Goal: Task Accomplishment & Management: Manage account settings

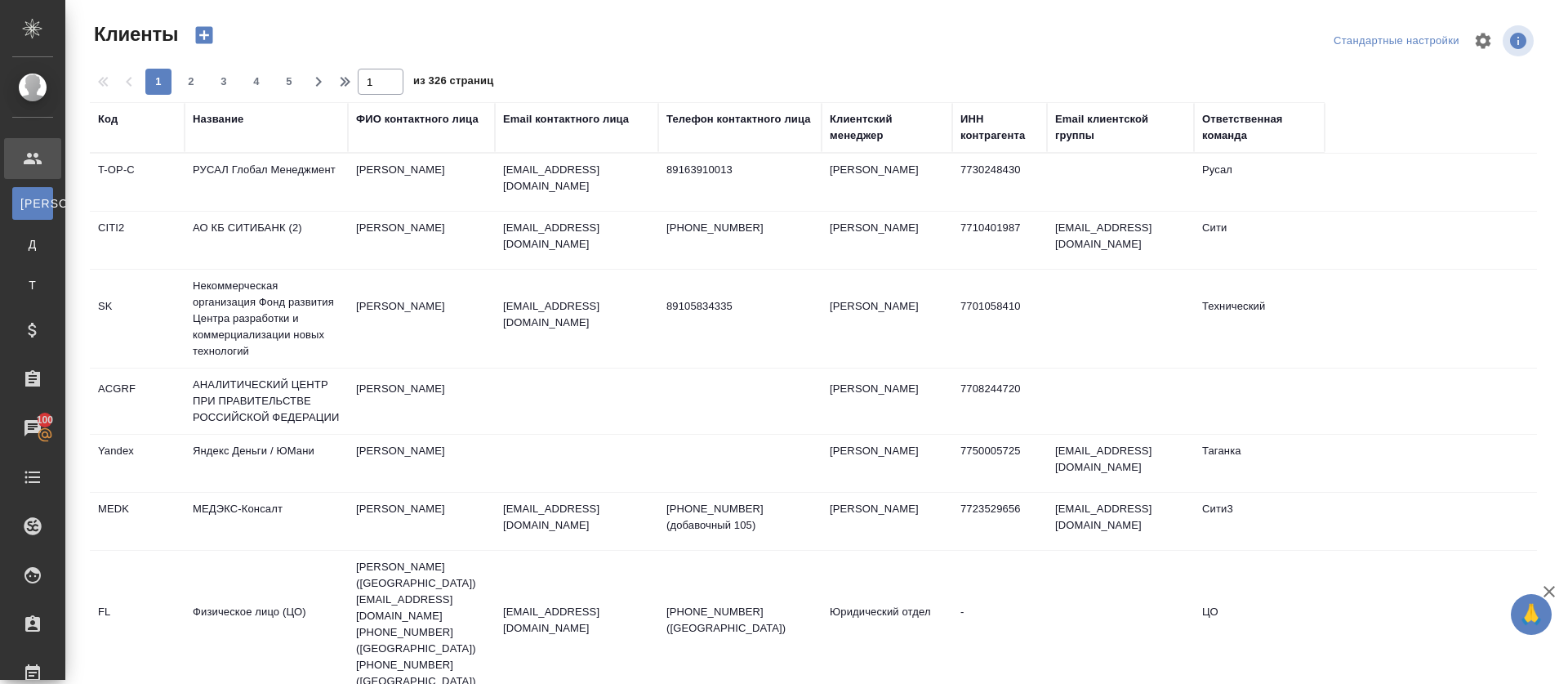
select select "RU"
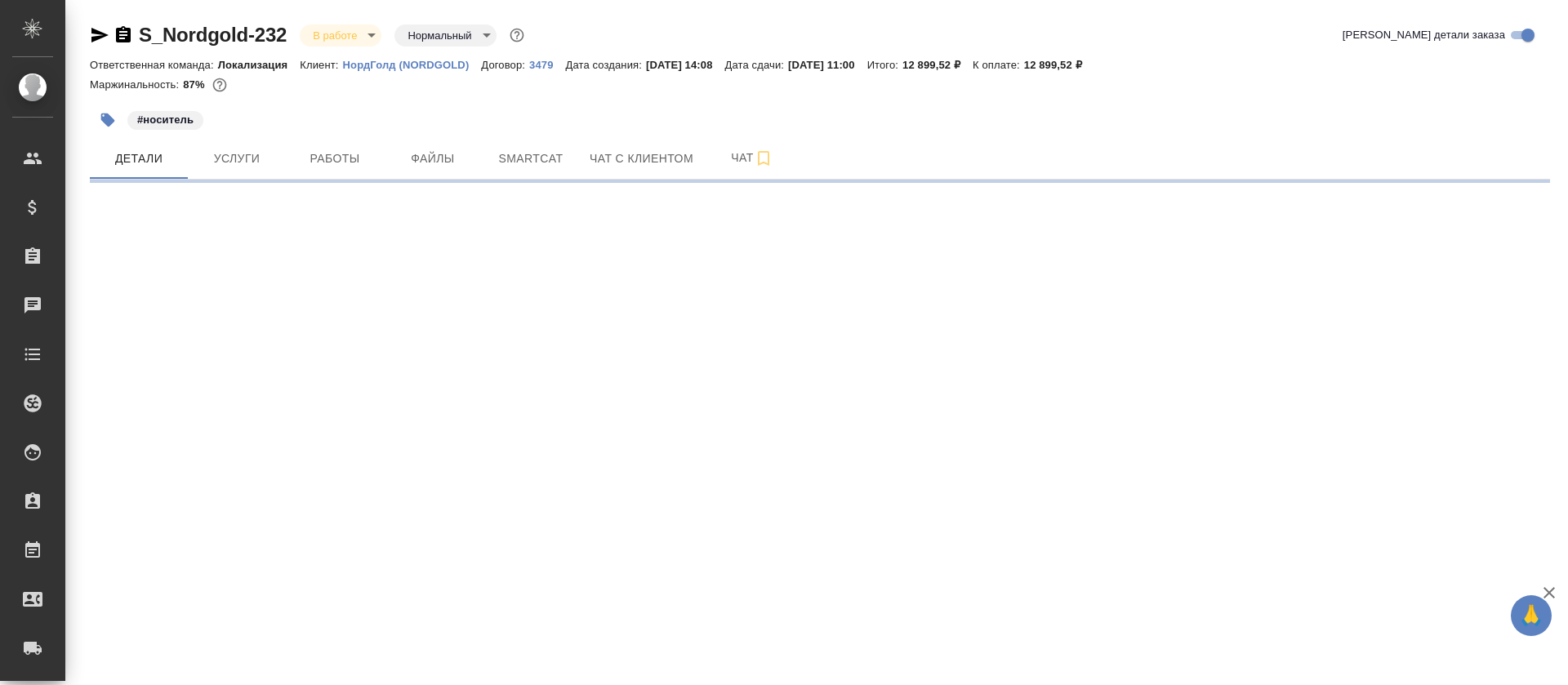
select select "RU"
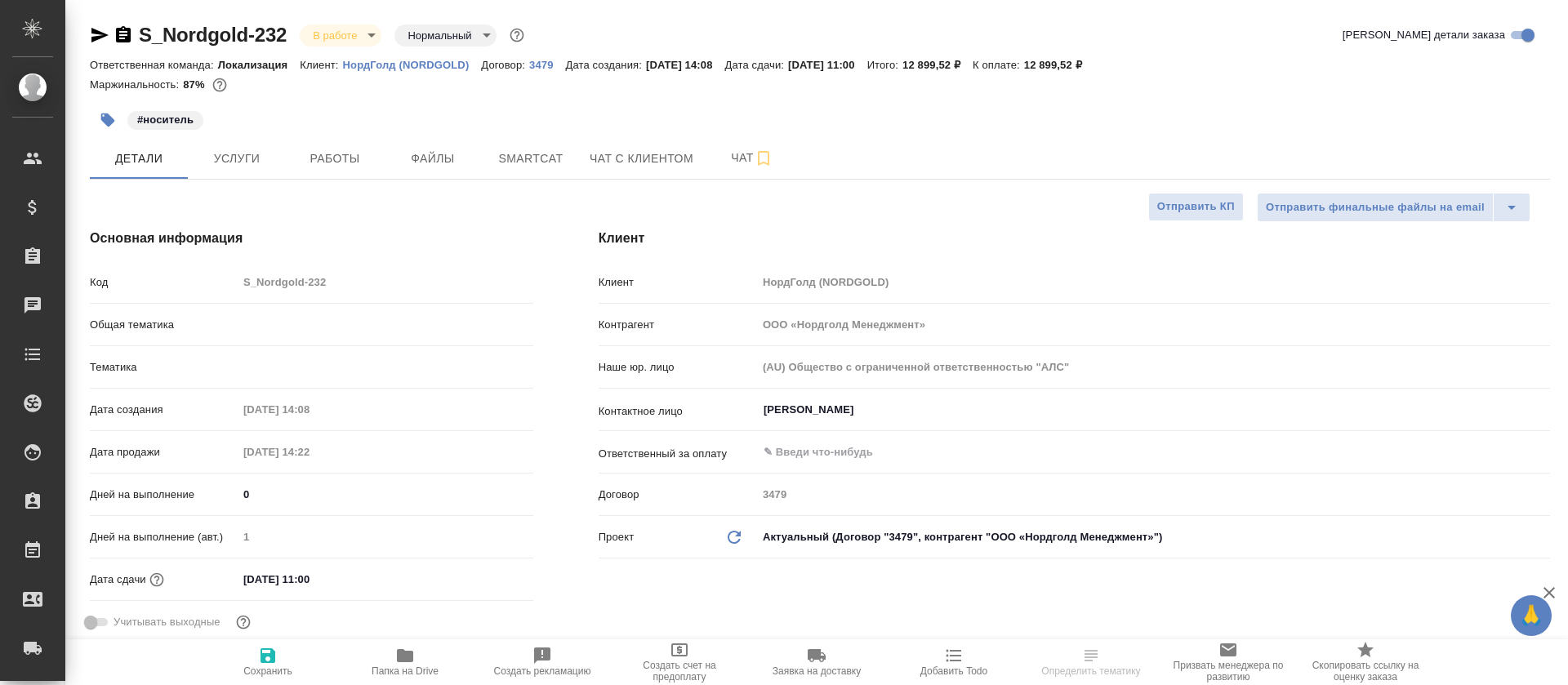
type textarea "x"
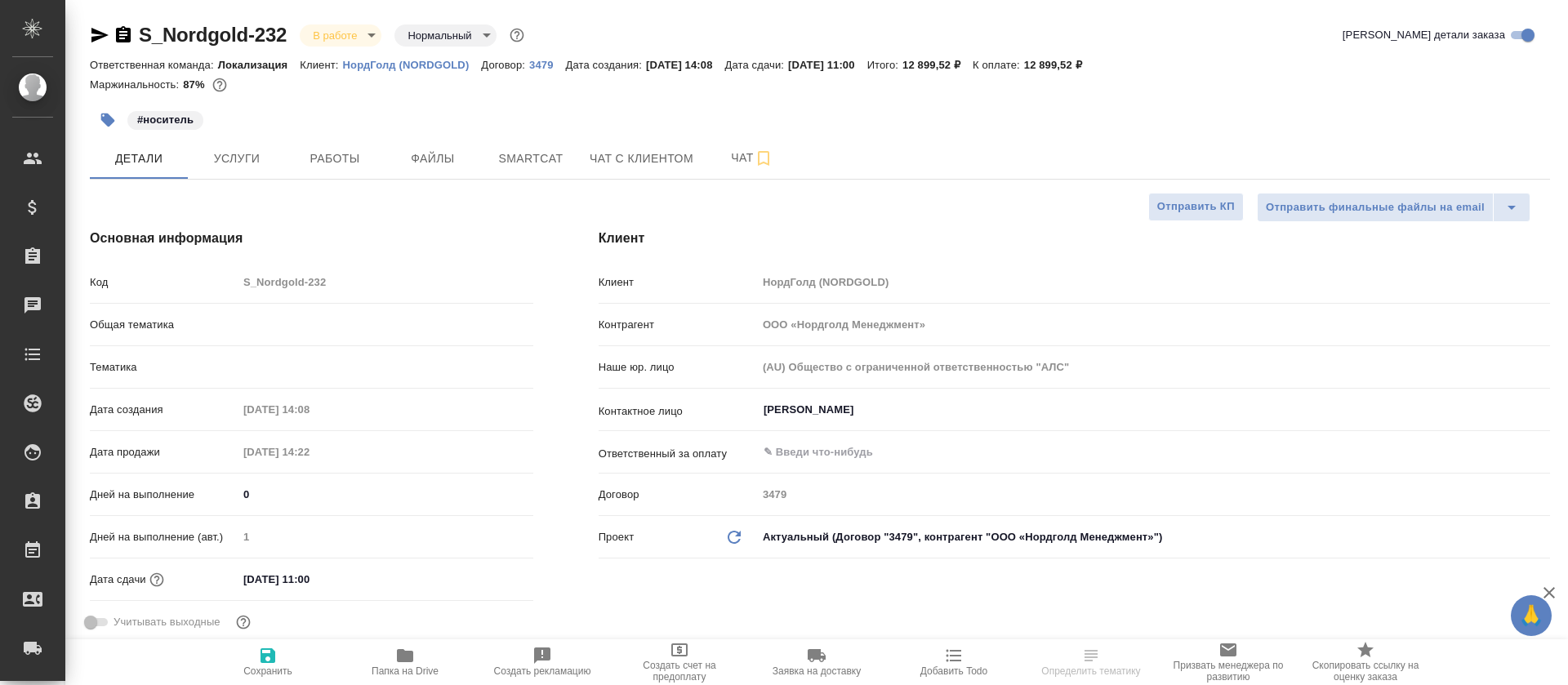
type textarea "x"
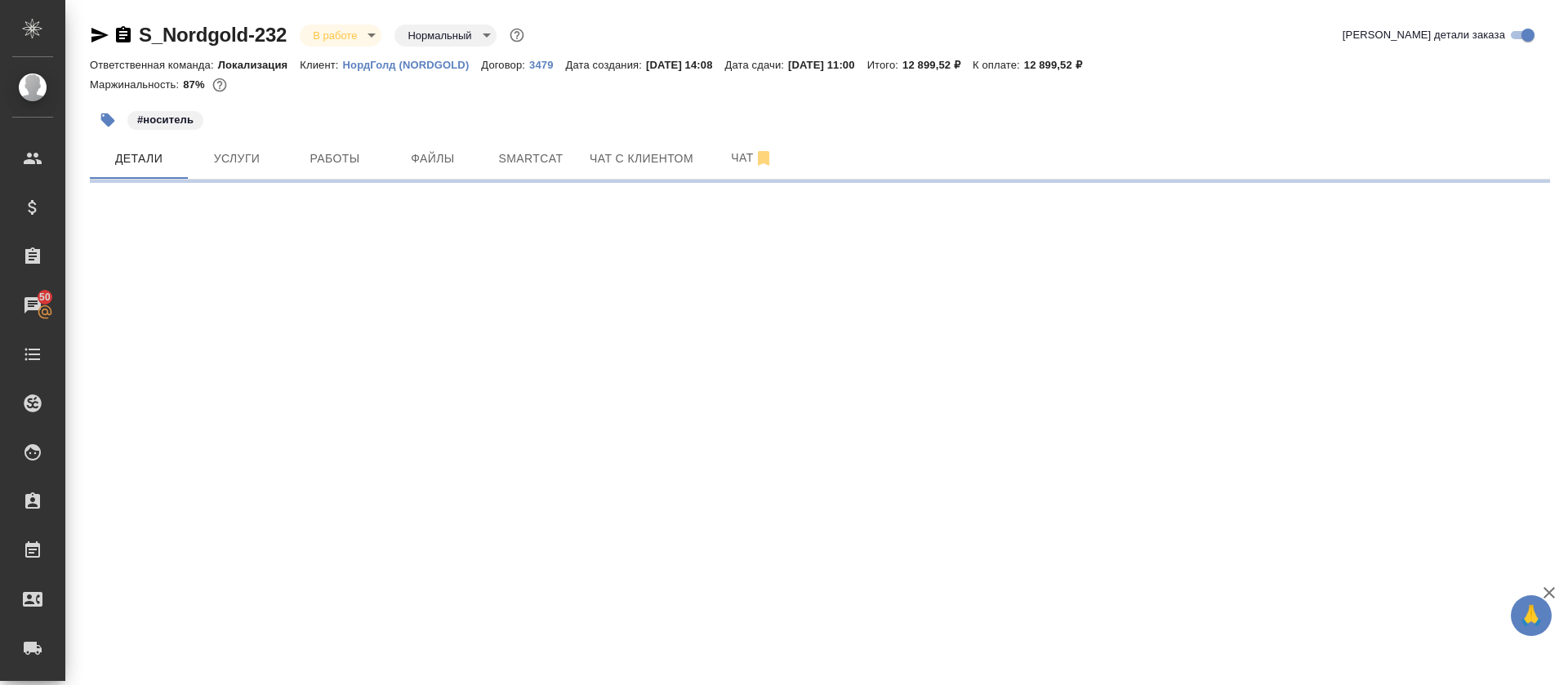
select select "RU"
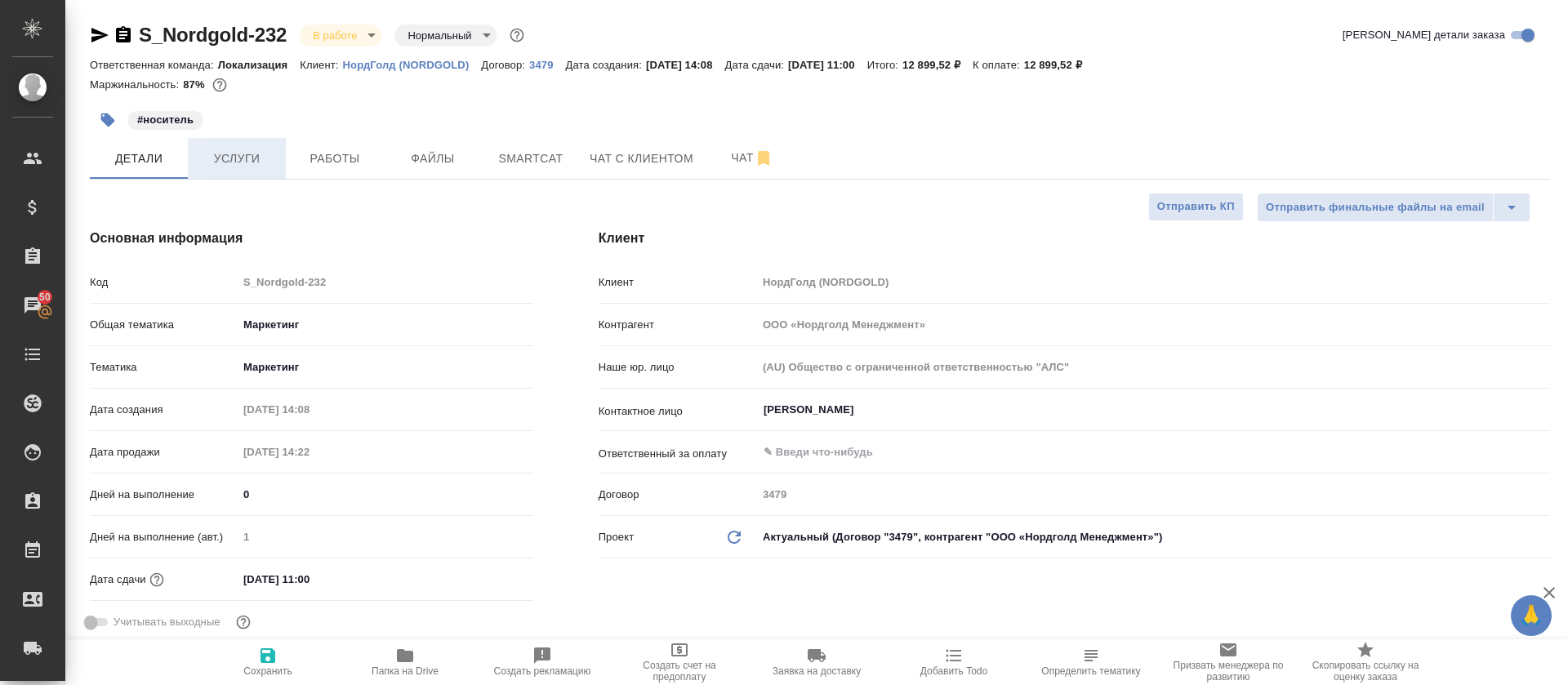
type textarea "x"
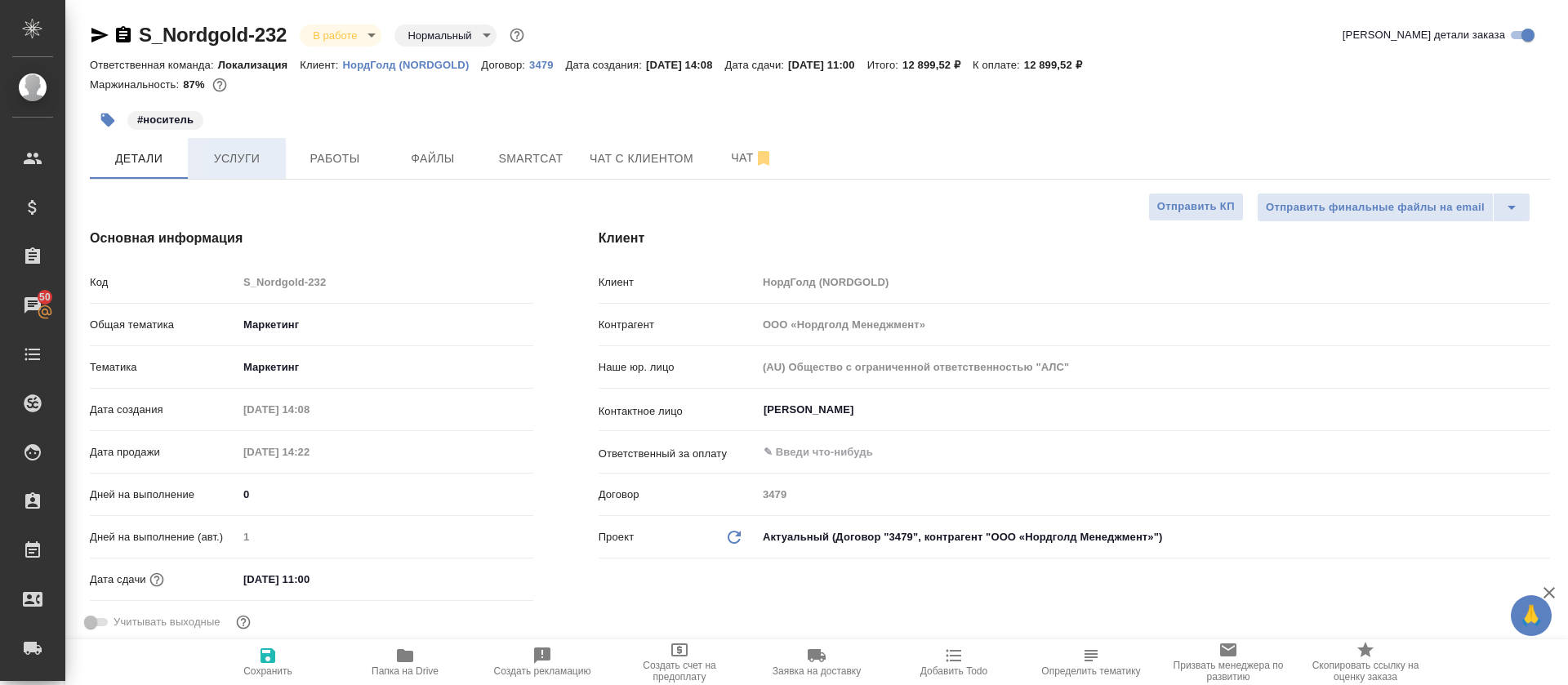
type textarea "x"
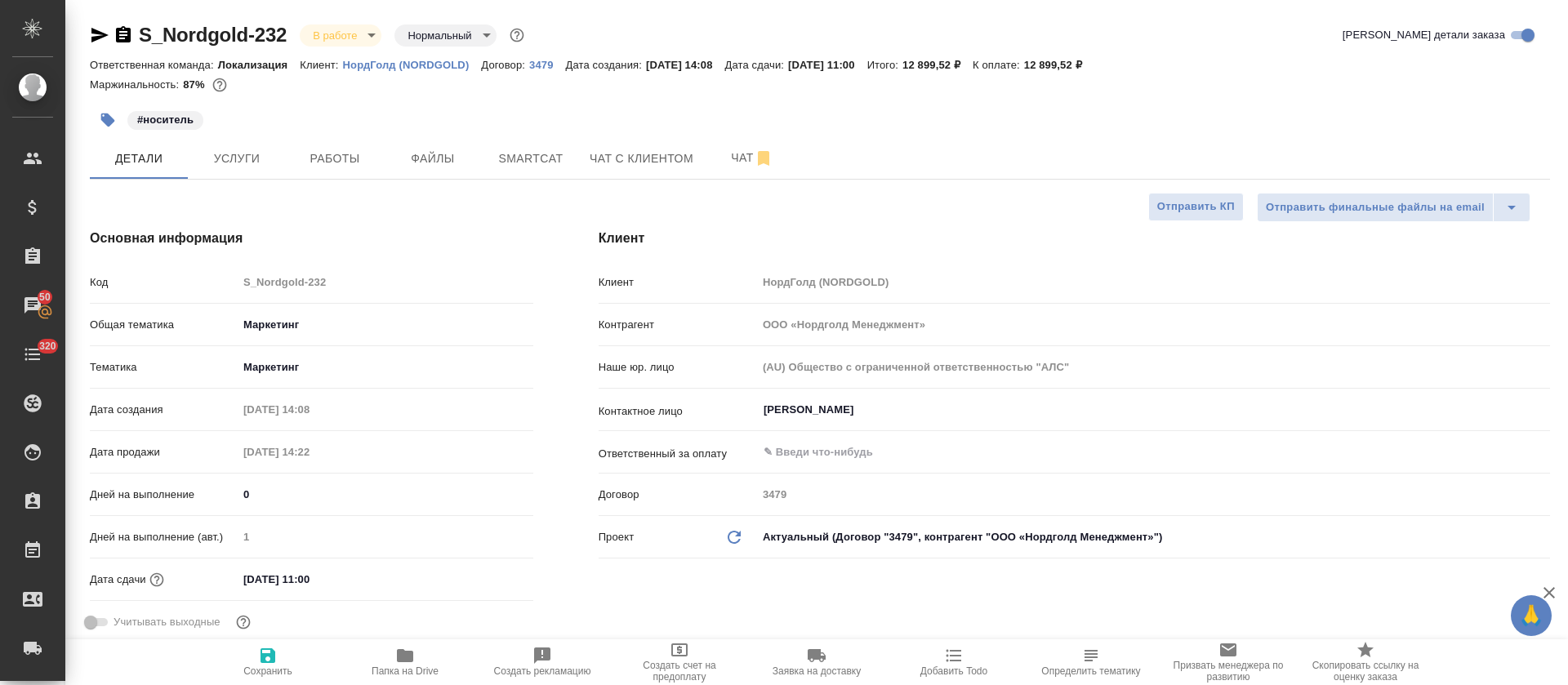
type textarea "x"
click at [562, 146] on button "Smartcat" at bounding box center [531, 158] width 98 height 41
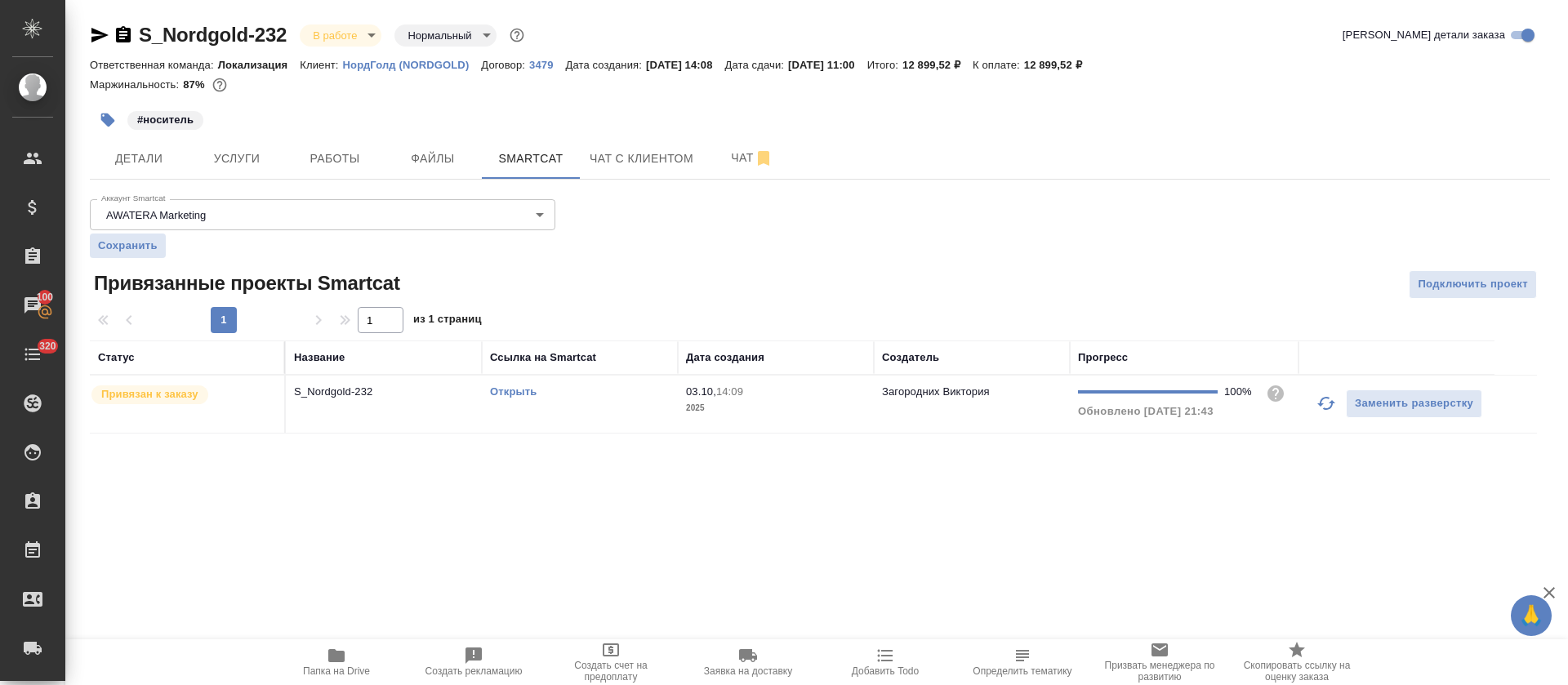
click at [1332, 410] on icon "button" at bounding box center [1326, 402] width 19 height 19
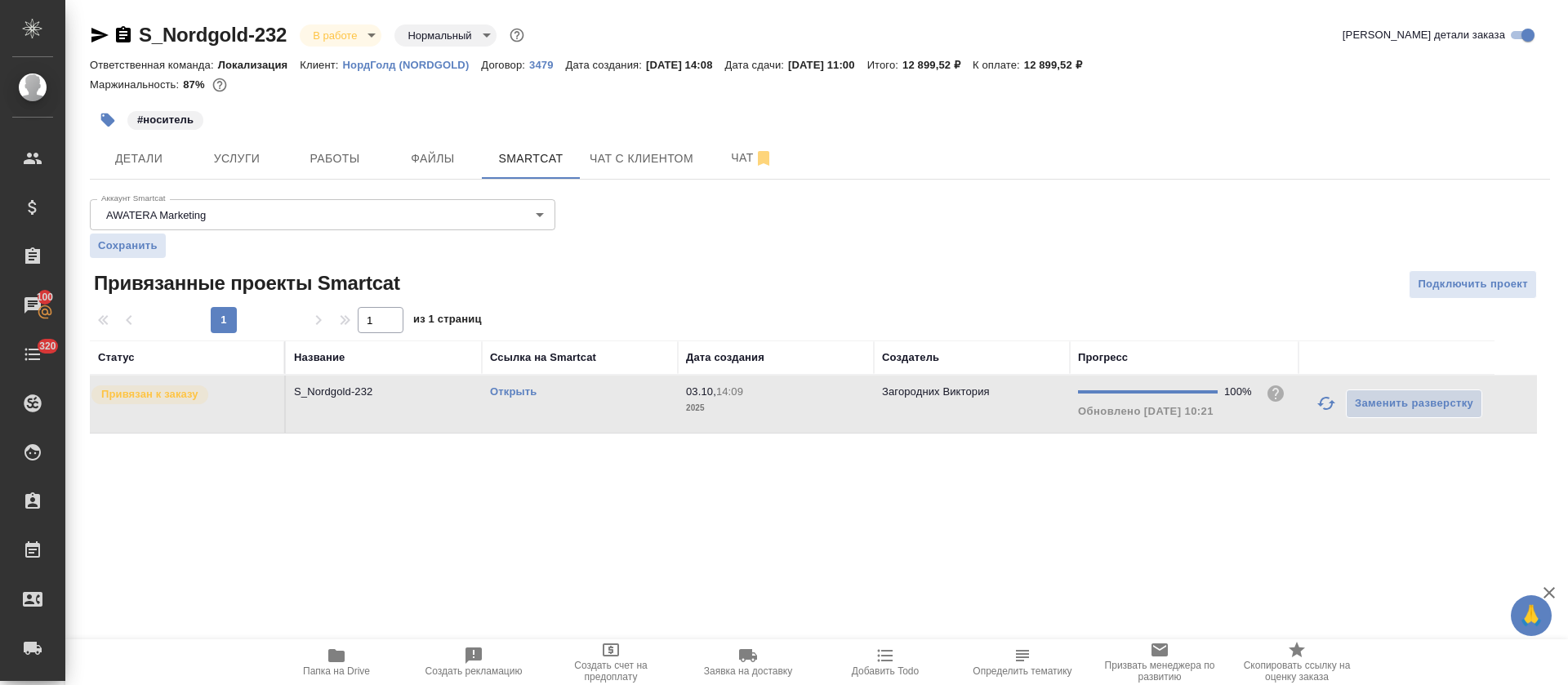
click at [570, 387] on div "Открыть" at bounding box center [580, 392] width 179 height 17
click at [342, 645] on icon "button" at bounding box center [336, 654] width 19 height 19
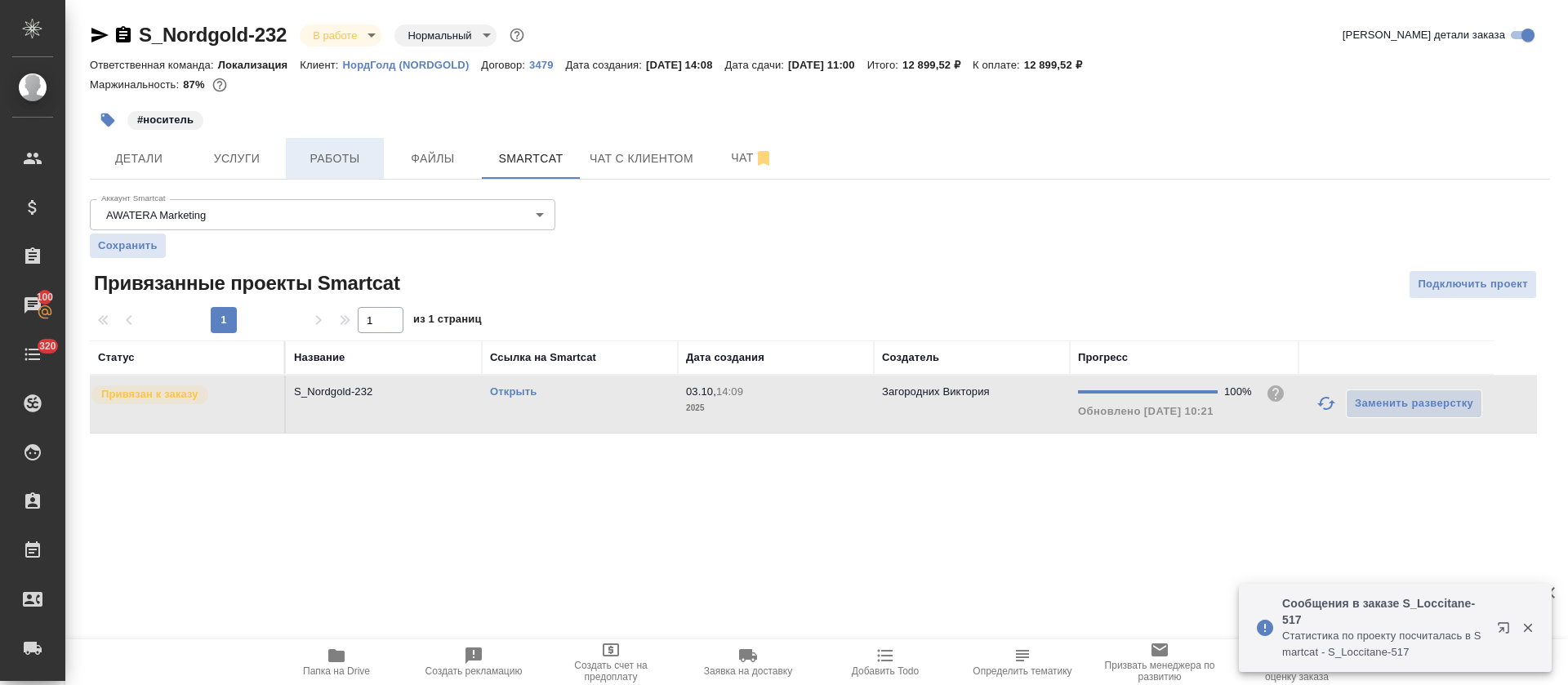
click at [317, 166] on span "Работы" at bounding box center [335, 159] width 79 height 20
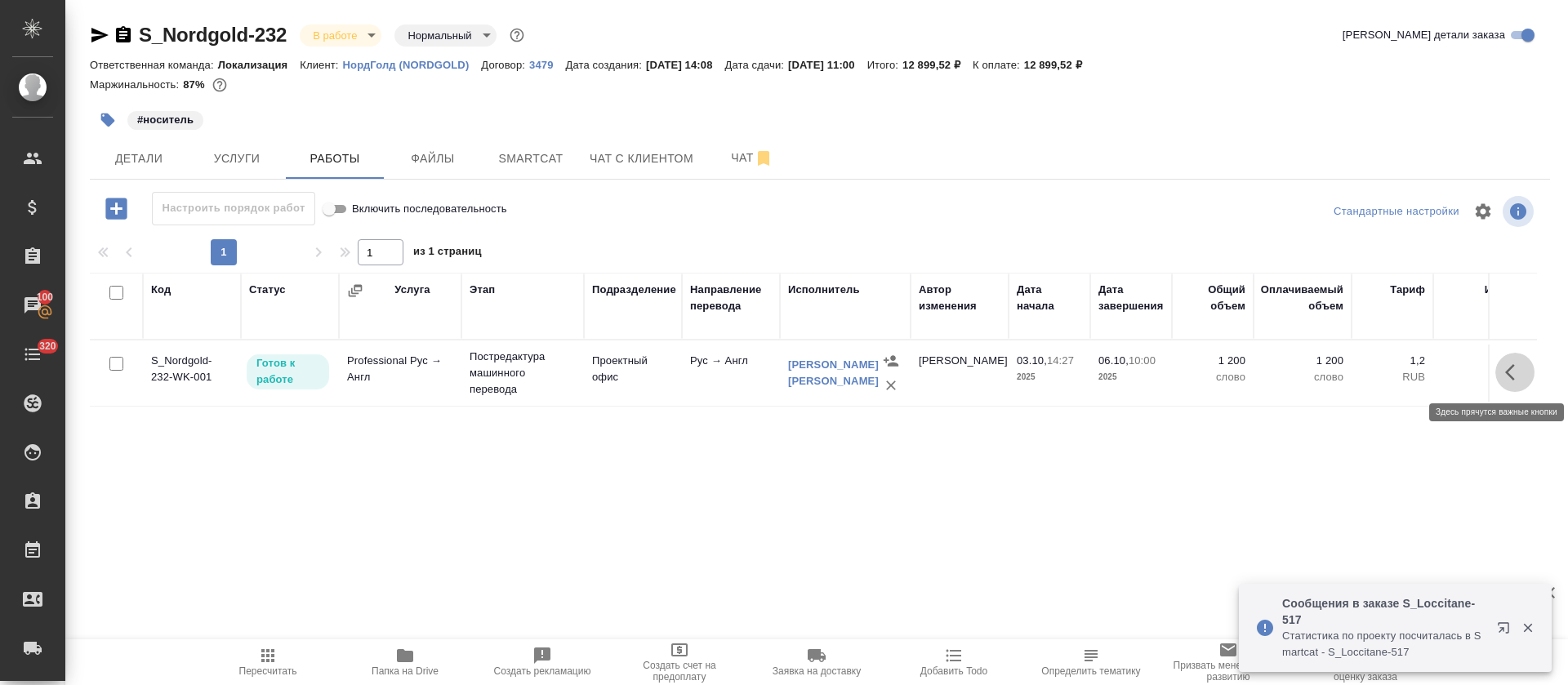
click at [1520, 362] on icon "button" at bounding box center [1514, 372] width 19 height 19
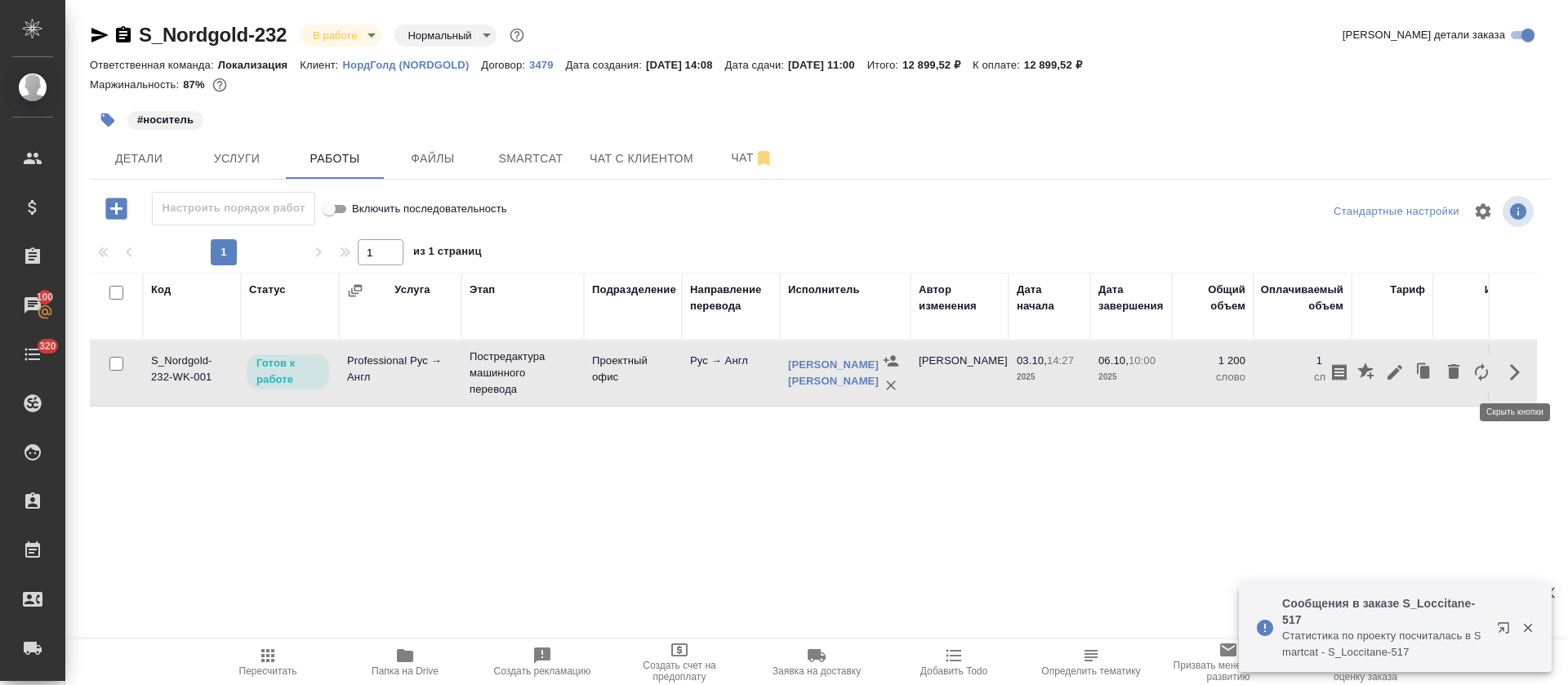
click at [1400, 378] on icon "button" at bounding box center [1394, 372] width 19 height 19
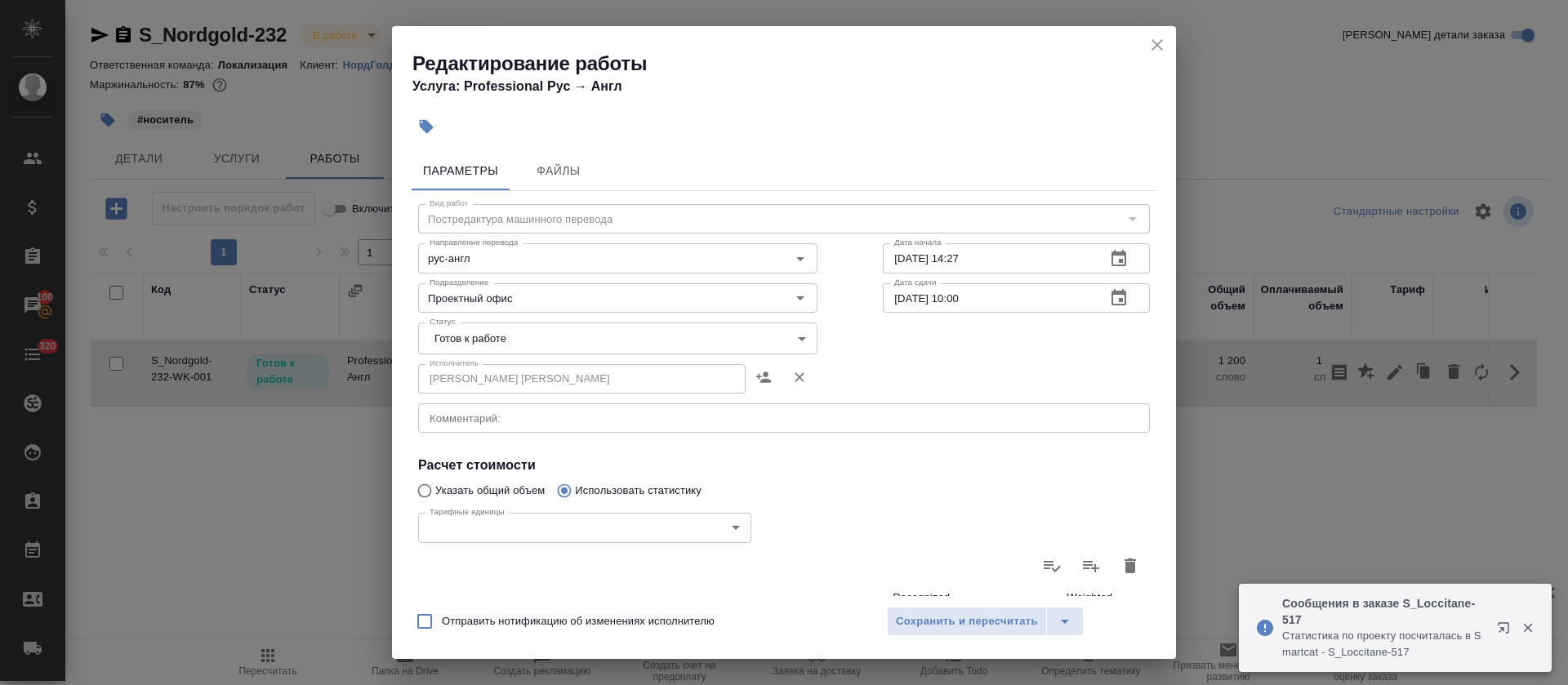
click at [519, 336] on body "🙏 .cls-1 fill:#fff; AWATERA Tretyakova Olga Клиенты Спецификации Заказы 100 Чат…" at bounding box center [784, 342] width 1568 height 685
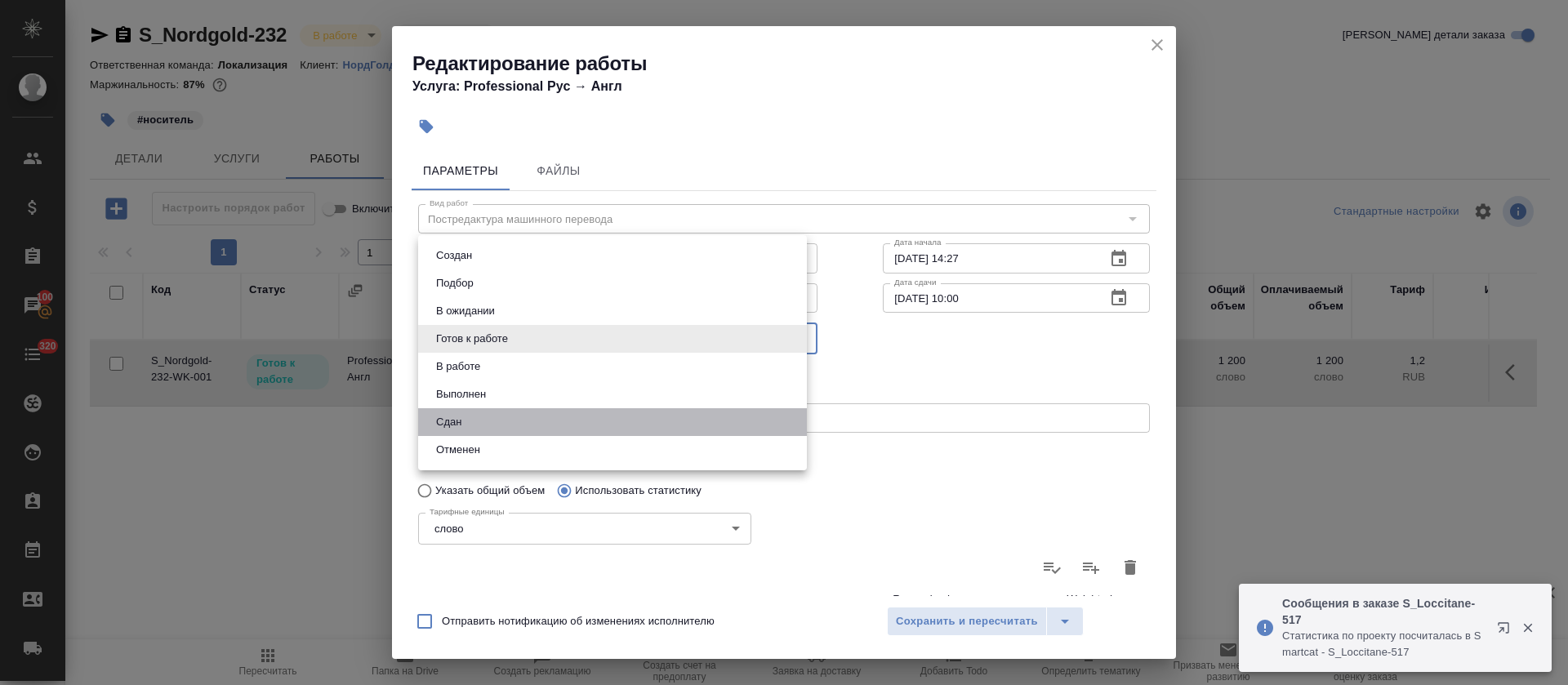
click at [490, 416] on li "Сдан" at bounding box center [612, 422] width 389 height 28
type input "closed"
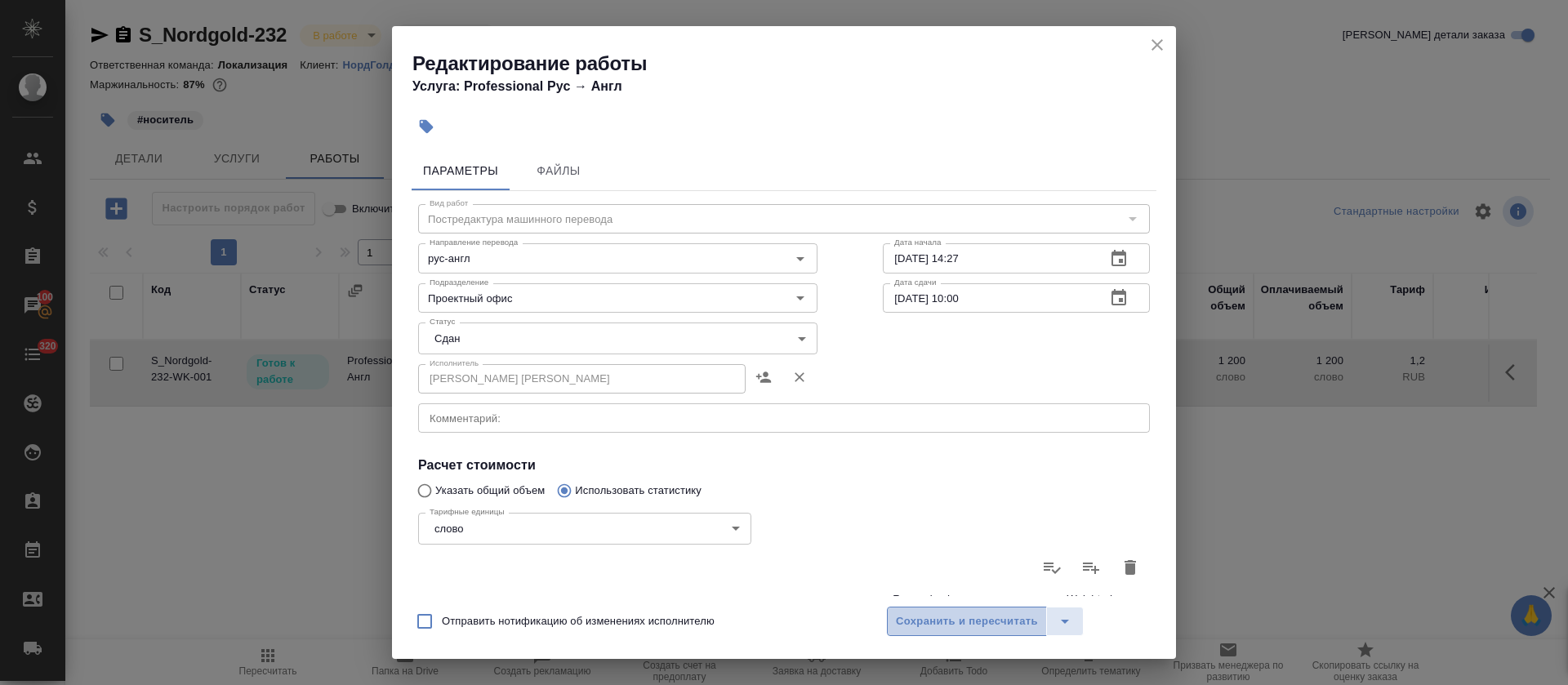
click at [994, 630] on button "Сохранить и пересчитать" at bounding box center [967, 621] width 160 height 30
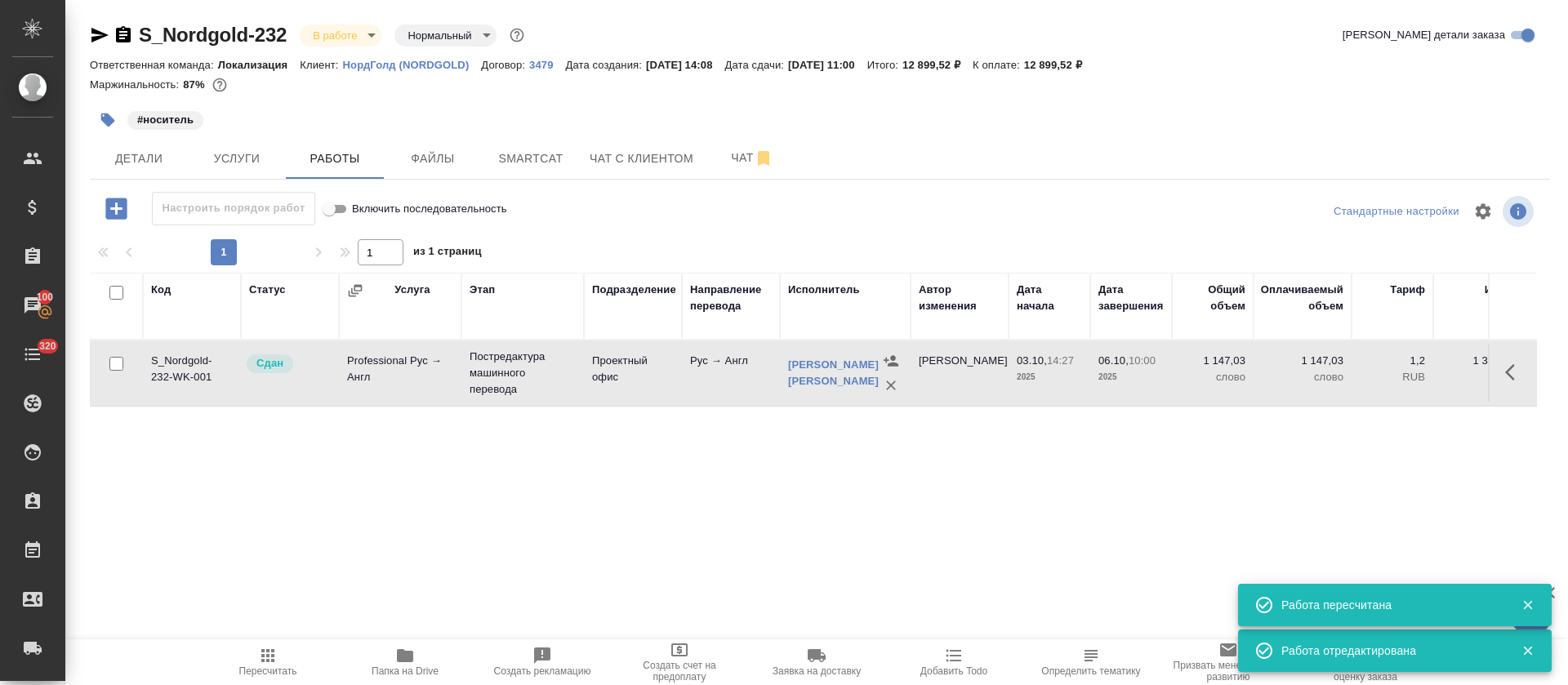
click at [385, 38] on div "S_Nordgold-232 В работе inProgress Нормальный normal" at bounding box center [308, 35] width 438 height 26
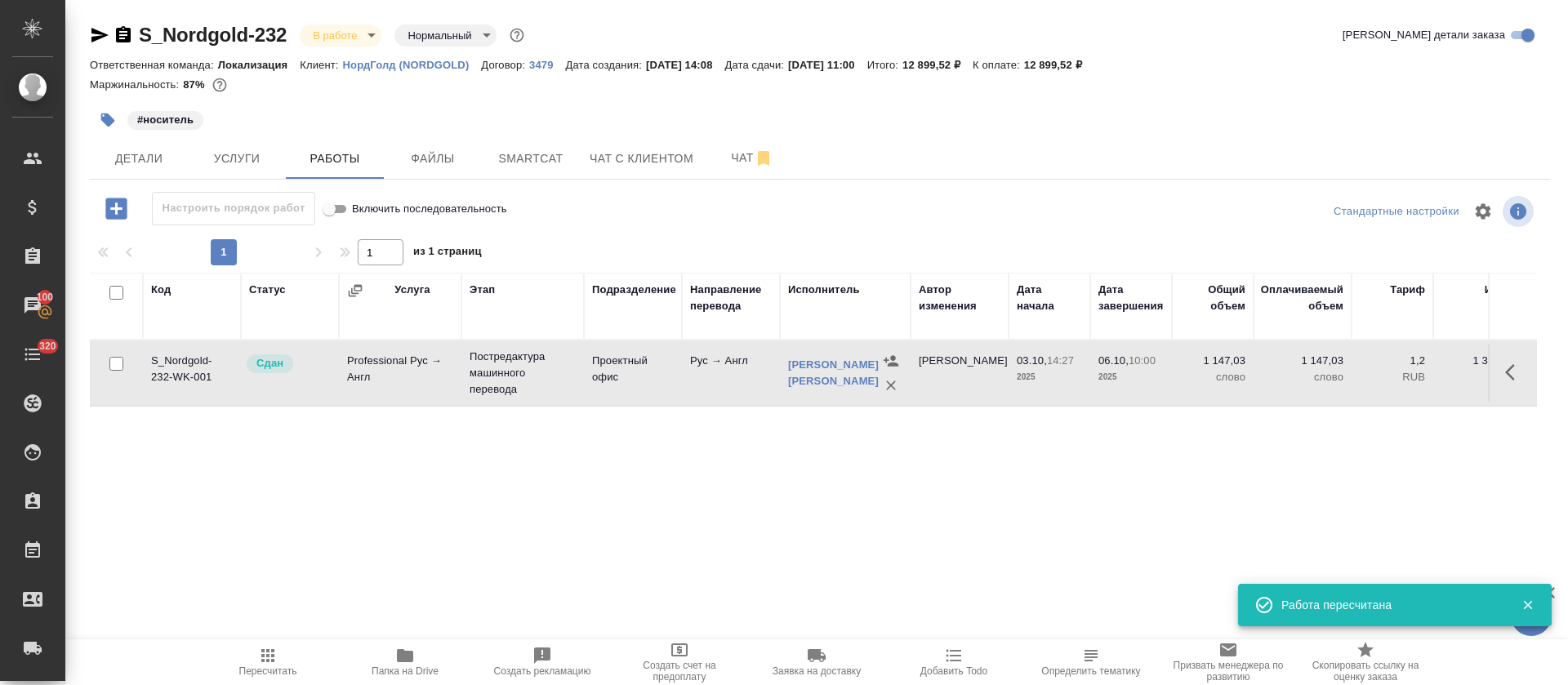
click at [377, 37] on body "🙏 .cls-1 fill:#fff; AWATERA Tretyakova Olga Клиенты Спецификации Заказы 100 Чат…" at bounding box center [784, 342] width 1568 height 685
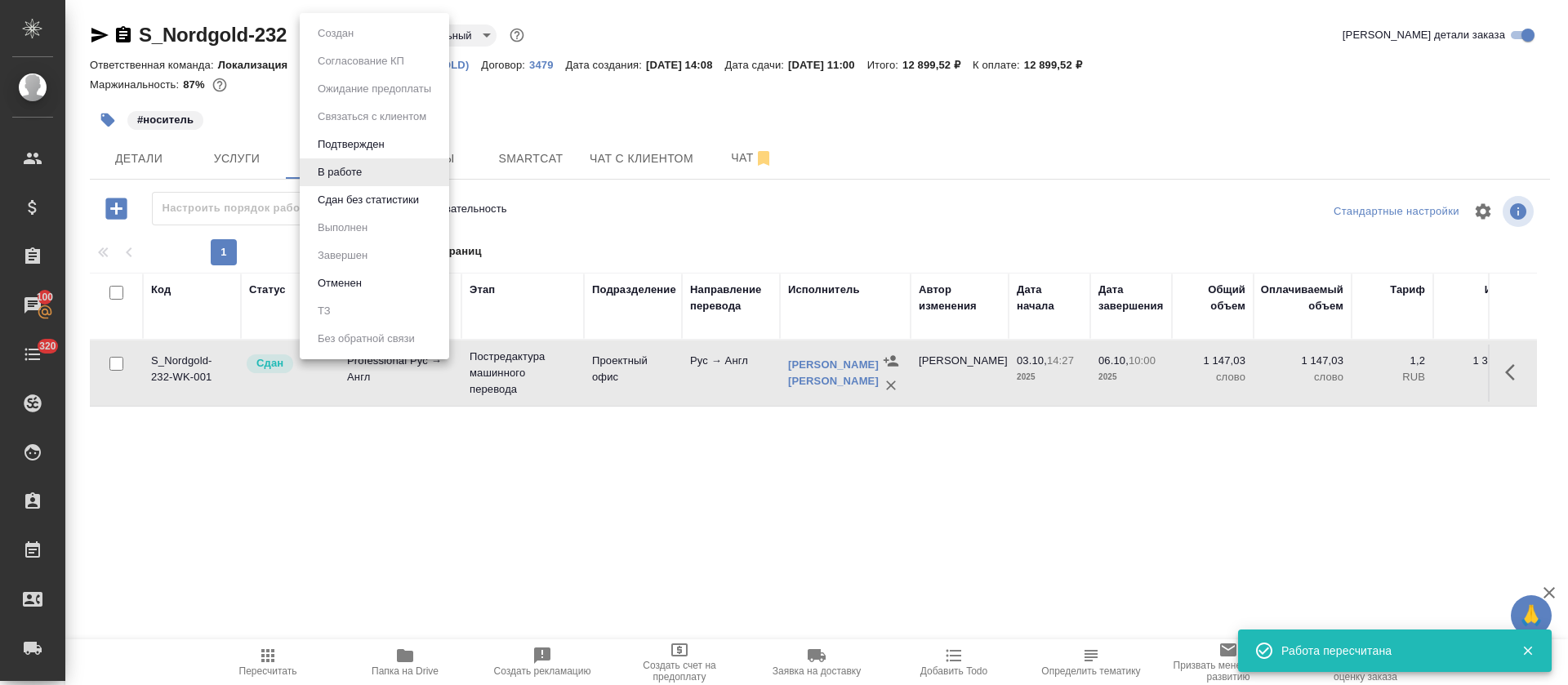
click at [377, 213] on li "Сдан без статистики" at bounding box center [375, 200] width 150 height 28
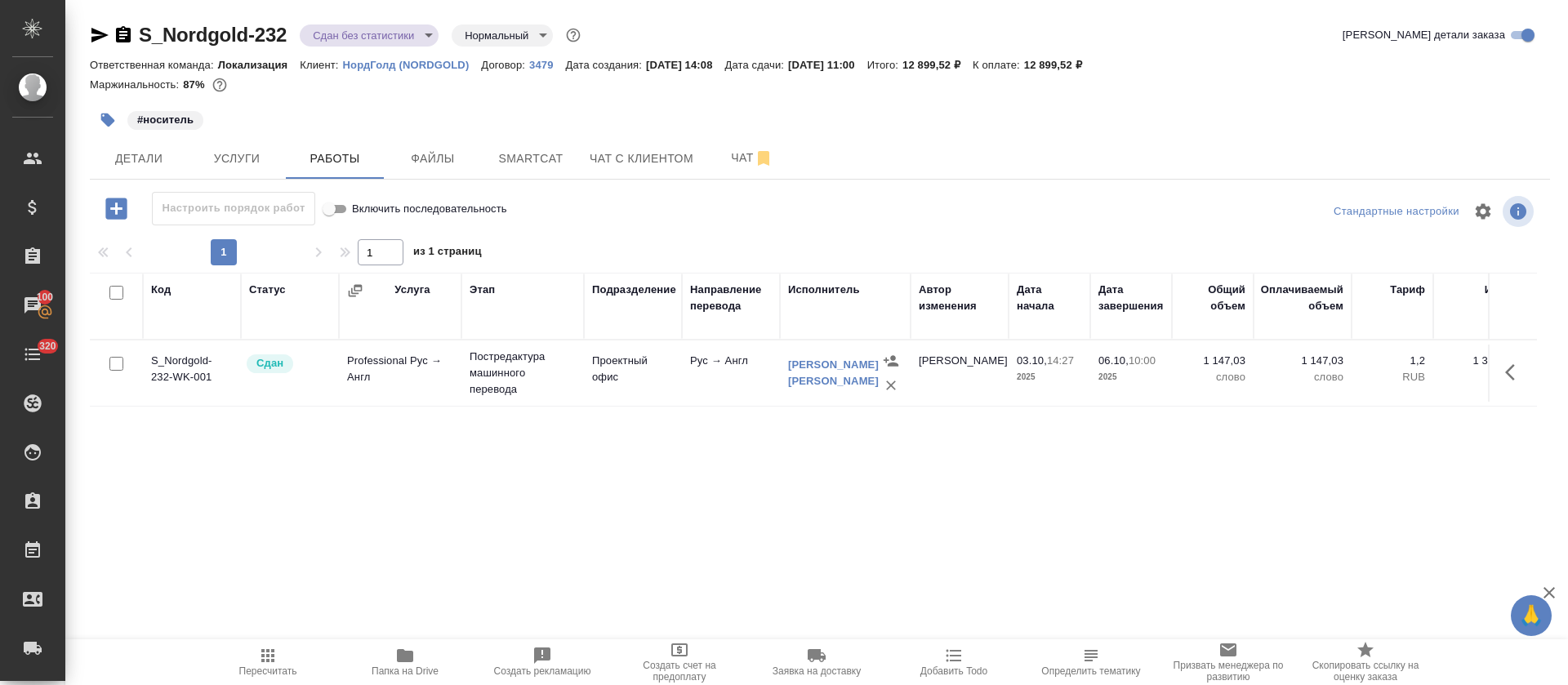
click at [414, 43] on body "🙏 .cls-1 fill:#fff; AWATERA Tretyakova Olga Клиенты Спецификации Заказы 100 Чат…" at bounding box center [784, 342] width 1568 height 685
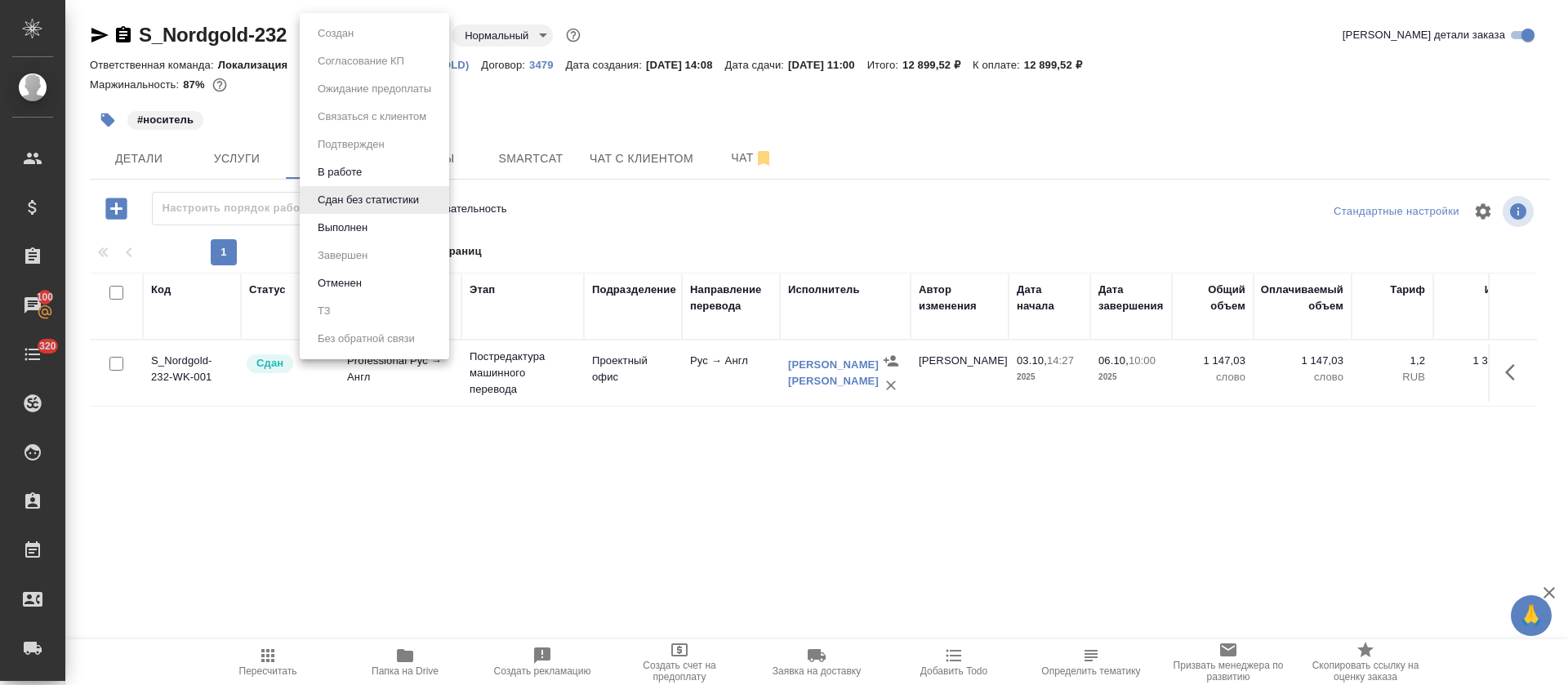
click at [373, 246] on ul "Создан Согласование КП Ожидание предоплаты Связаться с клиентом Подтвержден В р…" at bounding box center [375, 186] width 150 height 346
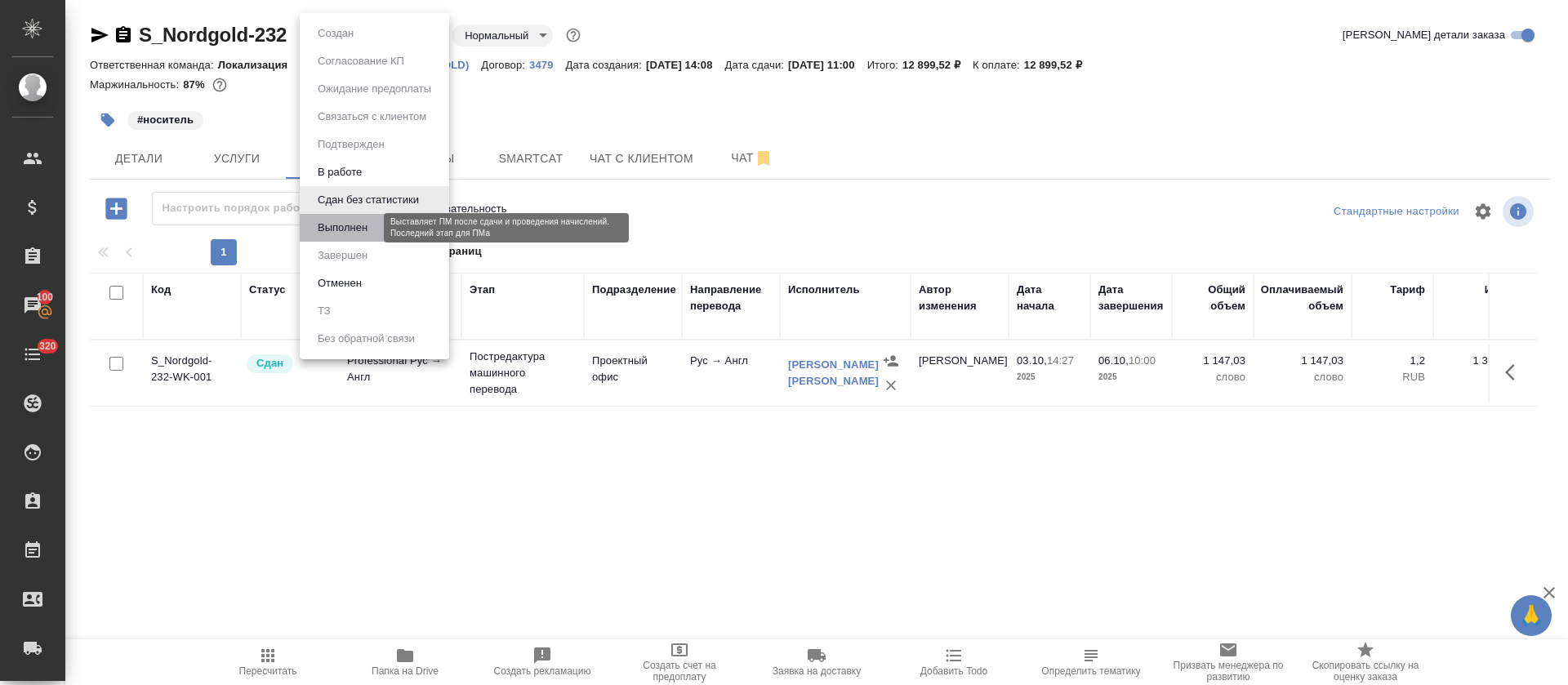
click at [372, 231] on button "Выполнен" at bounding box center [342, 227] width 59 height 18
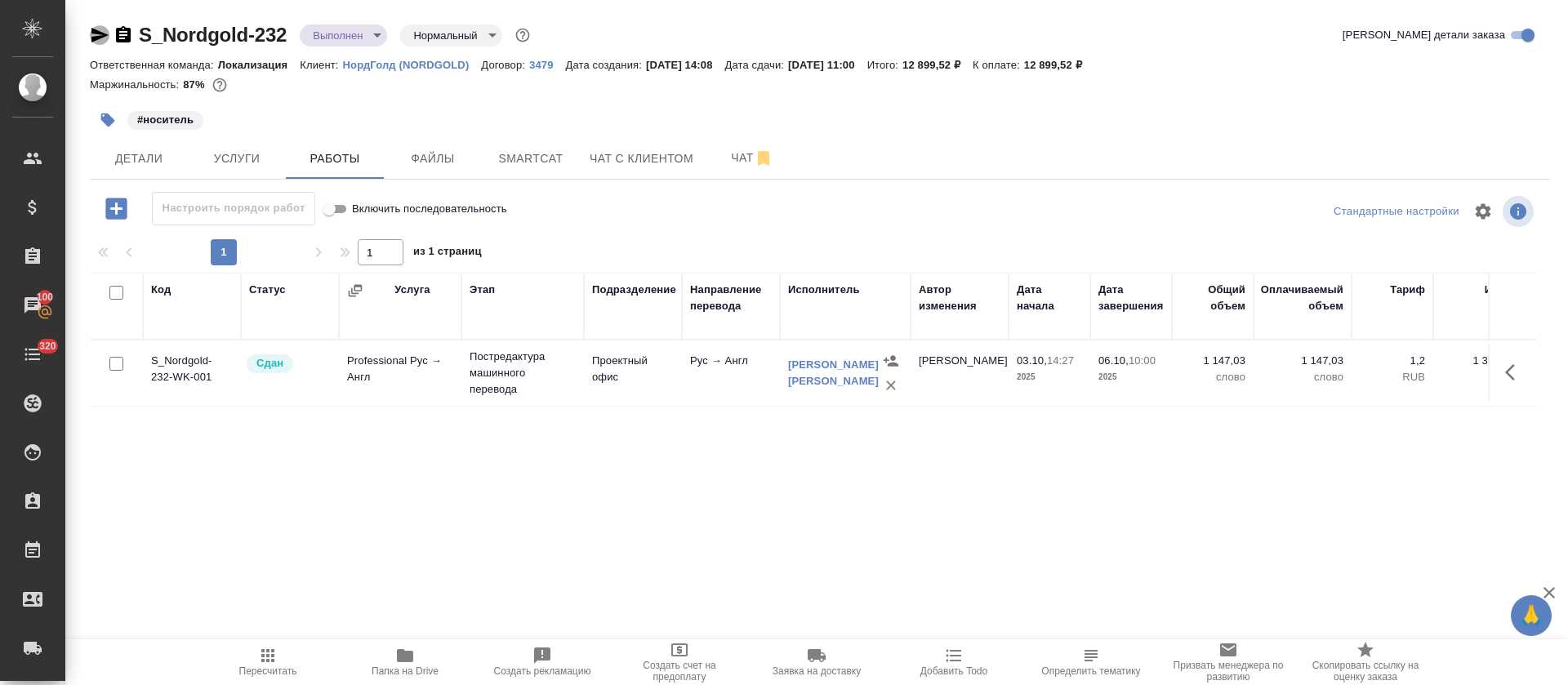
click at [103, 38] on icon "button" at bounding box center [99, 34] width 19 height 19
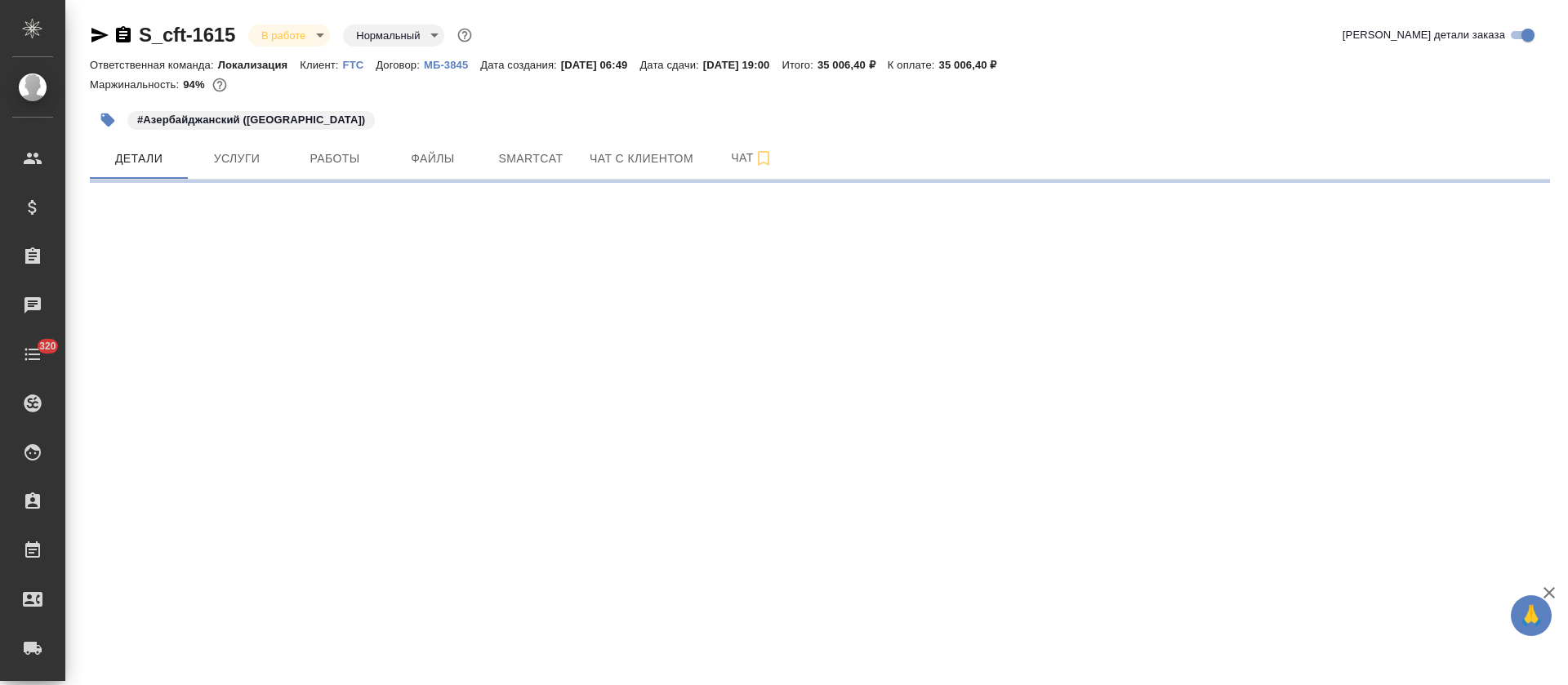
select select "RU"
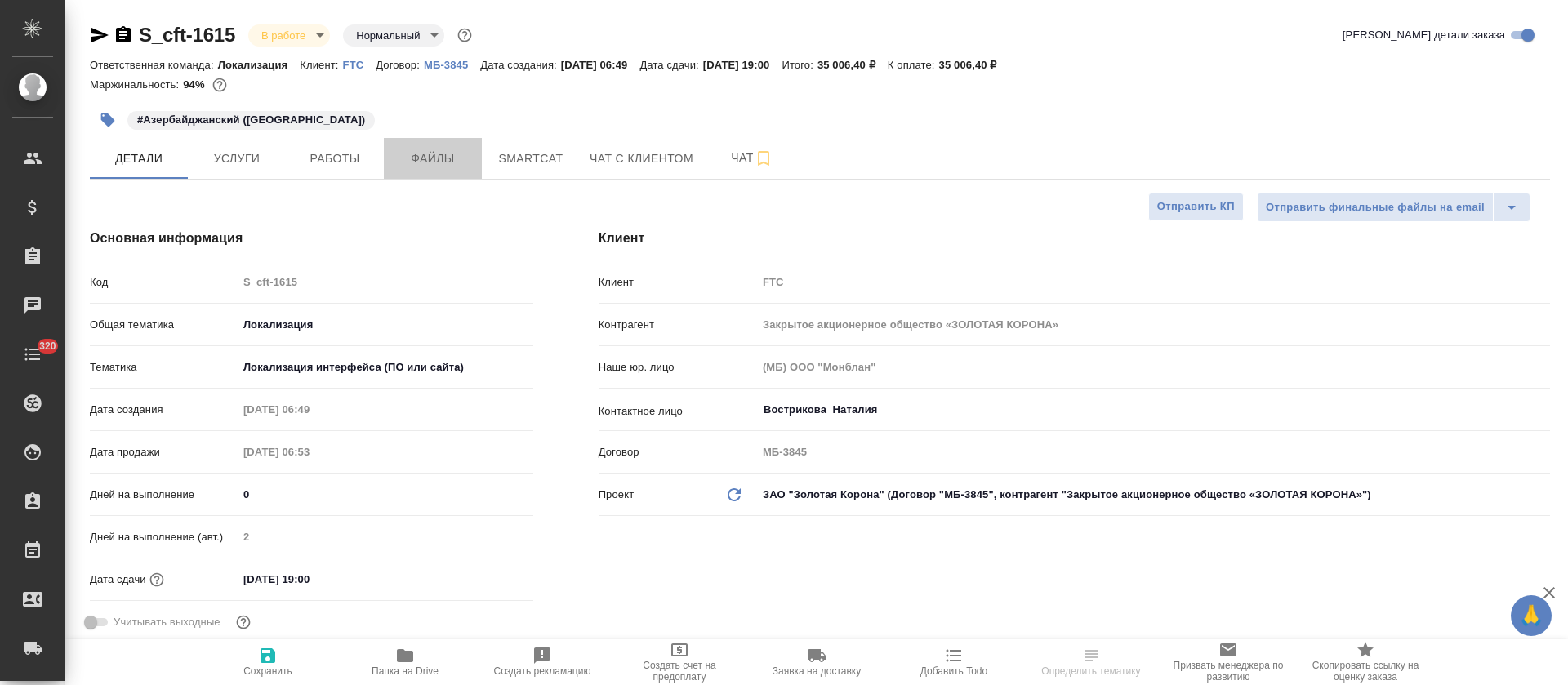
click at [425, 156] on span "Файлы" at bounding box center [432, 159] width 79 height 20
type textarea "x"
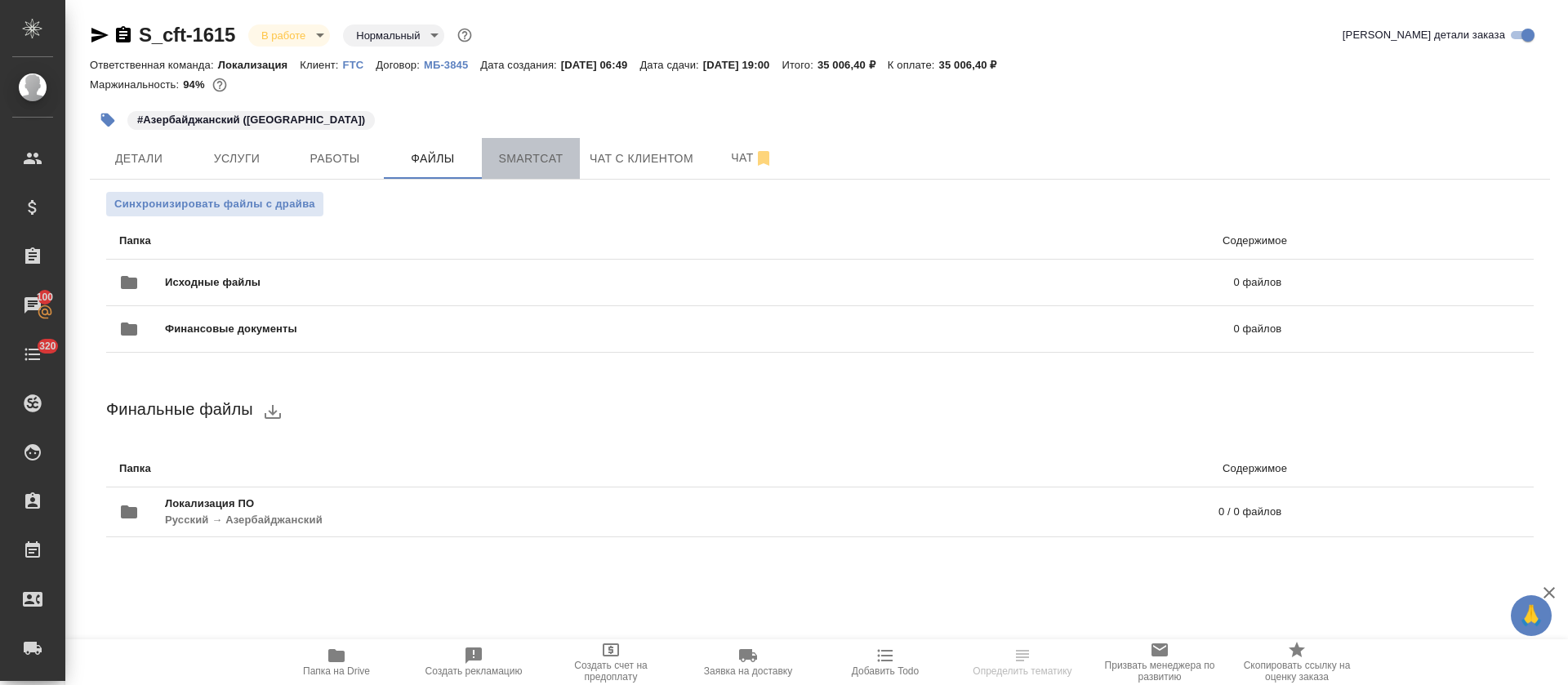
click at [509, 153] on span "Smartcat" at bounding box center [530, 159] width 79 height 20
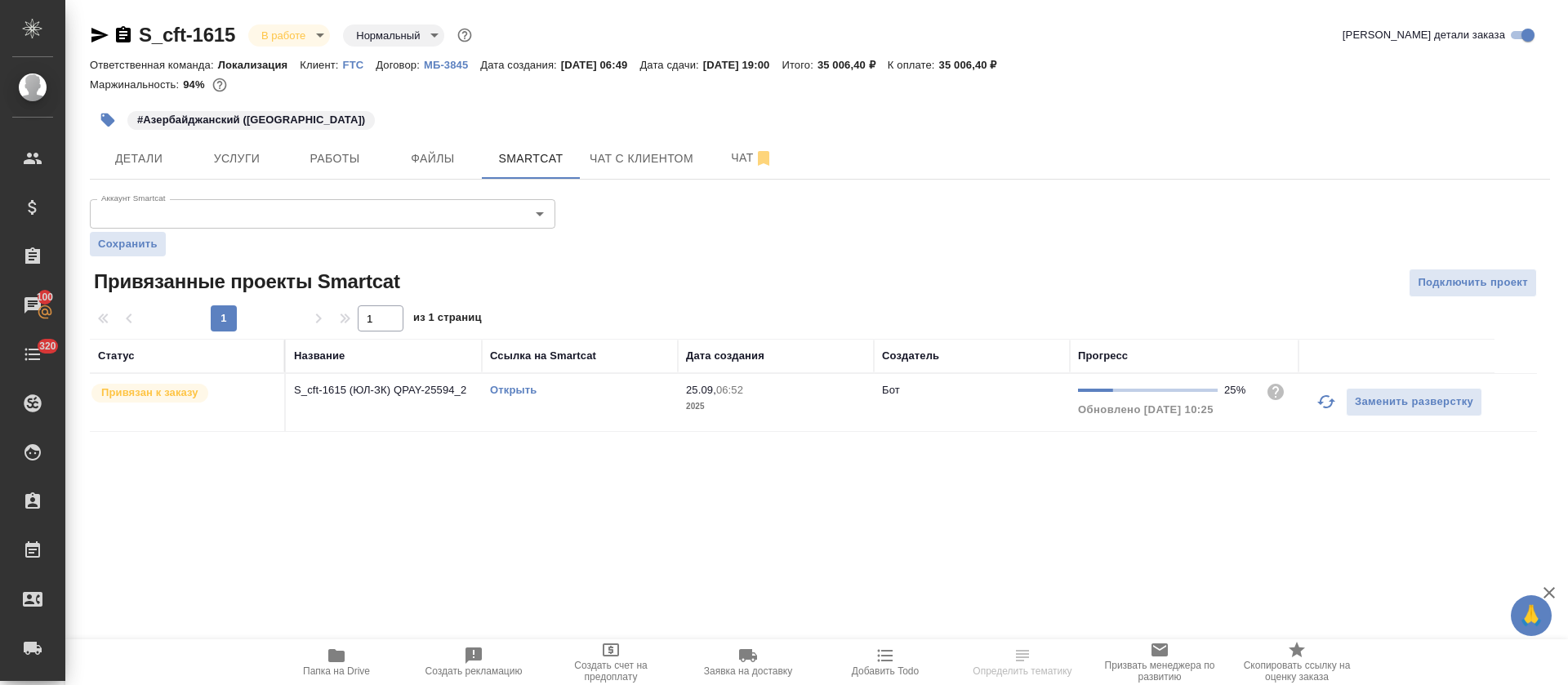
click at [1314, 404] on button "button" at bounding box center [1326, 401] width 39 height 39
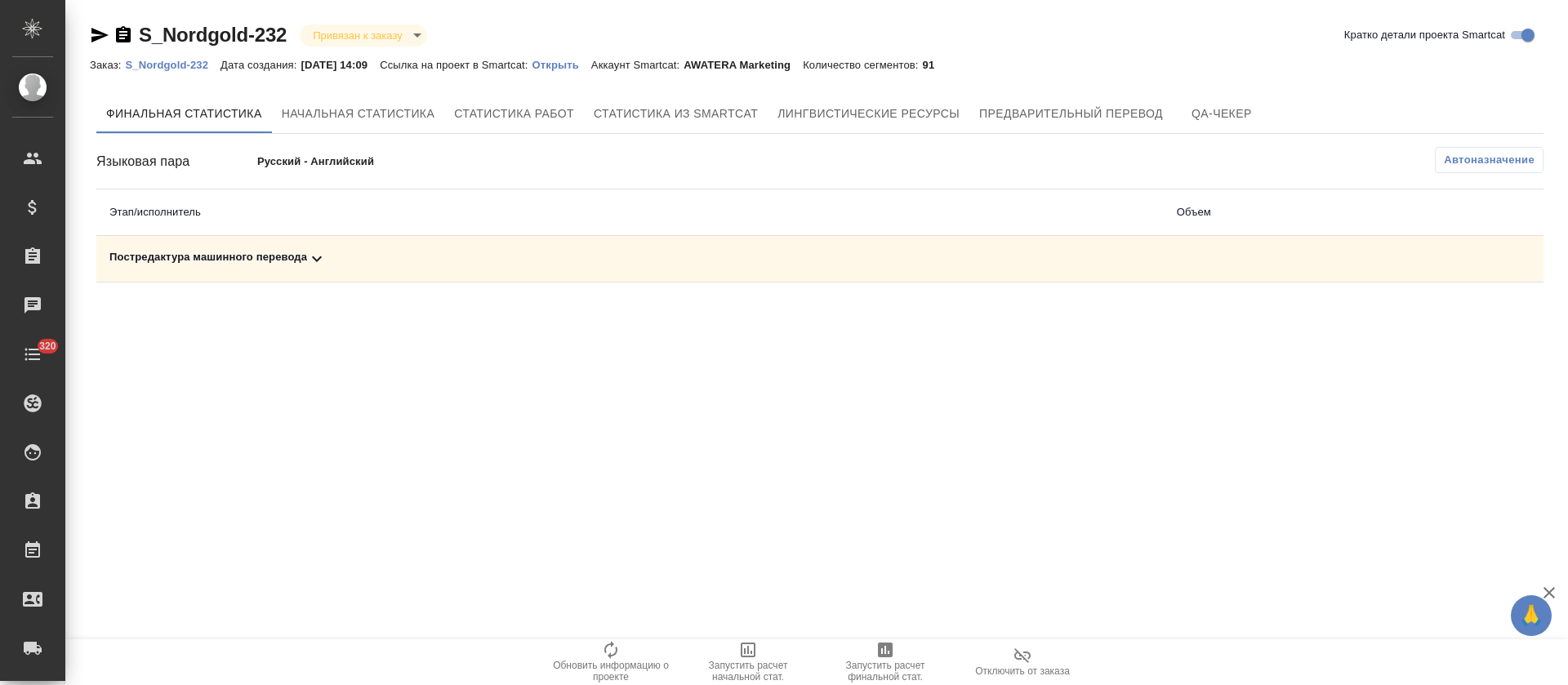
click at [393, 268] on div "Постредактура машинного перевода" at bounding box center [630, 258] width 1042 height 19
click at [876, 650] on icon "button" at bounding box center [884, 649] width 19 height 19
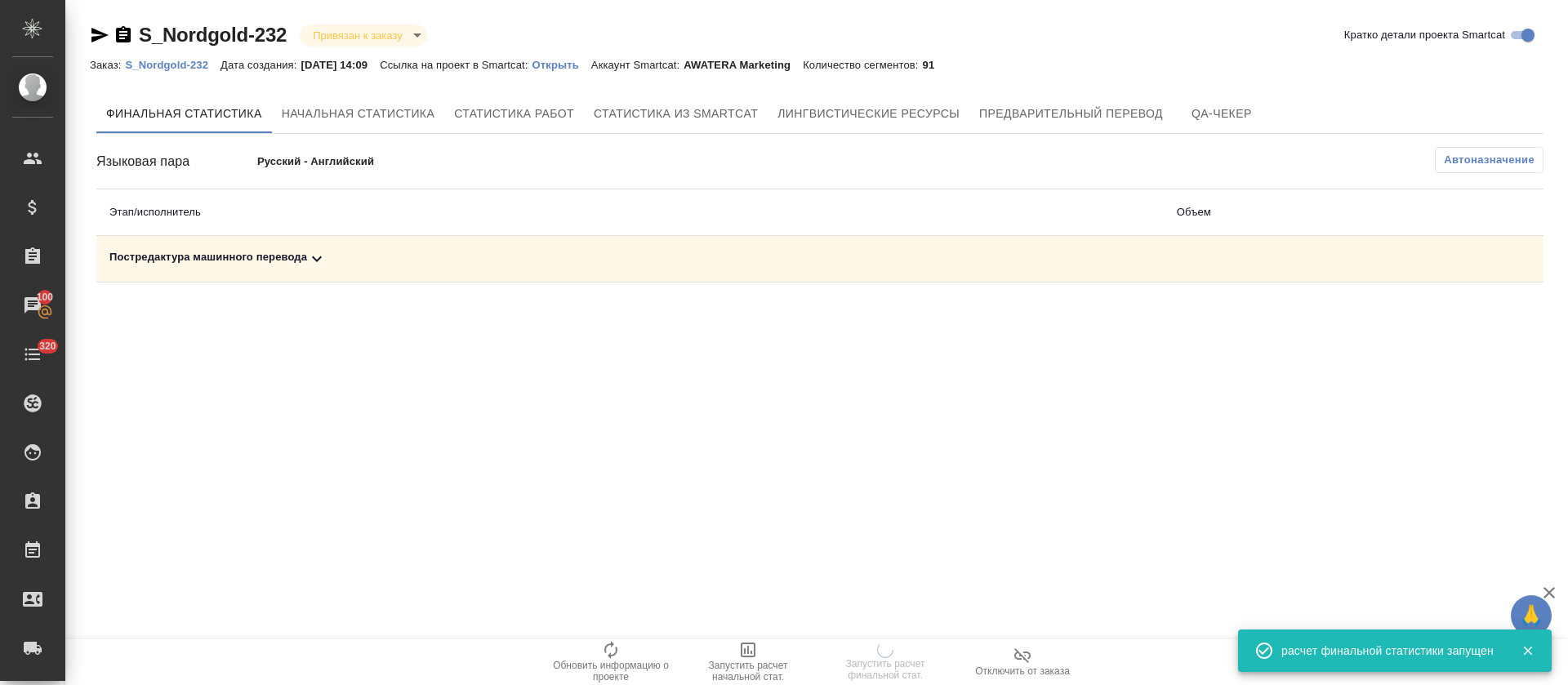
click at [581, 66] on p "Открыть" at bounding box center [562, 65] width 59 height 12
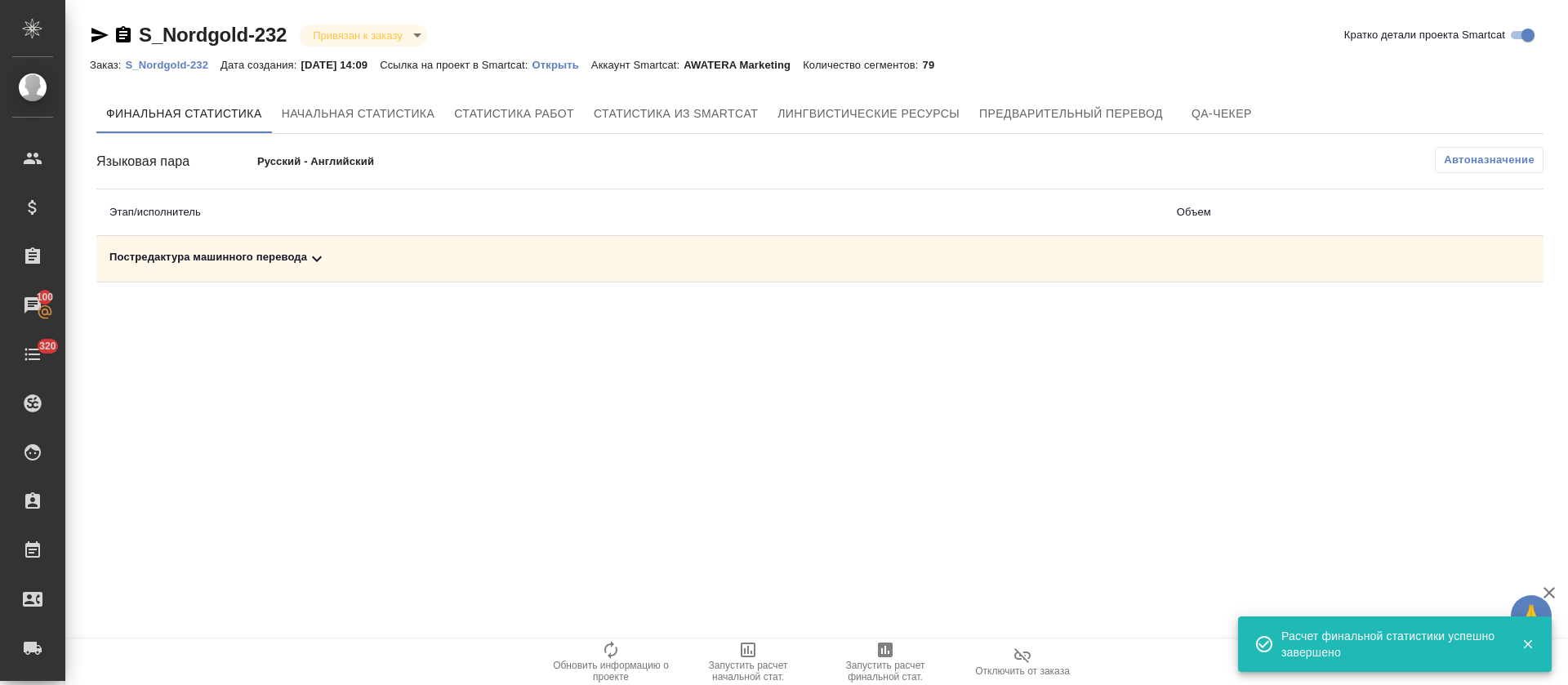
click at [351, 254] on div "Постредактура машинного перевода" at bounding box center [630, 258] width 1042 height 19
click at [1480, 302] on button "button" at bounding box center [1472, 315] width 39 height 39
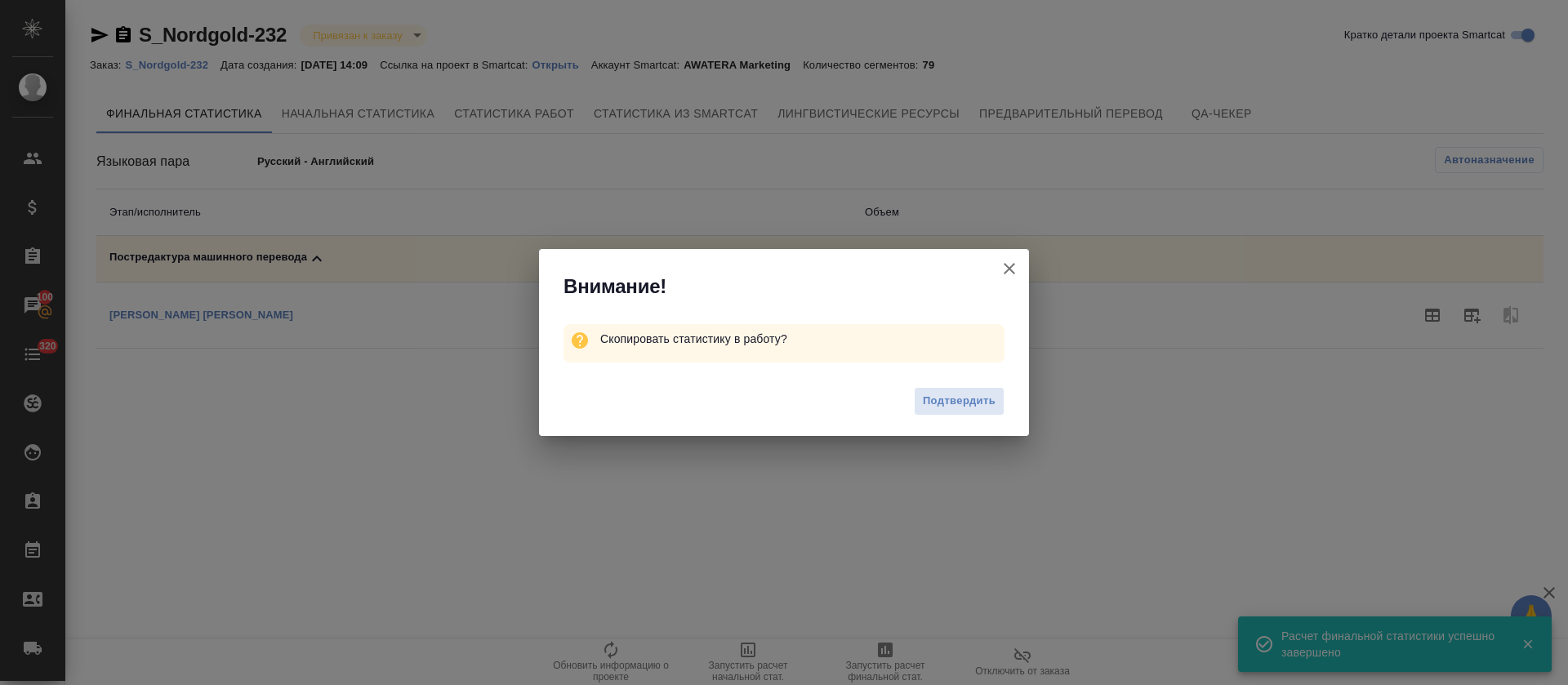
click at [952, 405] on span "Подтвердить" at bounding box center [959, 401] width 73 height 18
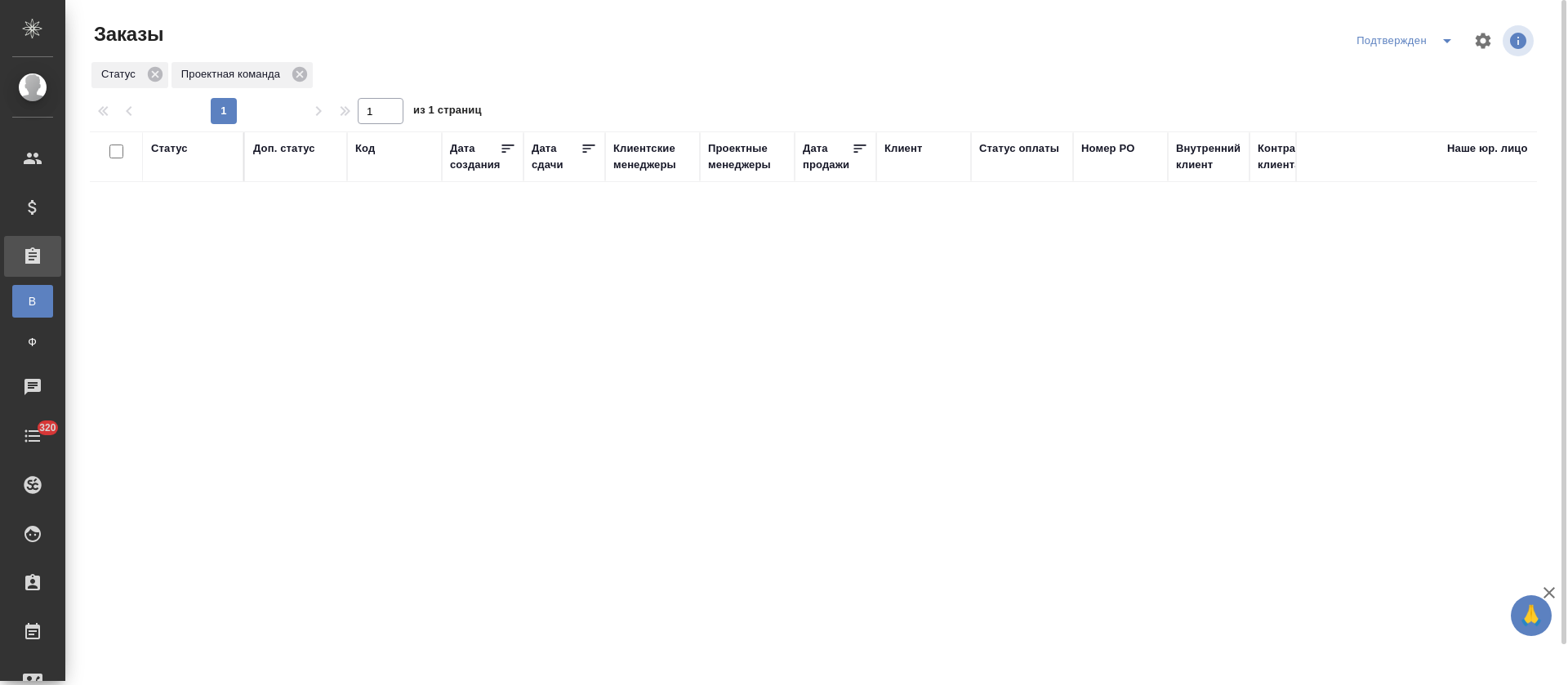
click at [1448, 44] on icon "split button" at bounding box center [1447, 41] width 19 height 19
click at [1428, 96] on li "В работе" at bounding box center [1407, 100] width 173 height 26
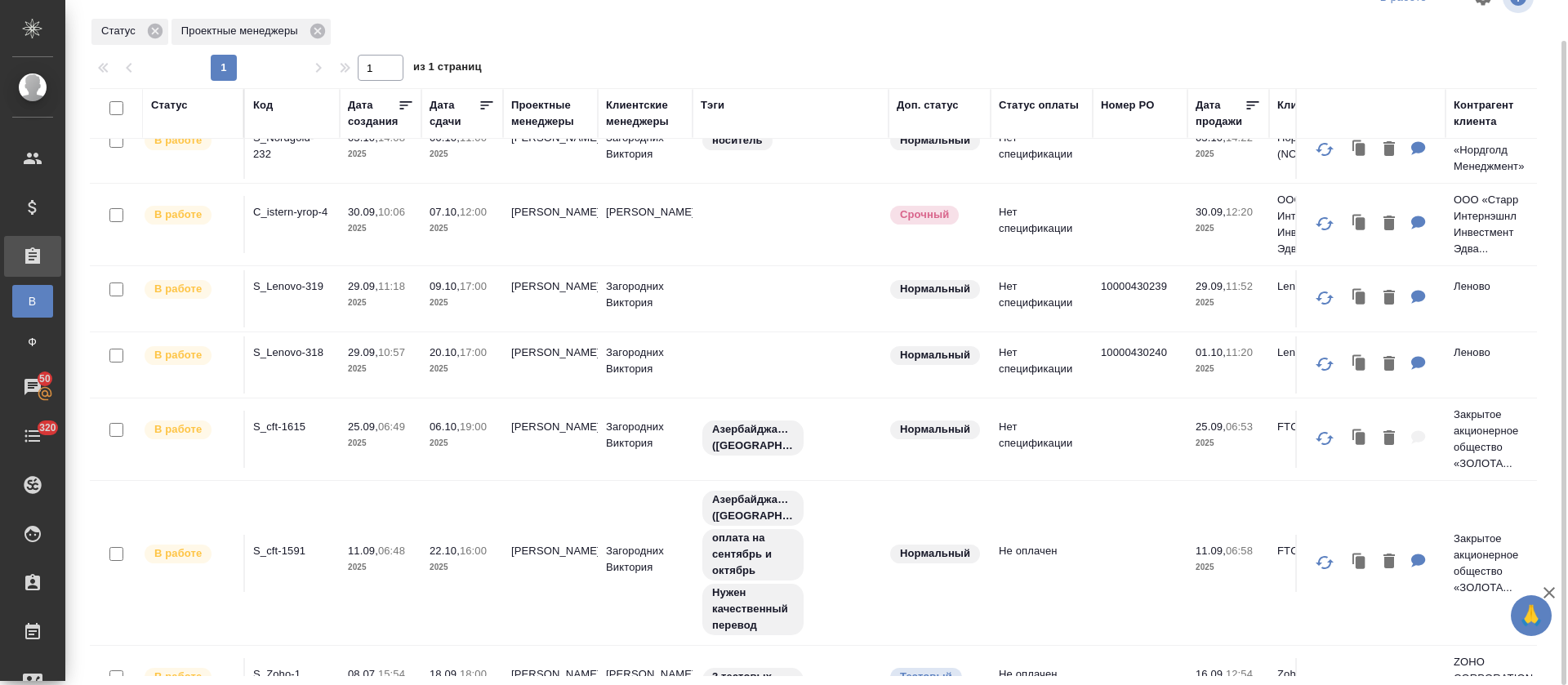
scroll to position [316, 0]
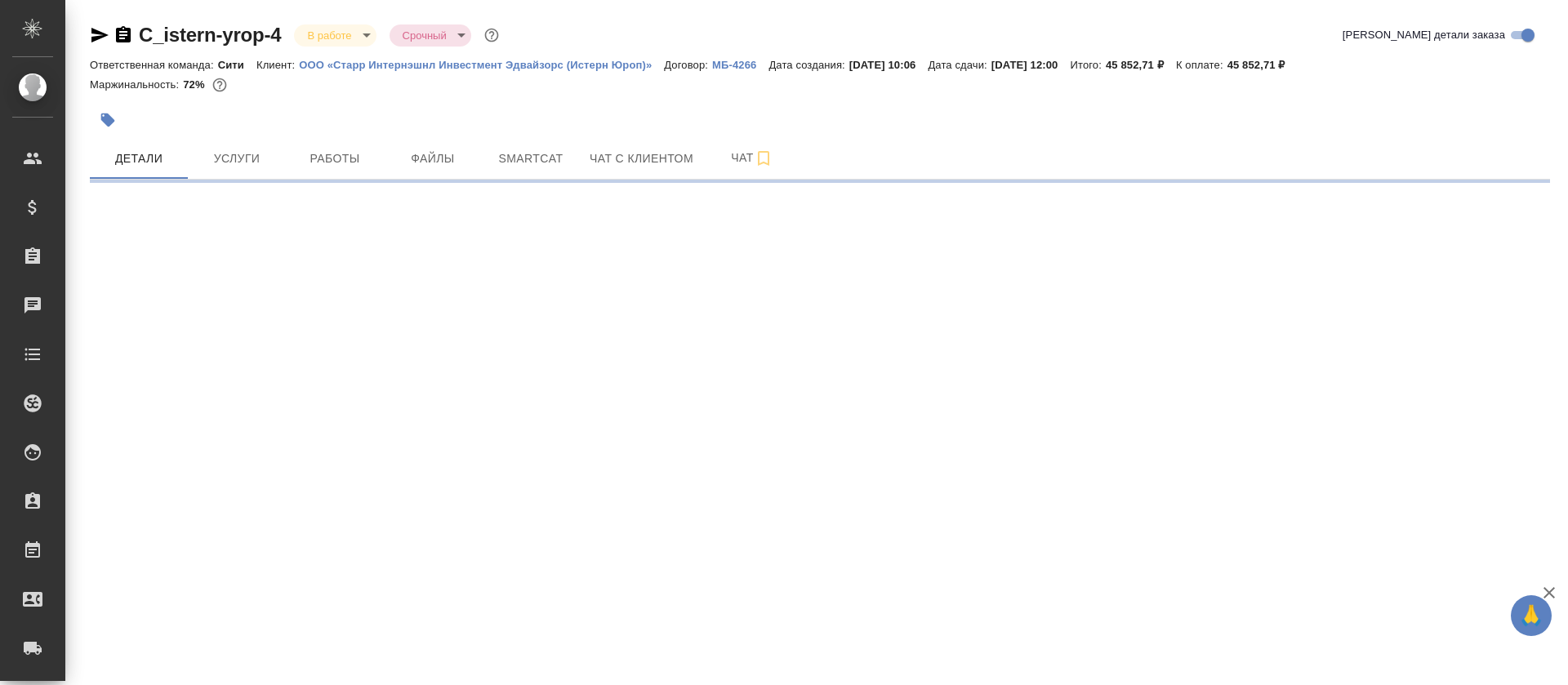
select select "RU"
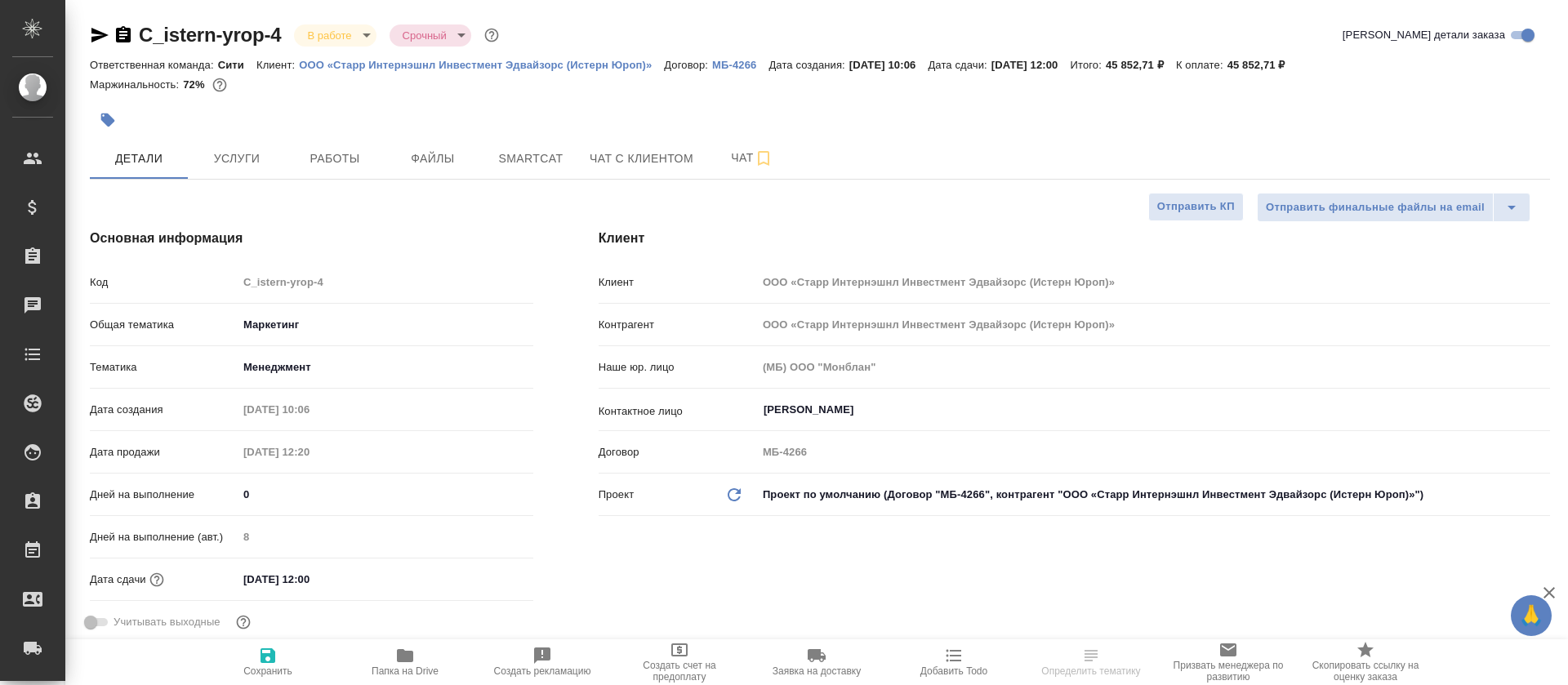
type textarea "x"
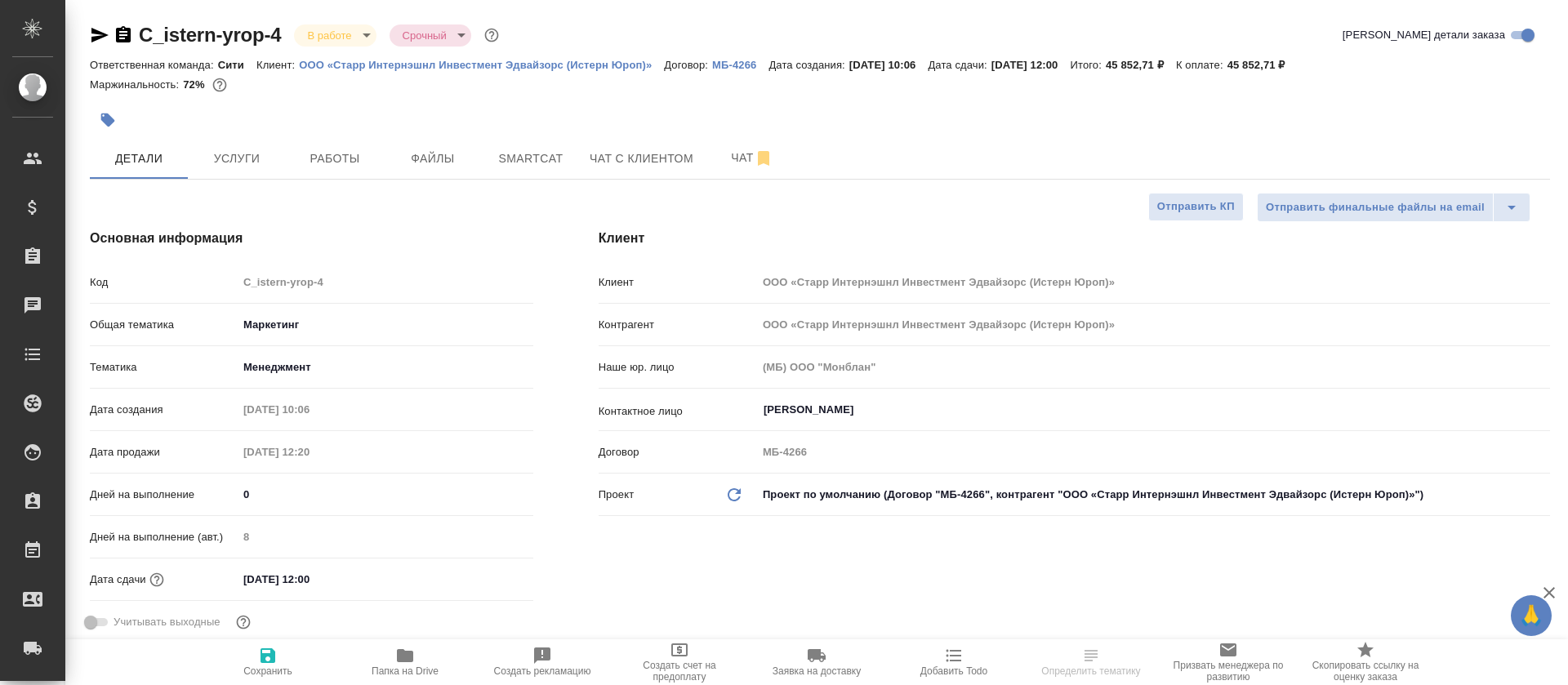
type textarea "x"
click at [310, 141] on button "Работы" at bounding box center [335, 158] width 98 height 41
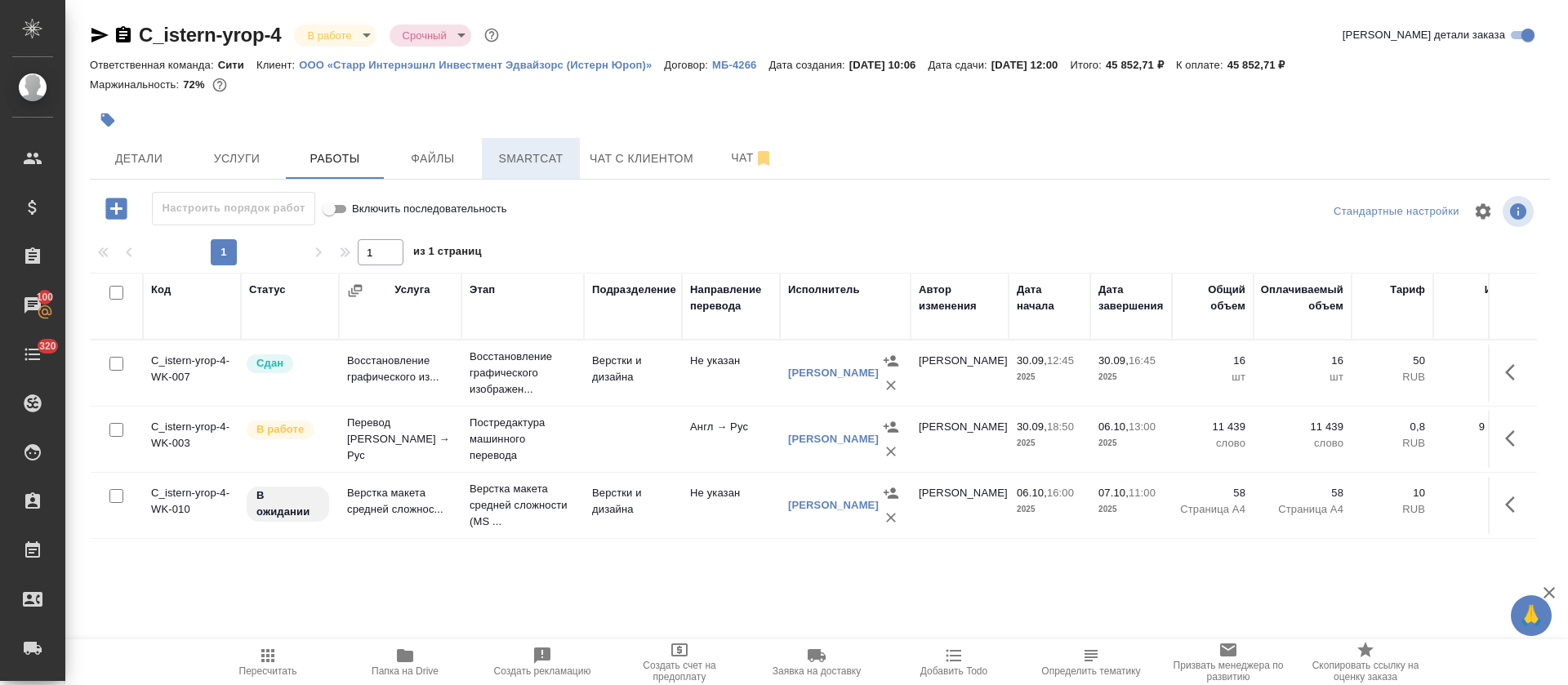
click at [486, 150] on button "Smartcat" at bounding box center [531, 158] width 98 height 41
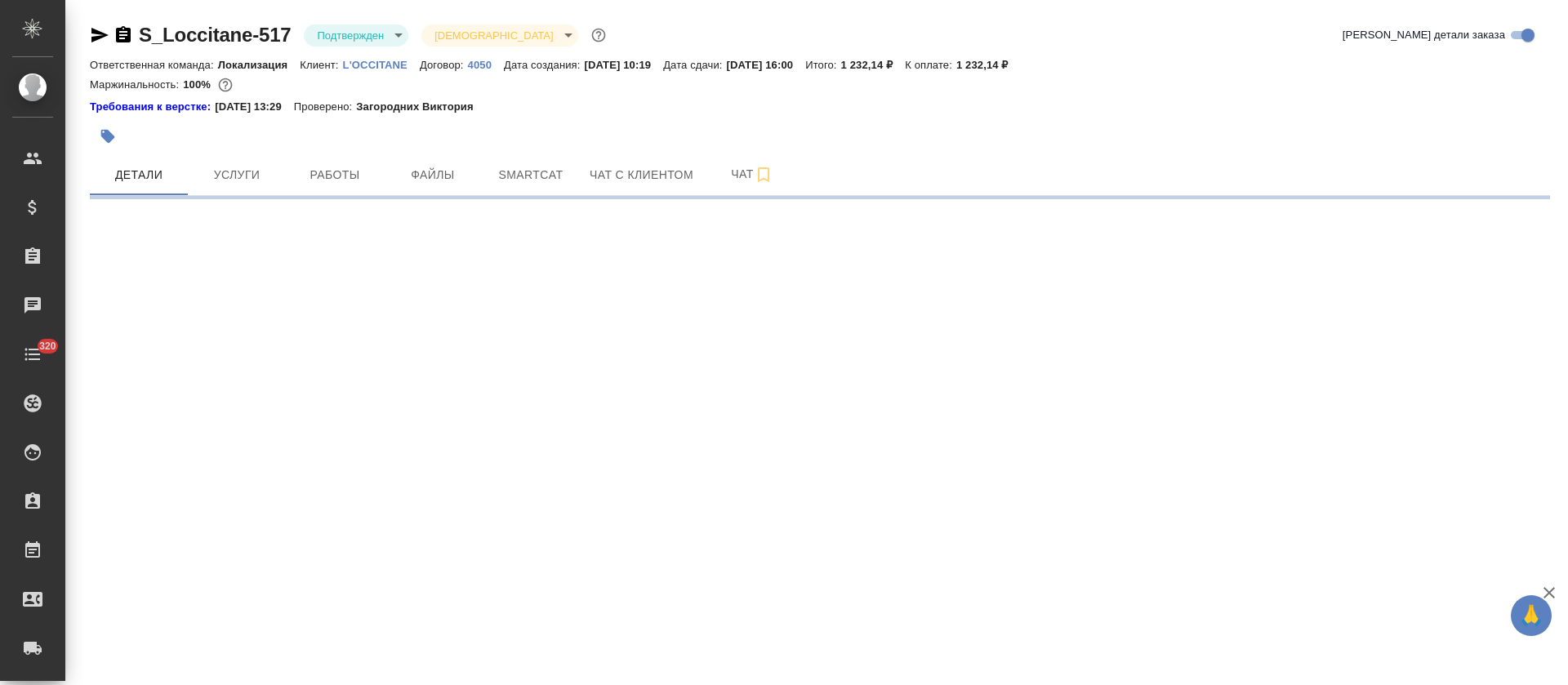
select select "RU"
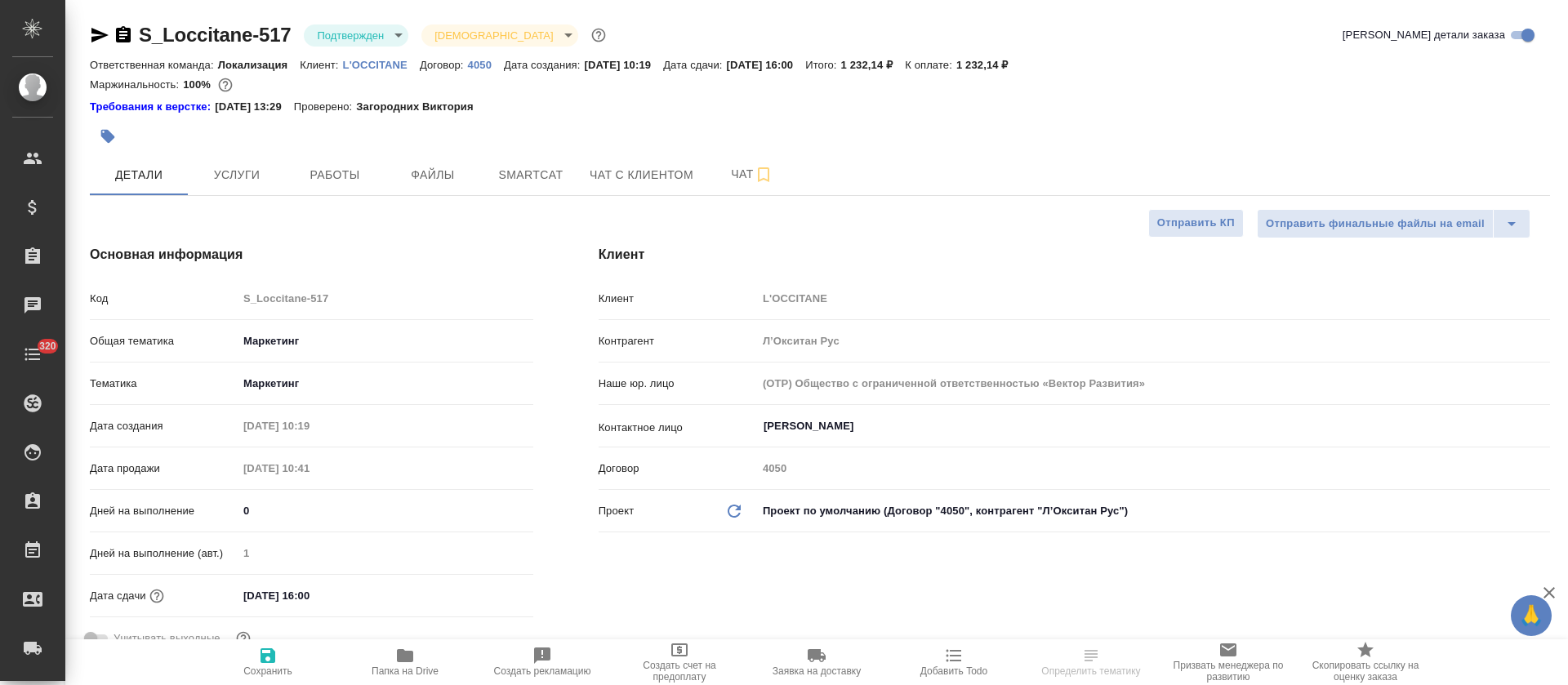
type textarea "x"
click at [247, 178] on span "Услуги" at bounding box center [237, 175] width 79 height 20
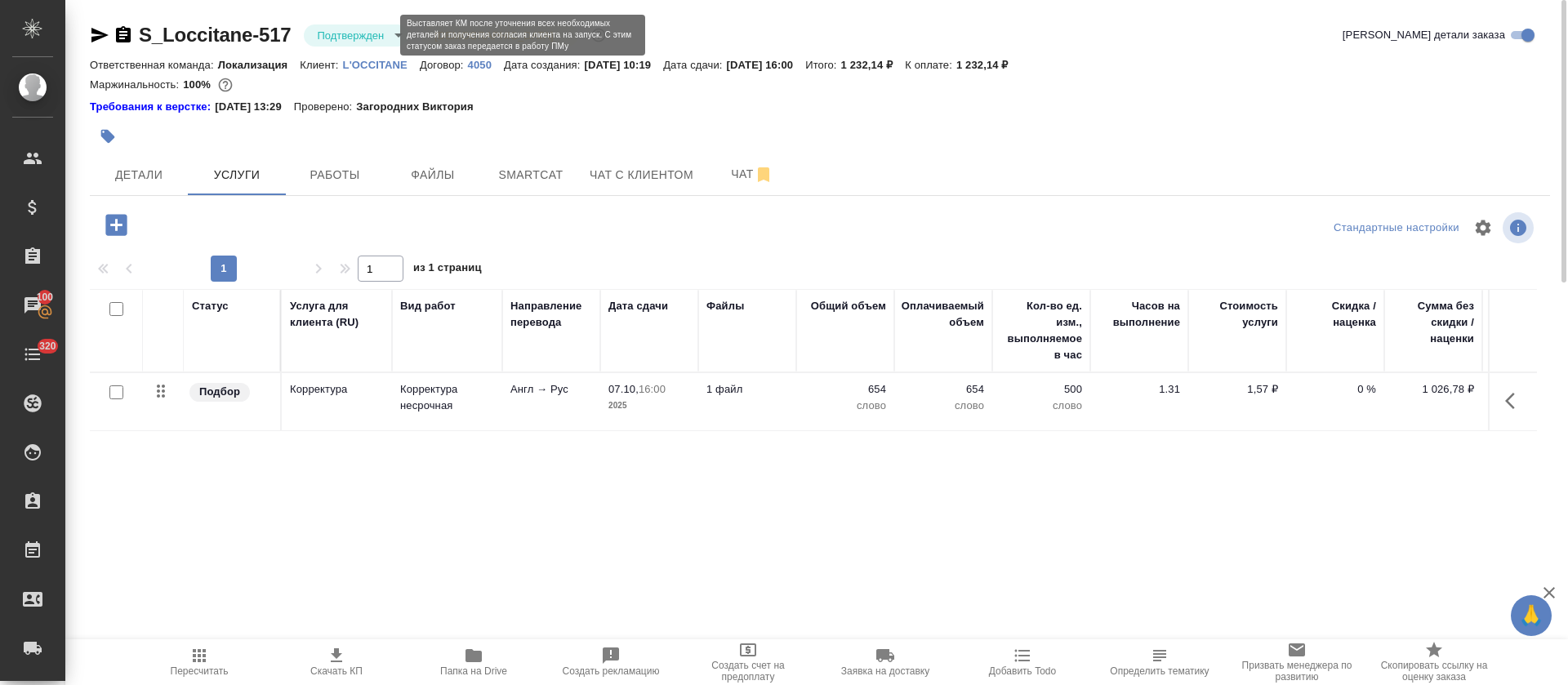
click at [332, 34] on body "🙏 .cls-1 fill:#fff; AWATERA Tretyakova Olga Клиенты Спецификации Заказы 100 Чат…" at bounding box center [784, 342] width 1568 height 685
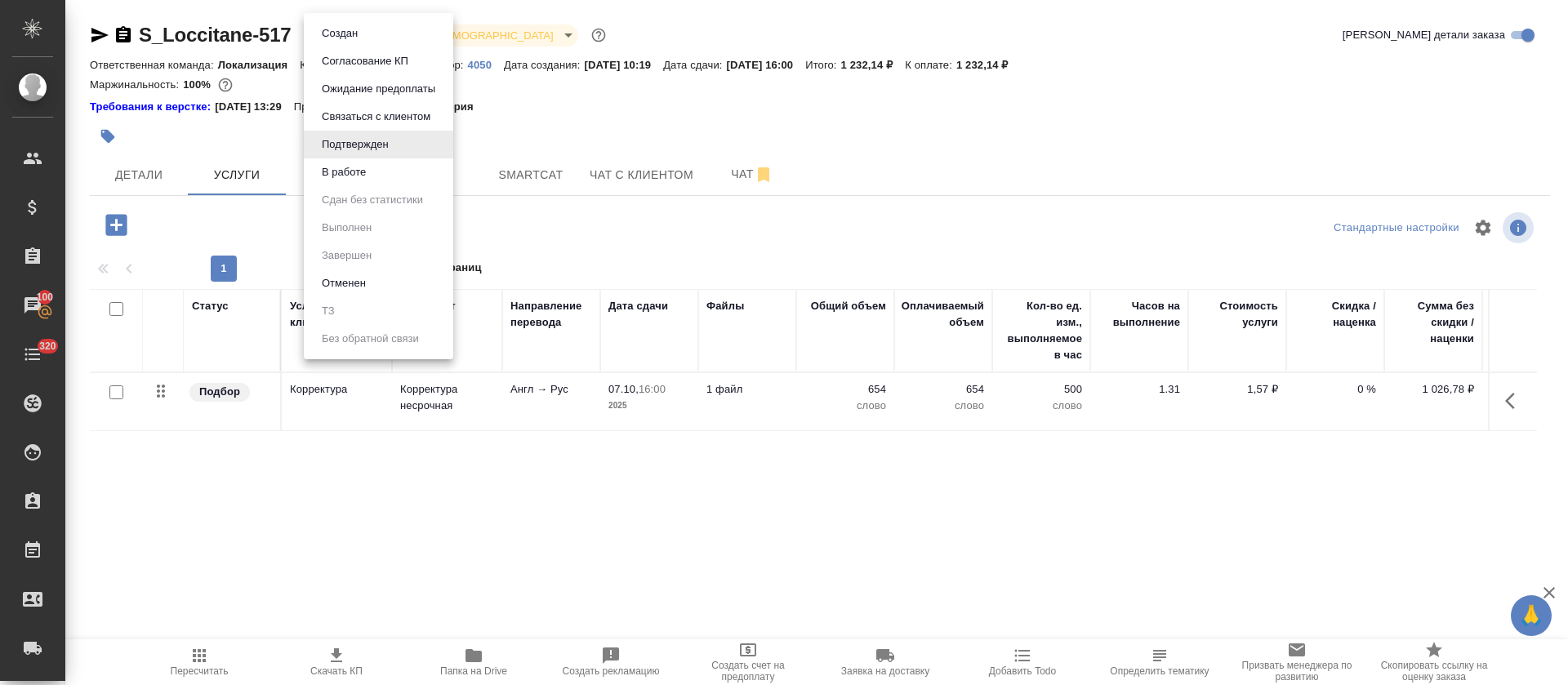
click at [401, 177] on li "В работе" at bounding box center [378, 172] width 150 height 28
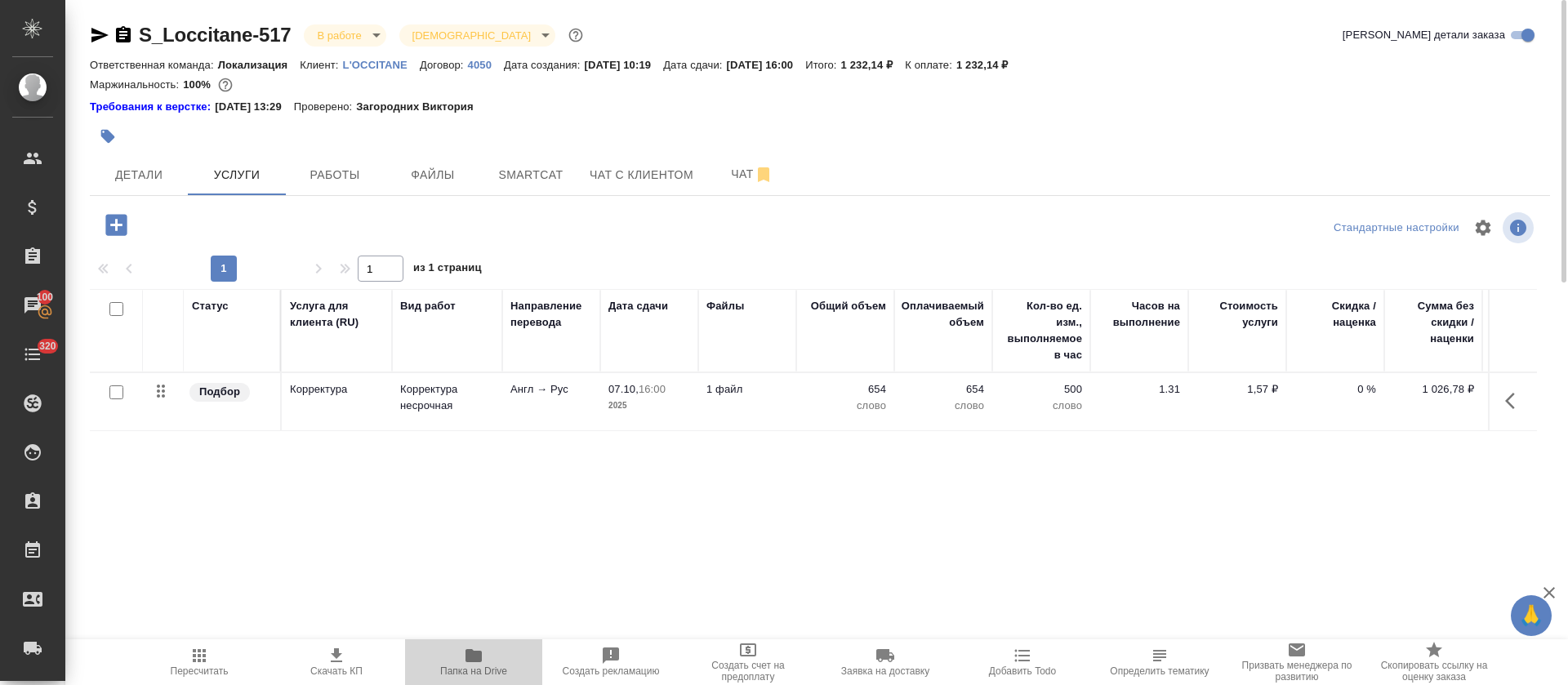
click at [451, 667] on span "Папка на Drive" at bounding box center [474, 670] width 67 height 11
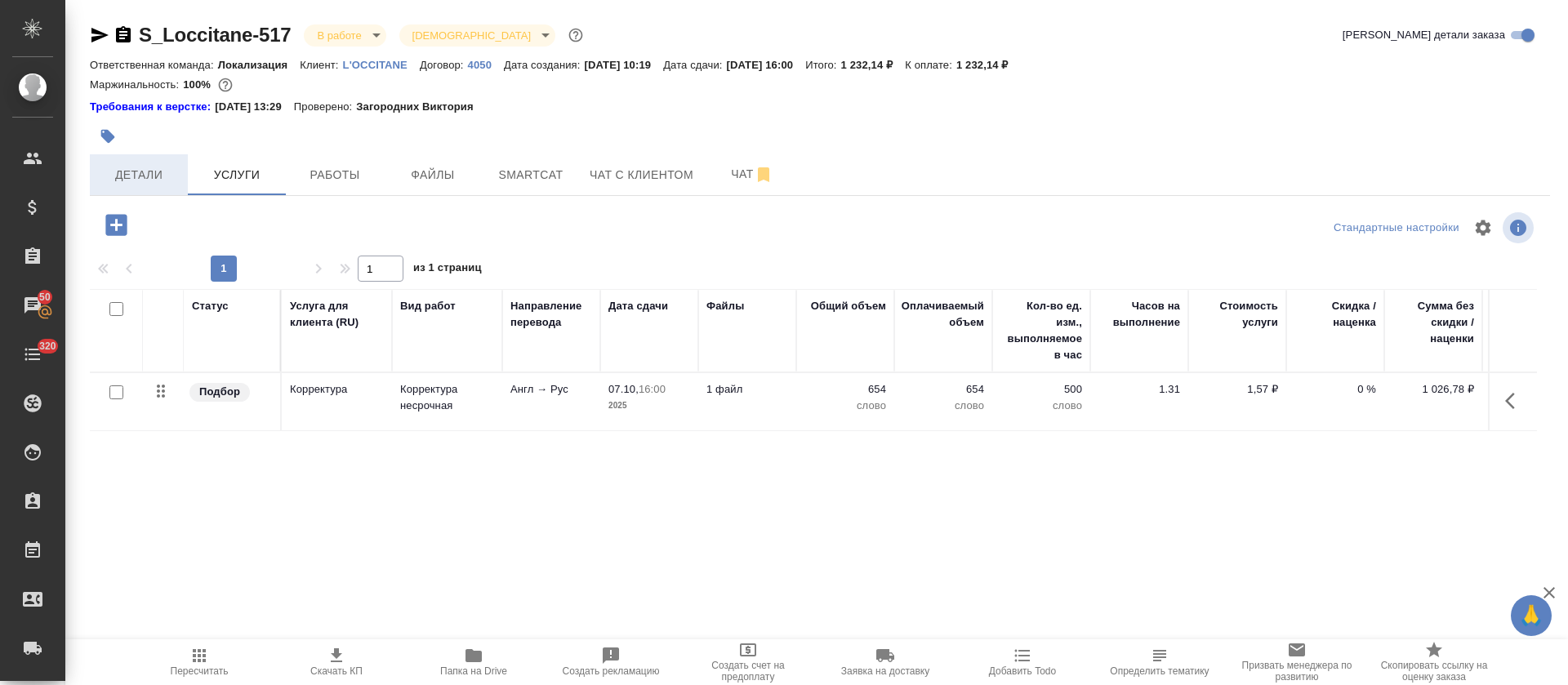
click at [162, 188] on button "Детали" at bounding box center [139, 175] width 98 height 41
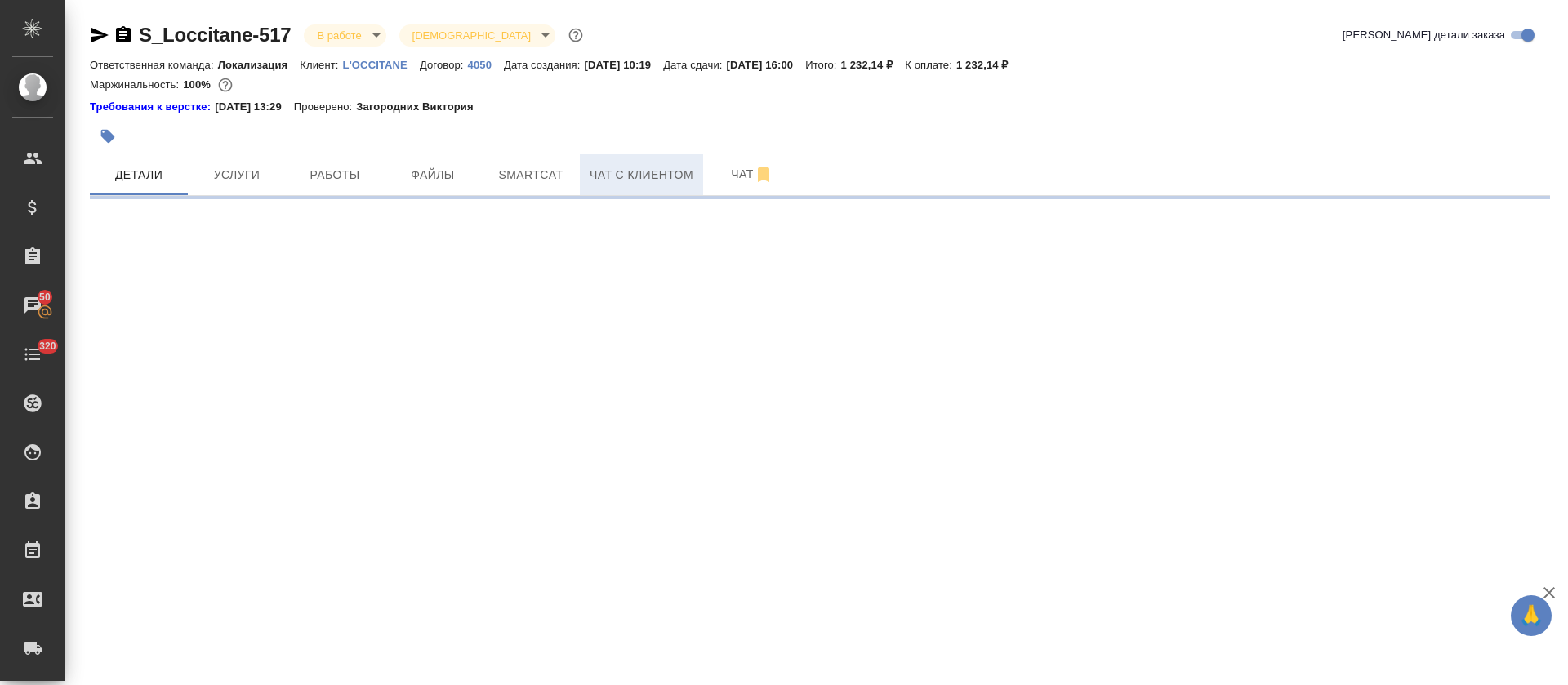
select select "RU"
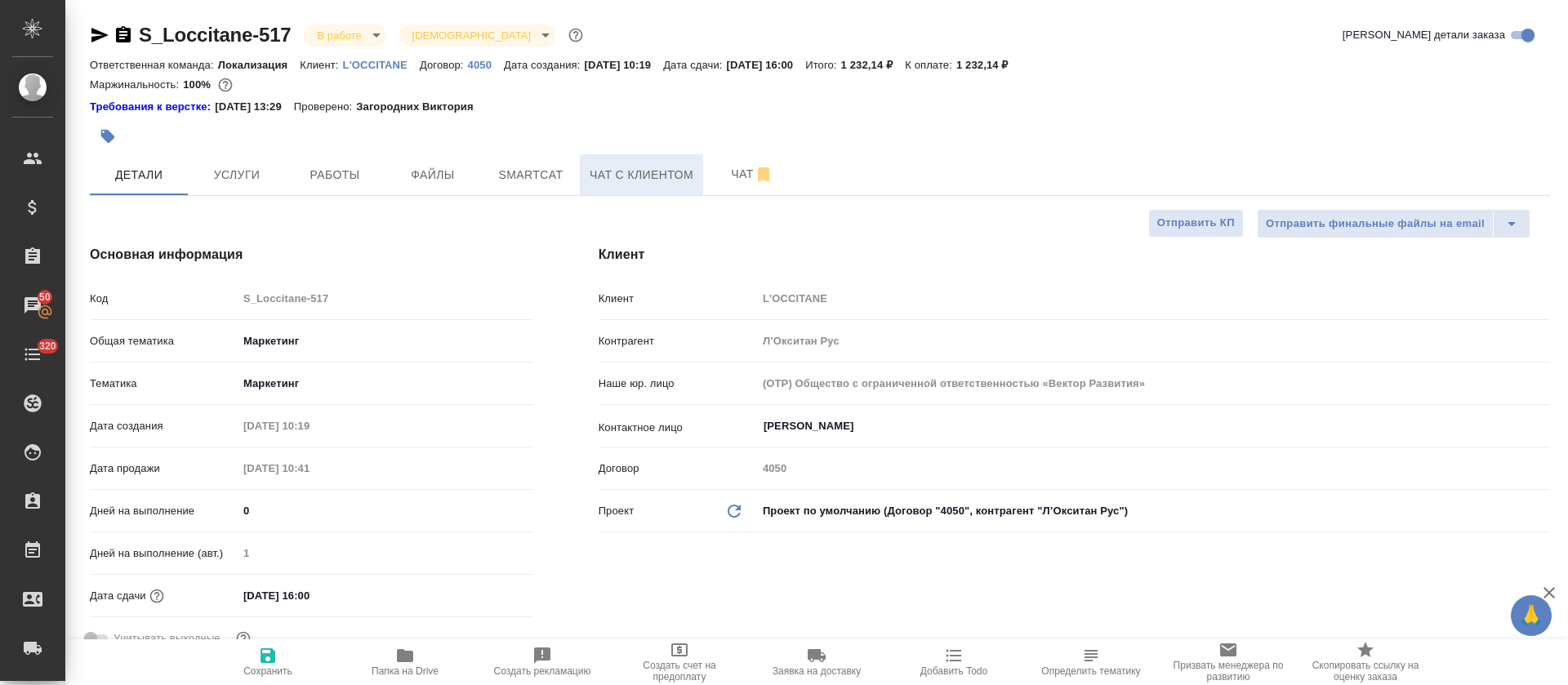
type textarea "x"
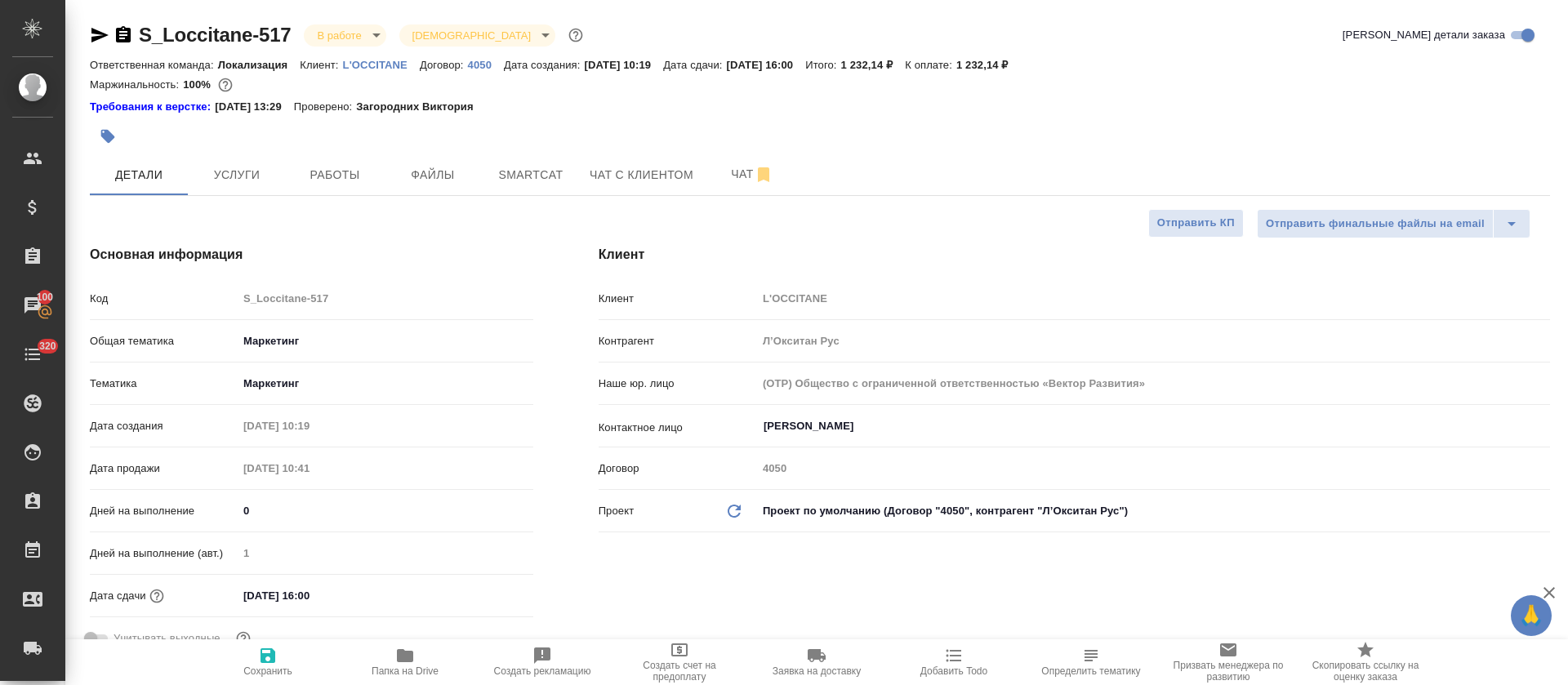
type textarea "x"
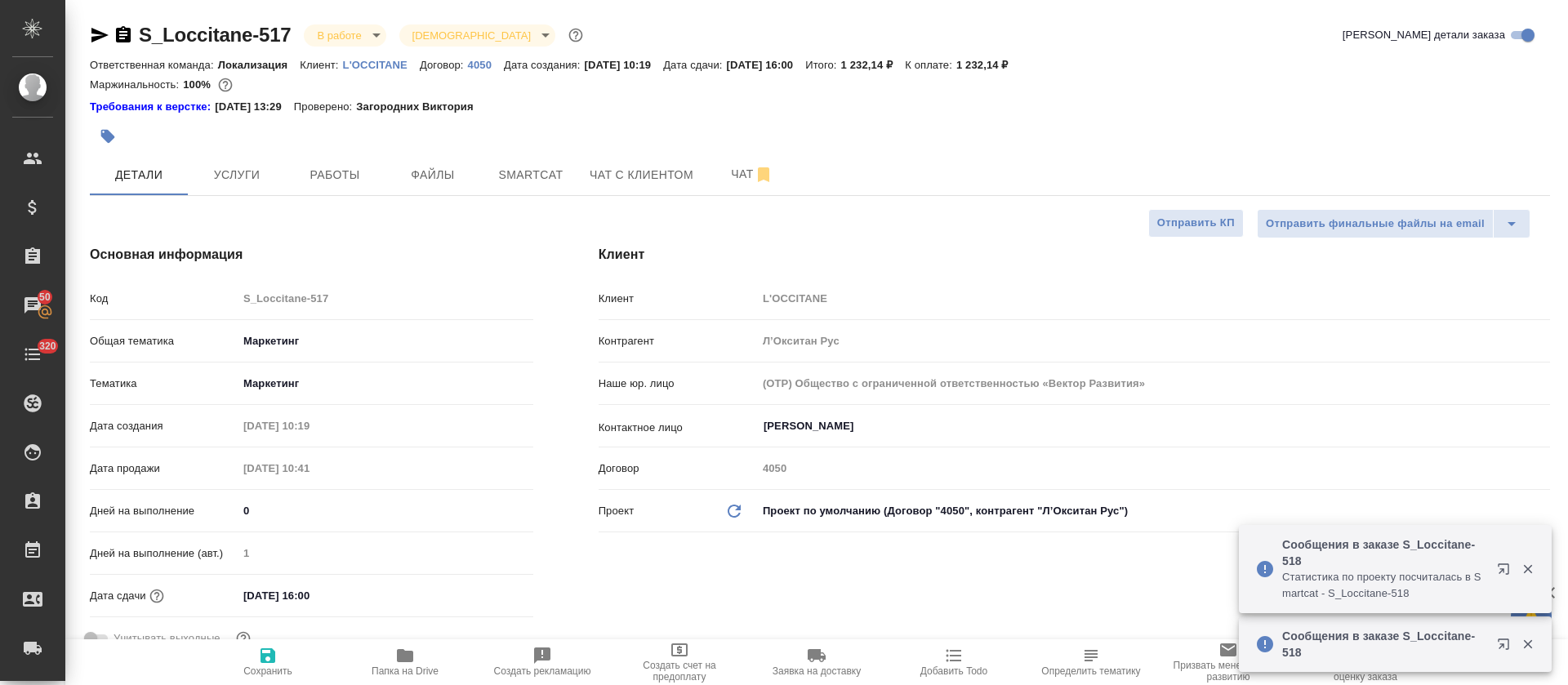
type textarea "x"
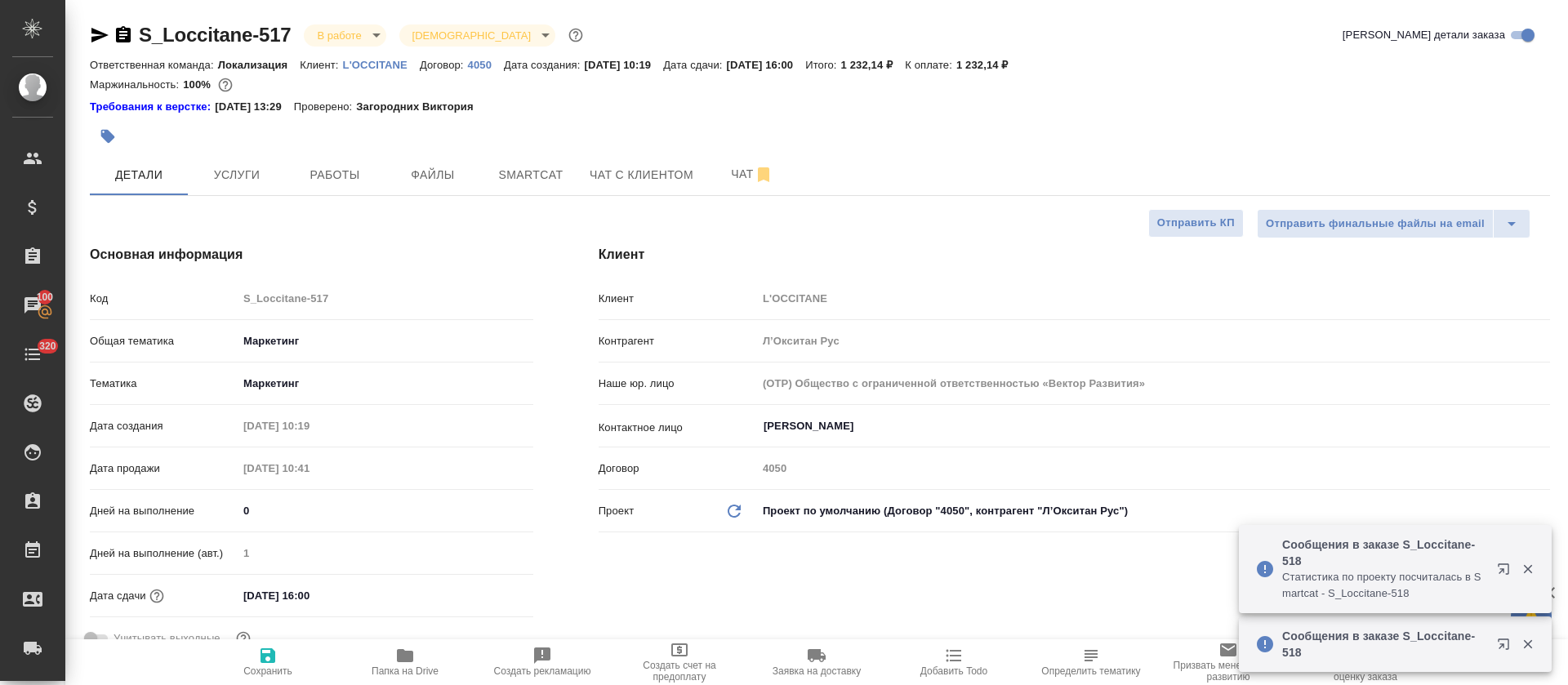
type textarea "x"
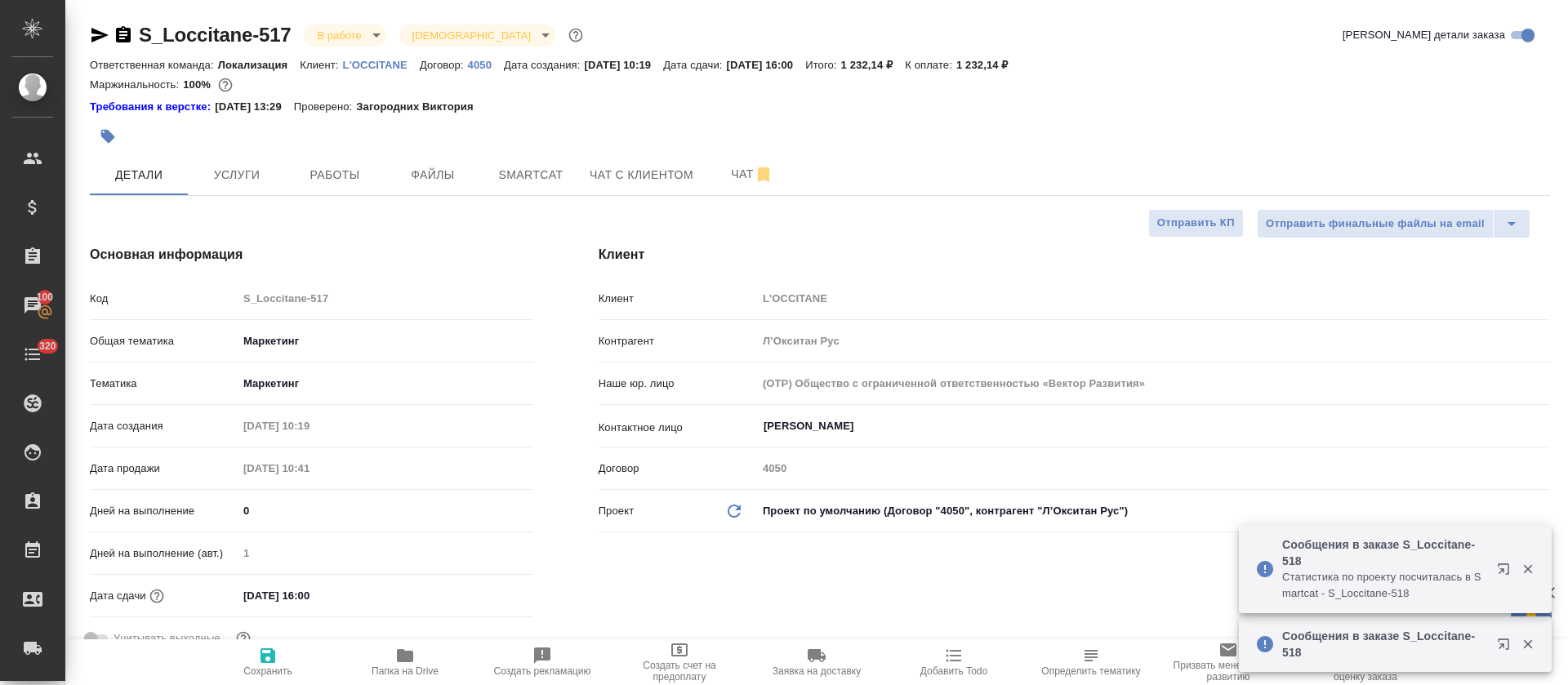
type textarea "x"
click at [220, 176] on span "Услуги" at bounding box center [237, 175] width 79 height 20
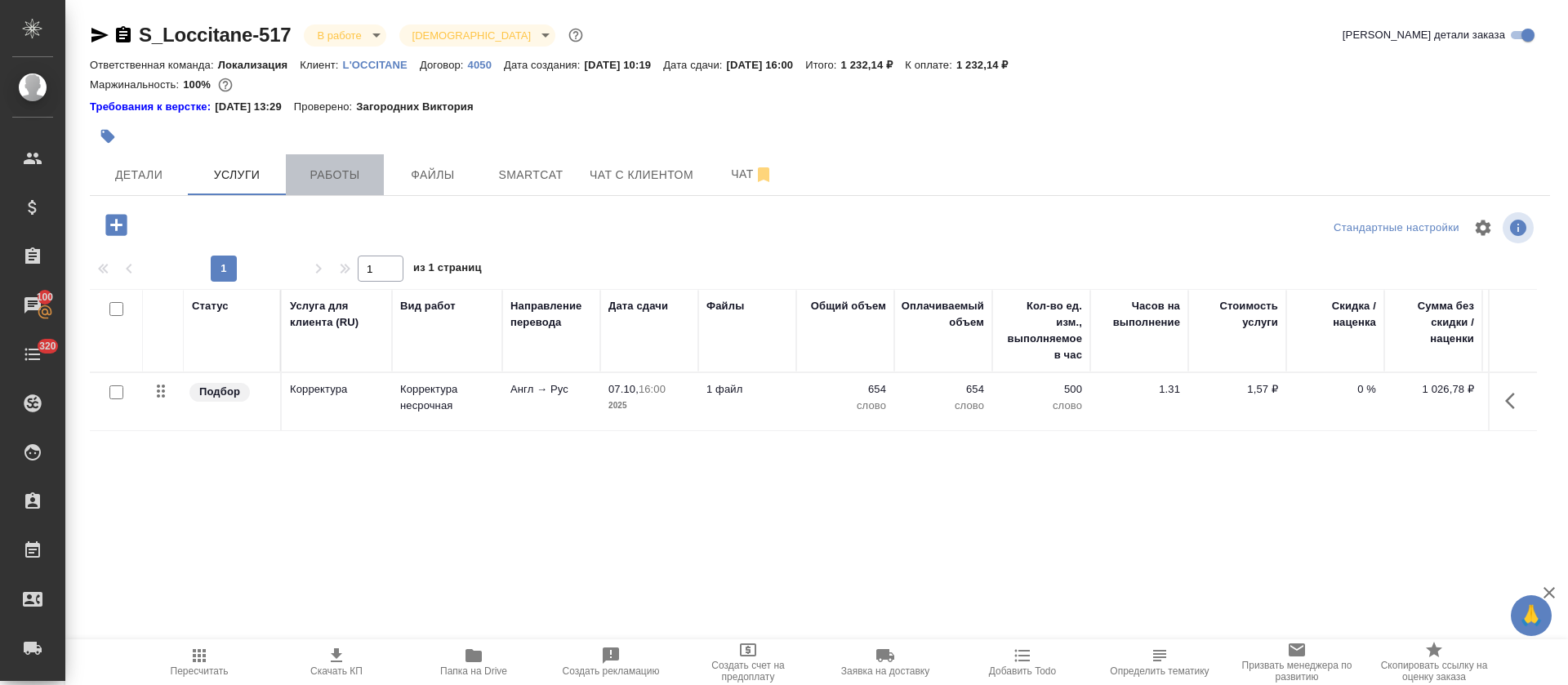
click at [323, 193] on button "Работы" at bounding box center [335, 175] width 98 height 41
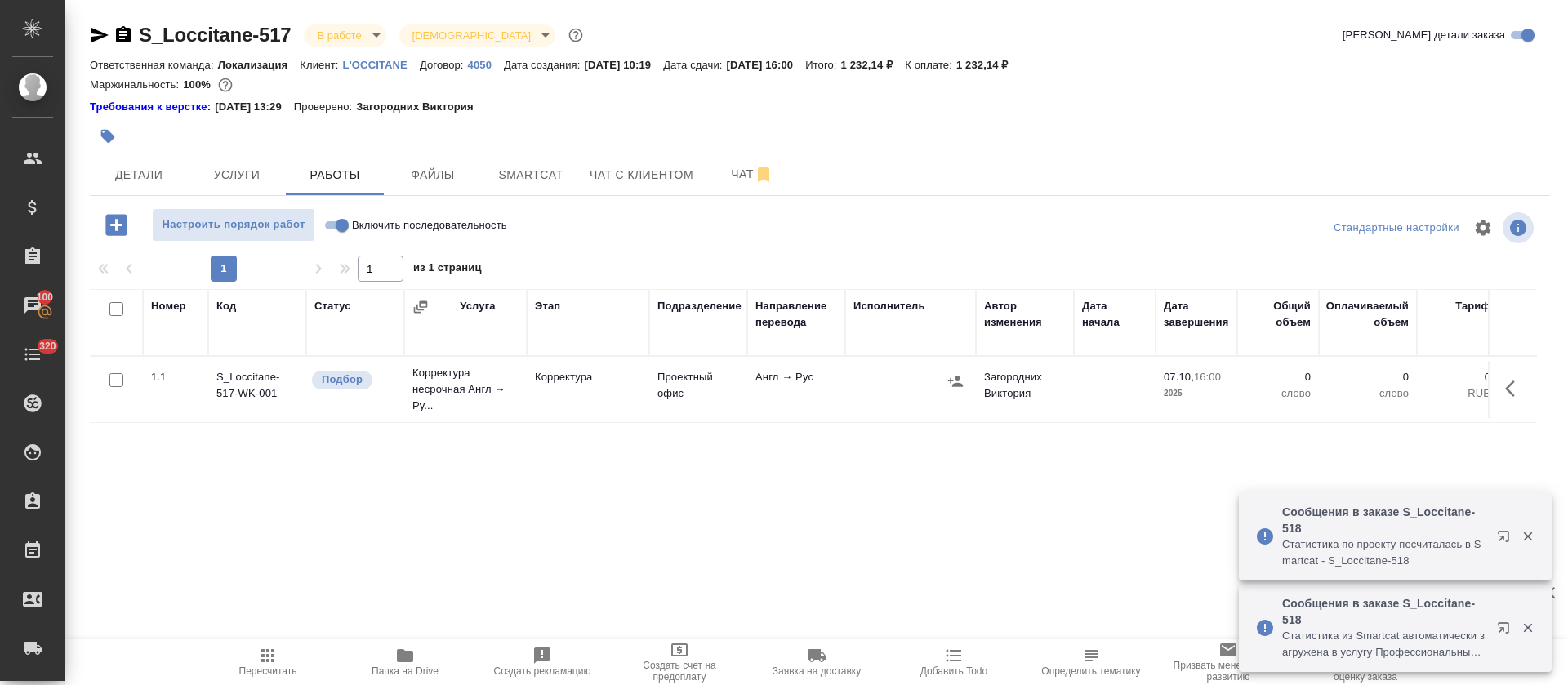
click at [334, 220] on input "Включить последовательность" at bounding box center [342, 225] width 59 height 19
checkbox input "true"
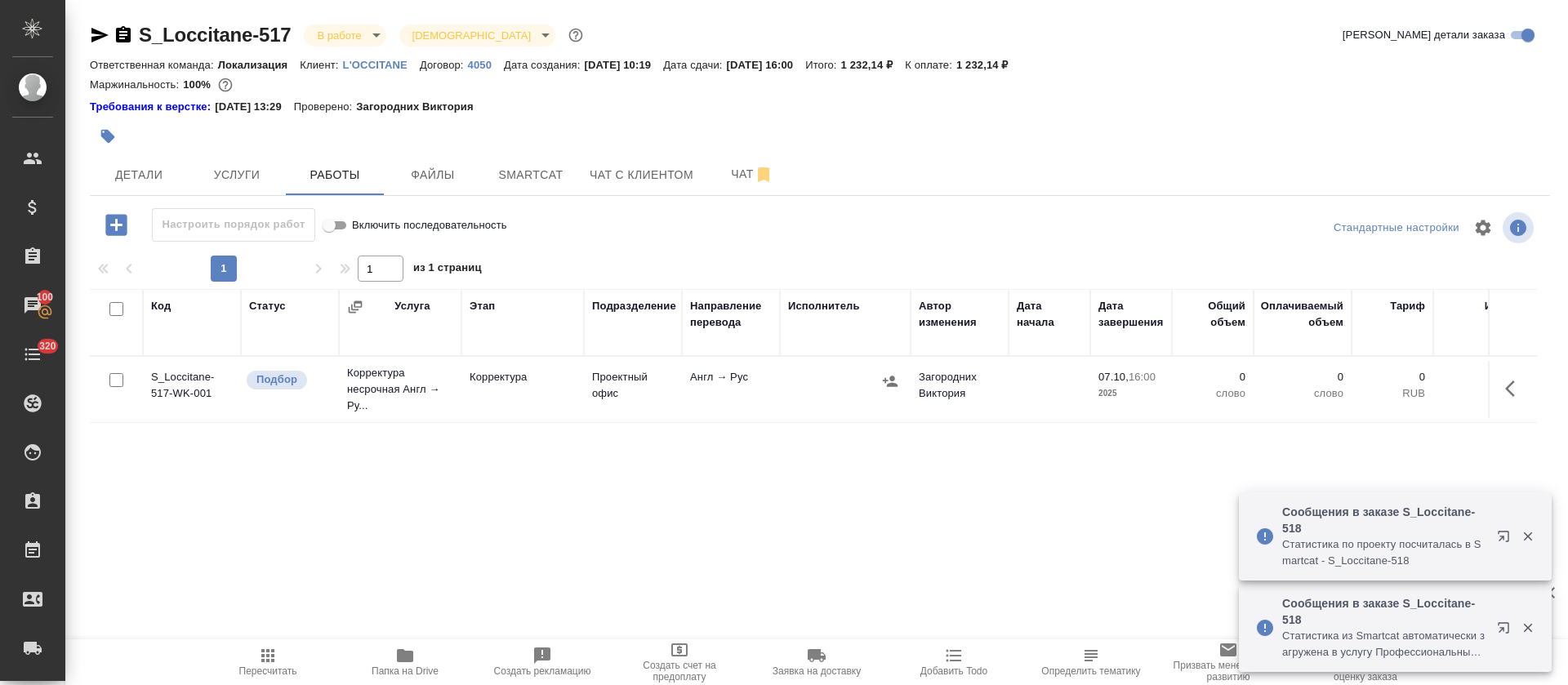
click at [1505, 396] on icon "button" at bounding box center [1514, 388] width 19 height 19
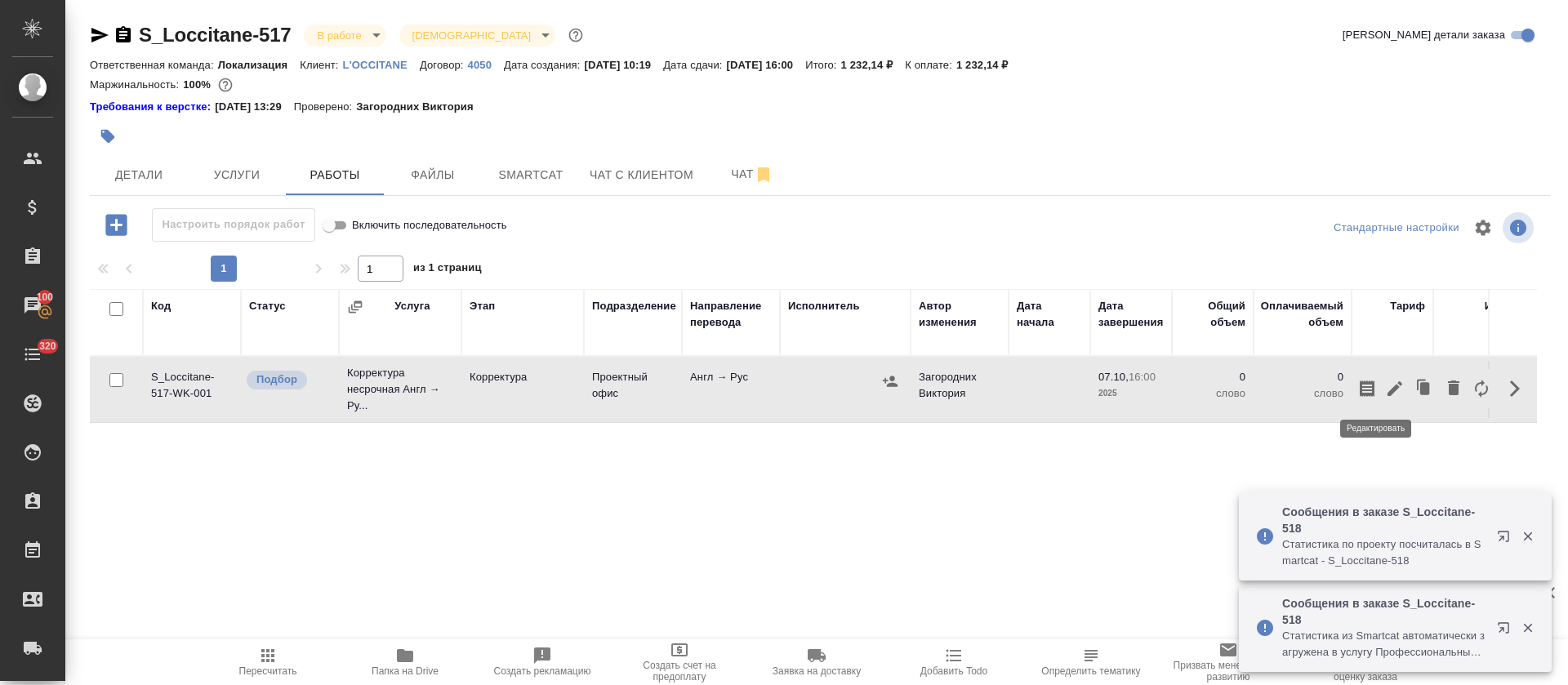
click at [1381, 386] on button "button" at bounding box center [1395, 388] width 28 height 39
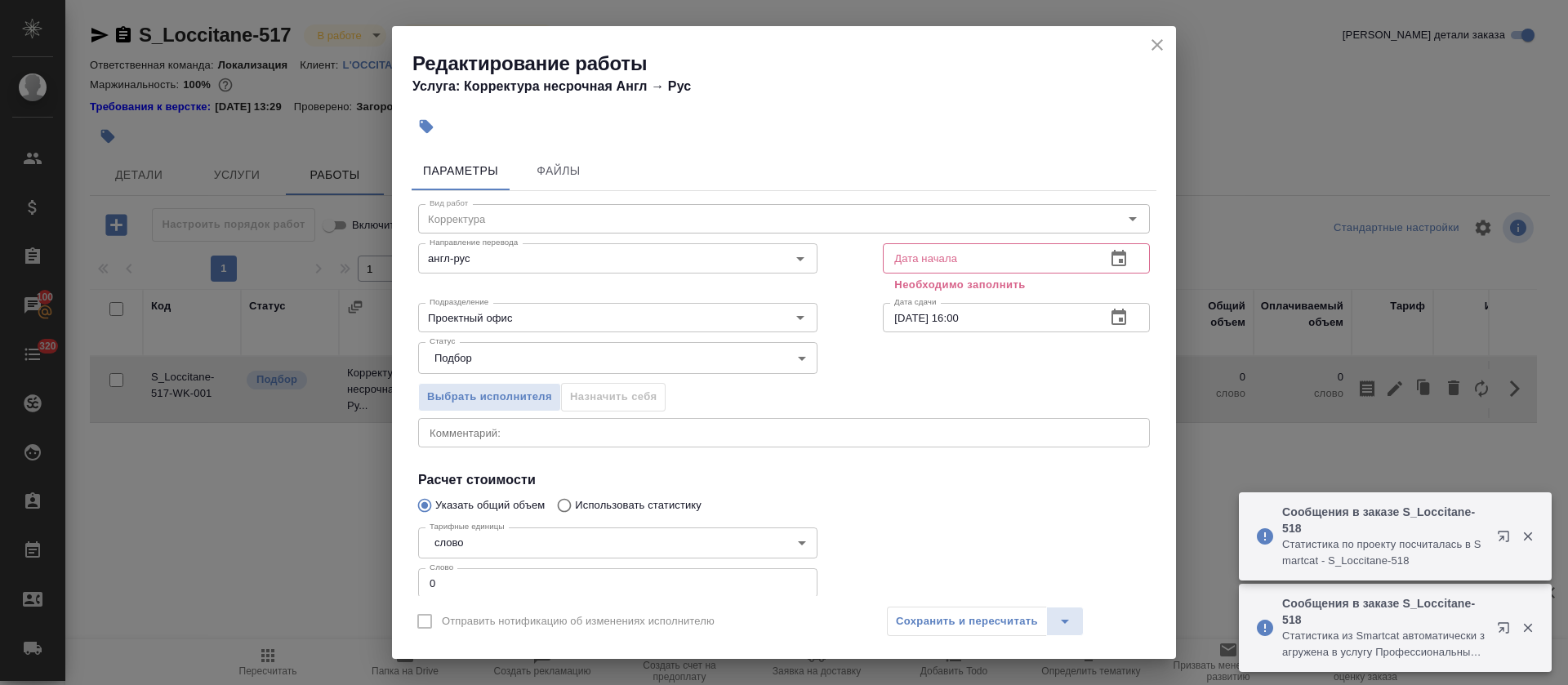
scroll to position [104, 0]
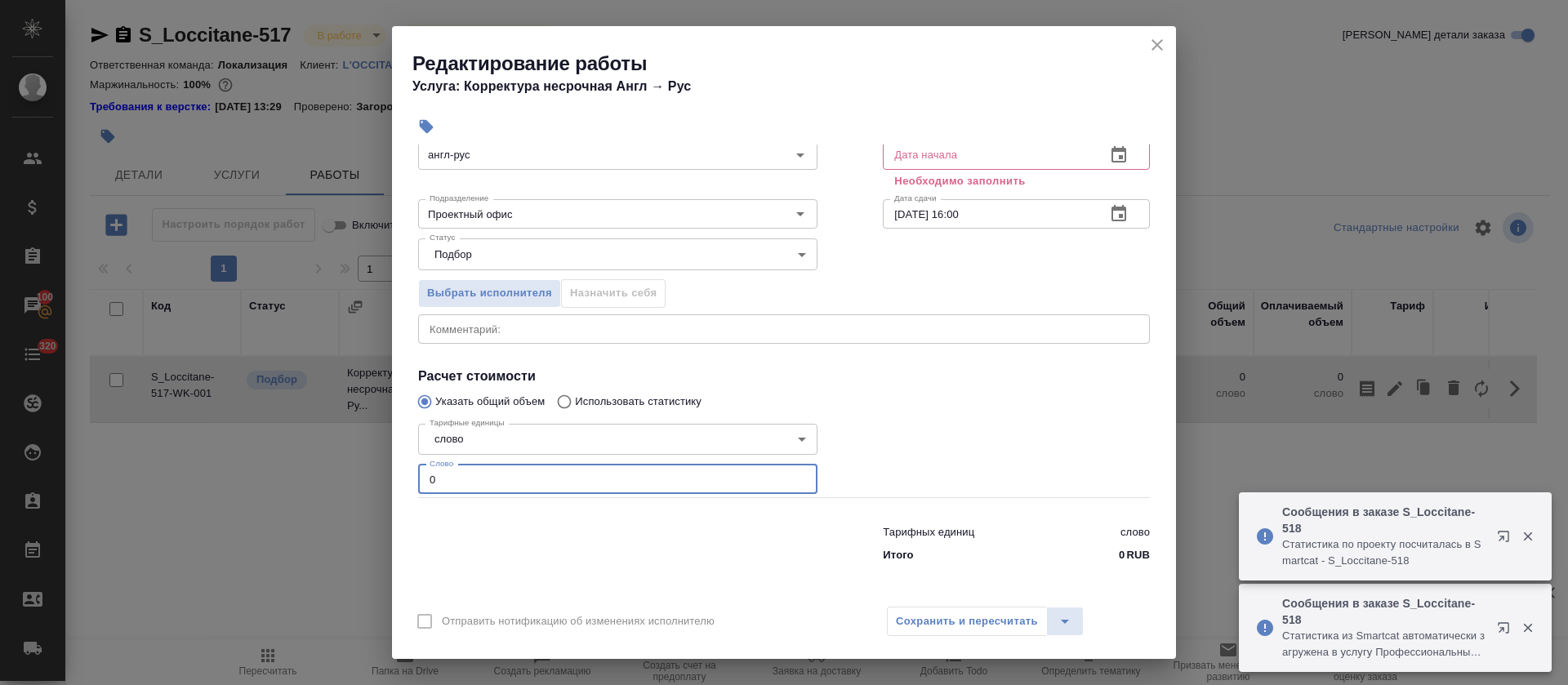
click at [428, 471] on input "0" at bounding box center [618, 479] width 400 height 30
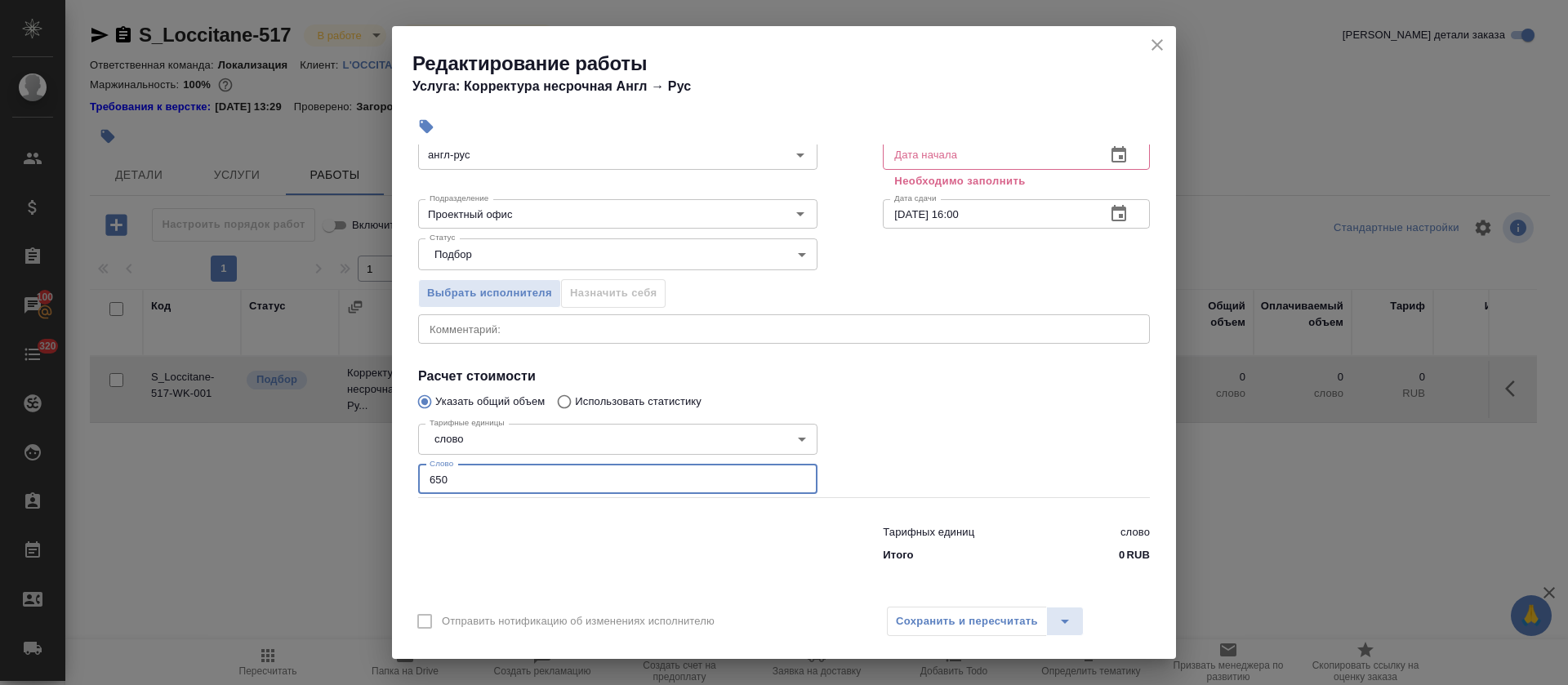
scroll to position [0, 0]
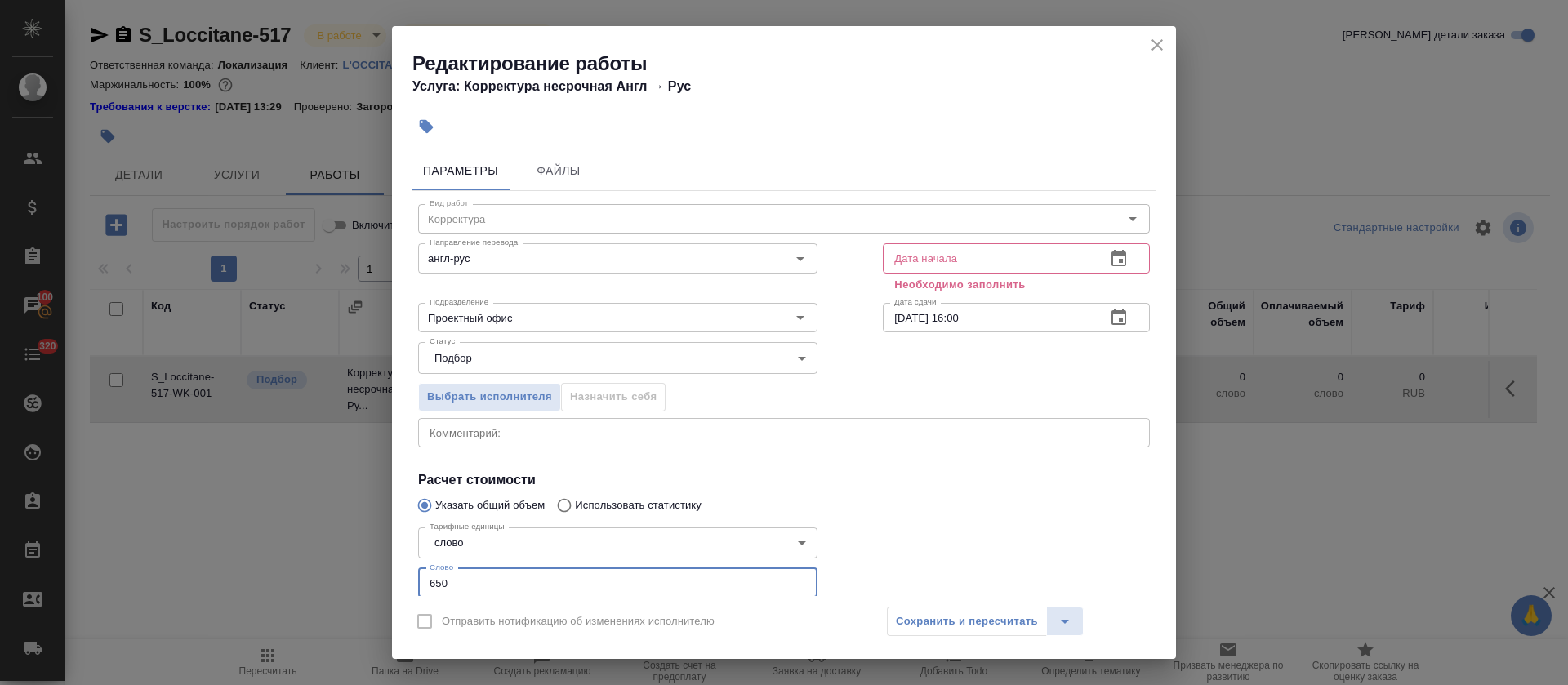
type input "650"
click at [1111, 254] on icon "button" at bounding box center [1118, 258] width 15 height 17
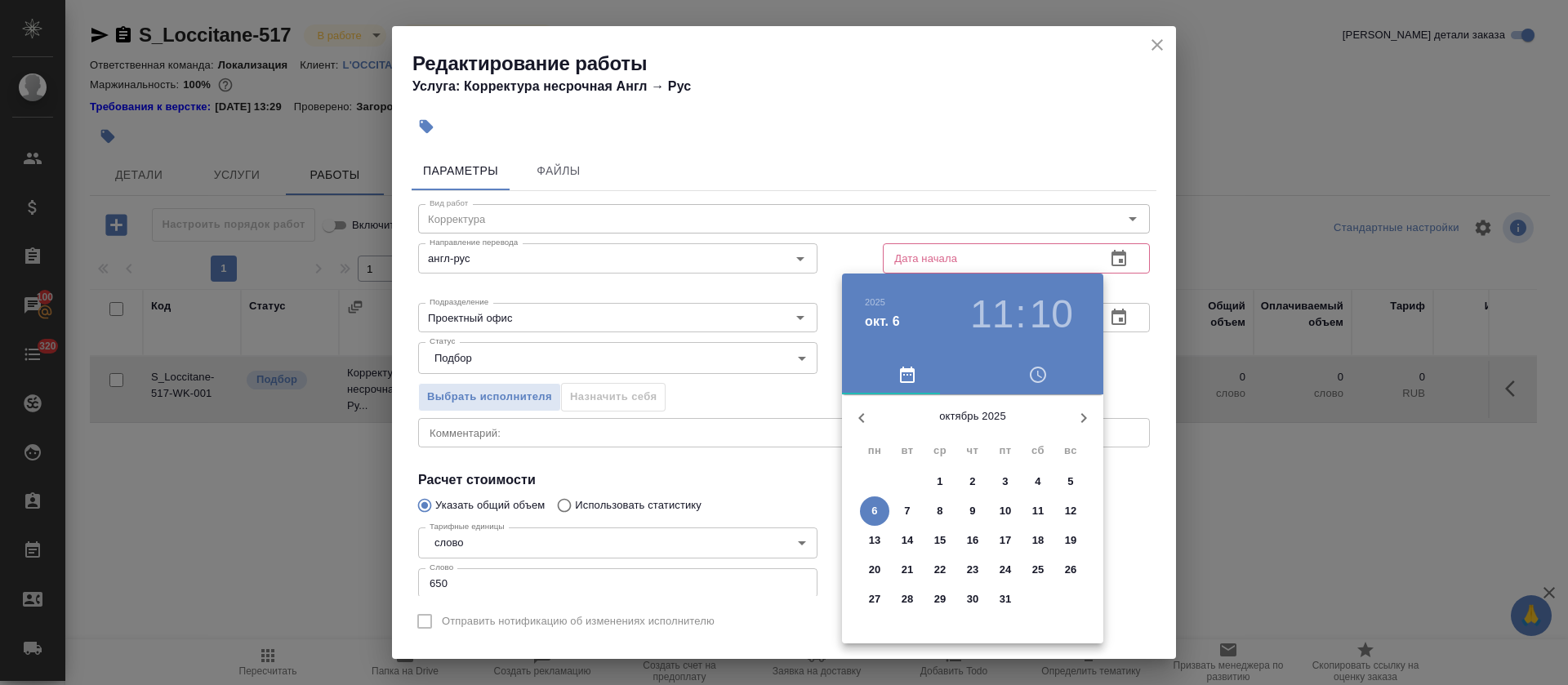
click at [875, 509] on p "6" at bounding box center [874, 511] width 6 height 17
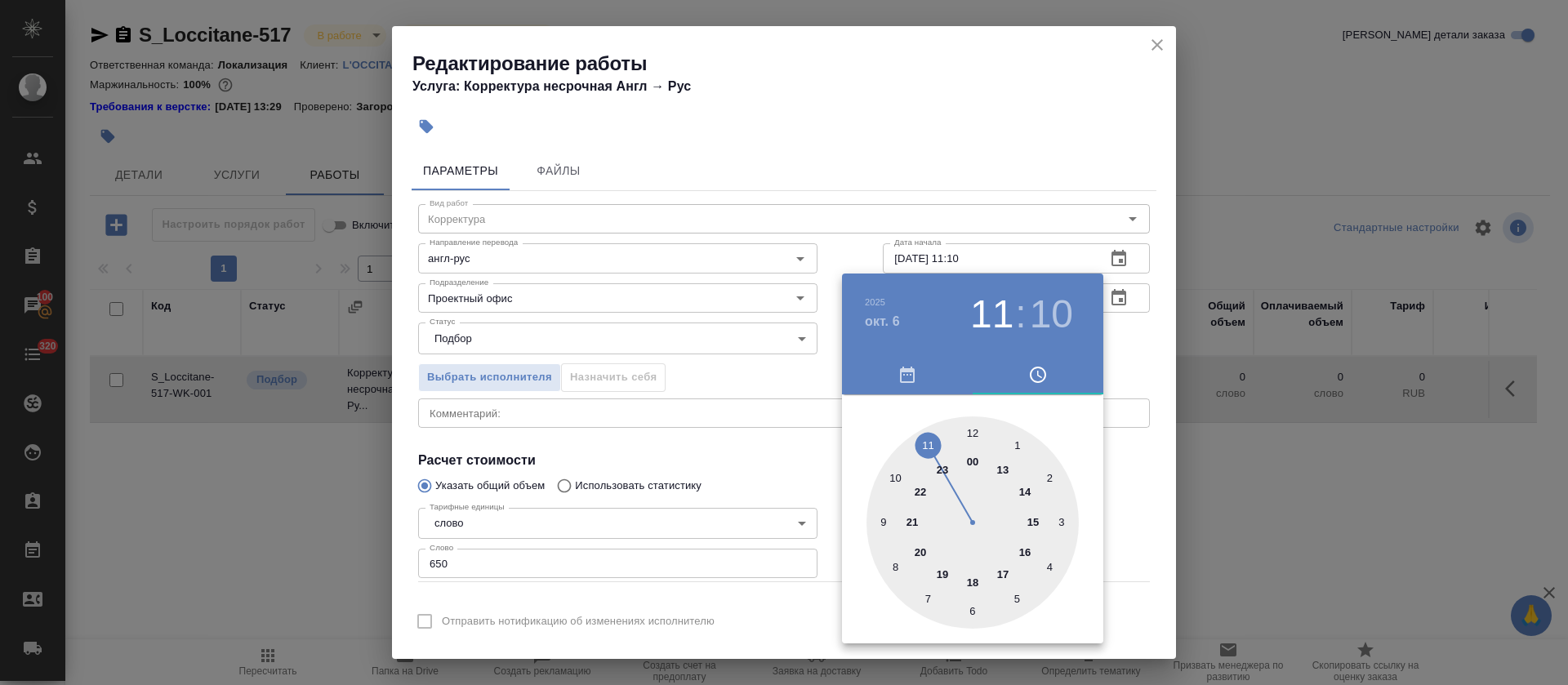
type input "06.10.2025 11:10"
click at [678, 487] on div at bounding box center [784, 342] width 1568 height 685
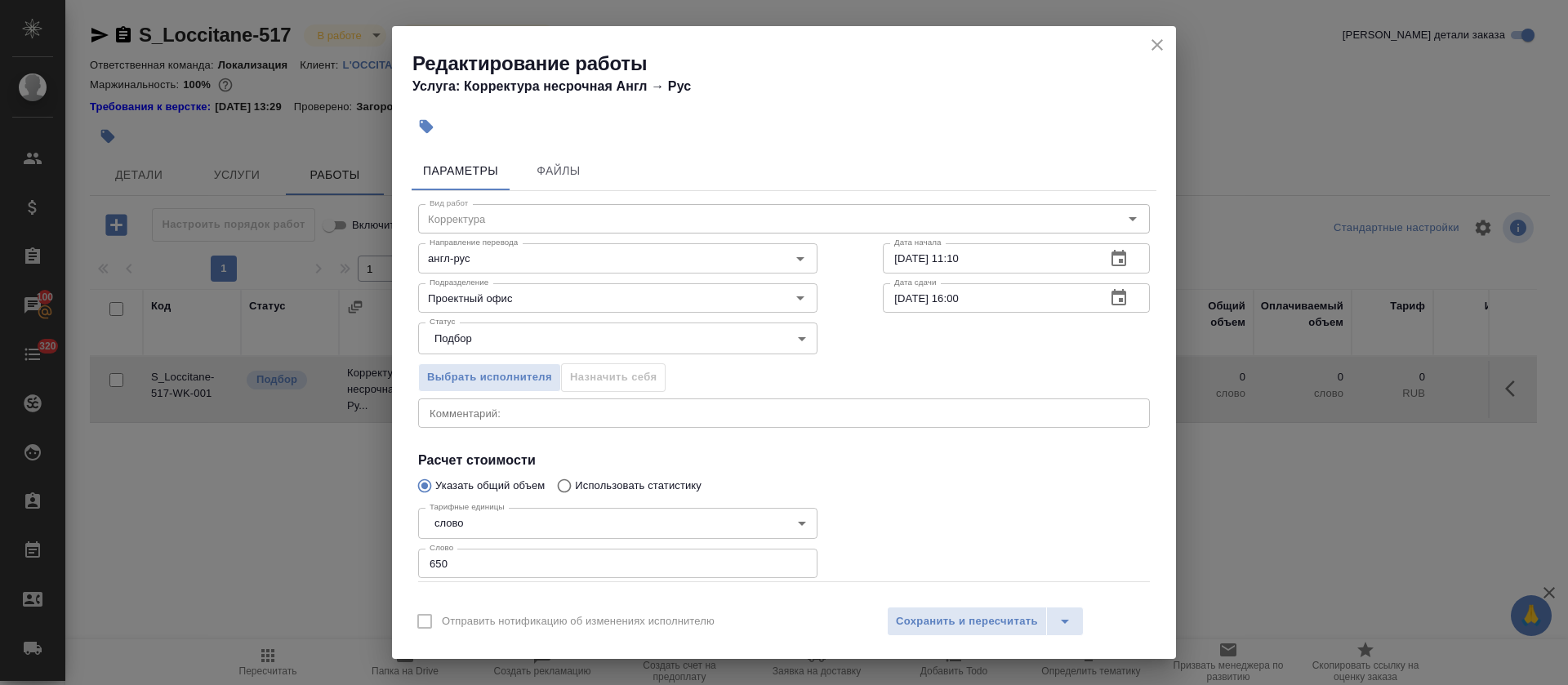
click at [1099, 310] on button "button" at bounding box center [1118, 298] width 39 height 39
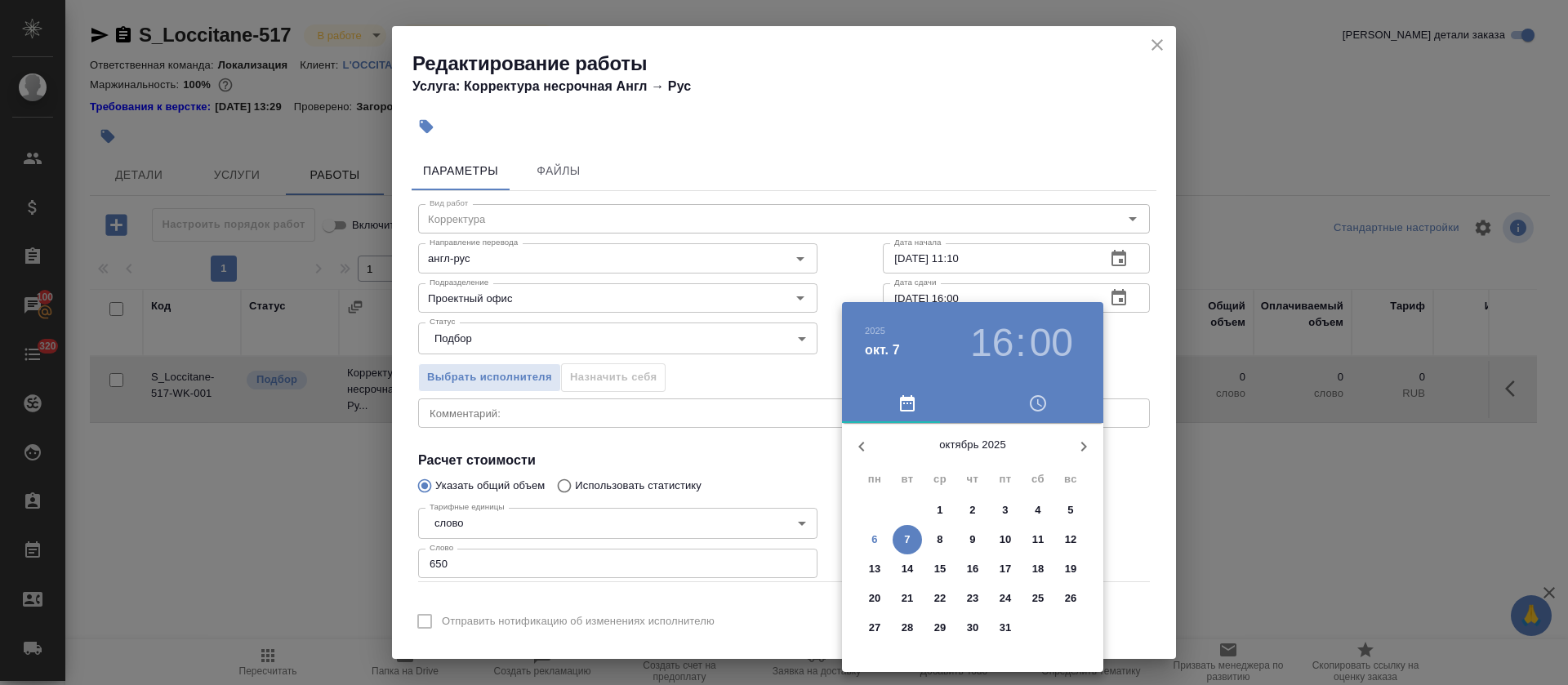
click at [968, 344] on div "16 : 00" at bounding box center [1021, 342] width 117 height 45
click at [995, 322] on h3 "16" at bounding box center [992, 342] width 43 height 45
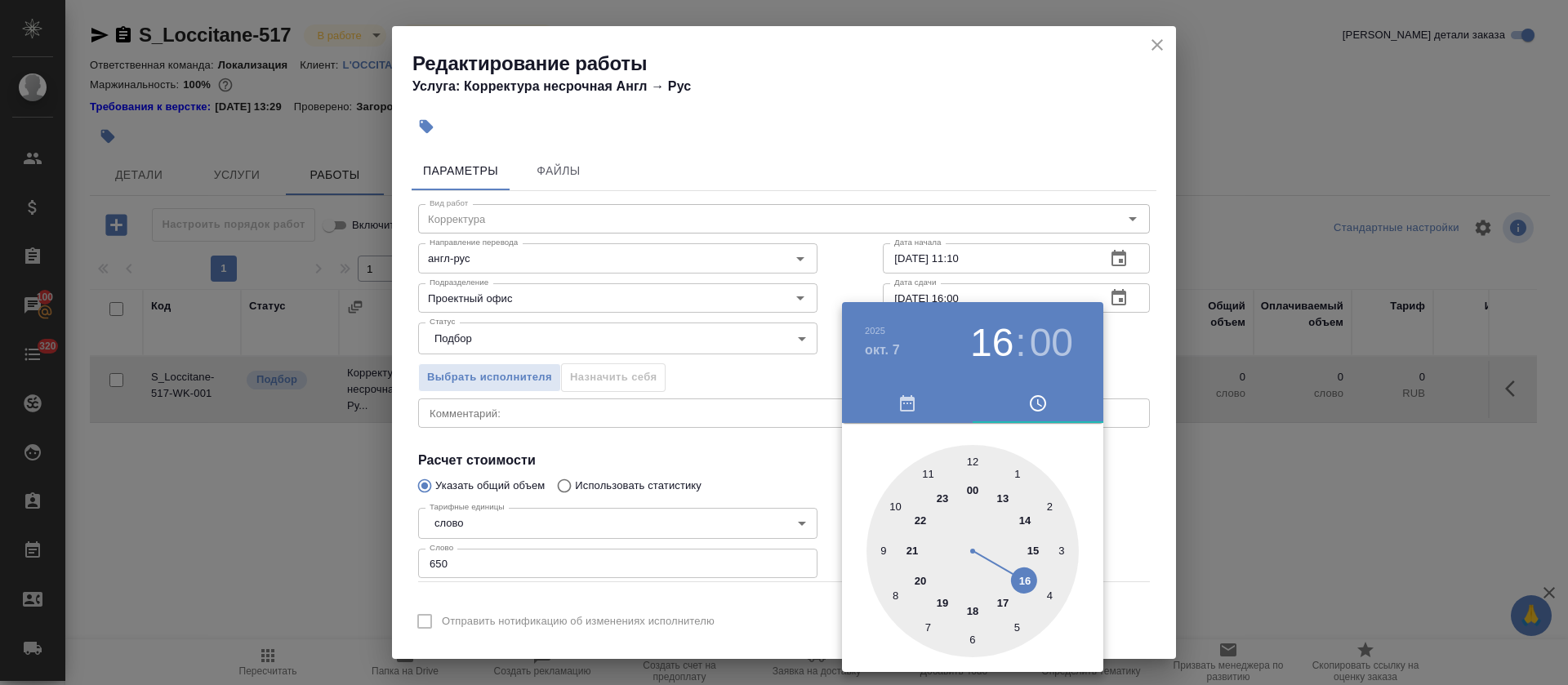
click at [927, 471] on div at bounding box center [973, 551] width 213 height 213
type input "07.10.2025 11:00"
click at [832, 470] on div at bounding box center [784, 342] width 1568 height 685
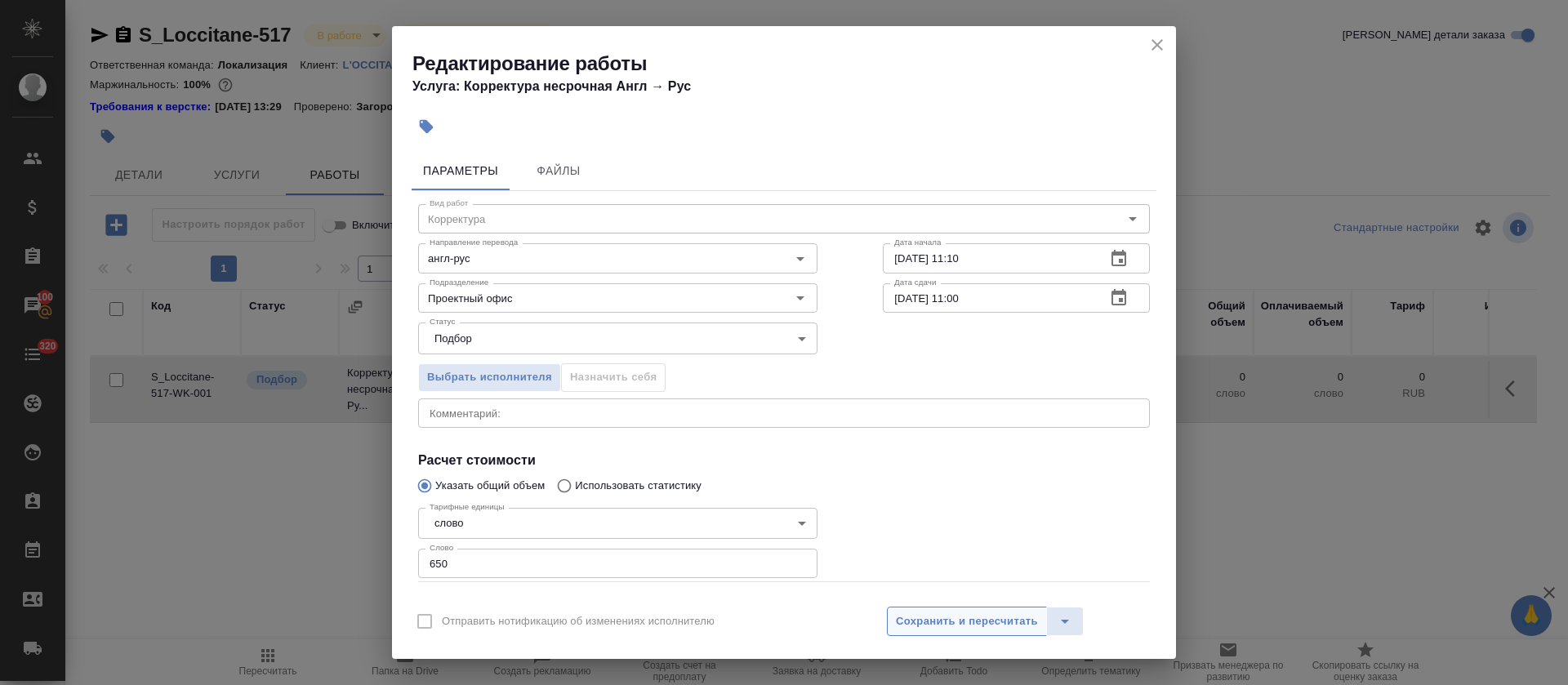
click at [938, 635] on button "Сохранить и пересчитать" at bounding box center [967, 621] width 160 height 30
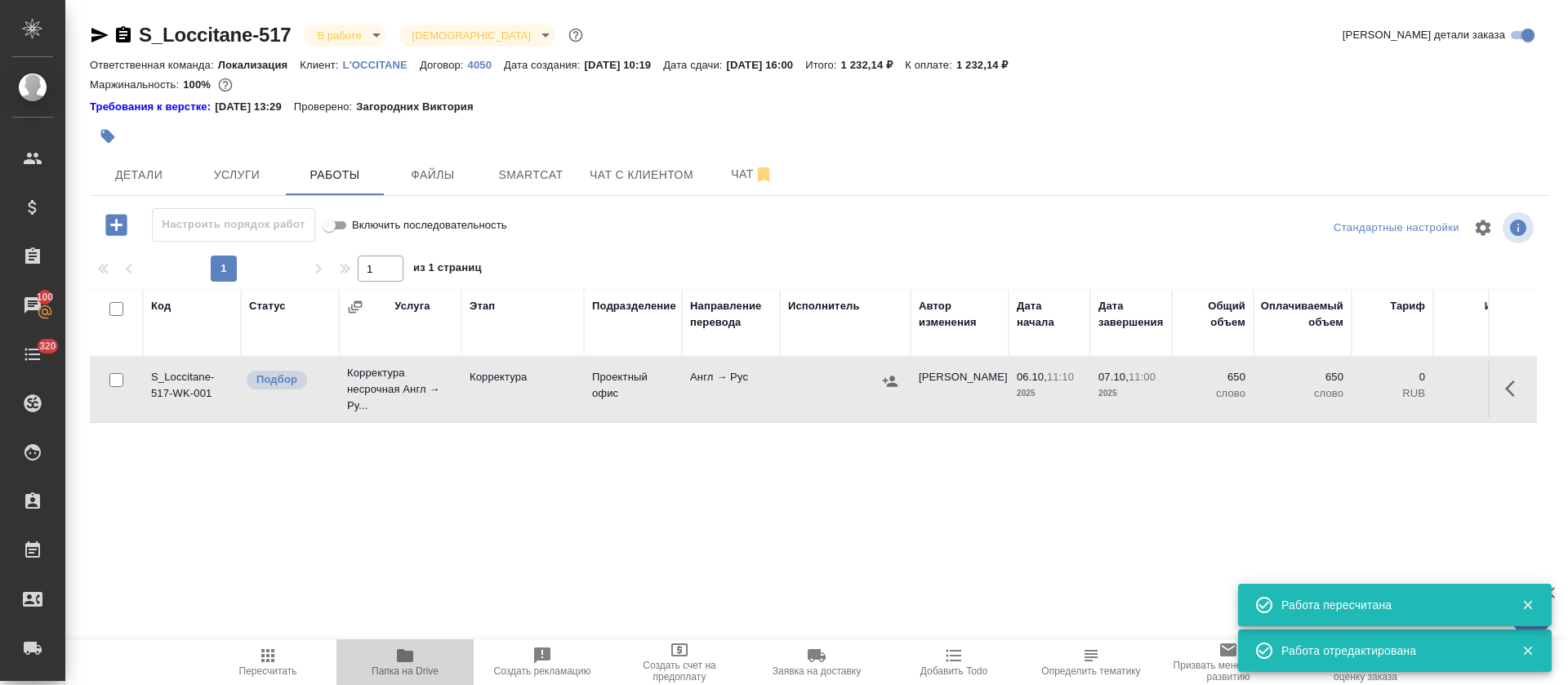
click at [397, 665] on span "Папка на Drive" at bounding box center [405, 670] width 67 height 11
click at [1505, 388] on icon "button" at bounding box center [1514, 388] width 19 height 19
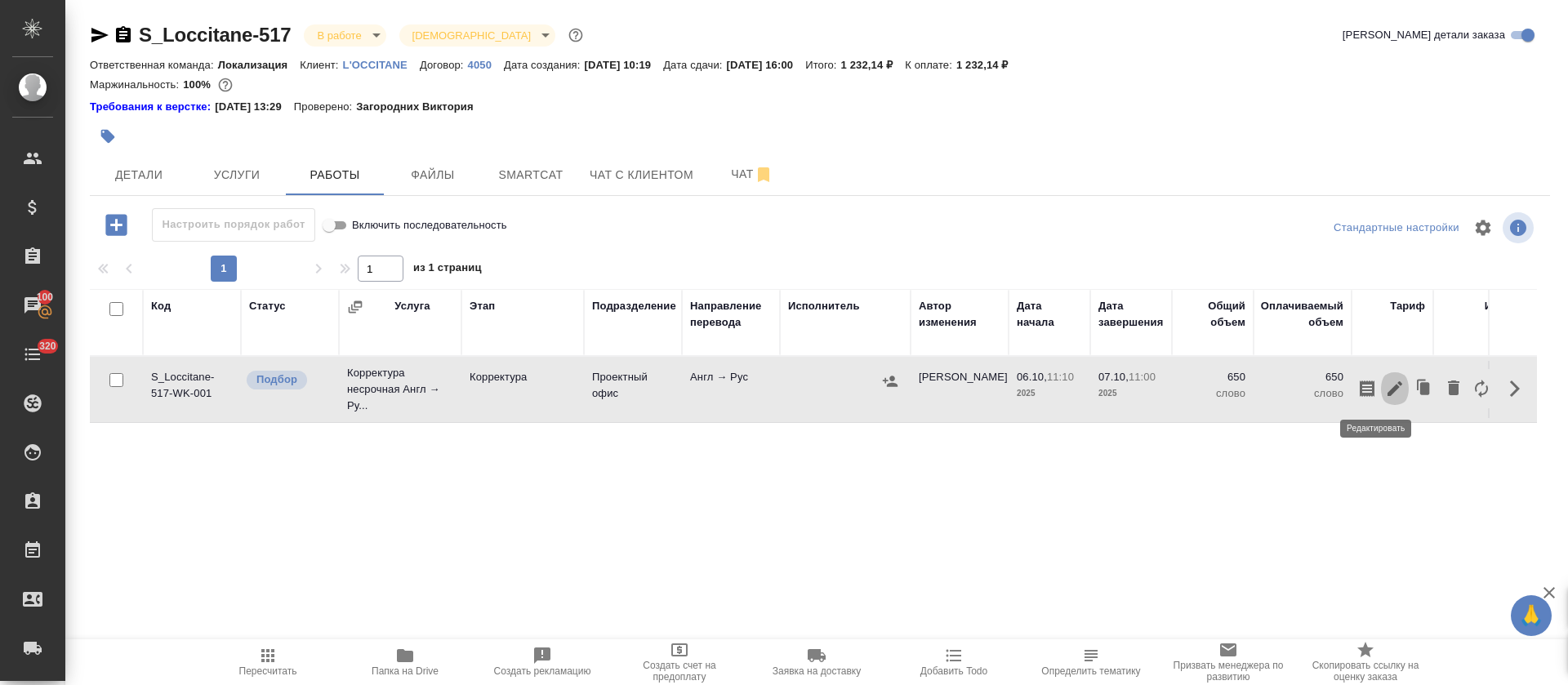
click at [1388, 389] on icon "button" at bounding box center [1395, 388] width 15 height 15
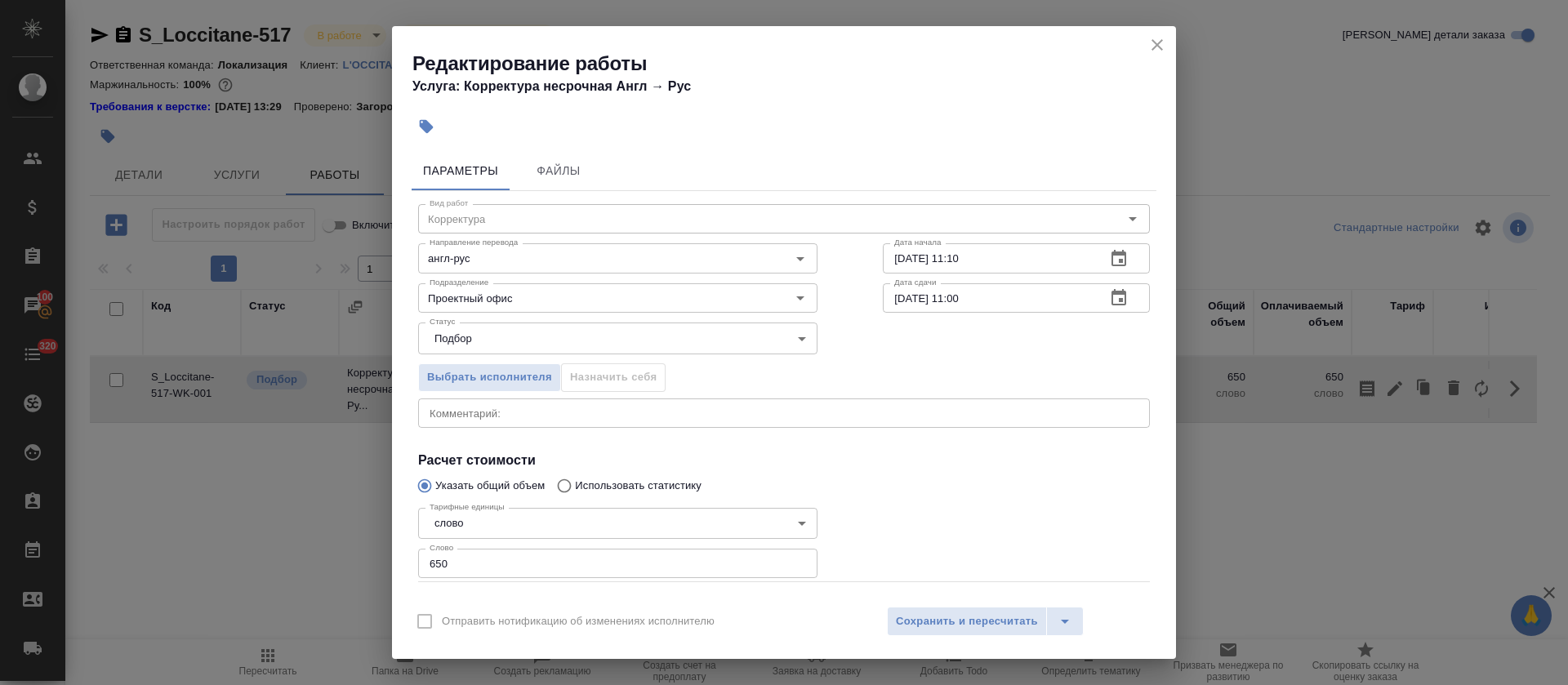
click at [783, 400] on div "x Комментарий:" at bounding box center [784, 413] width 732 height 30
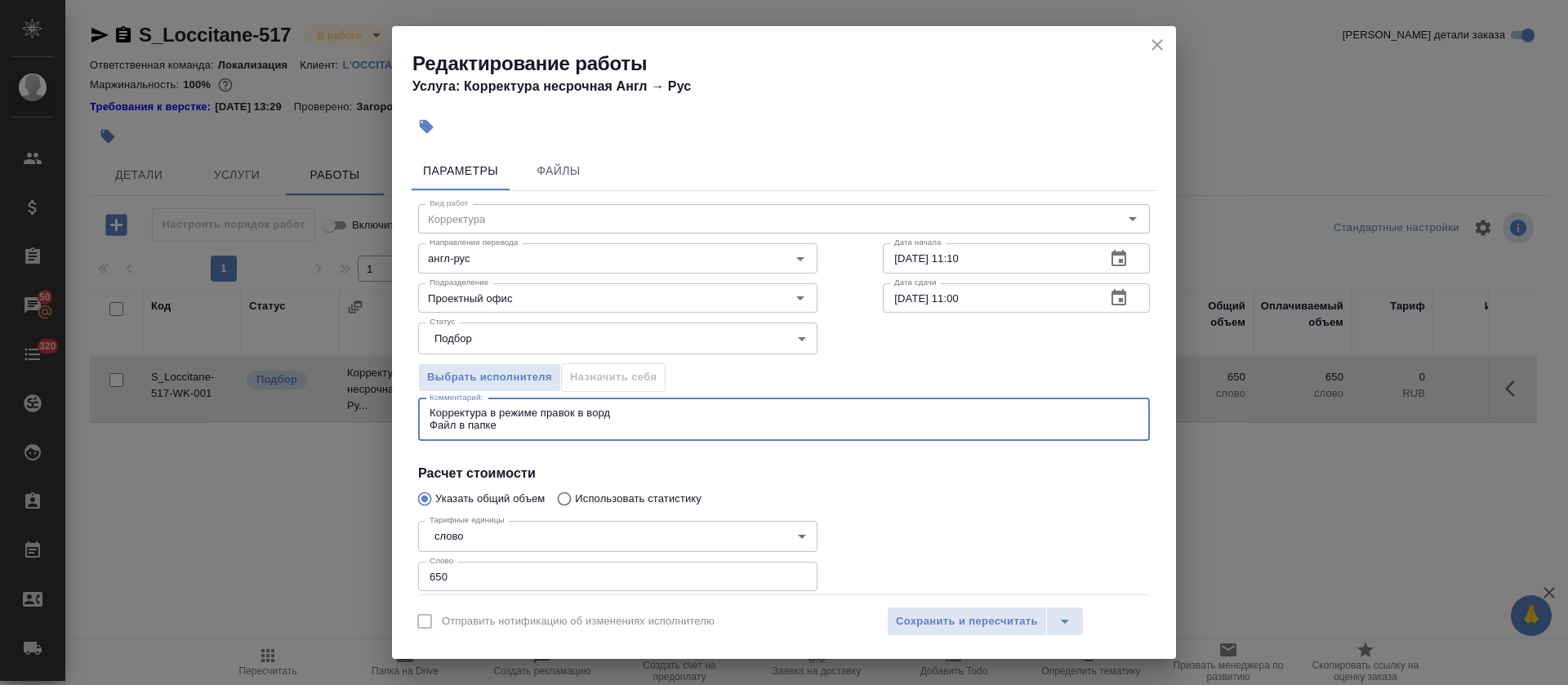
paste textarea "https://drive.awatera.com/s/zaNXxyjkmFjGpTf"
type textarea "Корректура в режиме правок в ворд Файл в папке https://drive.awatera.com/s/zaNX…"
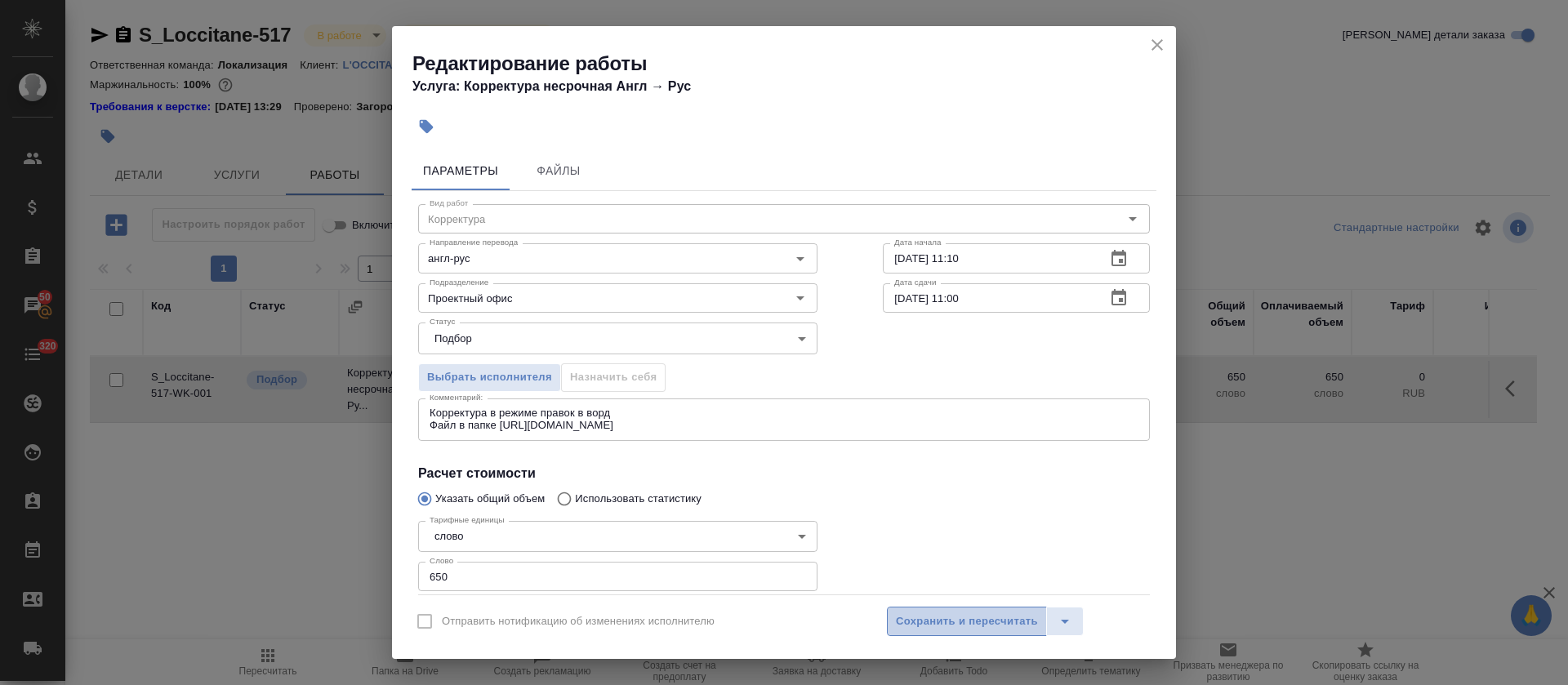
click at [912, 617] on span "Сохранить и пересчитать" at bounding box center [967, 621] width 142 height 18
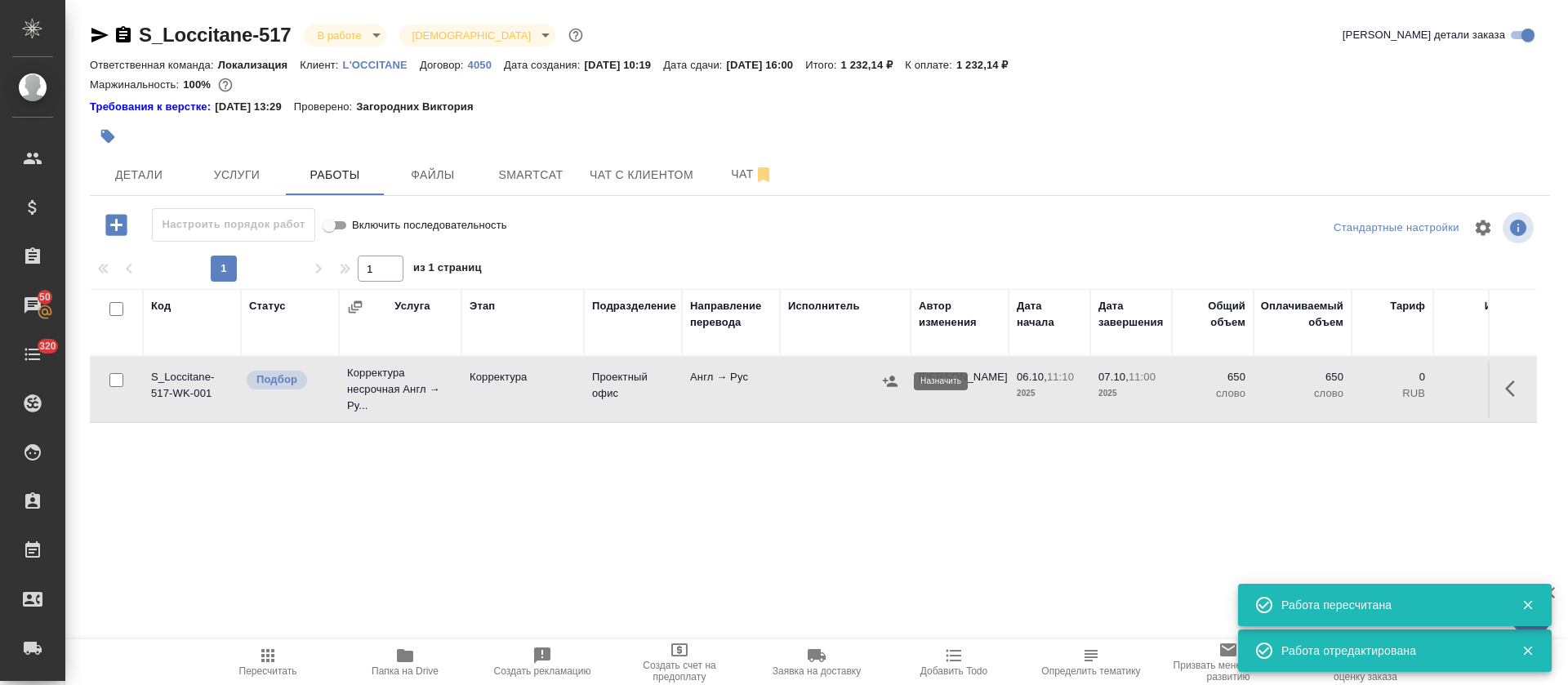
click at [888, 381] on icon "button" at bounding box center [890, 381] width 17 height 17
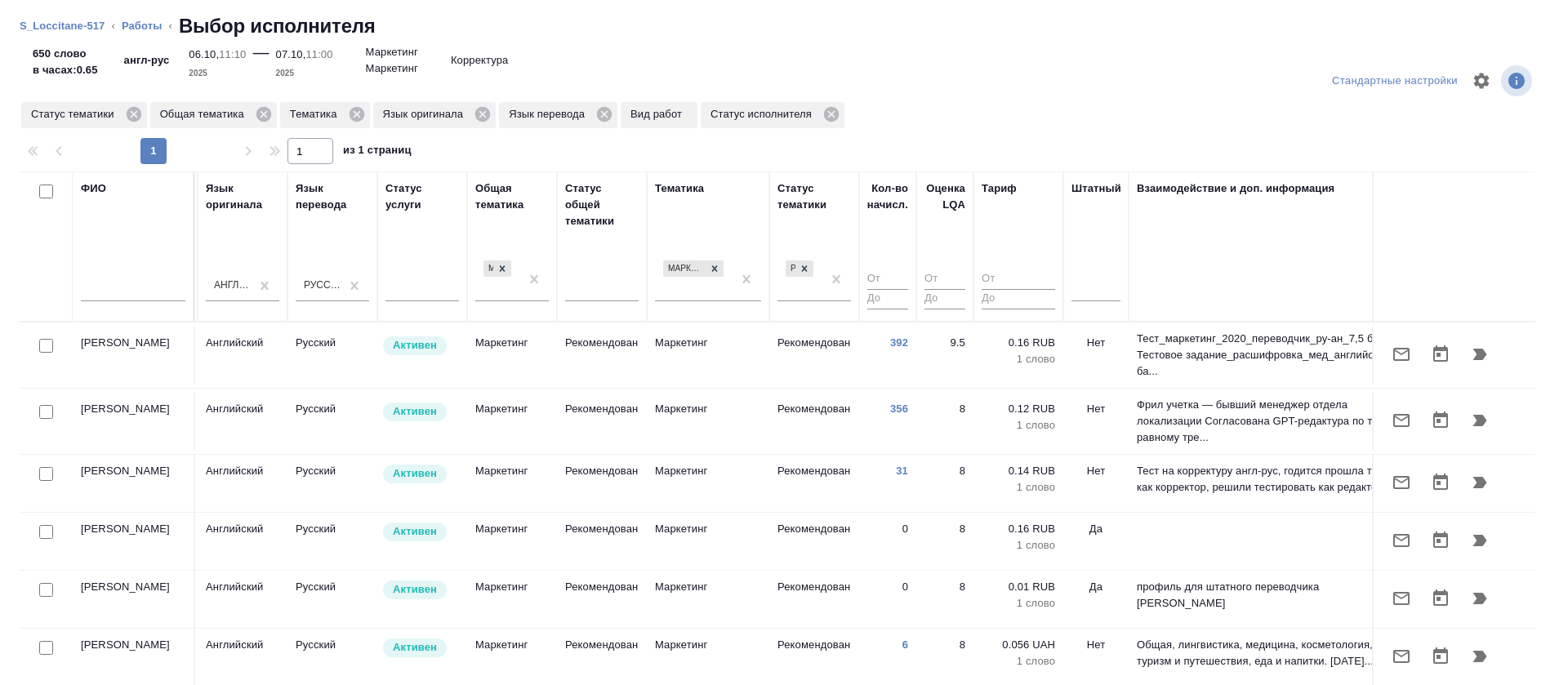
scroll to position [0, 895]
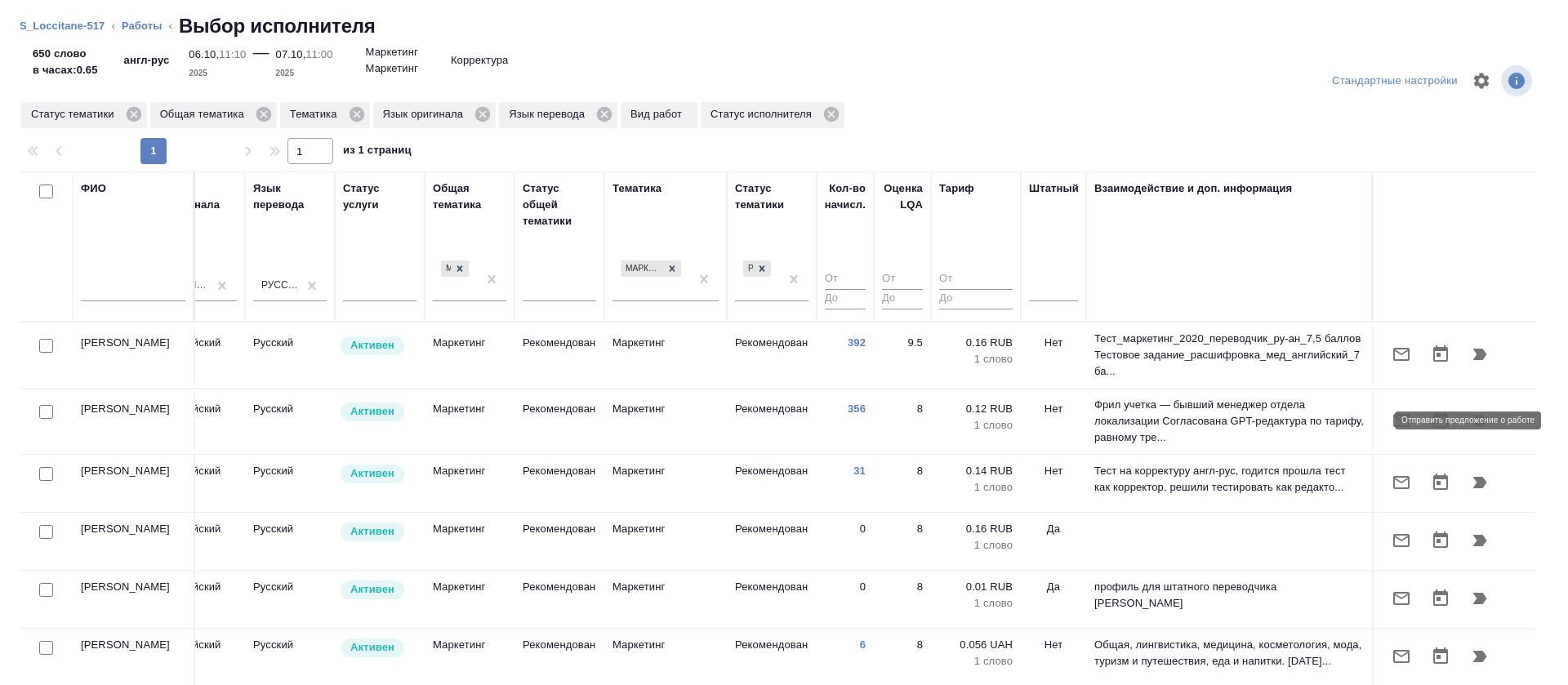
click at [1393, 420] on icon "button" at bounding box center [1401, 421] width 17 height 13
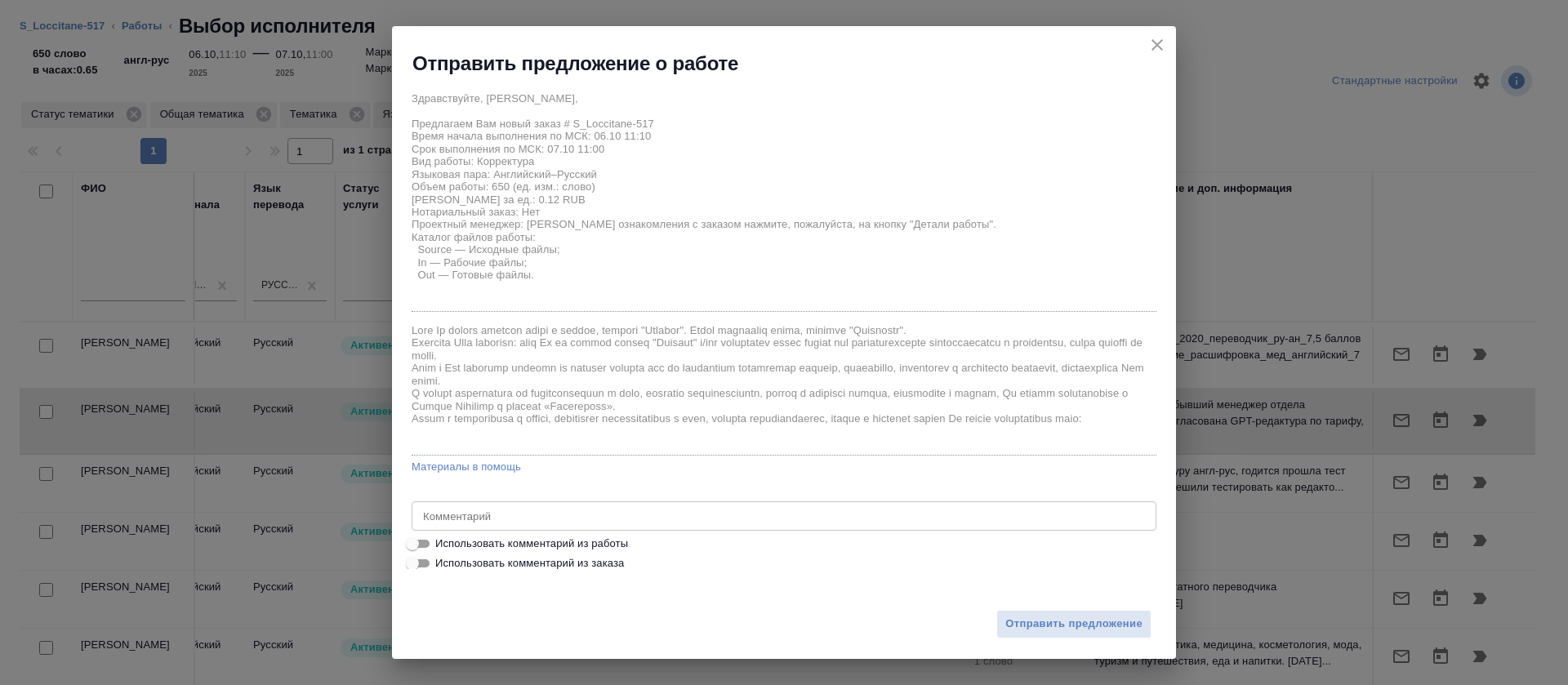
click at [1160, 39] on icon "close" at bounding box center [1156, 44] width 19 height 19
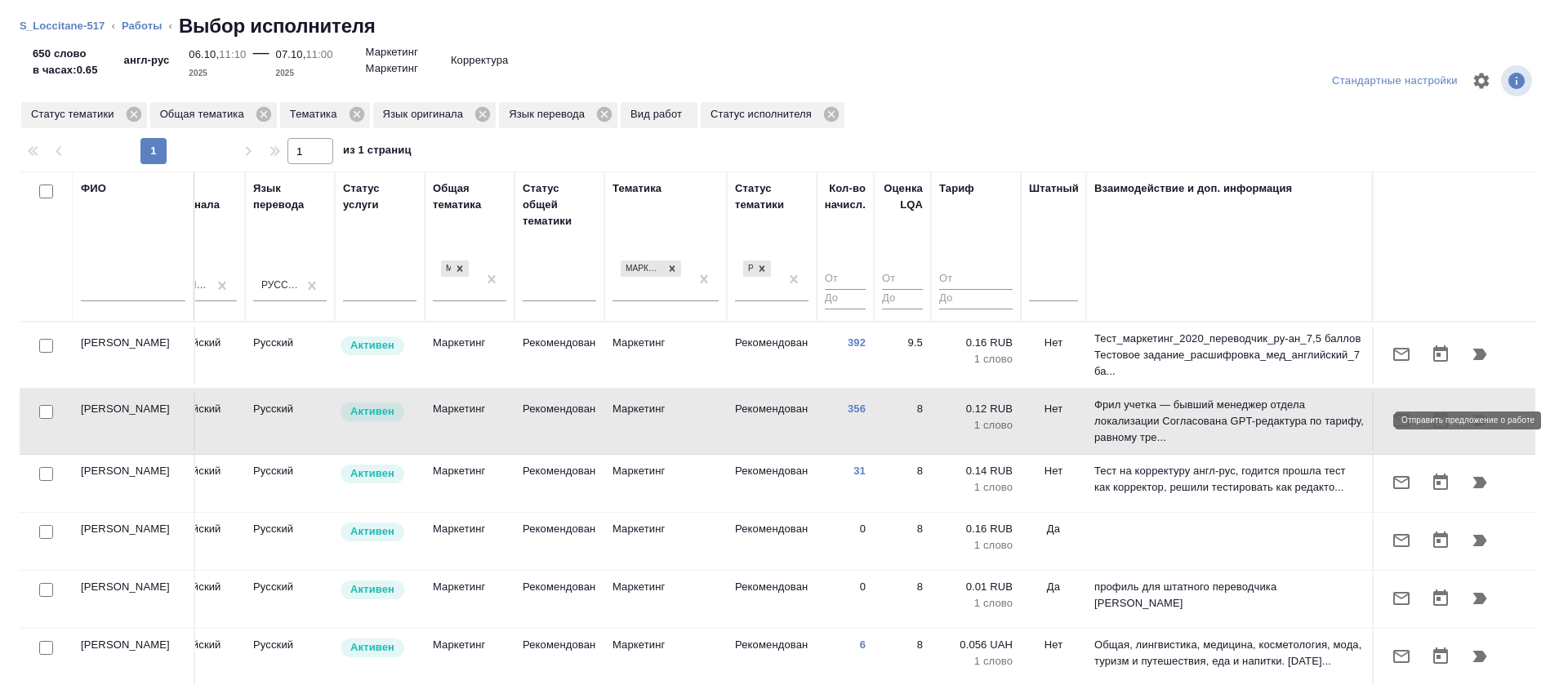
click at [1391, 428] on icon "button" at bounding box center [1401, 420] width 19 height 19
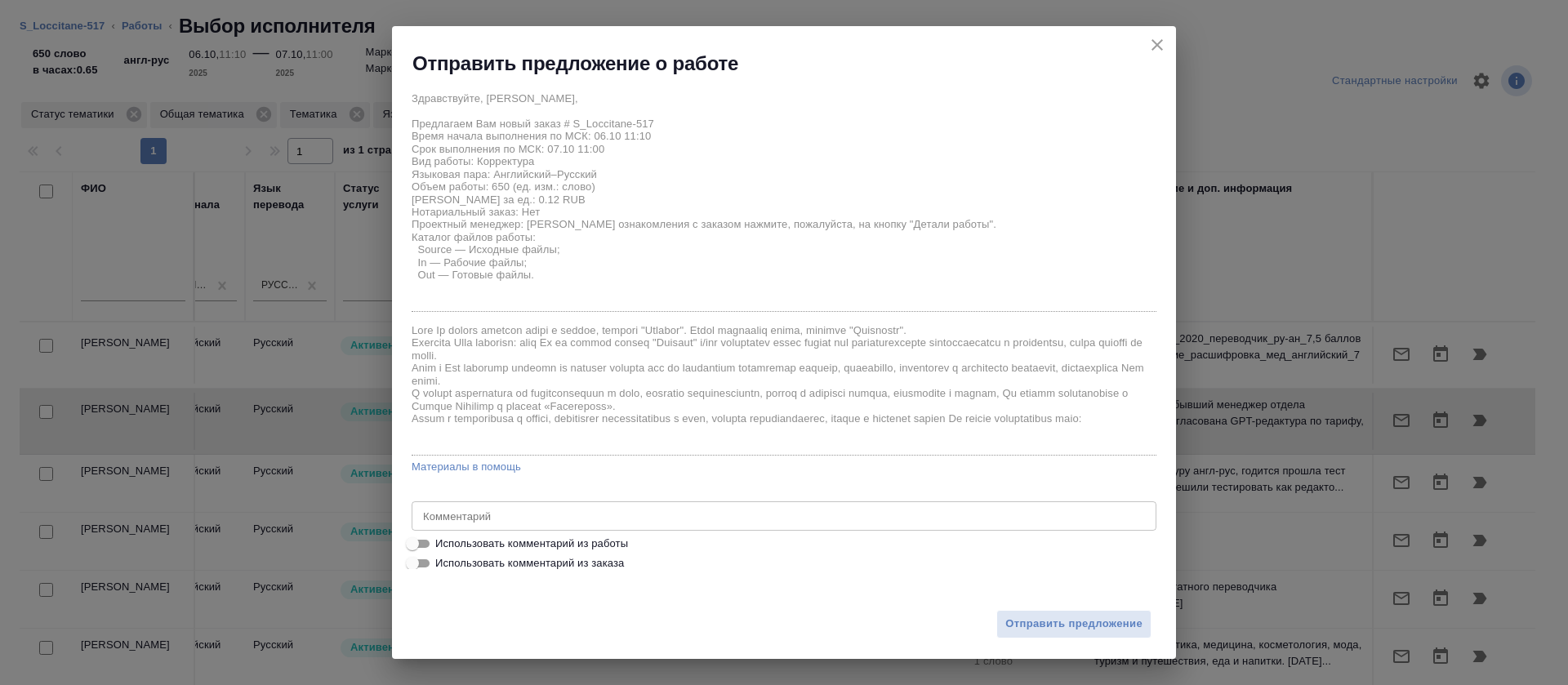
click at [620, 542] on span "Использовать комментарий из работы" at bounding box center [532, 544] width 192 height 17
click at [442, 542] on input "Использовать комментарий из работы" at bounding box center [413, 543] width 59 height 19
checkbox input "true"
type textarea "Корректура в режиме правок в ворд Файл в папке https://drive.awatera.com/s/zaNX…"
click at [1072, 626] on span "Отправить предложение" at bounding box center [1074, 624] width 137 height 18
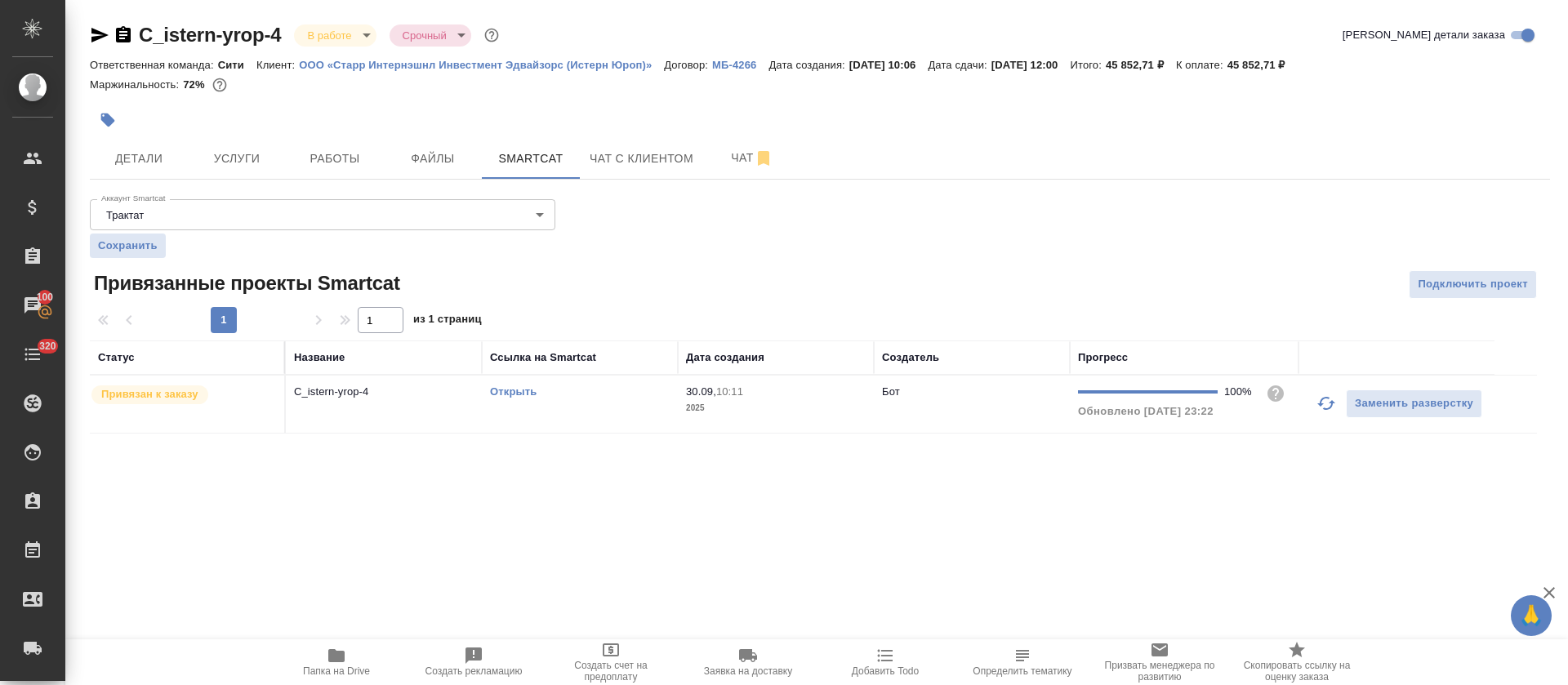
click at [528, 394] on link "Открыть" at bounding box center [513, 391] width 46 height 12
click at [570, 421] on td "Открыть" at bounding box center [580, 404] width 196 height 57
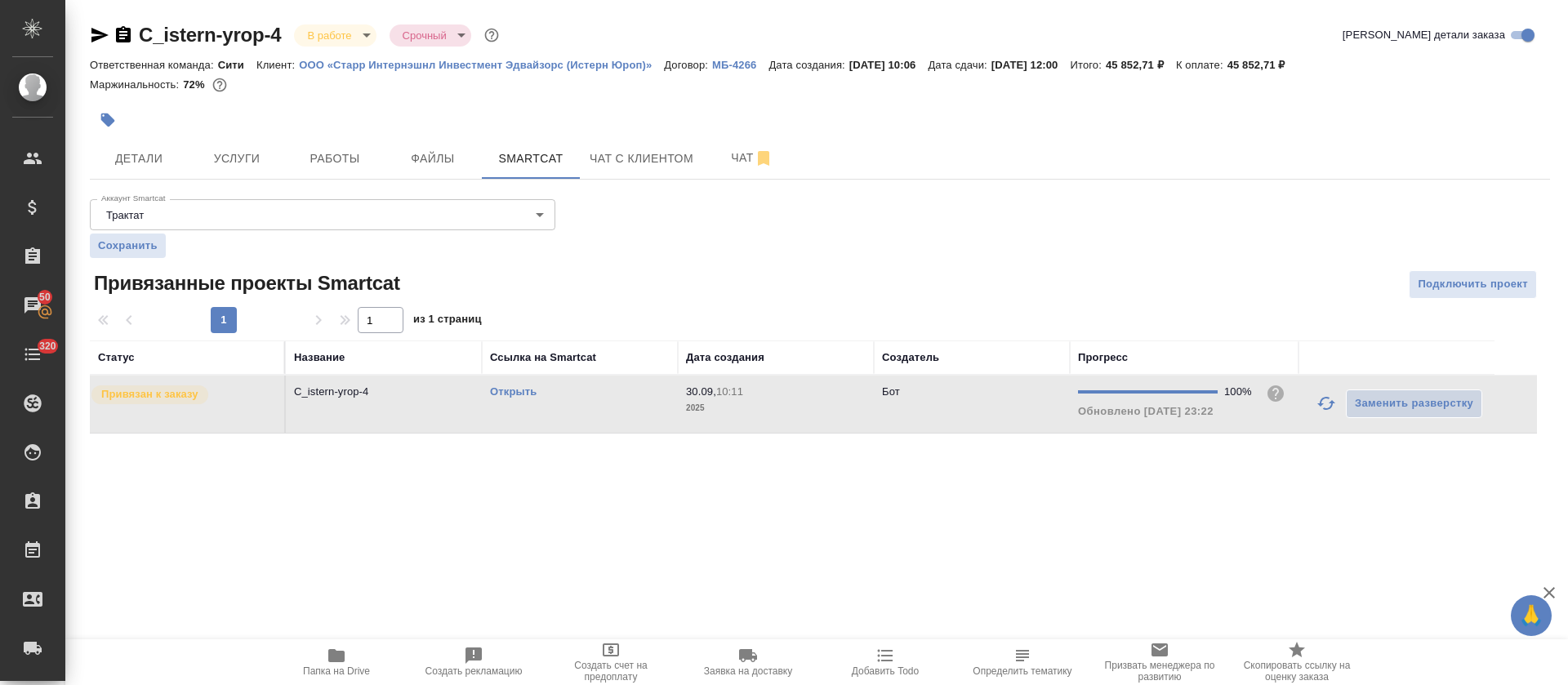
click at [570, 421] on td "Открыть" at bounding box center [580, 404] width 196 height 57
click at [345, 153] on span "Работы" at bounding box center [335, 159] width 79 height 20
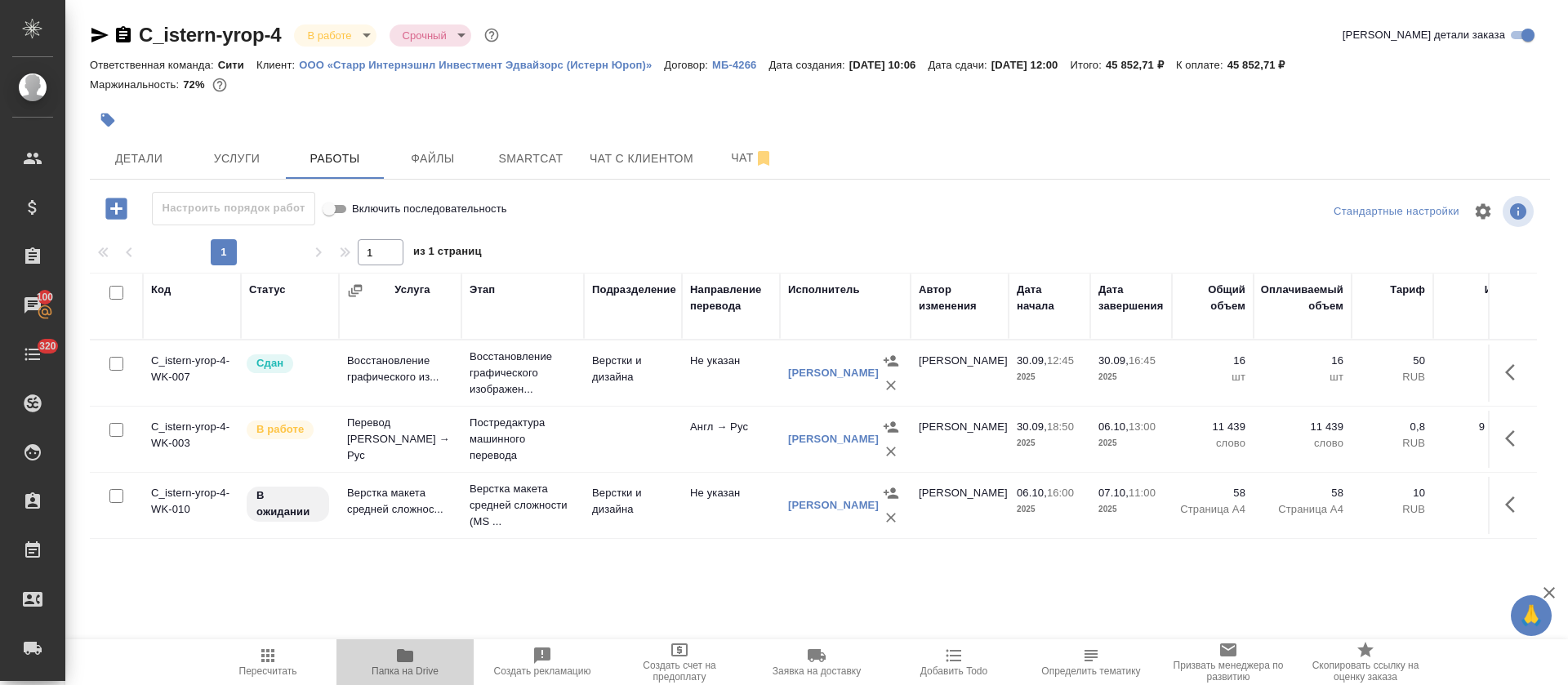
click at [407, 659] on icon "button" at bounding box center [405, 655] width 17 height 13
drag, startPoint x: 1512, startPoint y: 506, endPoint x: 1450, endPoint y: 535, distance: 68.4
click at [1510, 506] on icon "button" at bounding box center [1514, 504] width 19 height 19
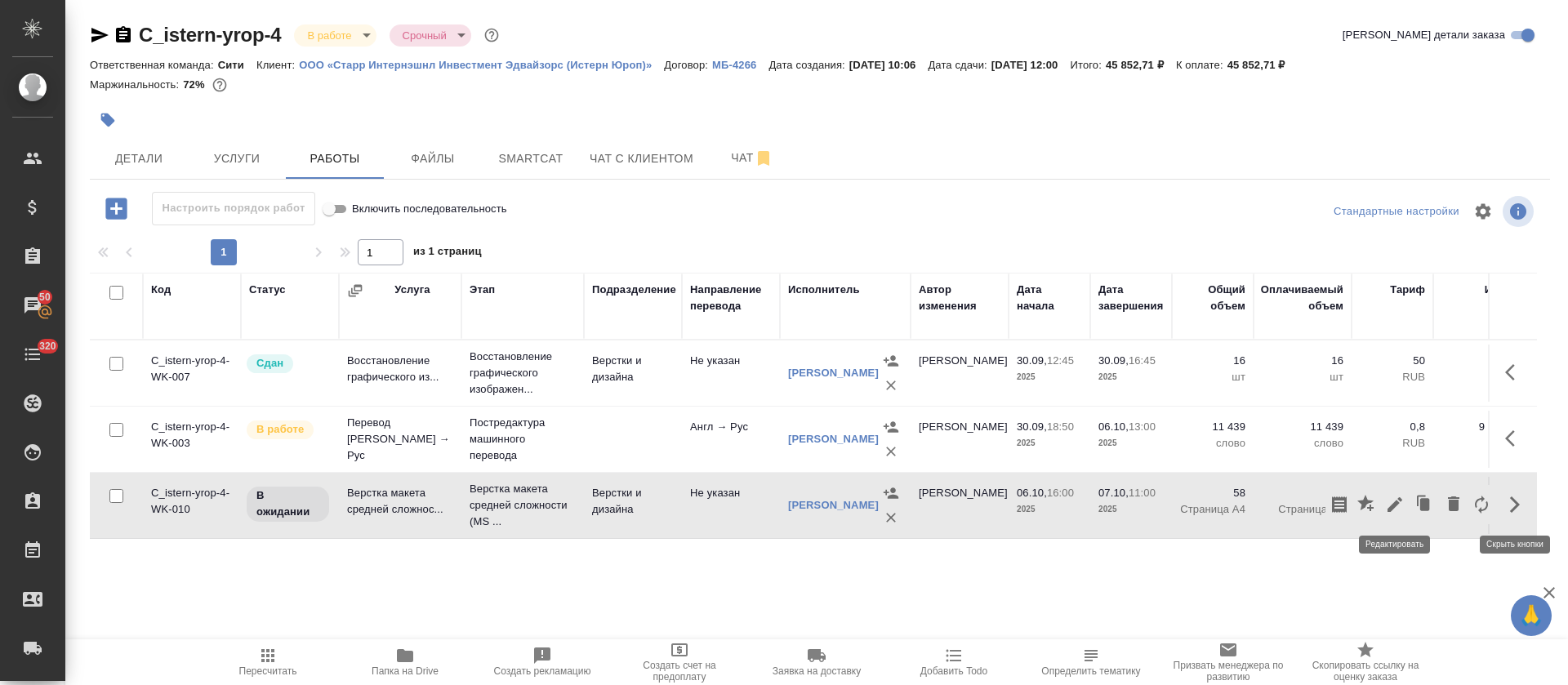
click at [1393, 507] on icon "button" at bounding box center [1395, 505] width 15 height 15
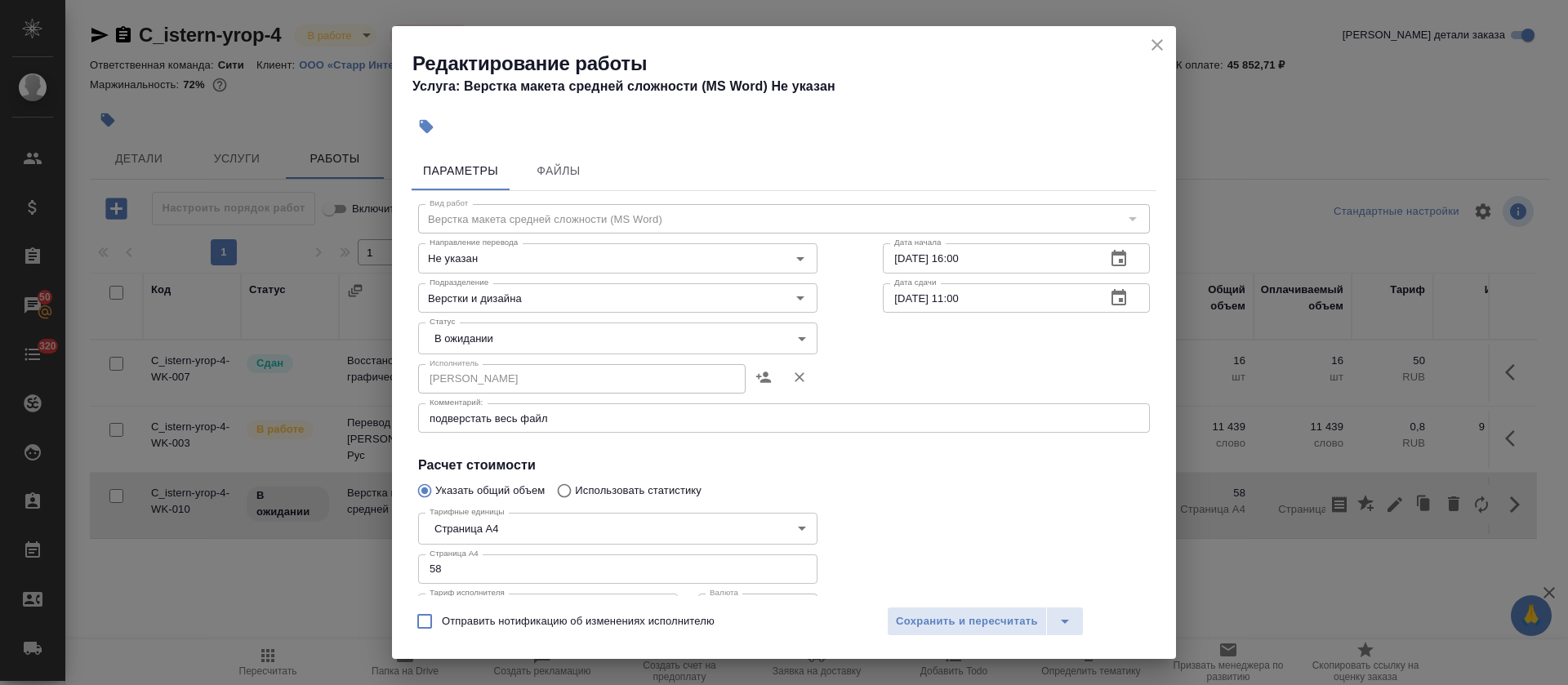
click at [594, 417] on textarea "подверстать весь файл" at bounding box center [784, 418] width 709 height 12
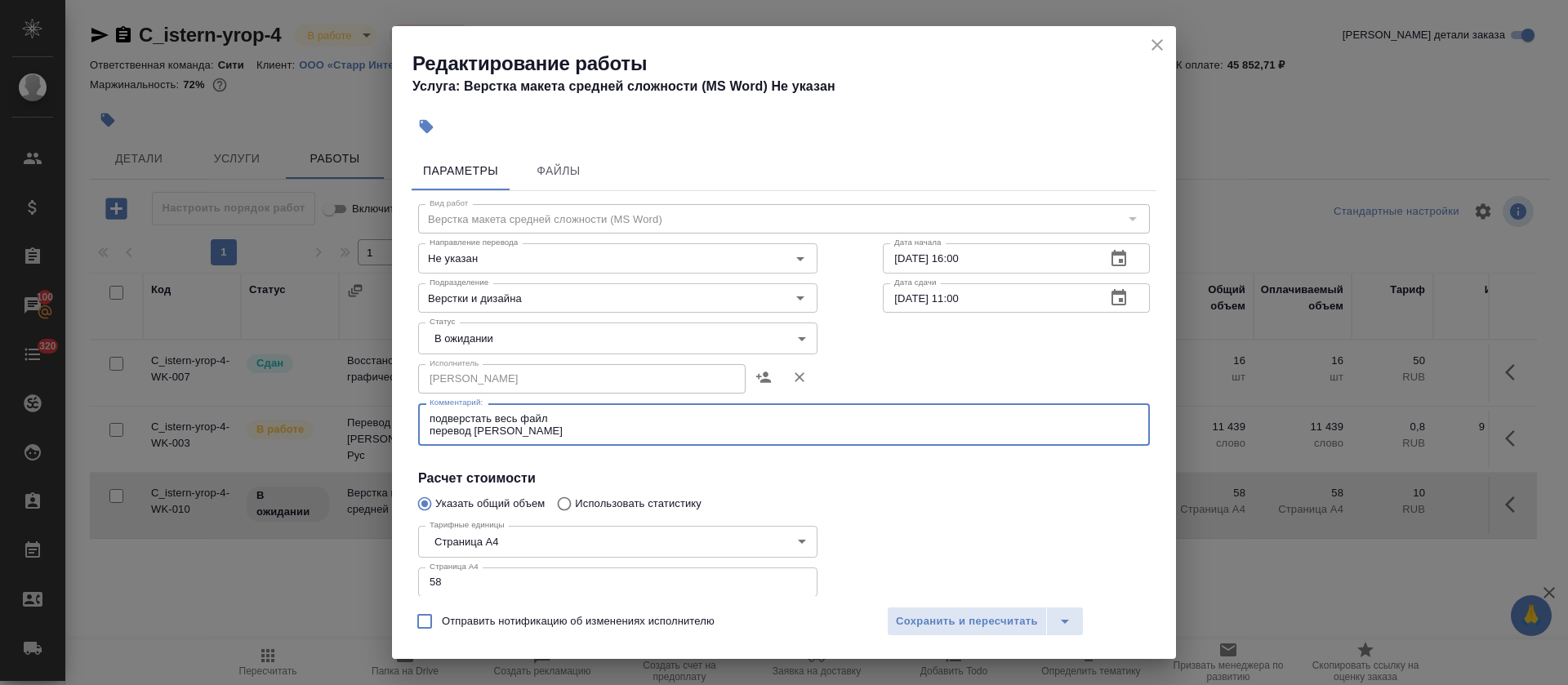
paste textarea "[URL][DOMAIN_NAME]"
type textarea "подверстать весь файл перевод в [URL][DOMAIN_NAME]"
click at [505, 323] on body "🙏 .cls-1 fill:#fff; AWATERA [PERSON_NAME] Спецификации Заказы 100 Чаты 320 Todo…" at bounding box center [784, 342] width 1568 height 685
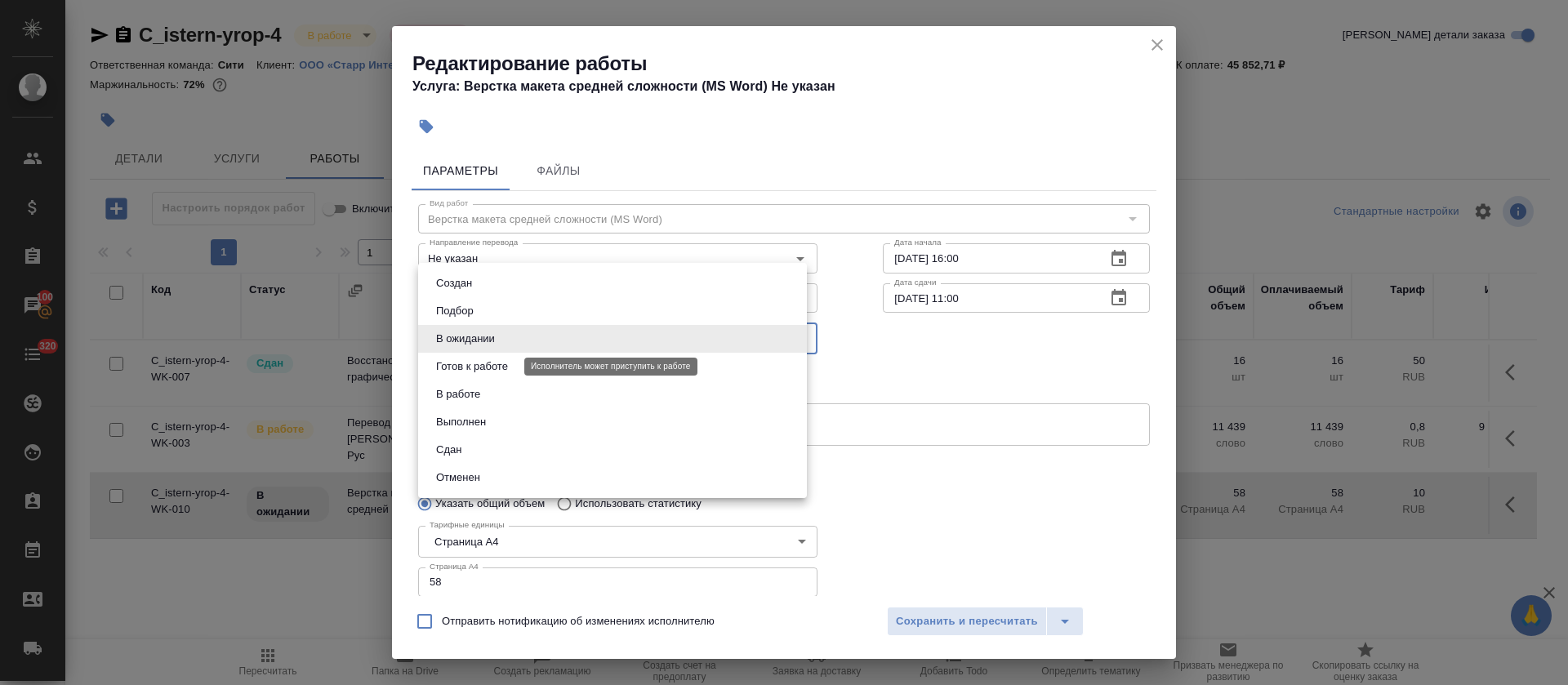
click at [505, 368] on button "Готов к работе" at bounding box center [472, 366] width 81 height 18
type input "readyForWork"
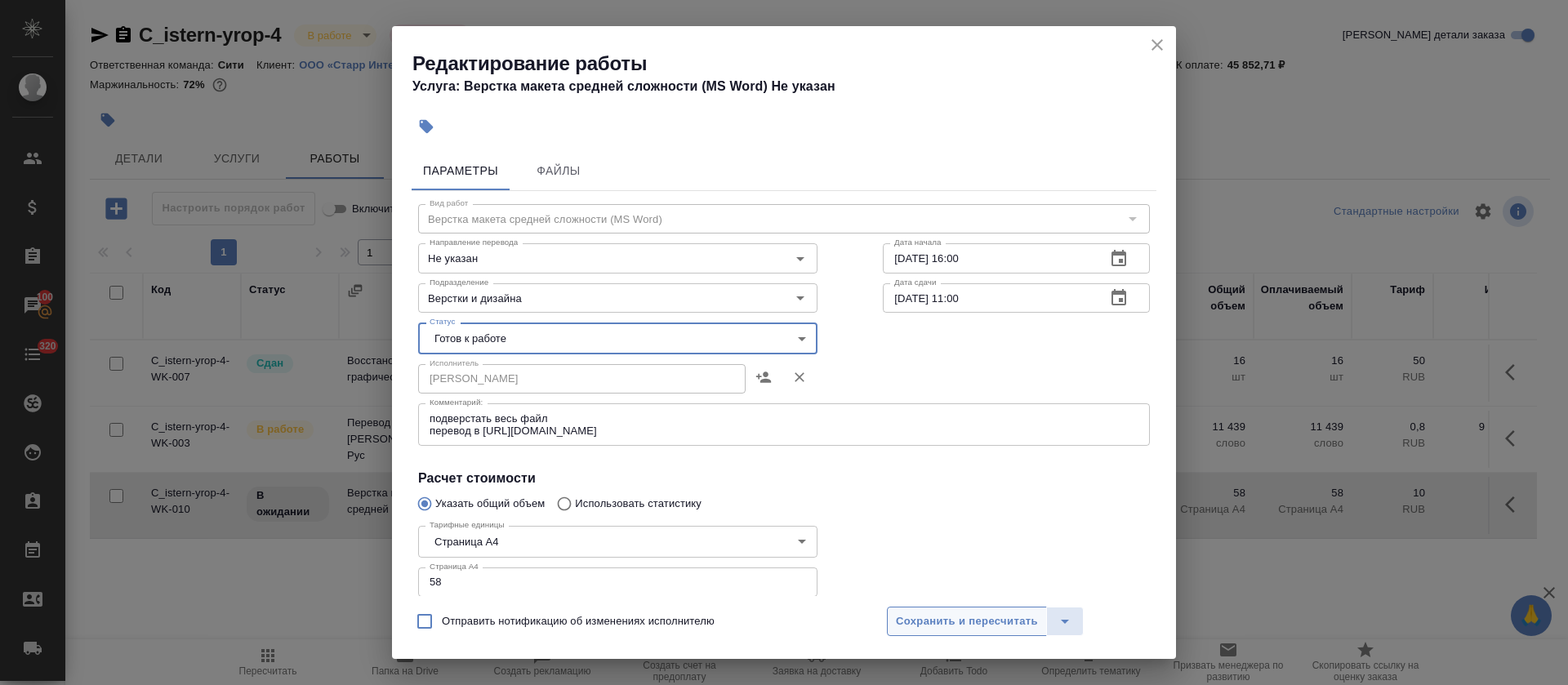
click at [969, 619] on span "Сохранить и пересчитать" at bounding box center [967, 621] width 142 height 18
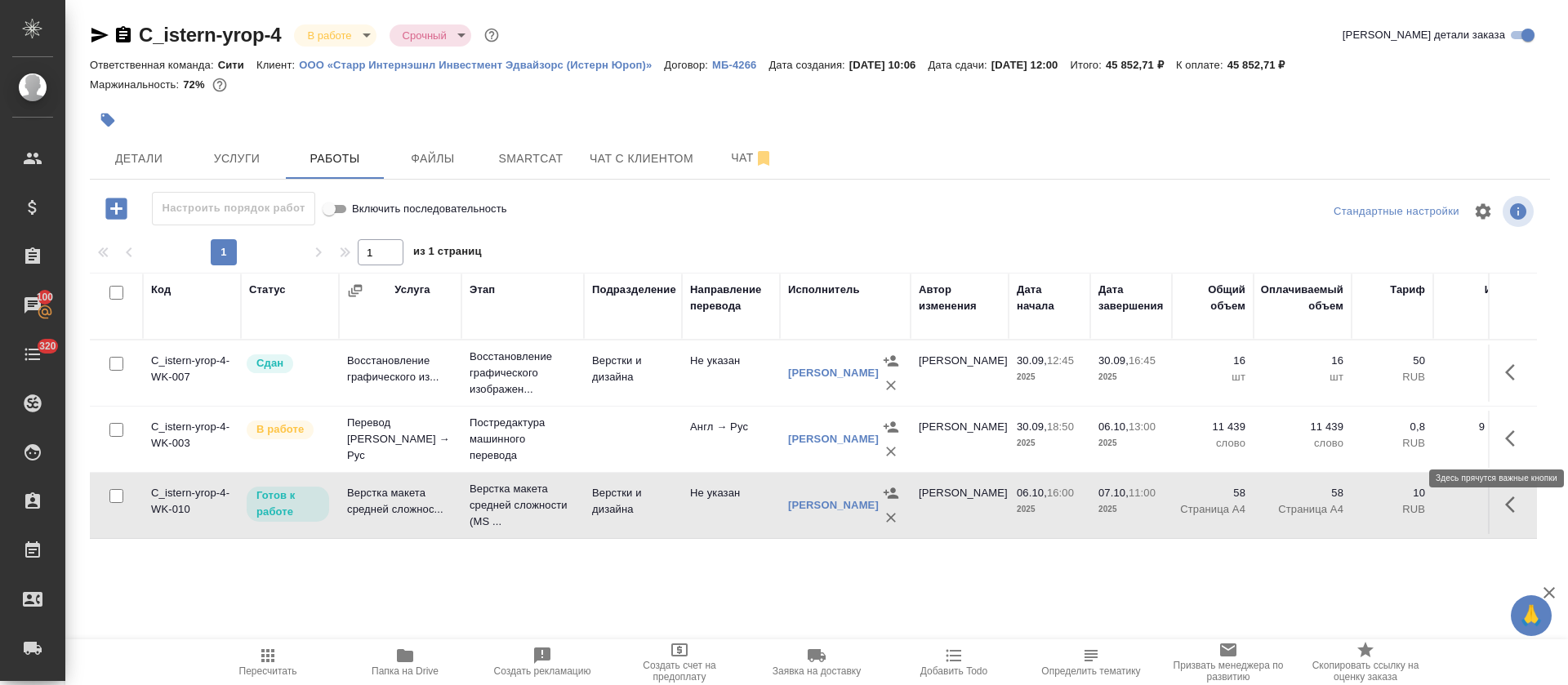
click at [1512, 444] on icon "button" at bounding box center [1510, 438] width 10 height 17
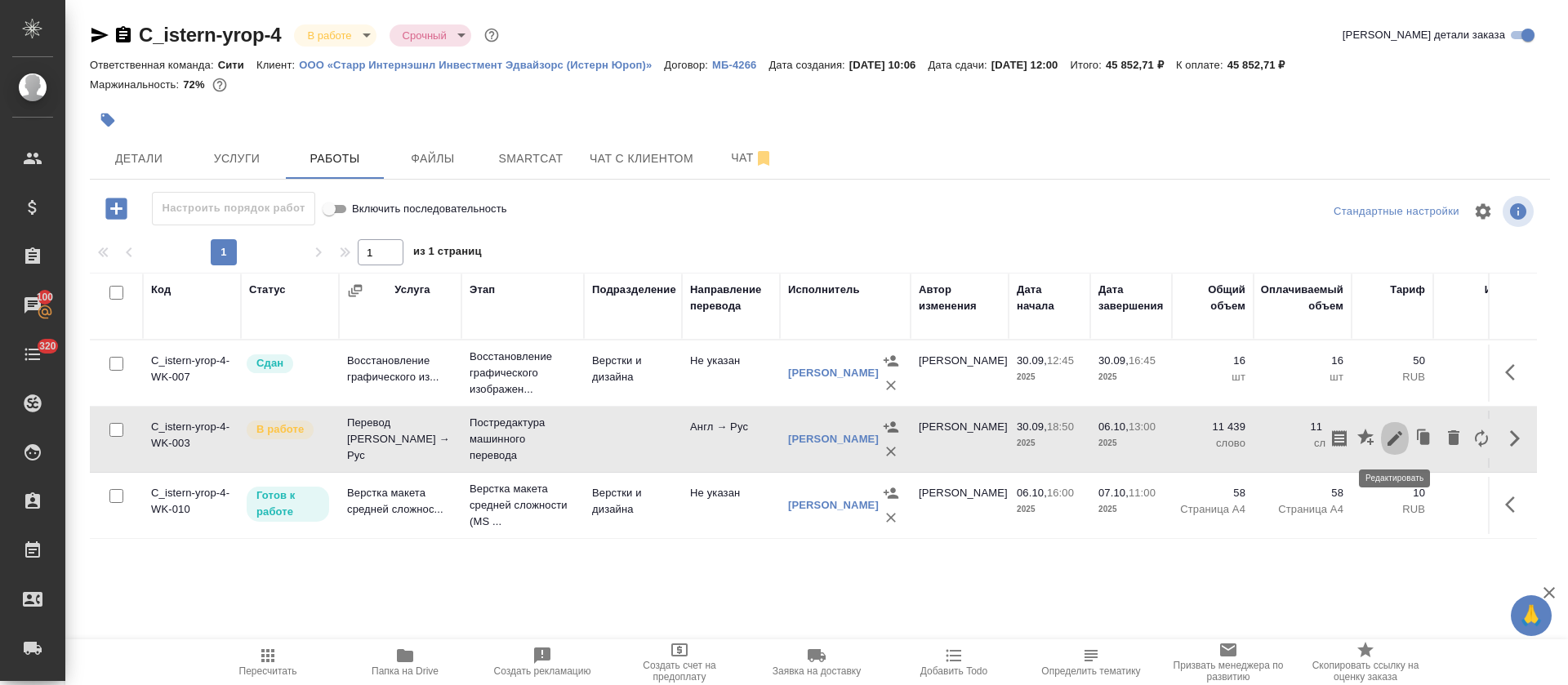
click at [1389, 442] on icon "button" at bounding box center [1395, 438] width 15 height 15
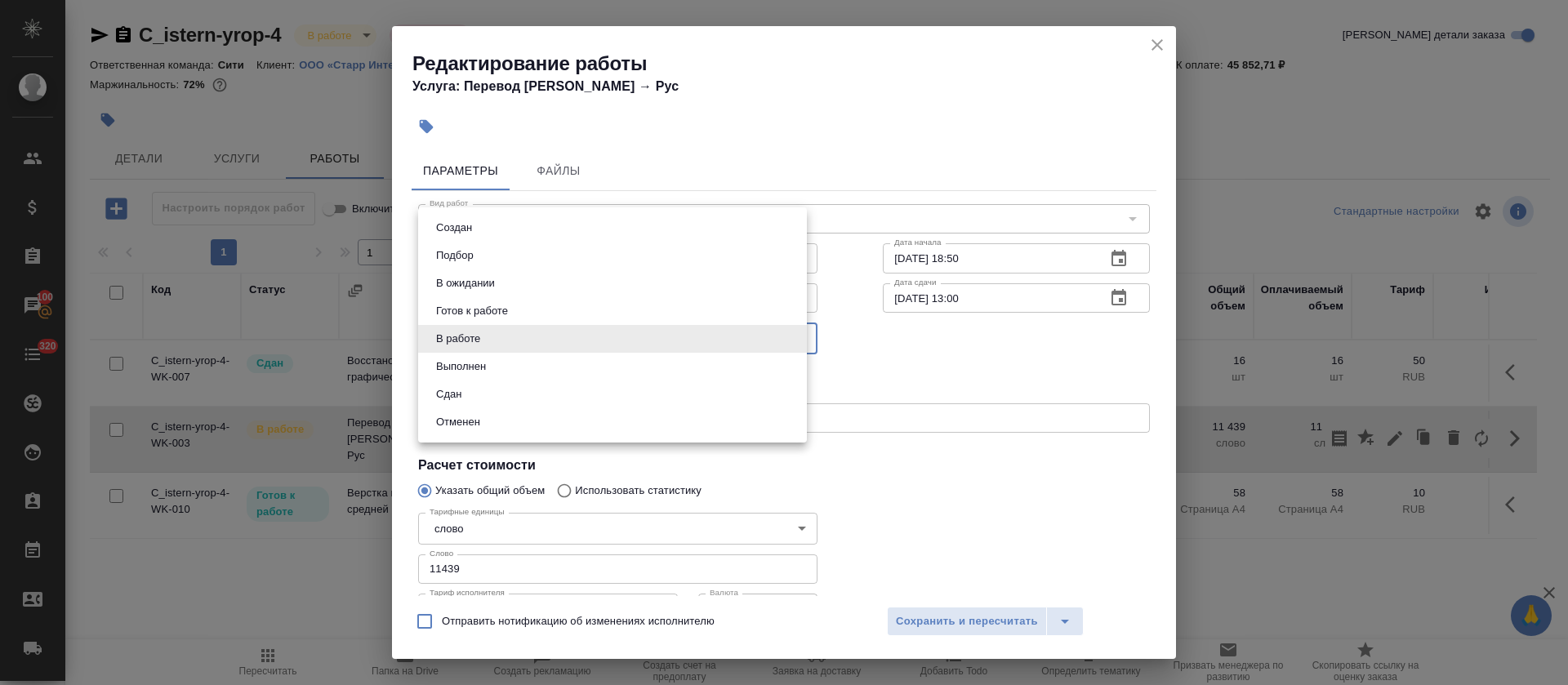
click at [450, 349] on body "🙏 .cls-1 fill:#fff; AWATERA Tretyakova Olga Клиенты Спецификации Заказы 100 Чат…" at bounding box center [784, 342] width 1568 height 685
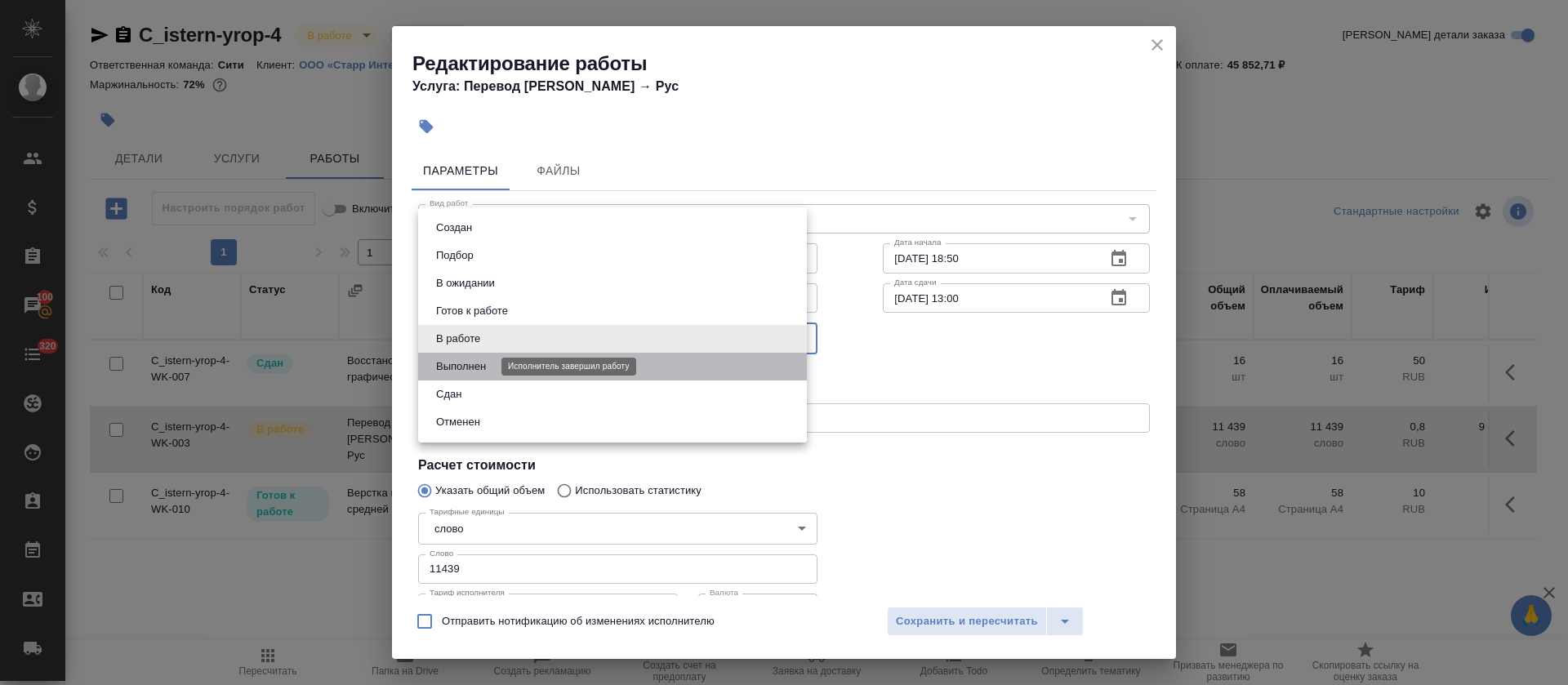
click at [466, 366] on button "Выполнен" at bounding box center [461, 366] width 59 height 18
type input "completed"
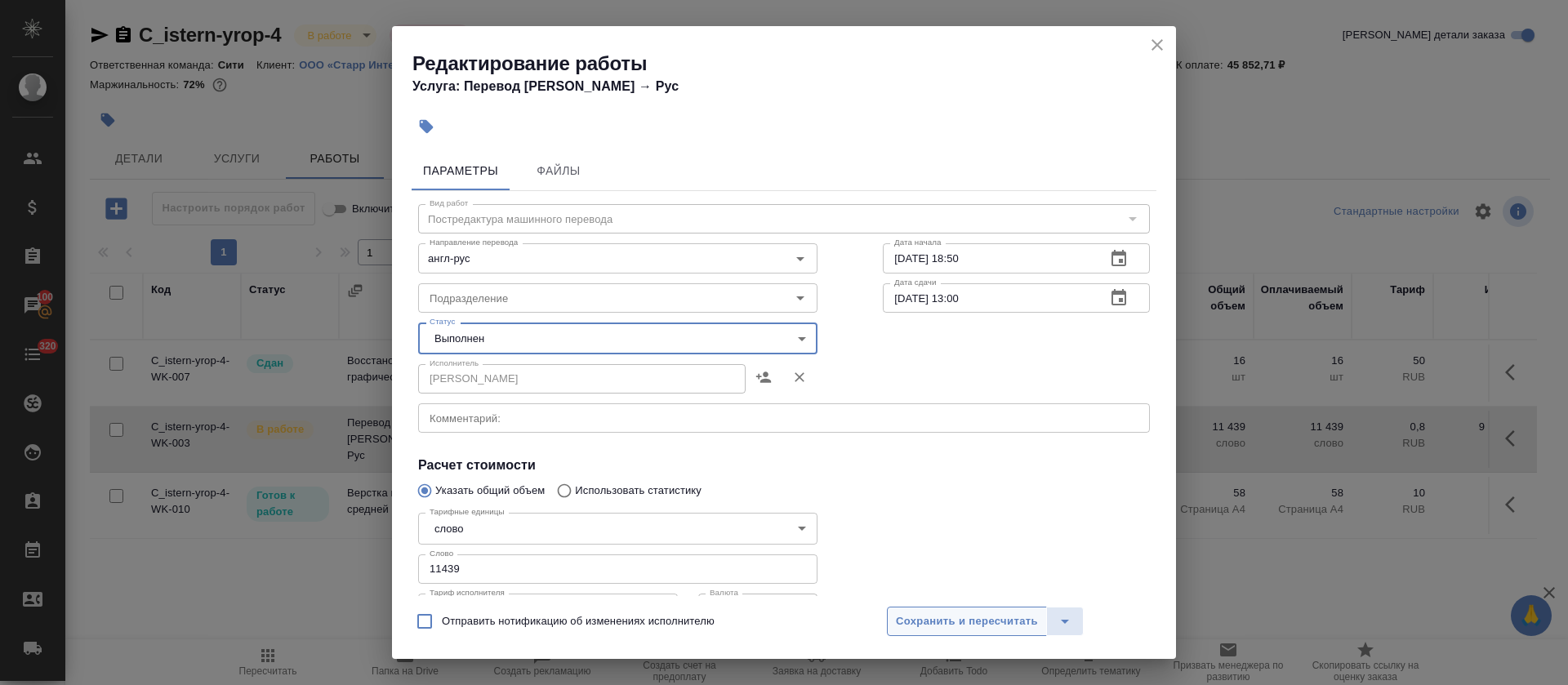
click at [952, 627] on span "Сохранить и пересчитать" at bounding box center [967, 621] width 142 height 18
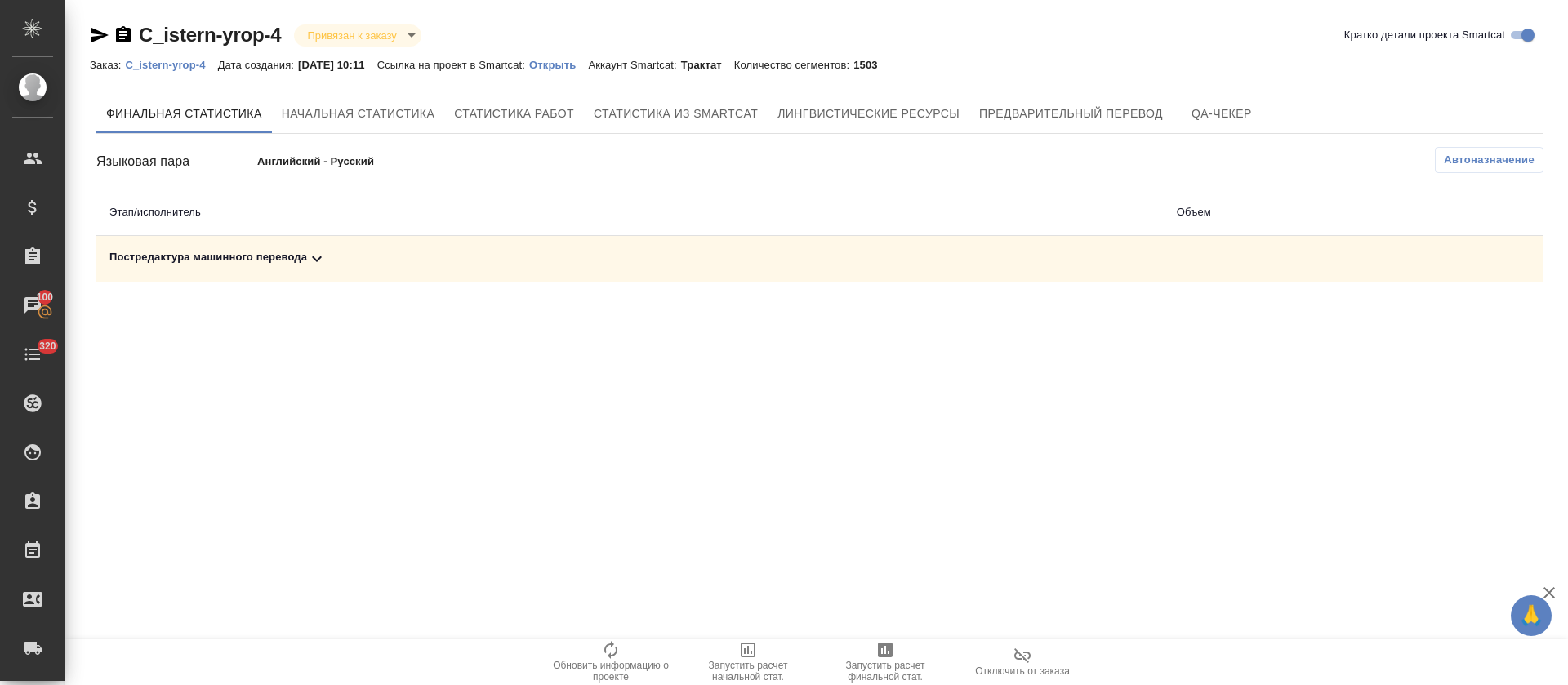
click at [340, 257] on div "Постредактура машинного перевода" at bounding box center [630, 258] width 1042 height 19
click at [885, 651] on icon "button" at bounding box center [884, 649] width 19 height 19
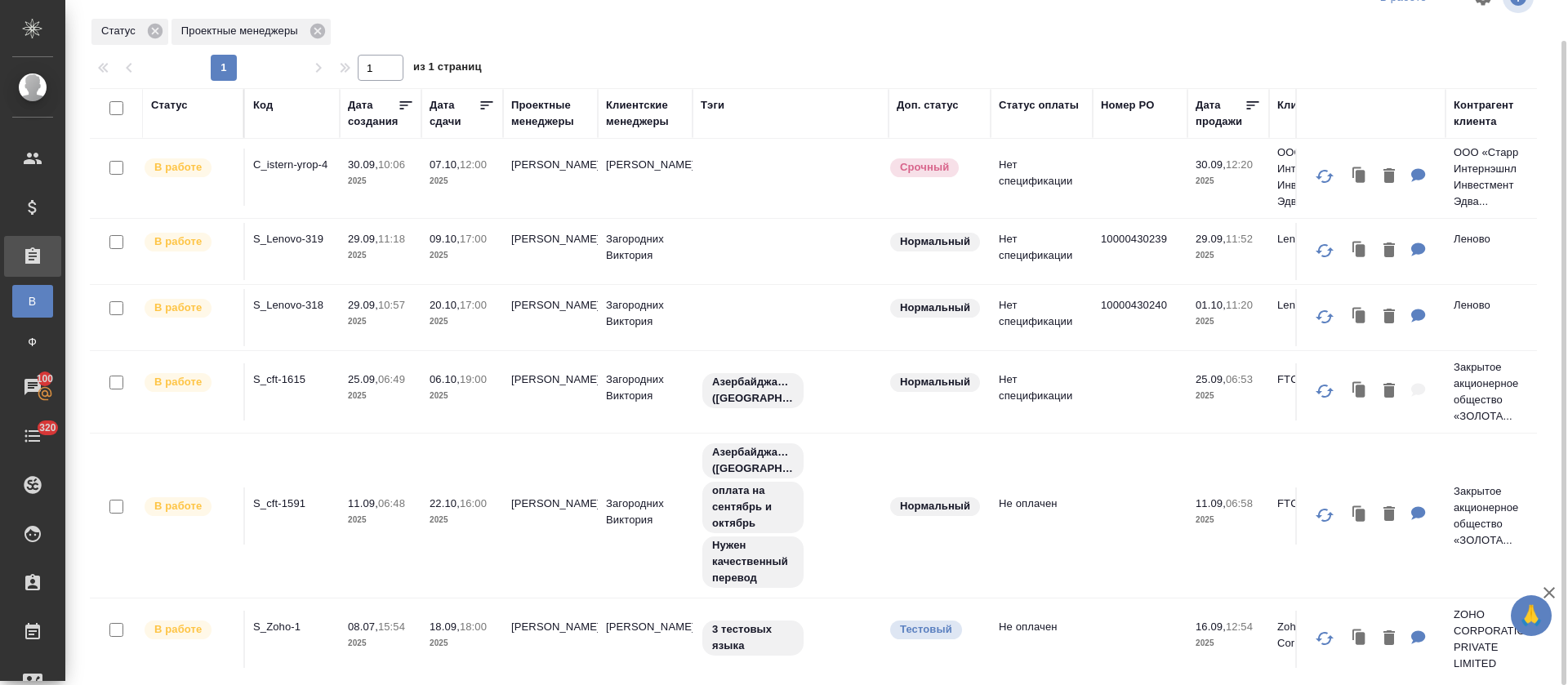
scroll to position [316, 0]
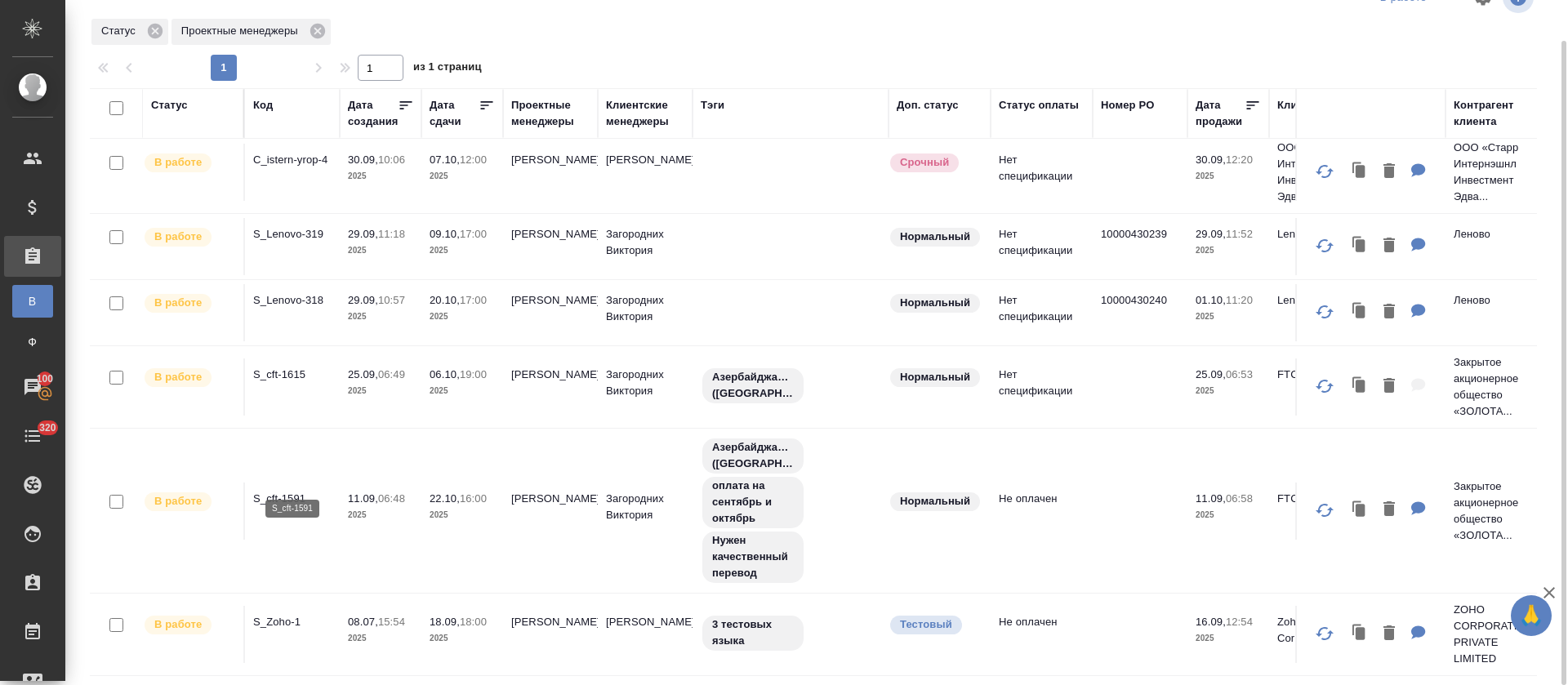
click at [289, 491] on p "S_cft-1591" at bounding box center [292, 499] width 79 height 17
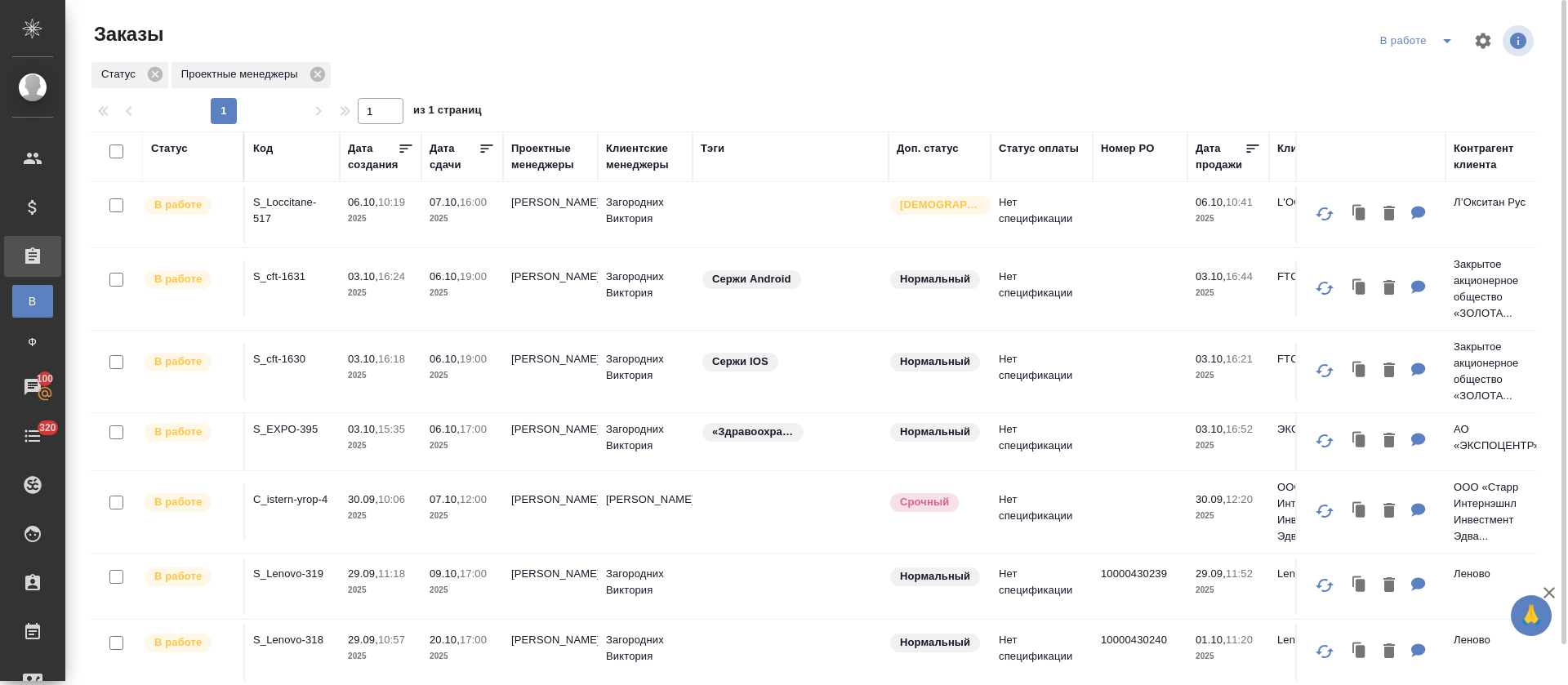
scroll to position [0, 0]
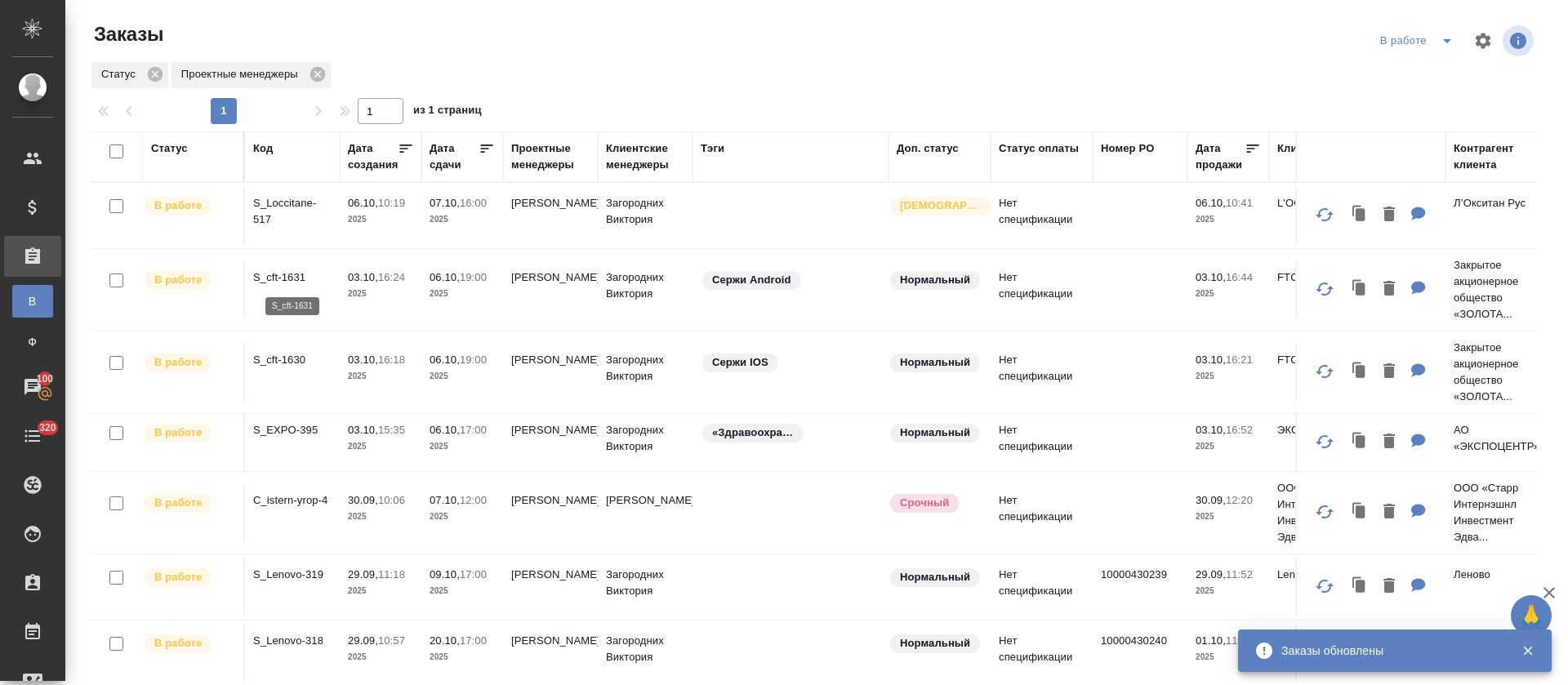
click at [287, 279] on p "S_cft-1631" at bounding box center [292, 277] width 79 height 17
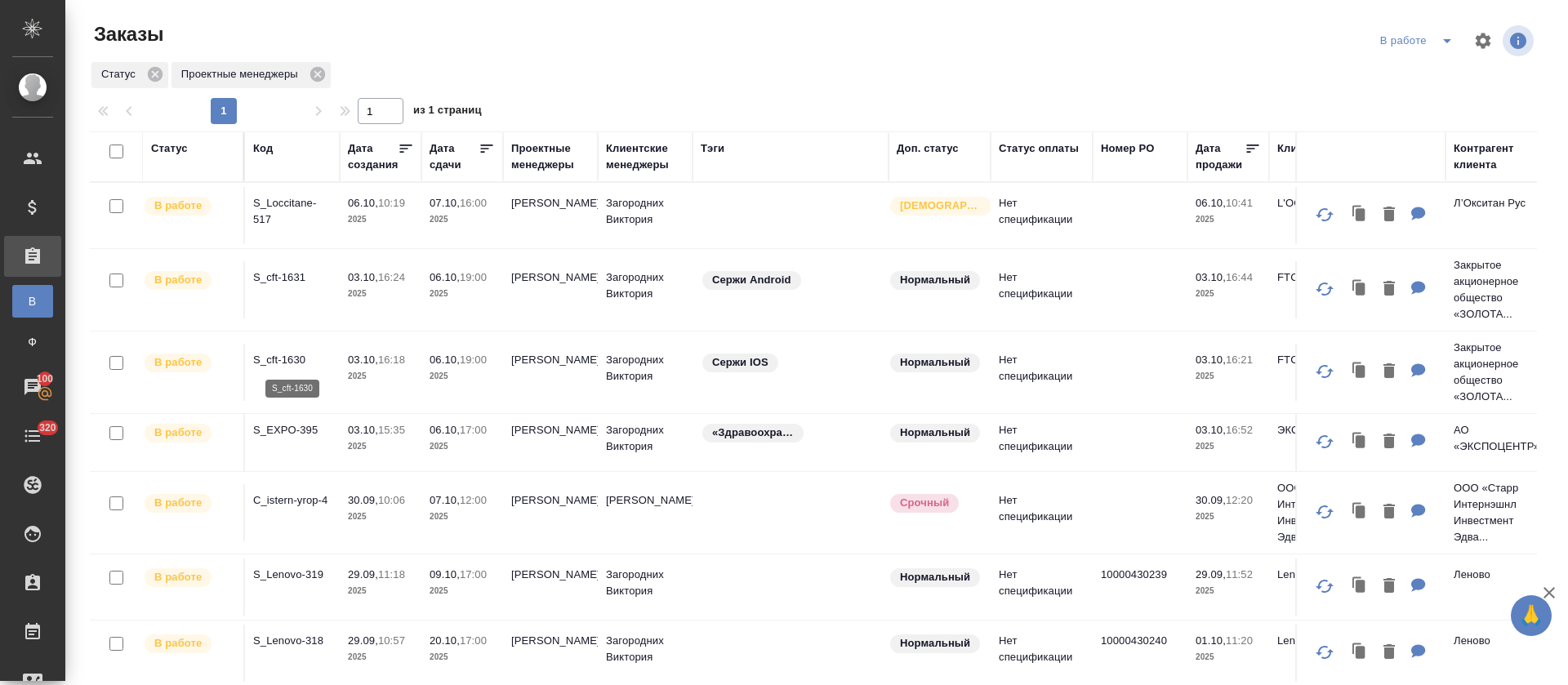
click at [288, 362] on p "S_cft-1630" at bounding box center [292, 360] width 79 height 17
click at [1429, 54] on div "В работе" at bounding box center [1456, 41] width 161 height 39
click at [1438, 42] on icon "split button" at bounding box center [1447, 41] width 19 height 19
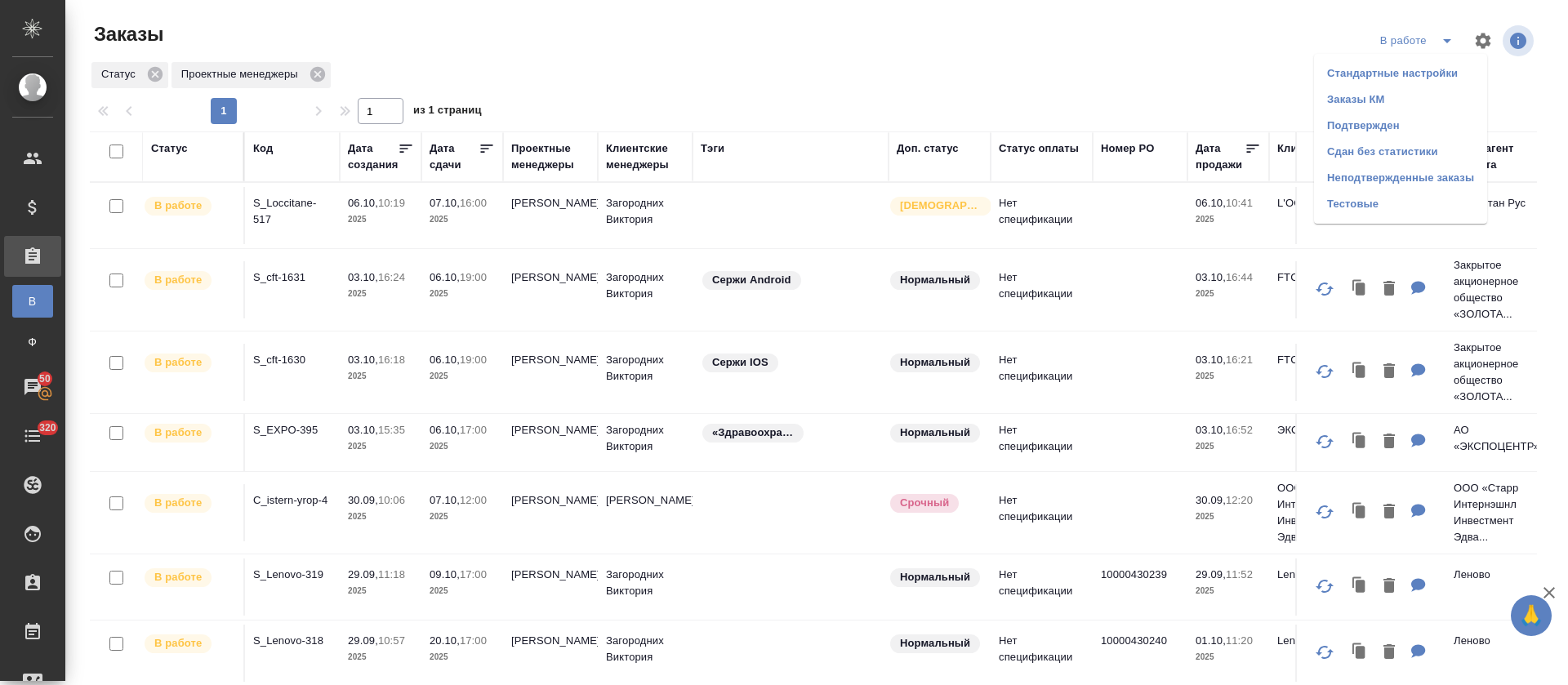
click at [1379, 116] on li "Подтвержден" at bounding box center [1400, 126] width 173 height 26
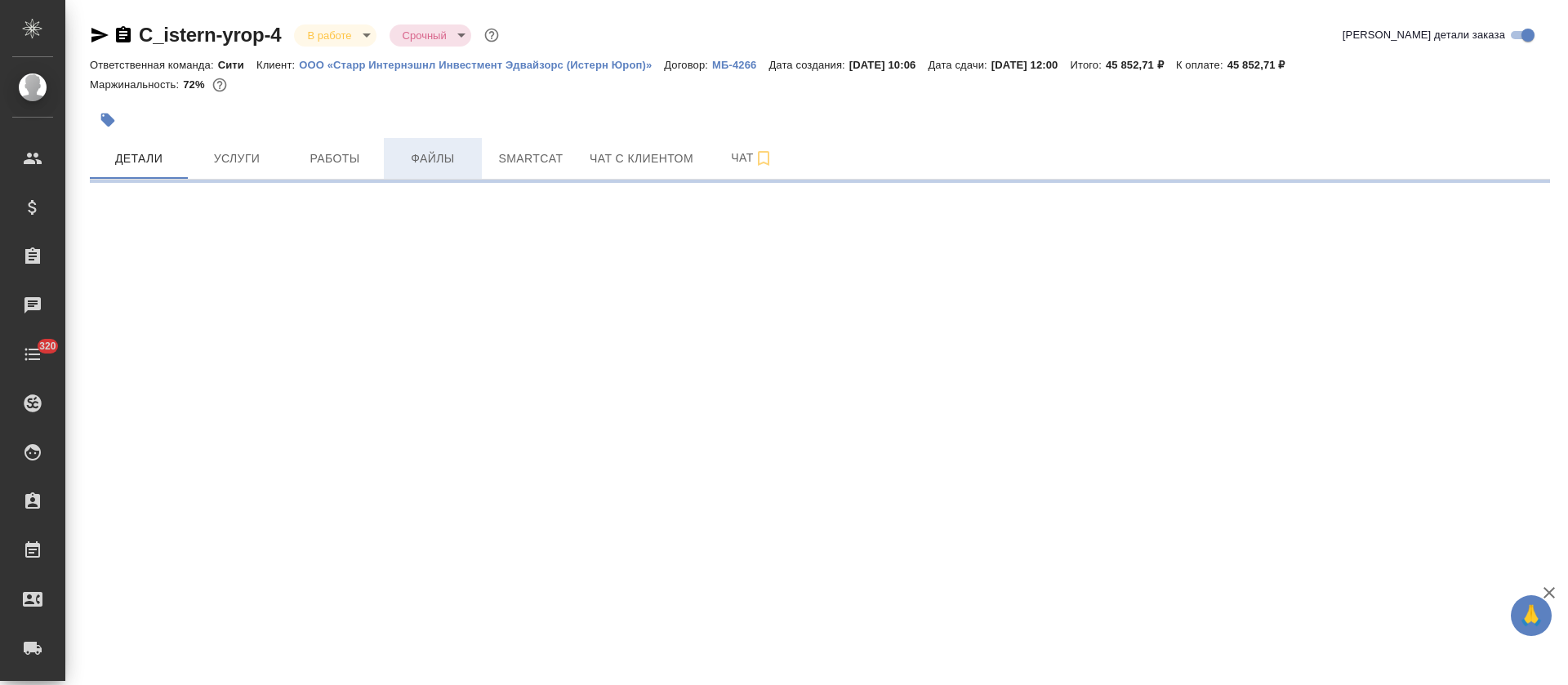
select select "RU"
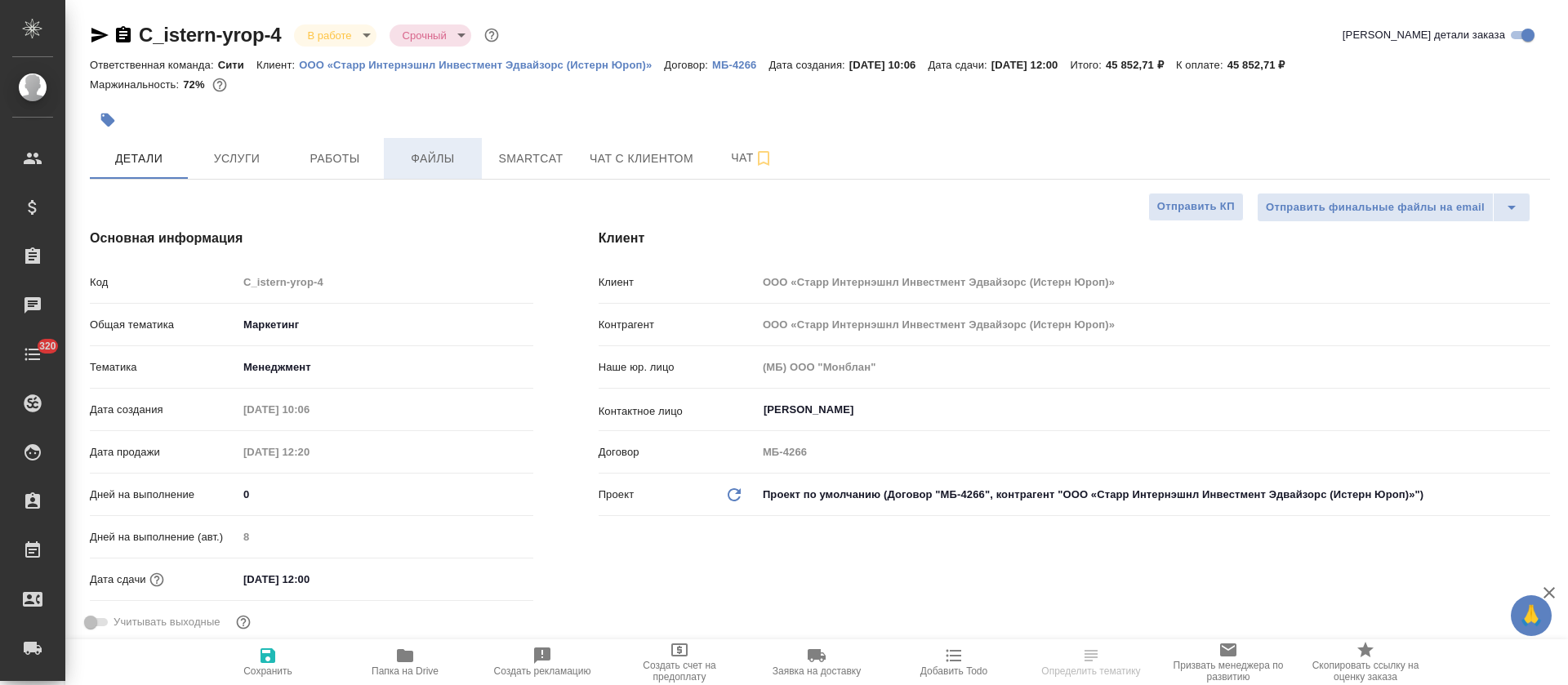
type textarea "x"
click at [458, 160] on span "Файлы" at bounding box center [432, 159] width 79 height 20
type textarea "x"
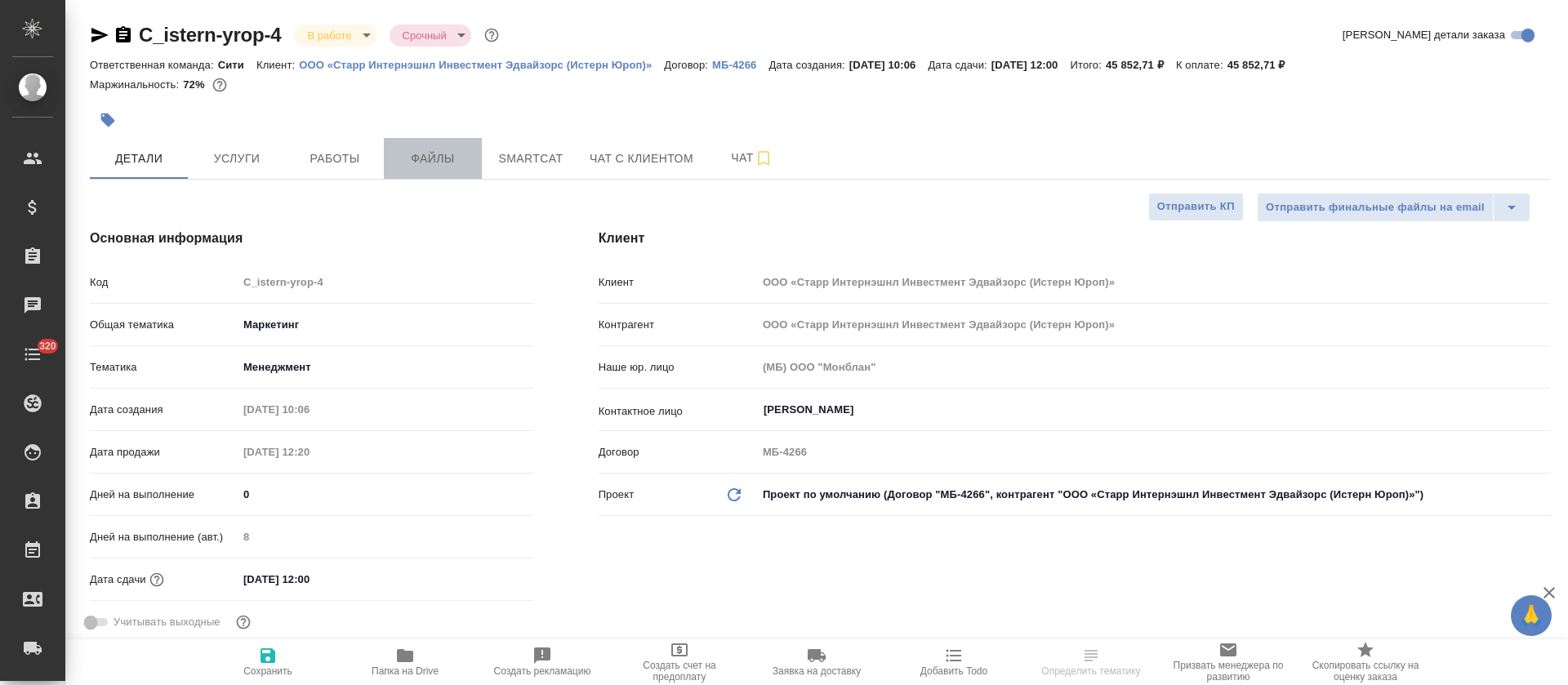
type textarea "x"
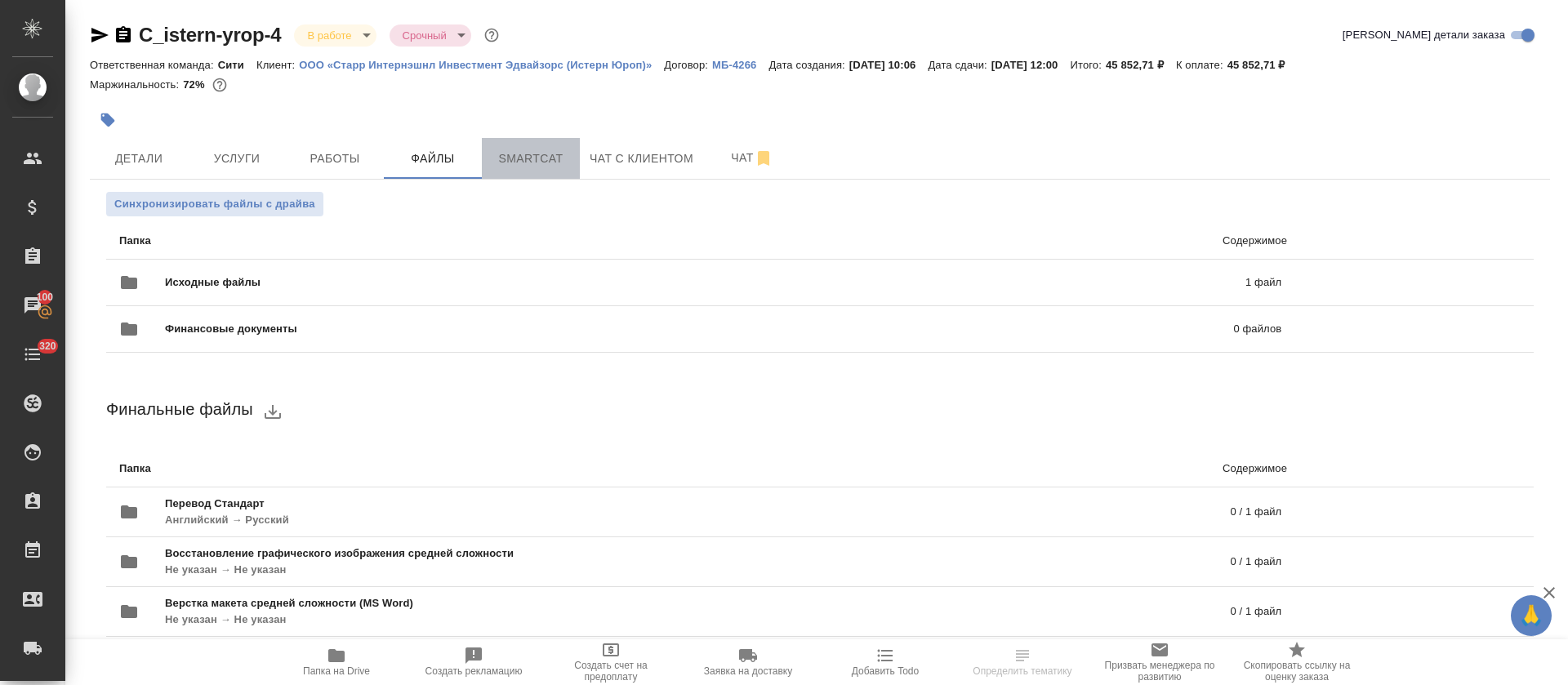
click at [545, 160] on span "Smartcat" at bounding box center [530, 159] width 79 height 20
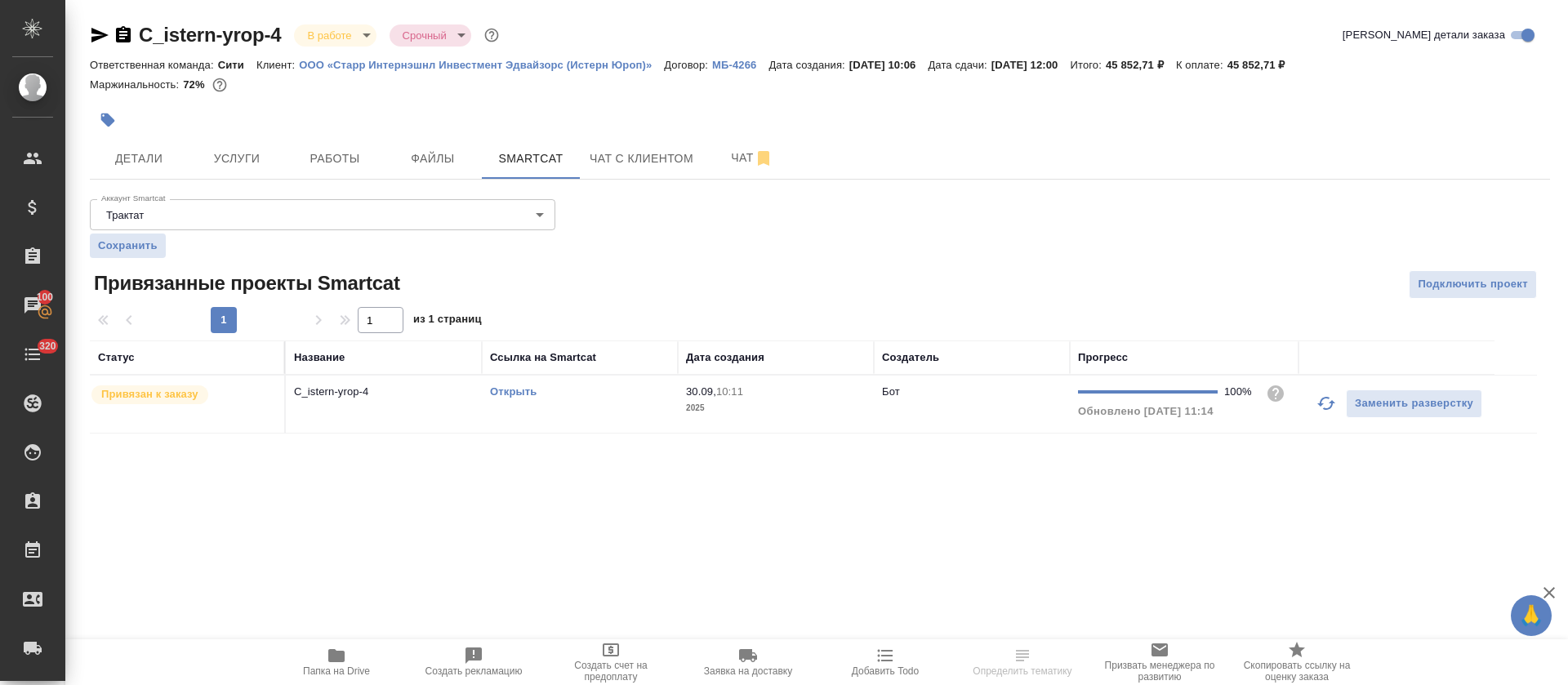
click at [520, 394] on link "Открыть" at bounding box center [513, 391] width 46 height 12
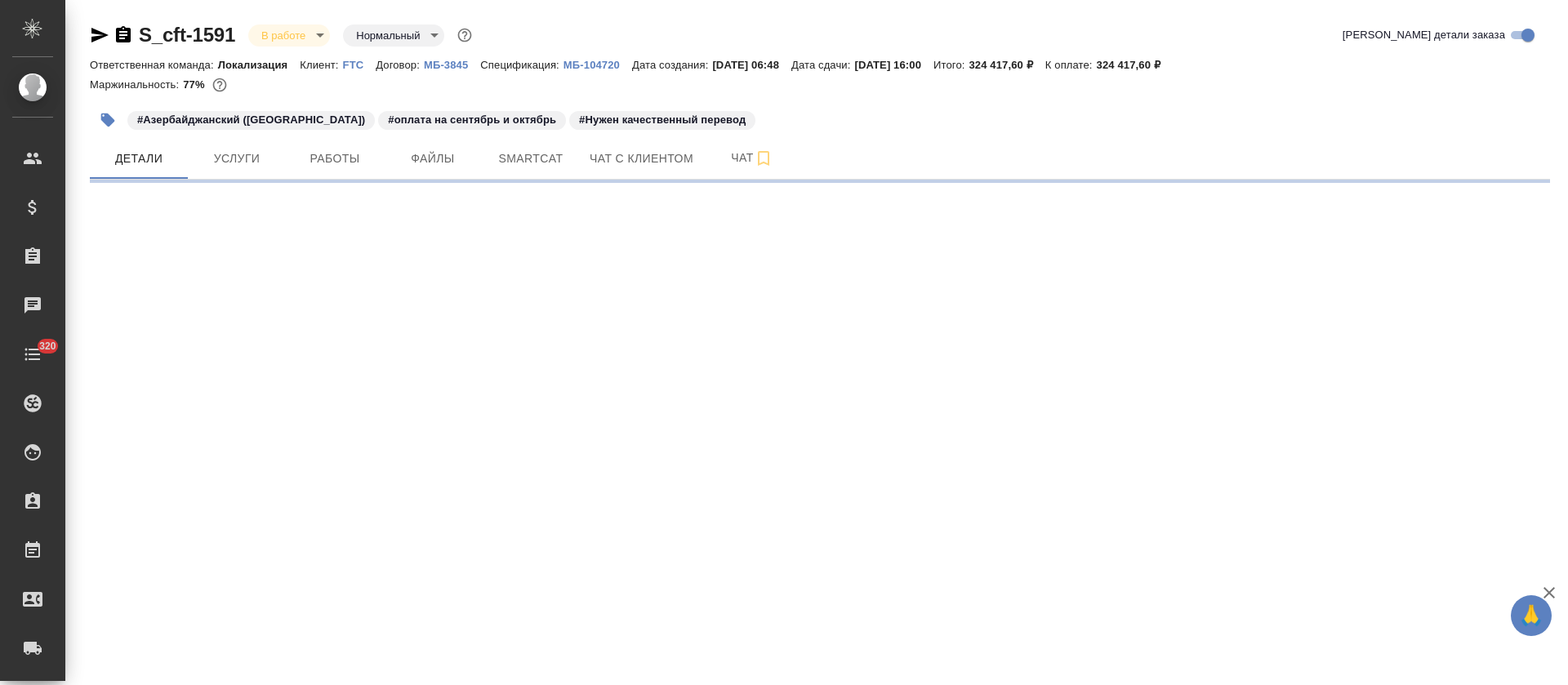
select select "RU"
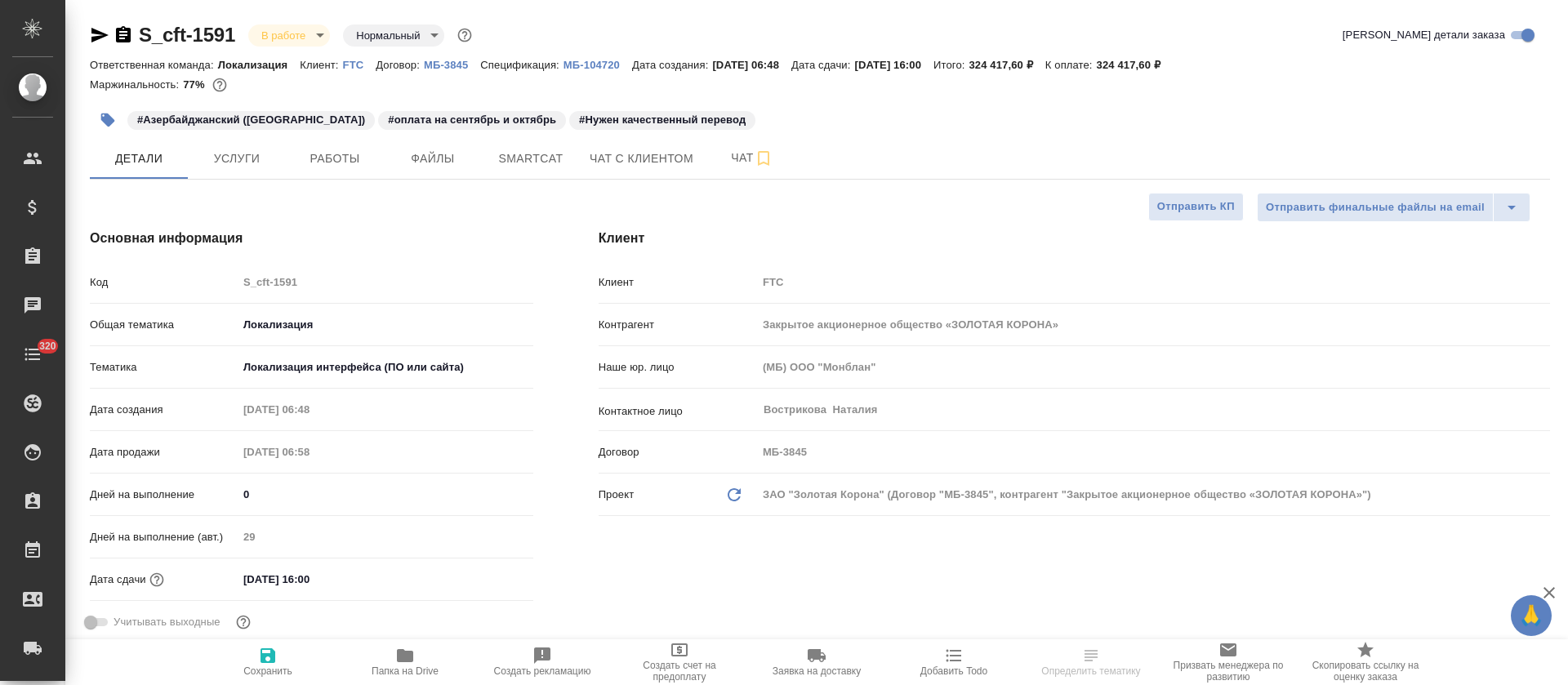
type textarea "x"
click at [393, 666] on span "Папка на Drive" at bounding box center [405, 670] width 67 height 11
type textarea "x"
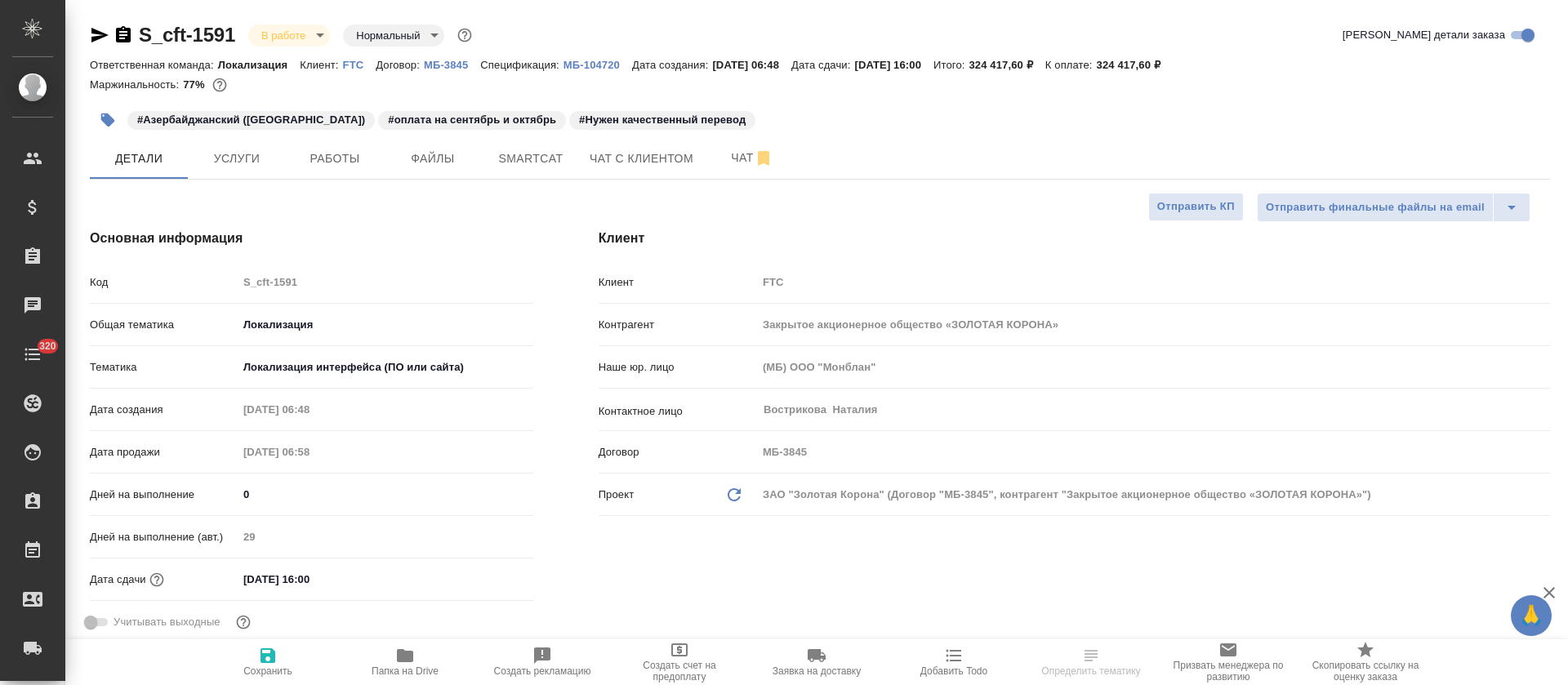
type textarea "x"
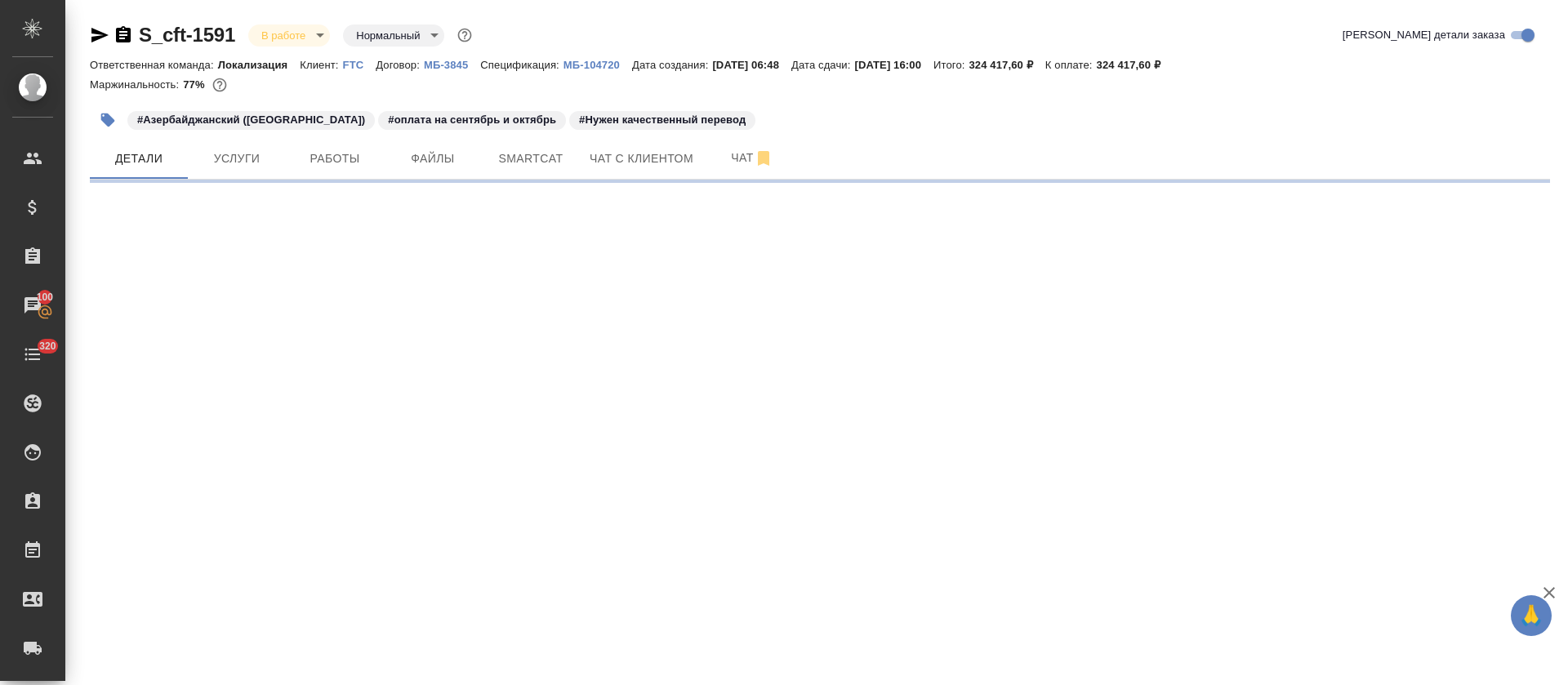
select select "RU"
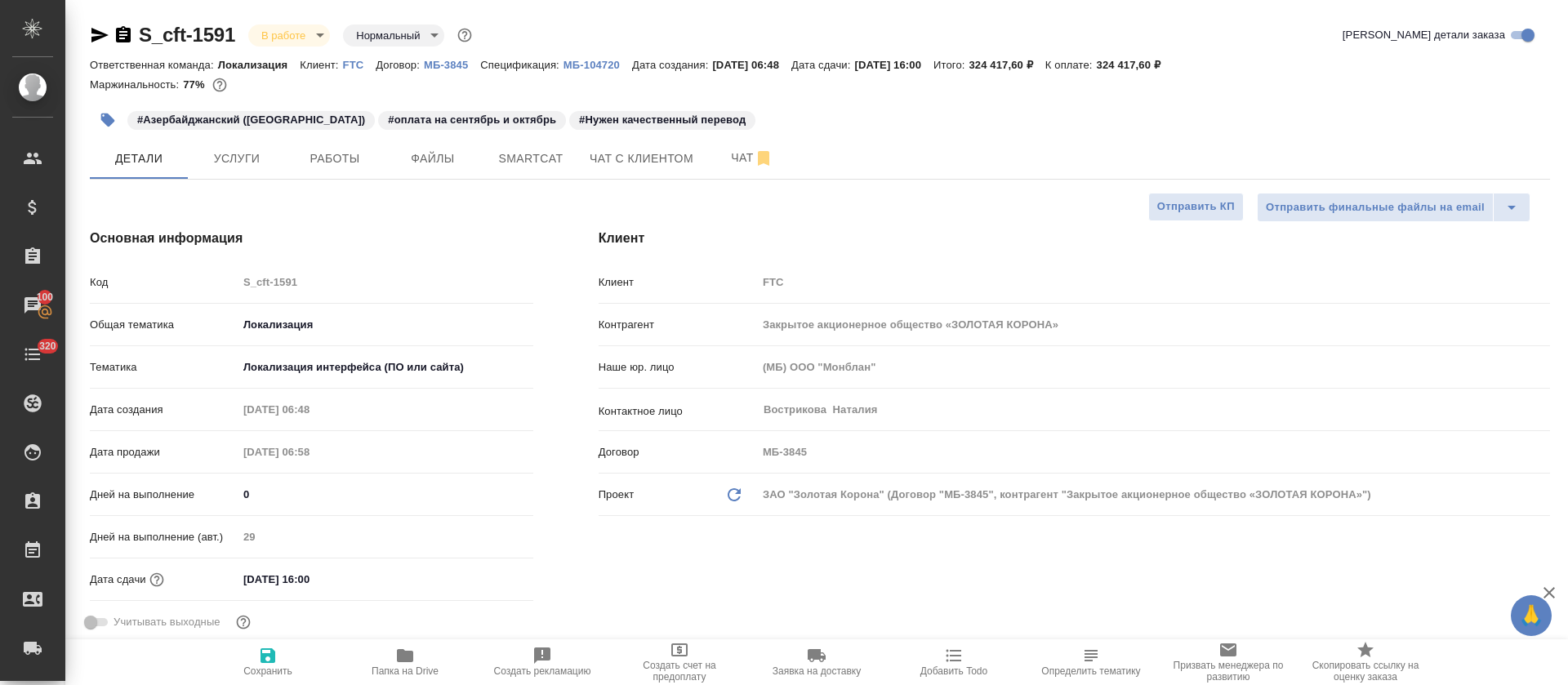
type textarea "x"
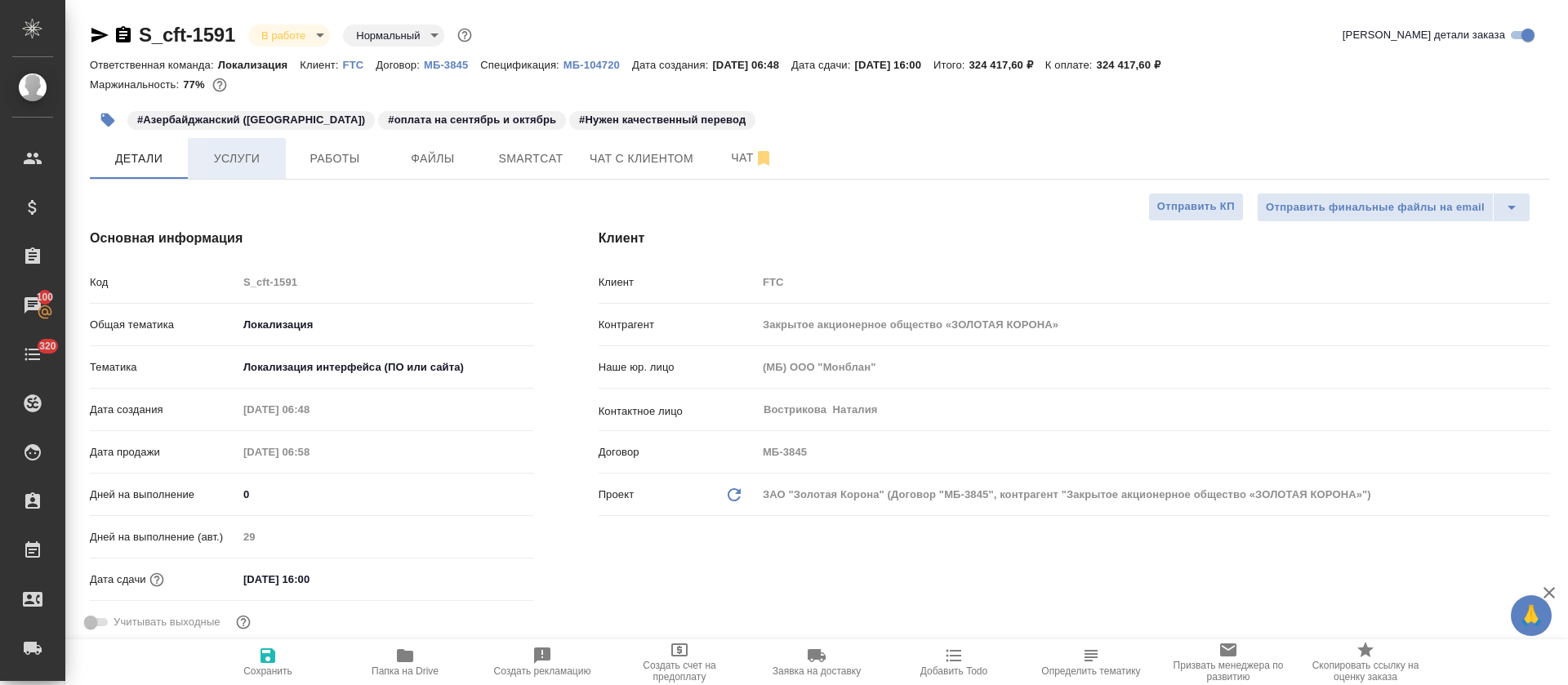
type textarea "x"
click at [318, 164] on span "Работы" at bounding box center [335, 159] width 79 height 20
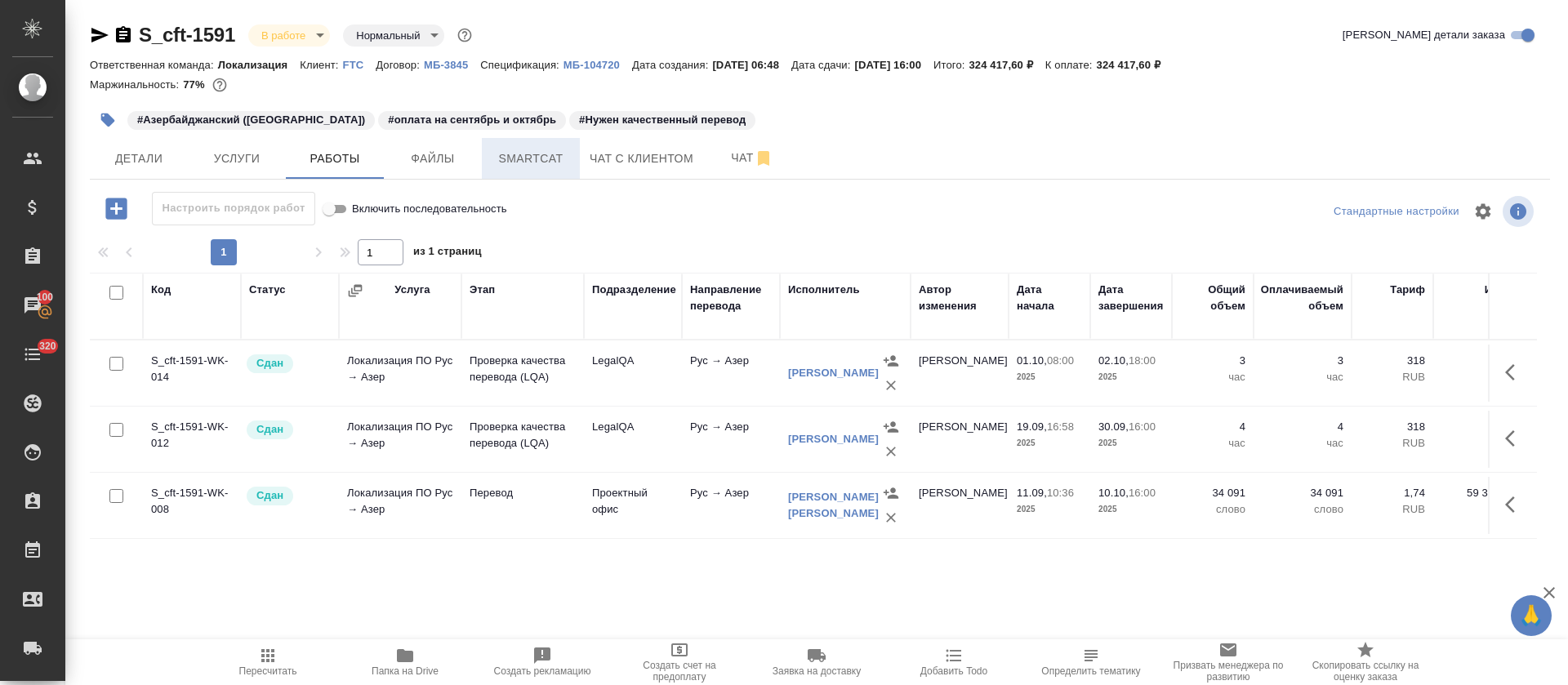
click at [561, 159] on span "Smartcat" at bounding box center [530, 159] width 79 height 20
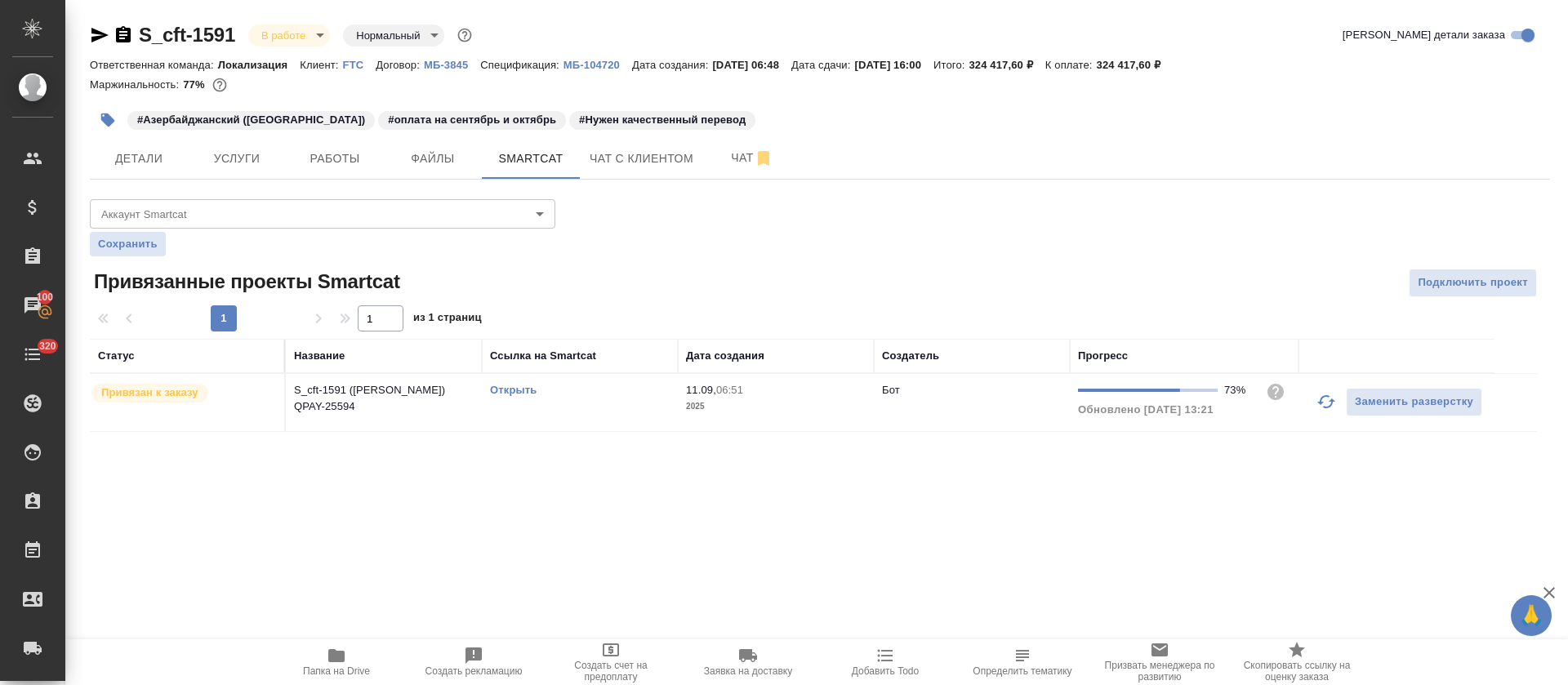
click at [523, 388] on link "Открыть" at bounding box center [513, 389] width 46 height 12
click at [347, 170] on button "Работы" at bounding box center [335, 158] width 98 height 41
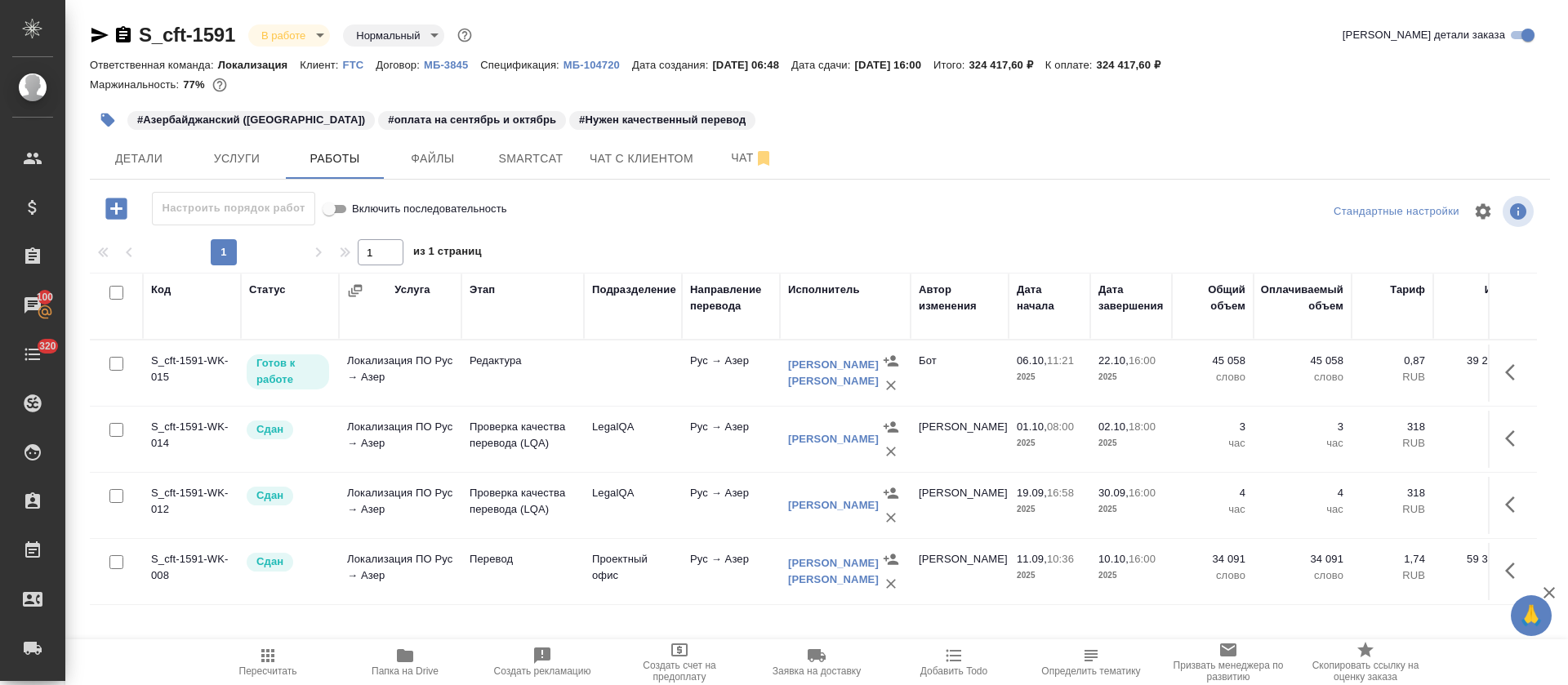
click at [315, 34] on body "🙏 .cls-1 fill:#fff; AWATERA [PERSON_NAME] Спецификации Заказы 100 Чаты 320 Todo…" at bounding box center [784, 342] width 1568 height 685
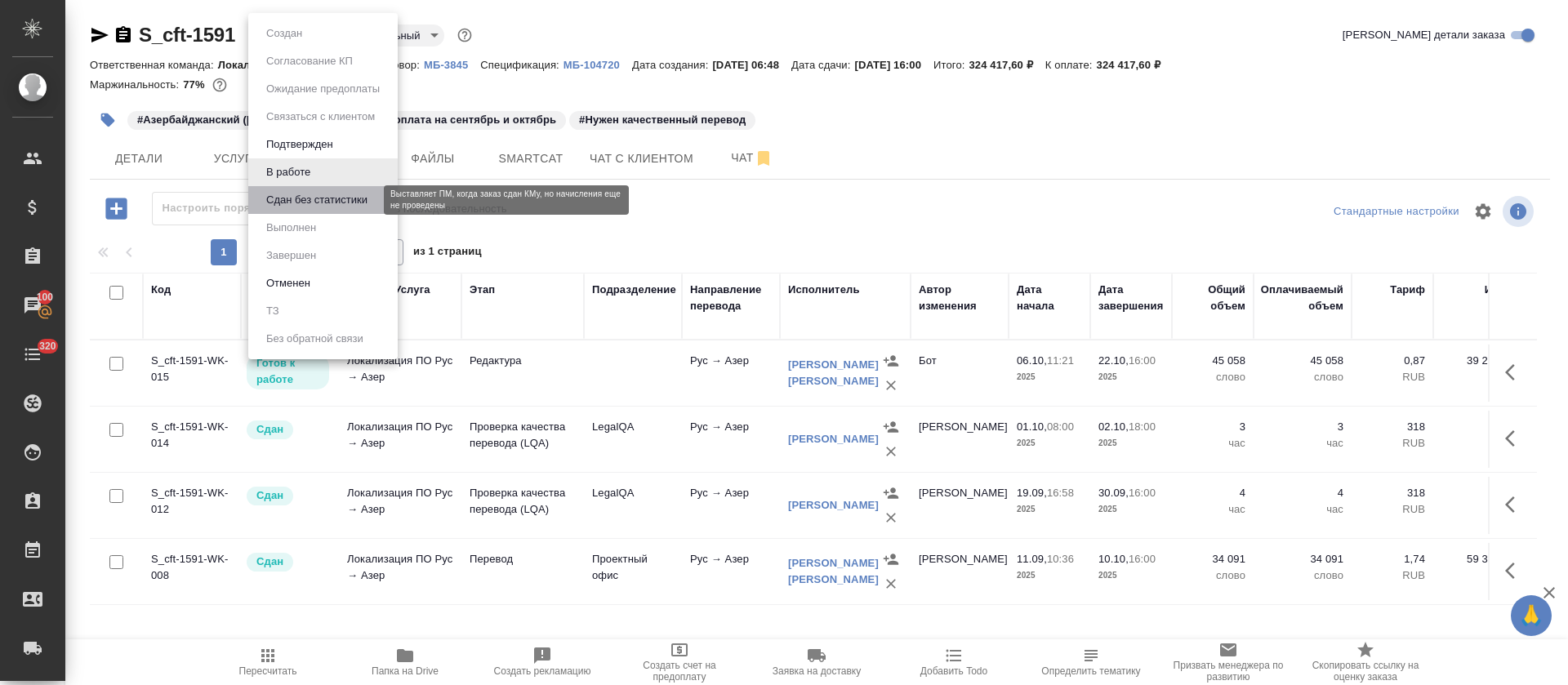
click at [306, 194] on button "Сдан без статистики" at bounding box center [316, 200] width 111 height 18
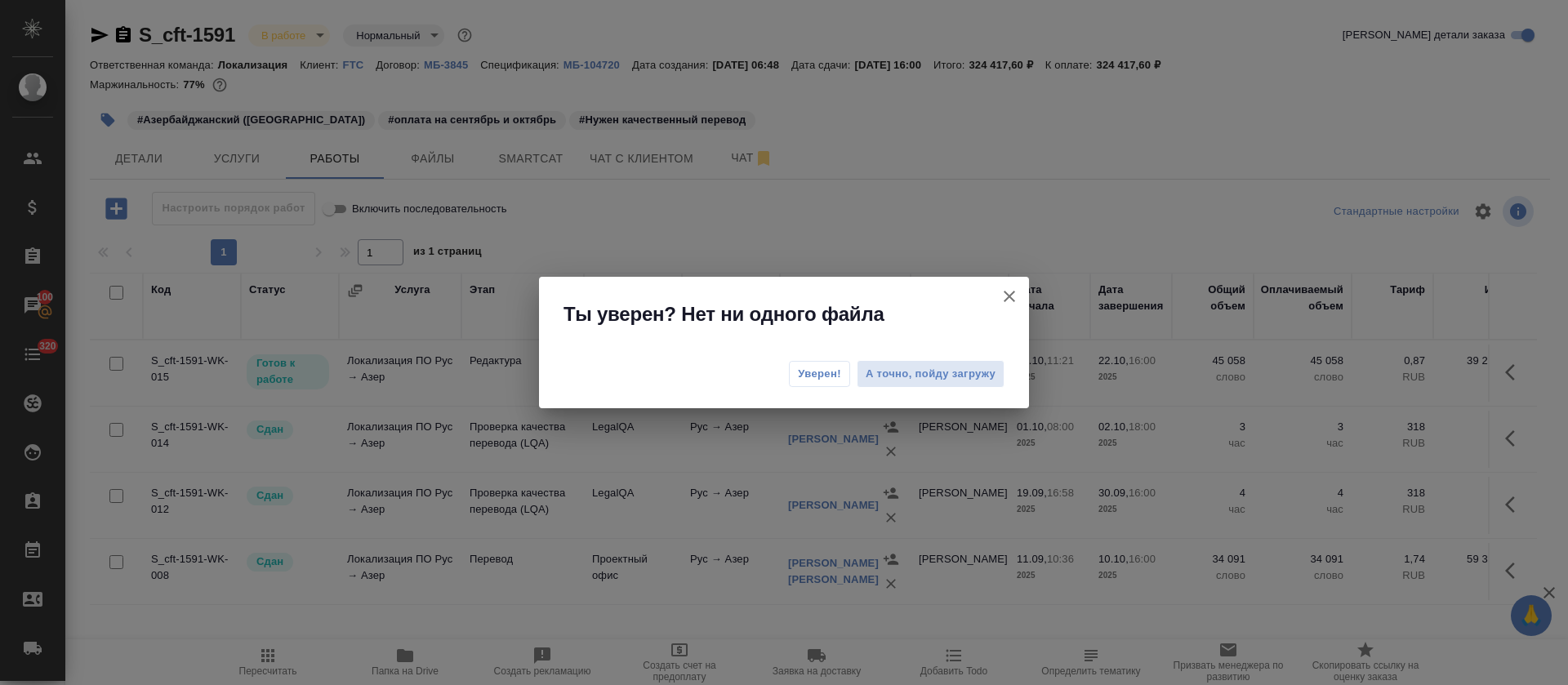
click at [811, 372] on span "Уверен!" at bounding box center [819, 373] width 43 height 17
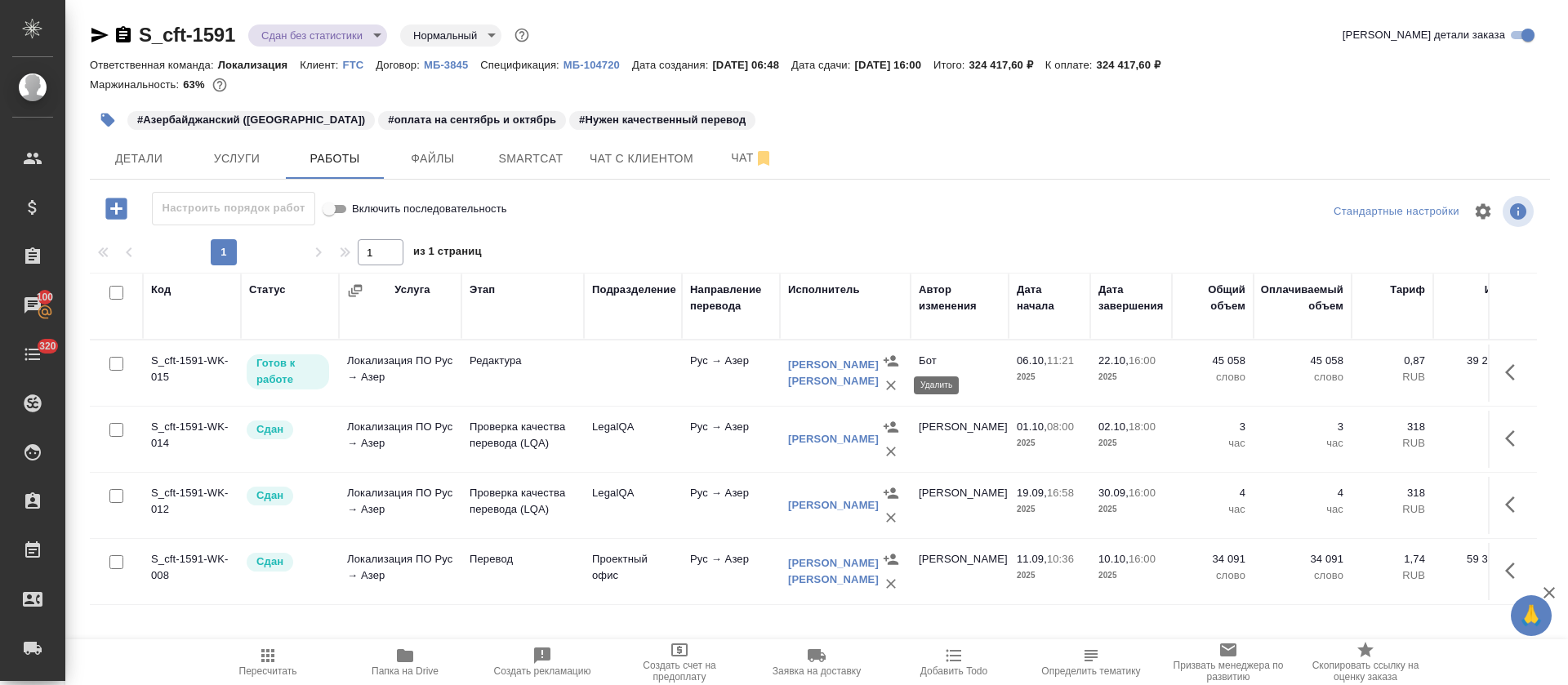
click at [890, 387] on icon "button" at bounding box center [891, 385] width 17 height 17
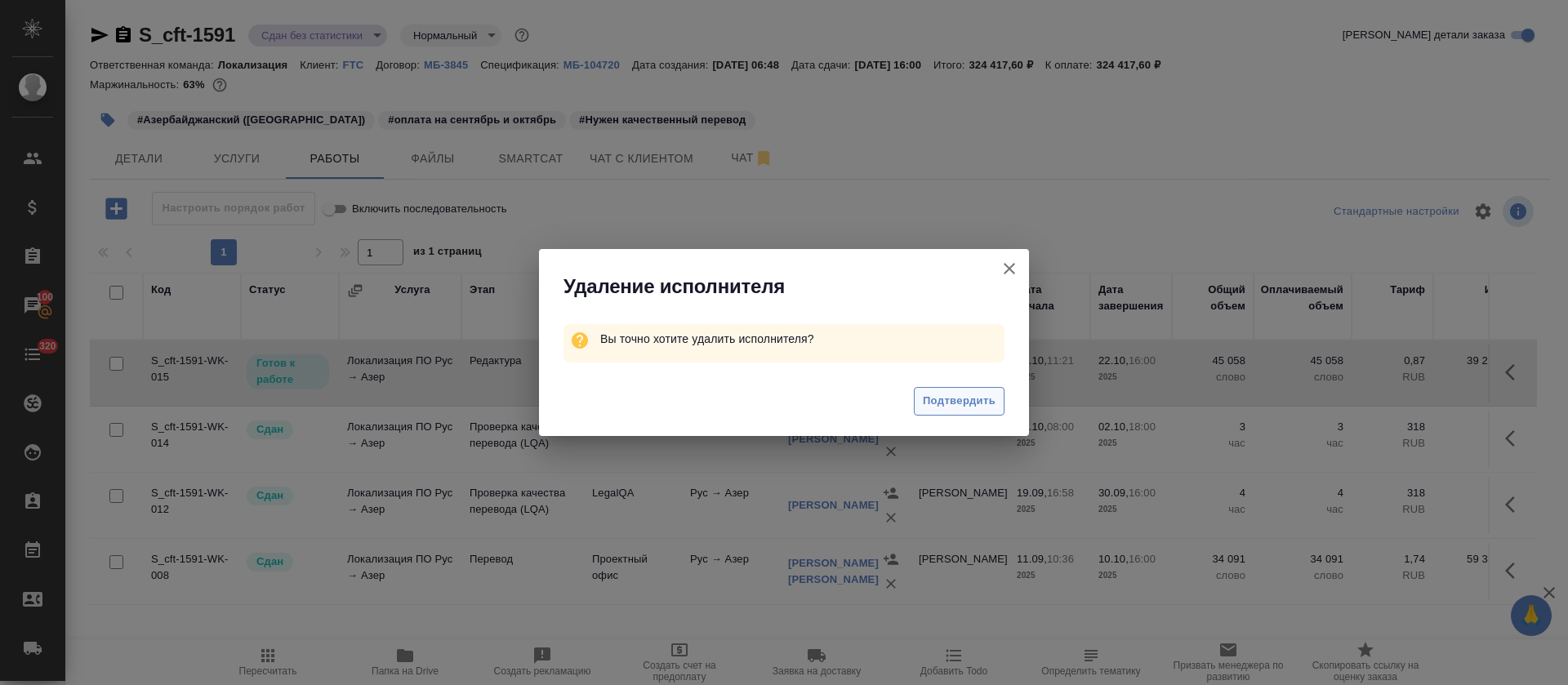
click at [950, 407] on span "Подтвердить" at bounding box center [959, 401] width 73 height 18
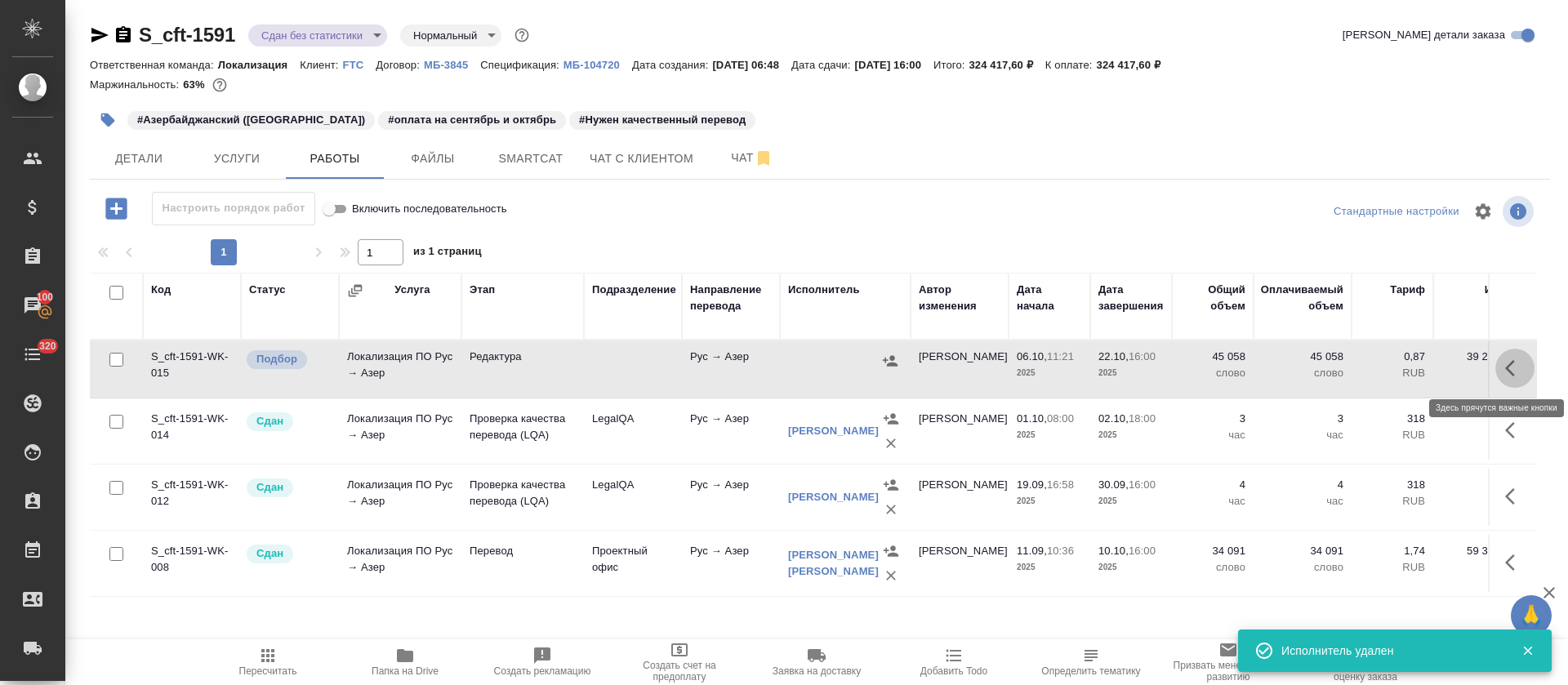
click at [1515, 373] on icon "button" at bounding box center [1514, 368] width 19 height 19
click at [1457, 370] on icon "button" at bounding box center [1453, 367] width 11 height 15
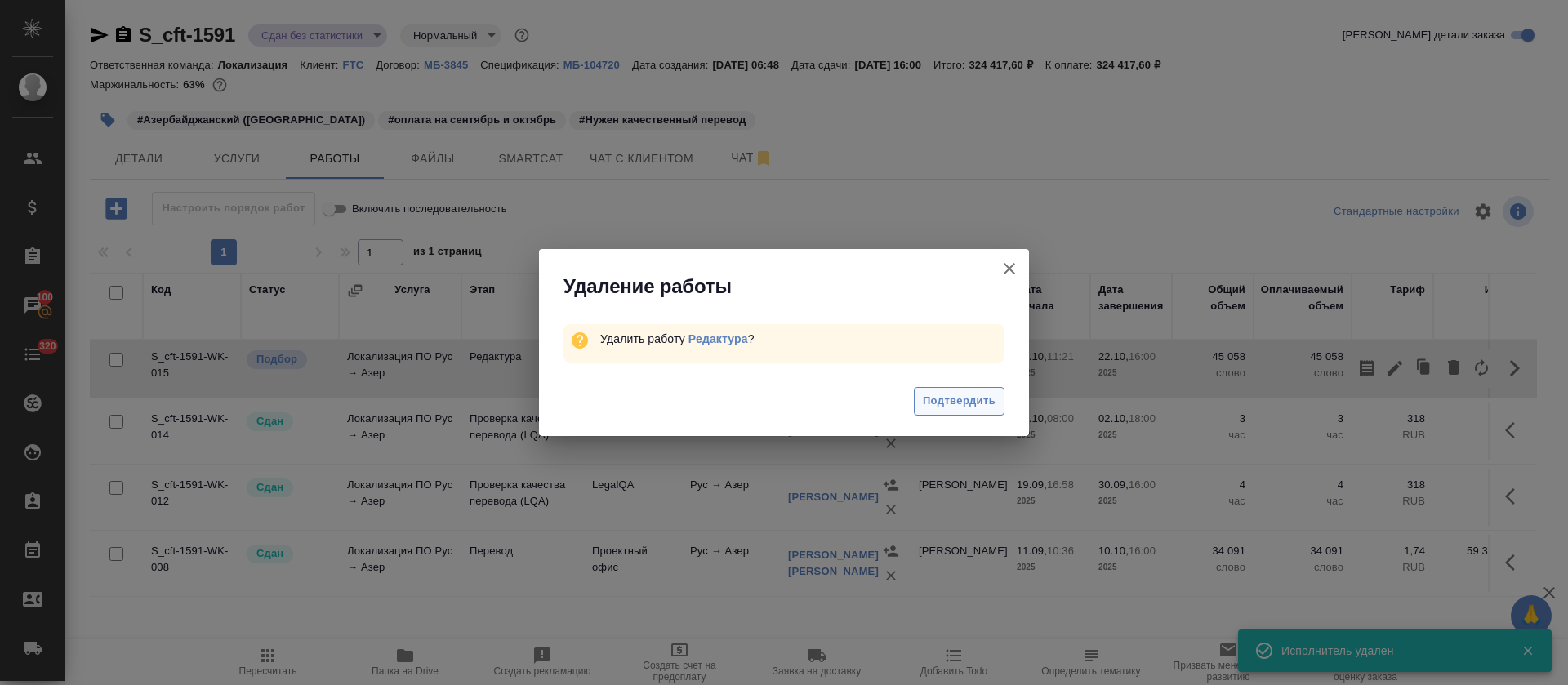
click at [931, 396] on span "Подтвердить" at bounding box center [959, 401] width 73 height 18
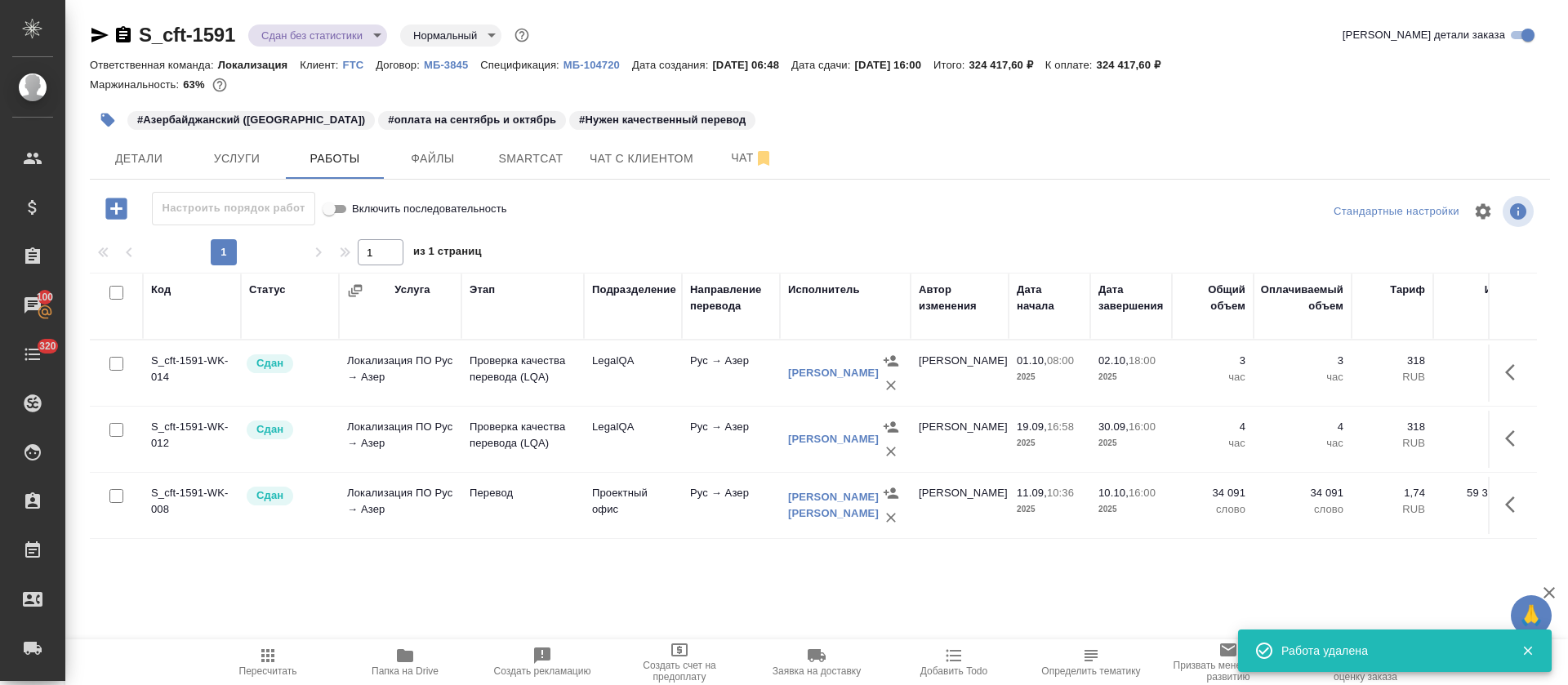
click at [372, 35] on body "🙏 .cls-1 fill:#fff; AWATERA Tretyakova Olga Клиенты Спецификации Заказы 100 Чат…" at bounding box center [784, 342] width 1568 height 685
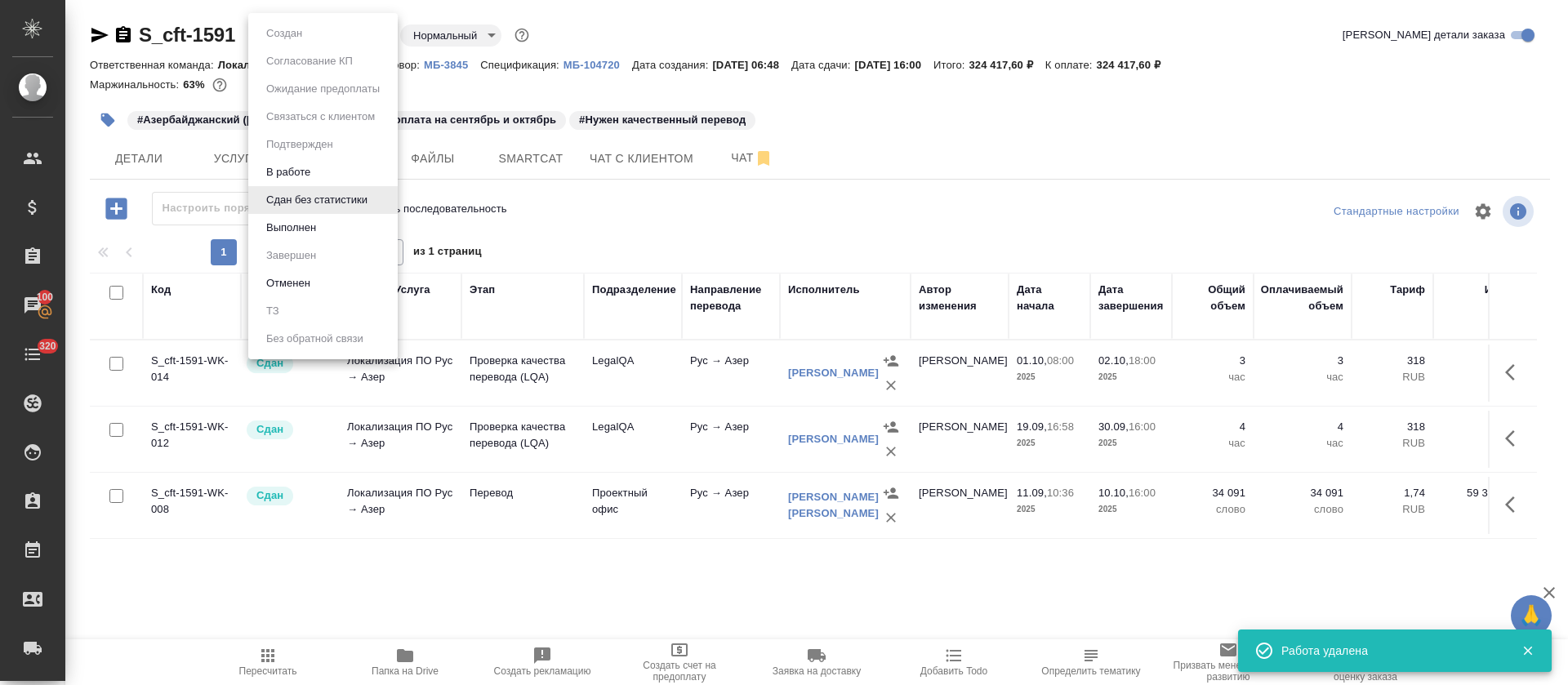
click at [296, 222] on button "Выполнен" at bounding box center [290, 227] width 59 height 18
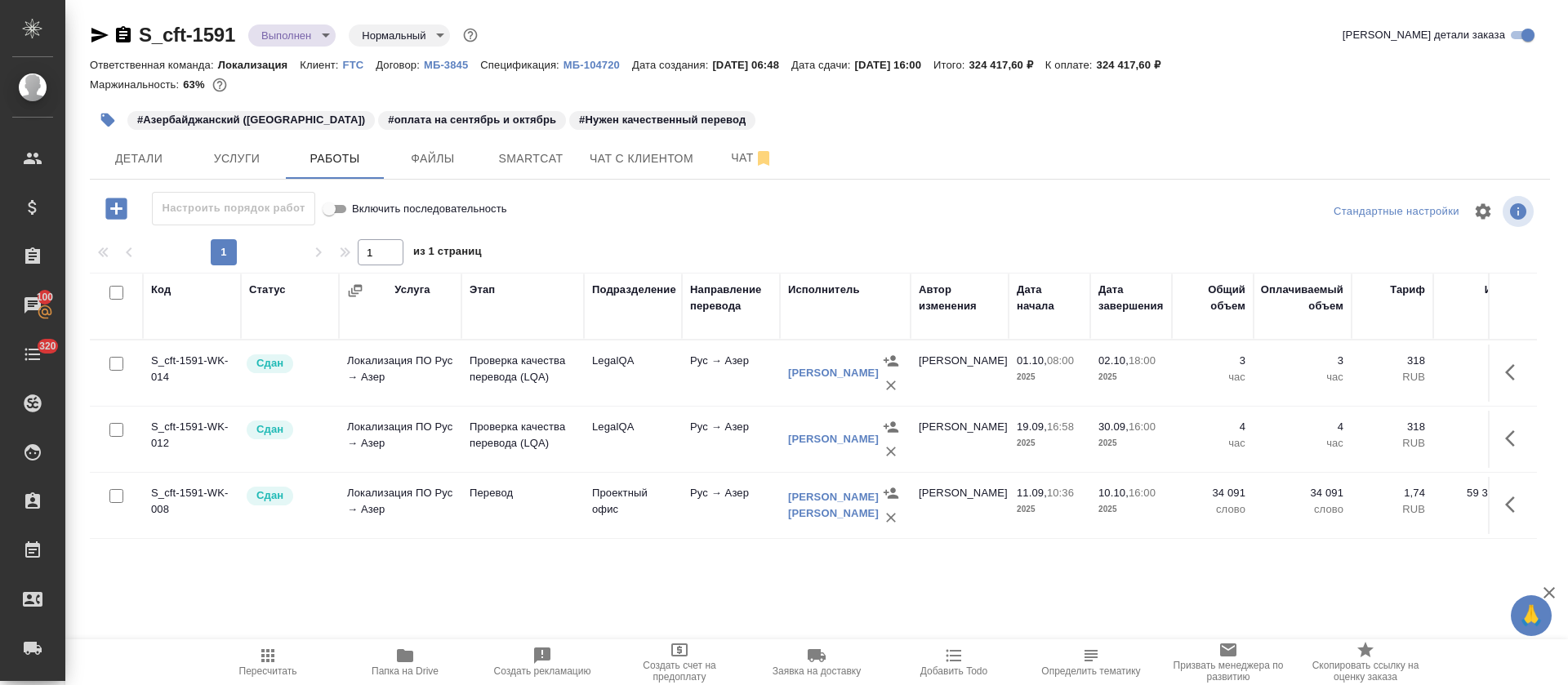
click at [282, 657] on span "Пересчитать" at bounding box center [267, 661] width 117 height 31
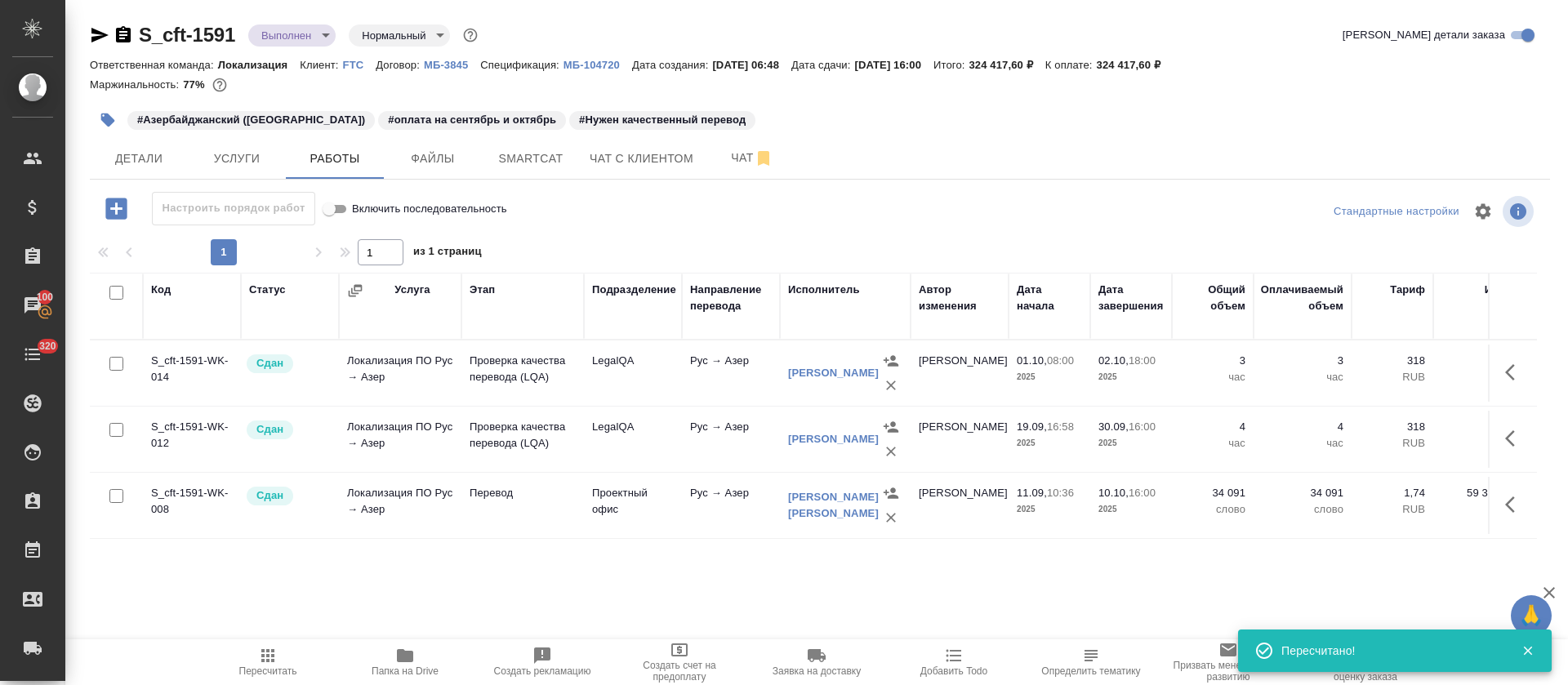
click at [101, 35] on icon "button" at bounding box center [99, 34] width 19 height 19
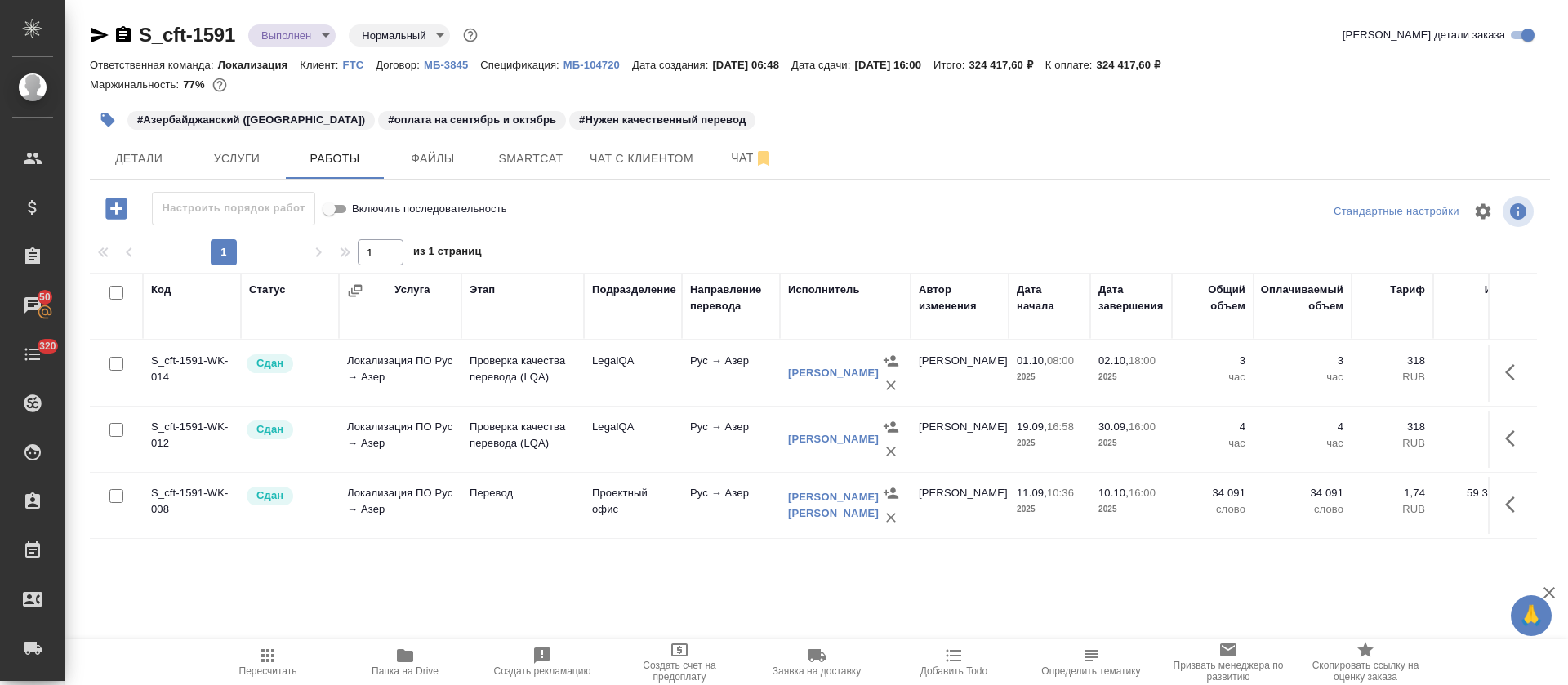
click at [1020, 202] on div at bounding box center [820, 211] width 487 height 39
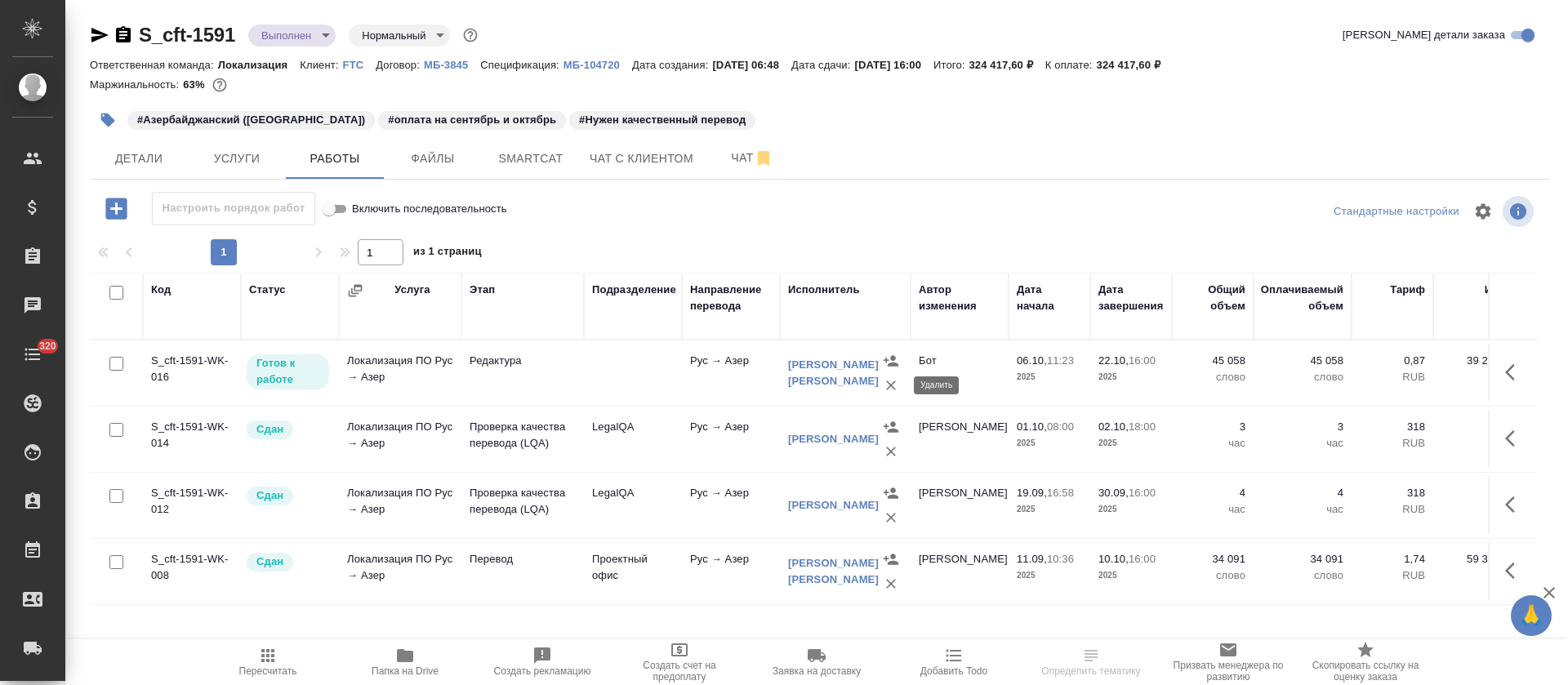
click at [886, 390] on icon "button" at bounding box center [891, 385] width 17 height 17
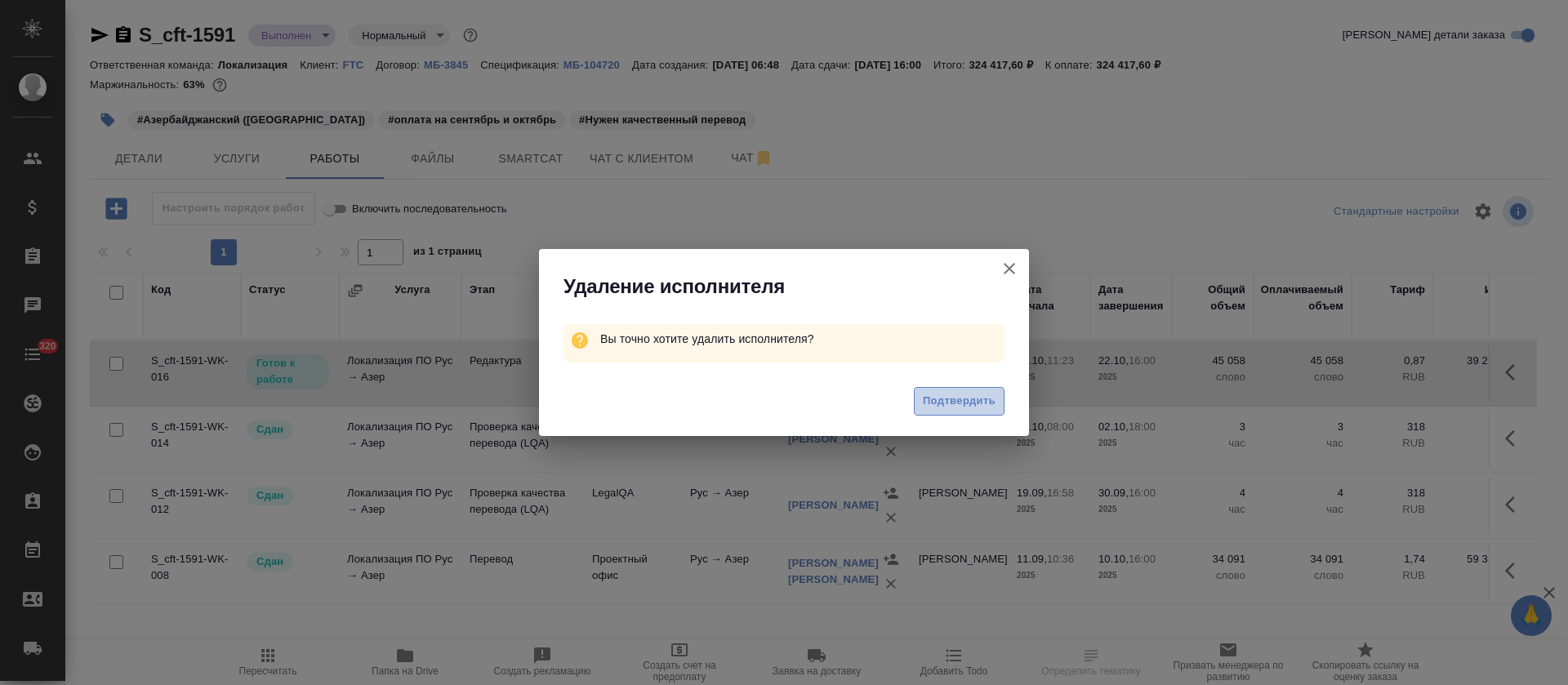
click at [930, 400] on span "Подтвердить" at bounding box center [959, 401] width 73 height 18
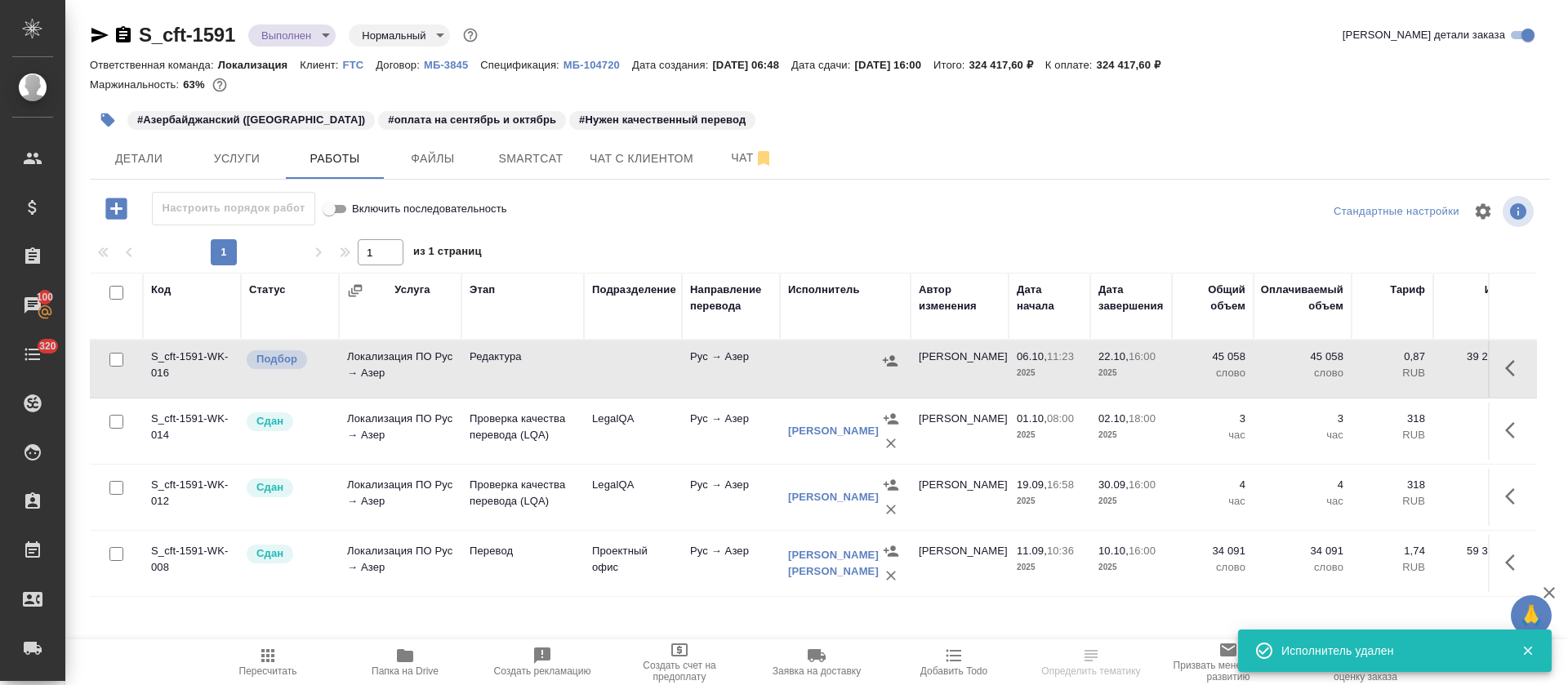
click at [566, 178] on hr at bounding box center [820, 178] width 1460 height 1
click at [549, 176] on button "Smartcat" at bounding box center [531, 158] width 98 height 41
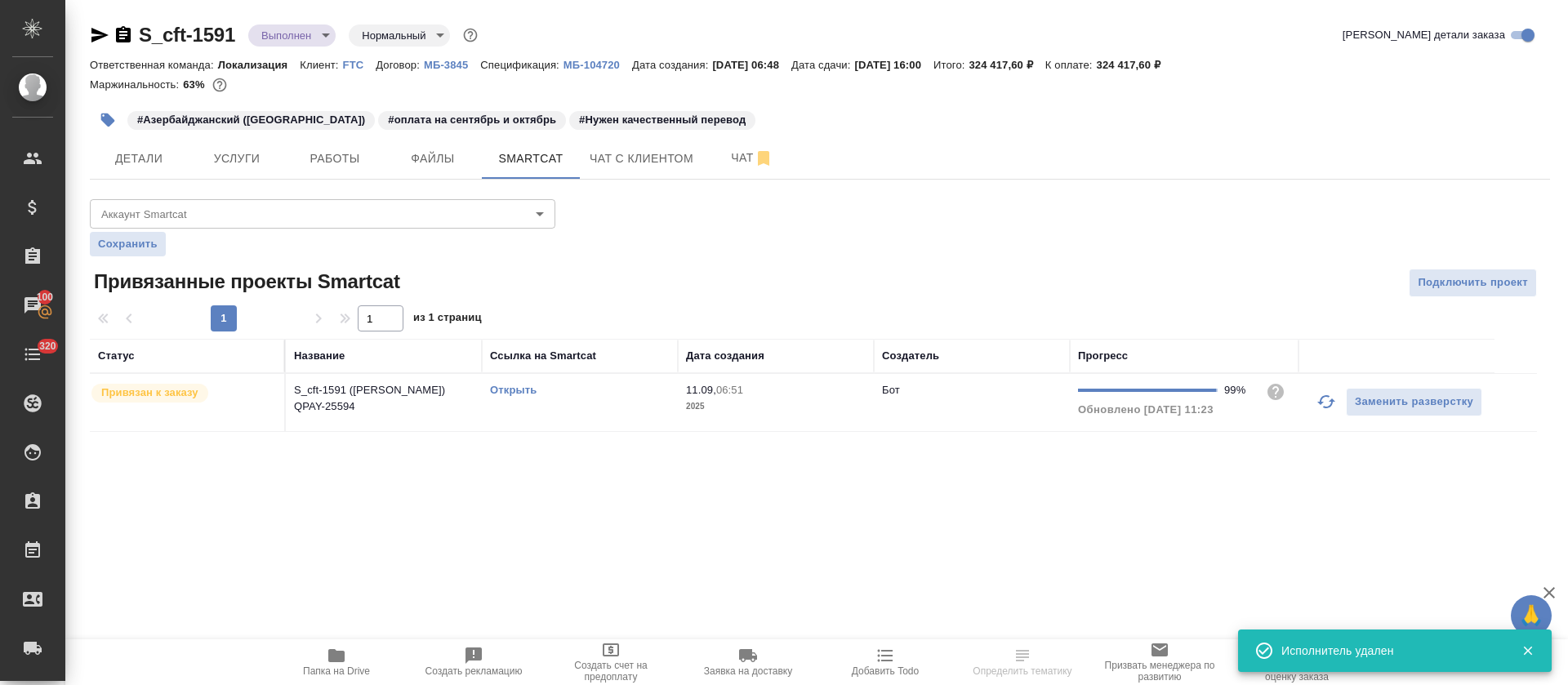
click at [512, 390] on link "Открыть" at bounding box center [513, 389] width 46 height 12
click at [364, 168] on button "Работы" at bounding box center [335, 158] width 98 height 41
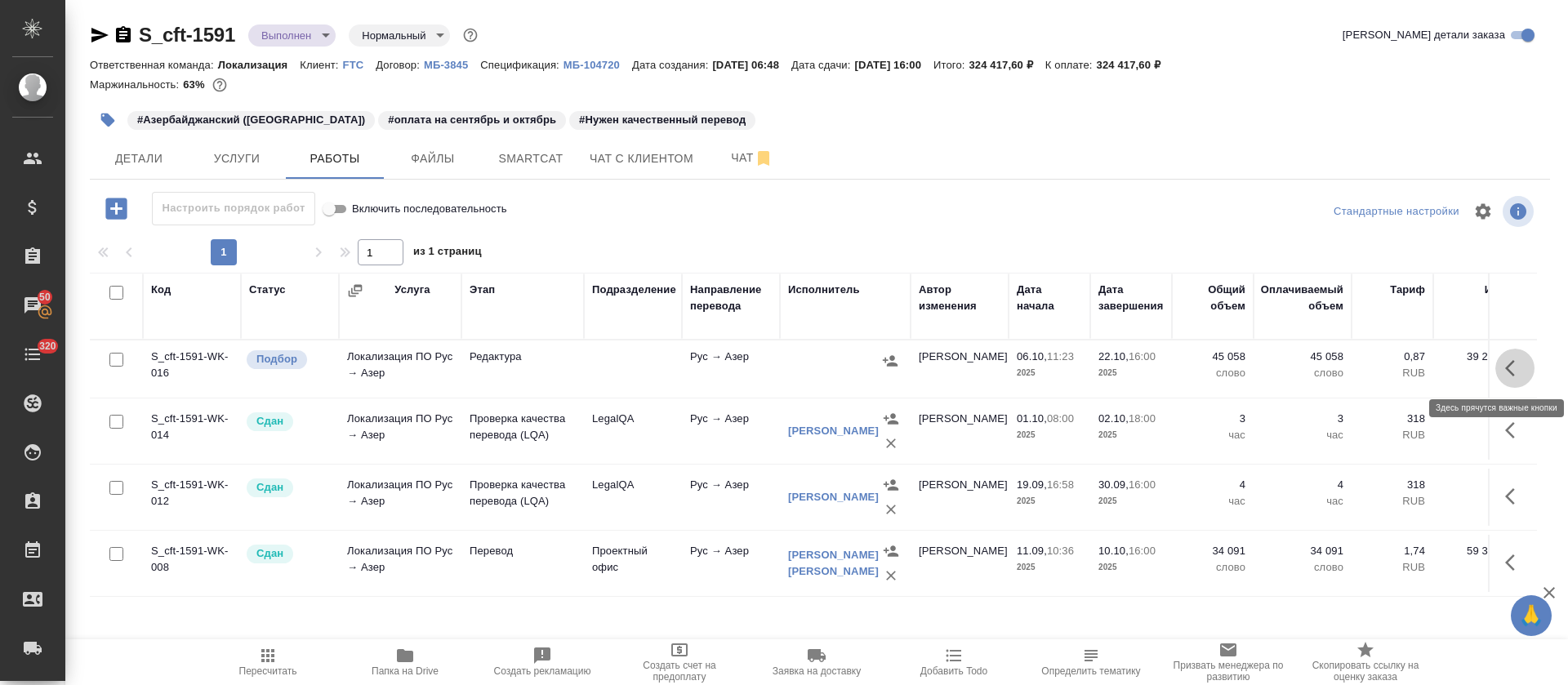
click at [1516, 362] on icon "button" at bounding box center [1514, 368] width 19 height 19
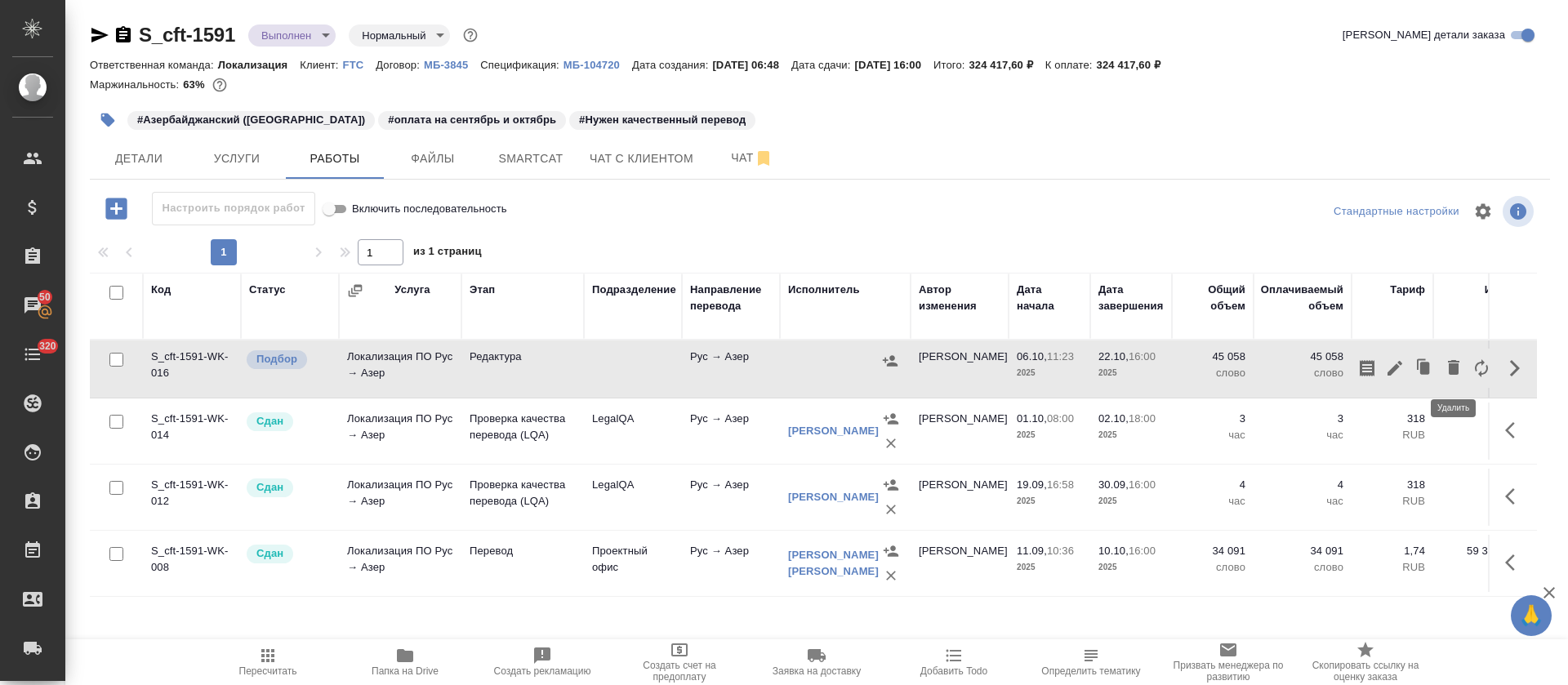
click at [1451, 364] on icon "button" at bounding box center [1453, 367] width 11 height 15
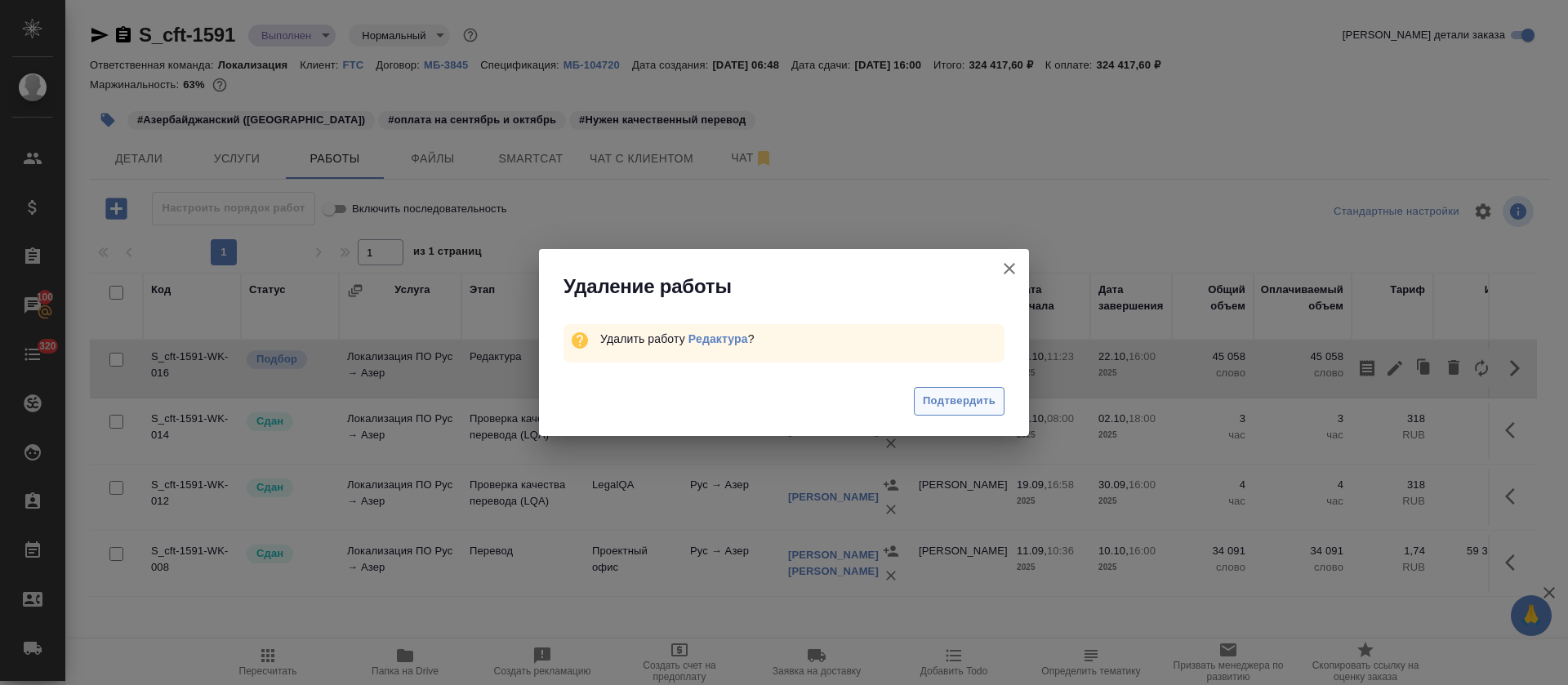
click at [961, 402] on span "Подтвердить" at bounding box center [959, 401] width 73 height 18
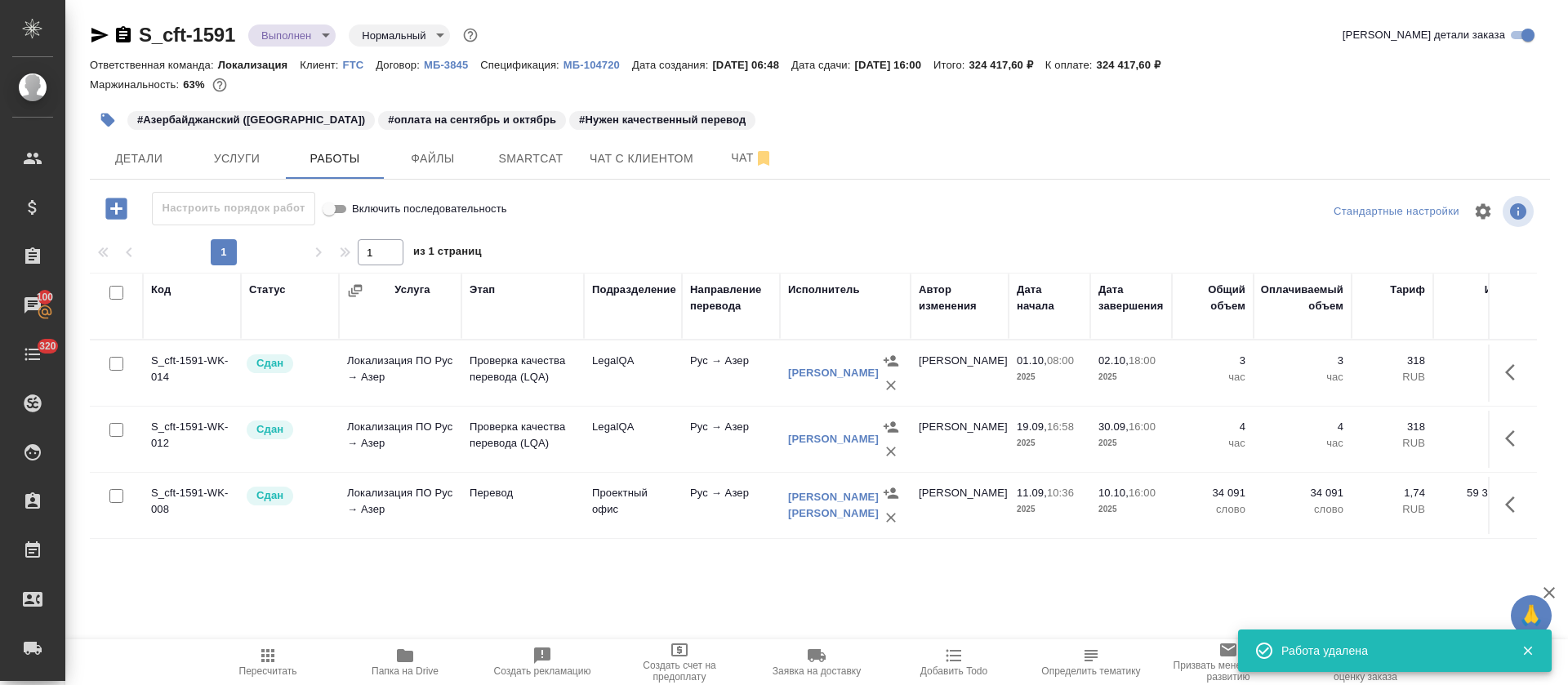
click at [309, 669] on span "Пересчитать" at bounding box center [267, 661] width 117 height 31
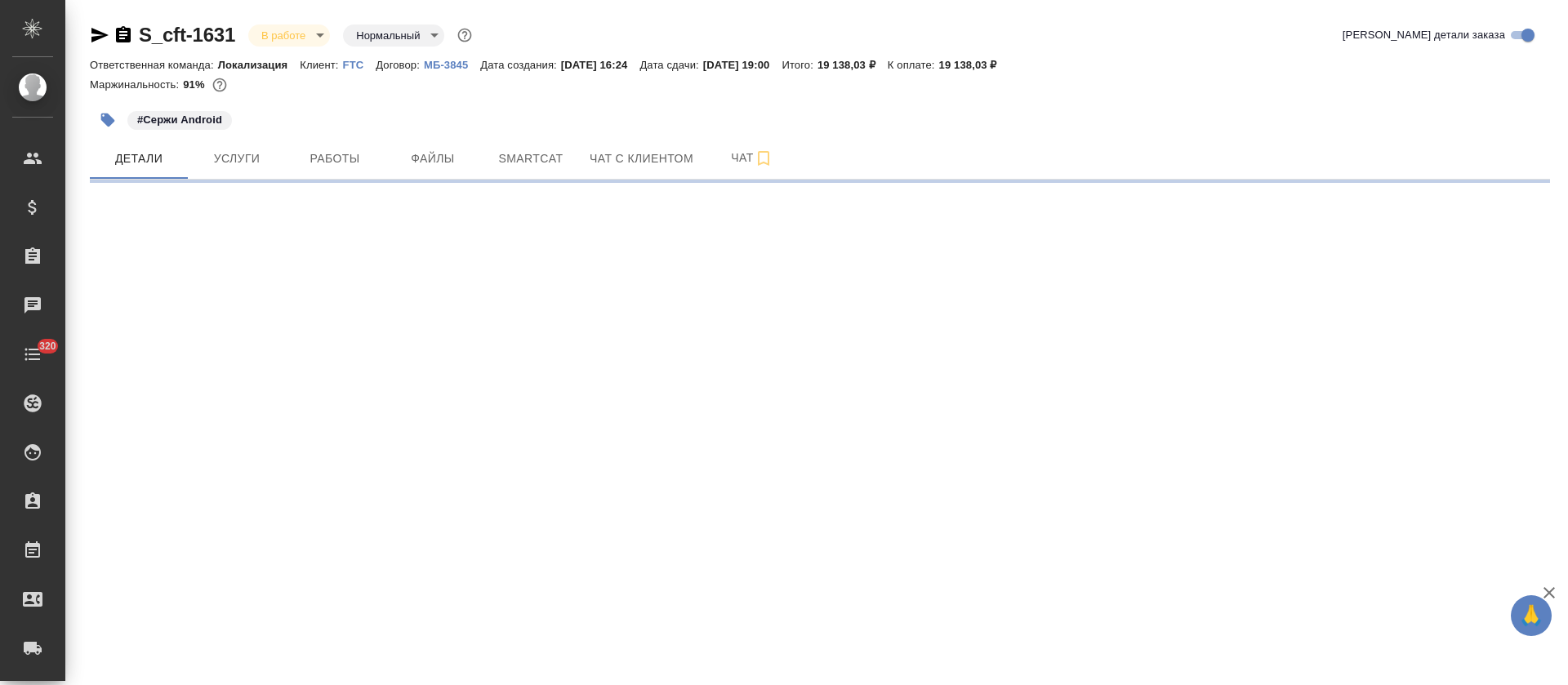
select select "RU"
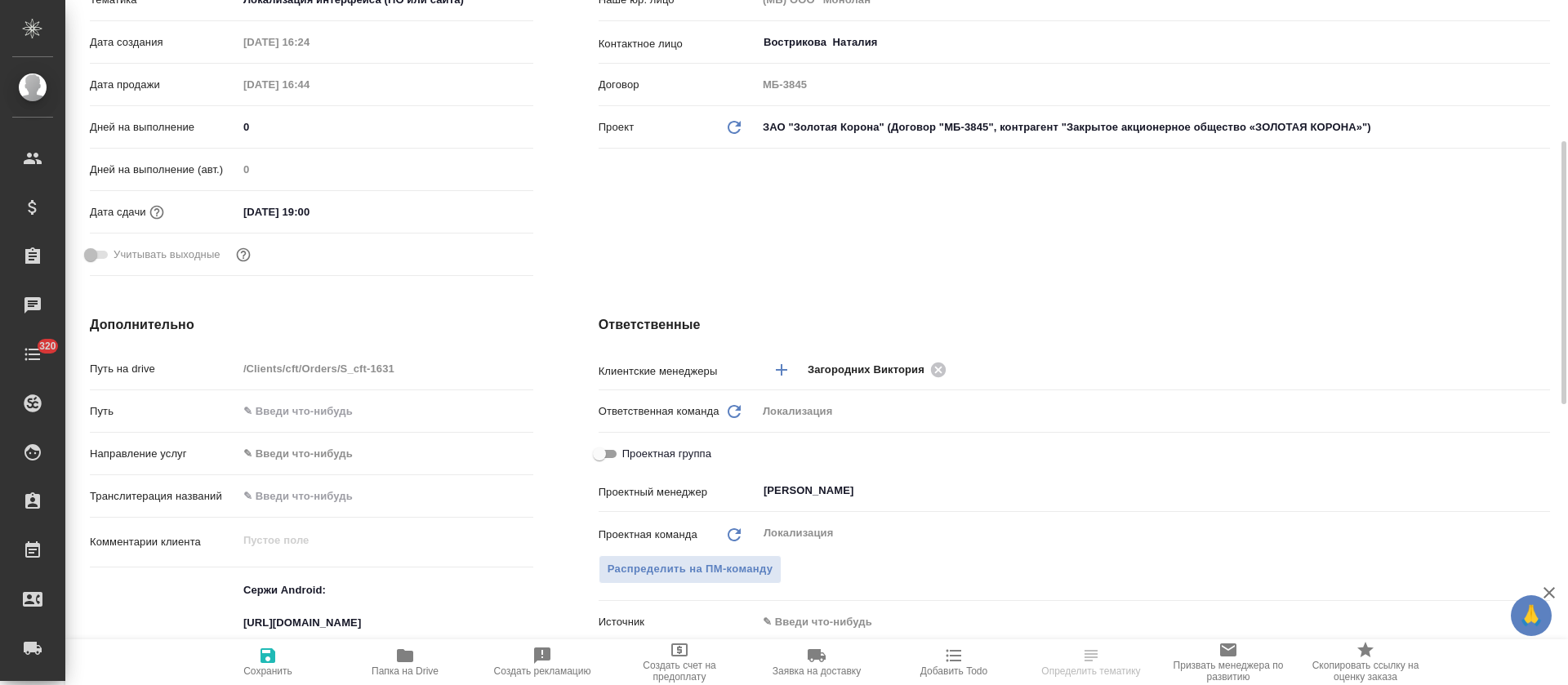
type textarea "x"
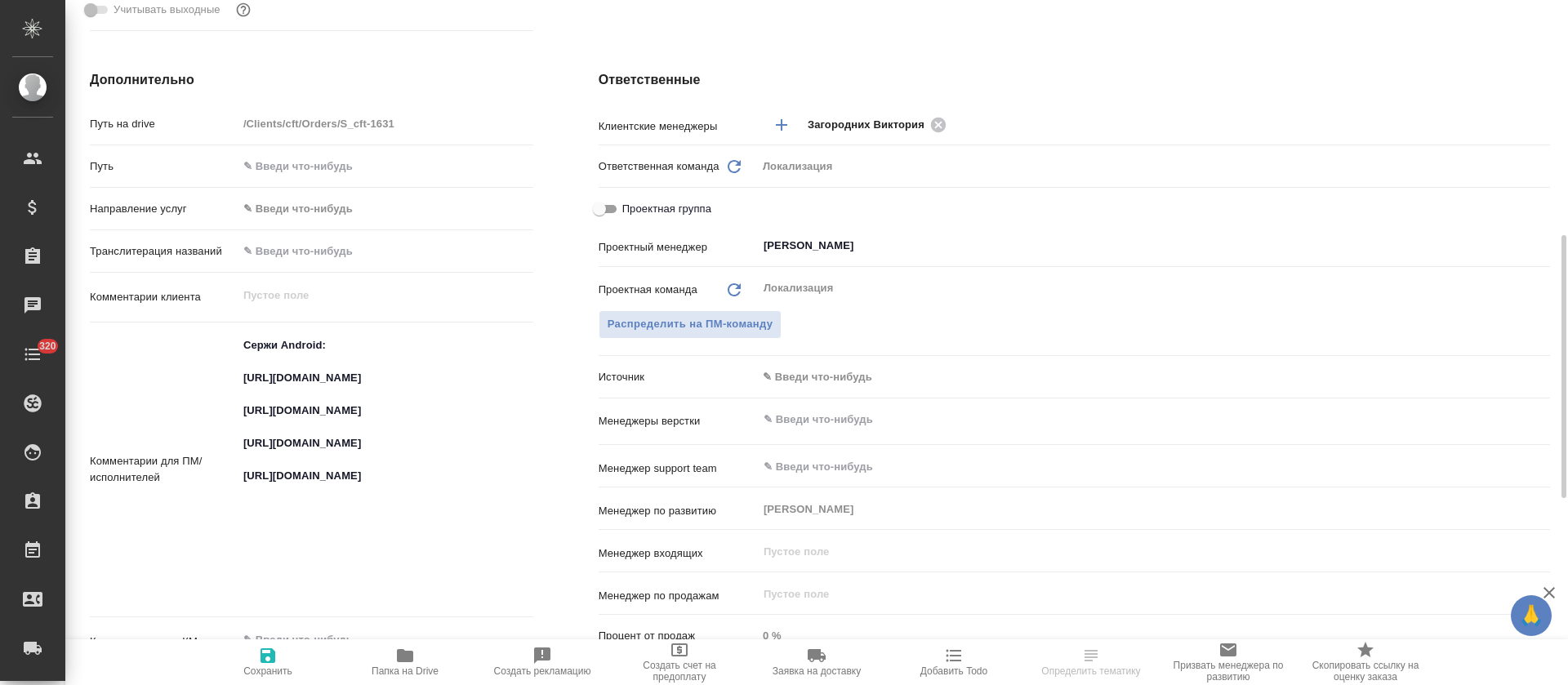
type textarea "x"
click at [272, 375] on textarea "Сержи Android: https://smartcat.com/projects/ce1e2d04-3e56-436e-975d-80da745dea…" at bounding box center [386, 467] width 296 height 273
click at [272, 375] on textarea "Сержи Android: https://smartcat.com/projects/ce1e2d04-3e56-436e-975d-80da745dea…" at bounding box center [386, 468] width 294 height 273
type textarea "x"
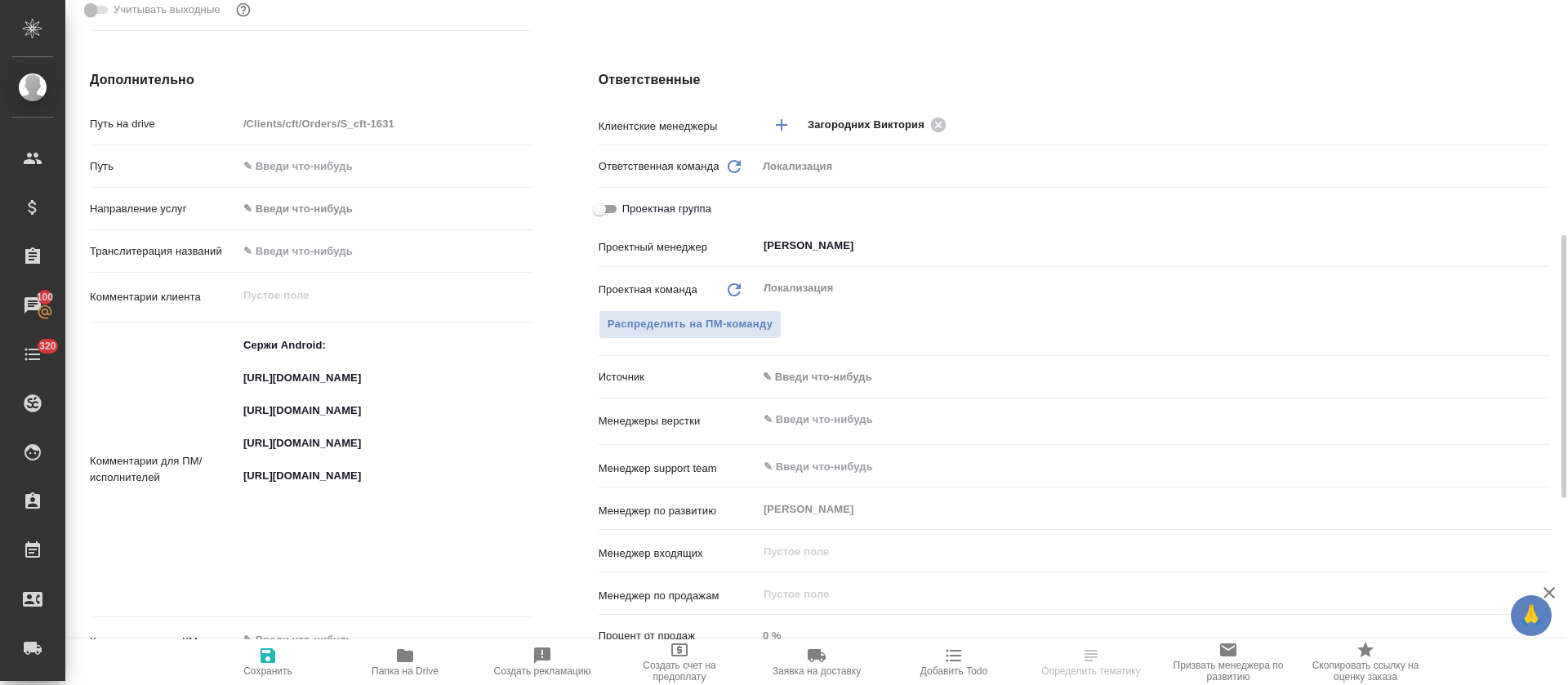
type textarea "x"
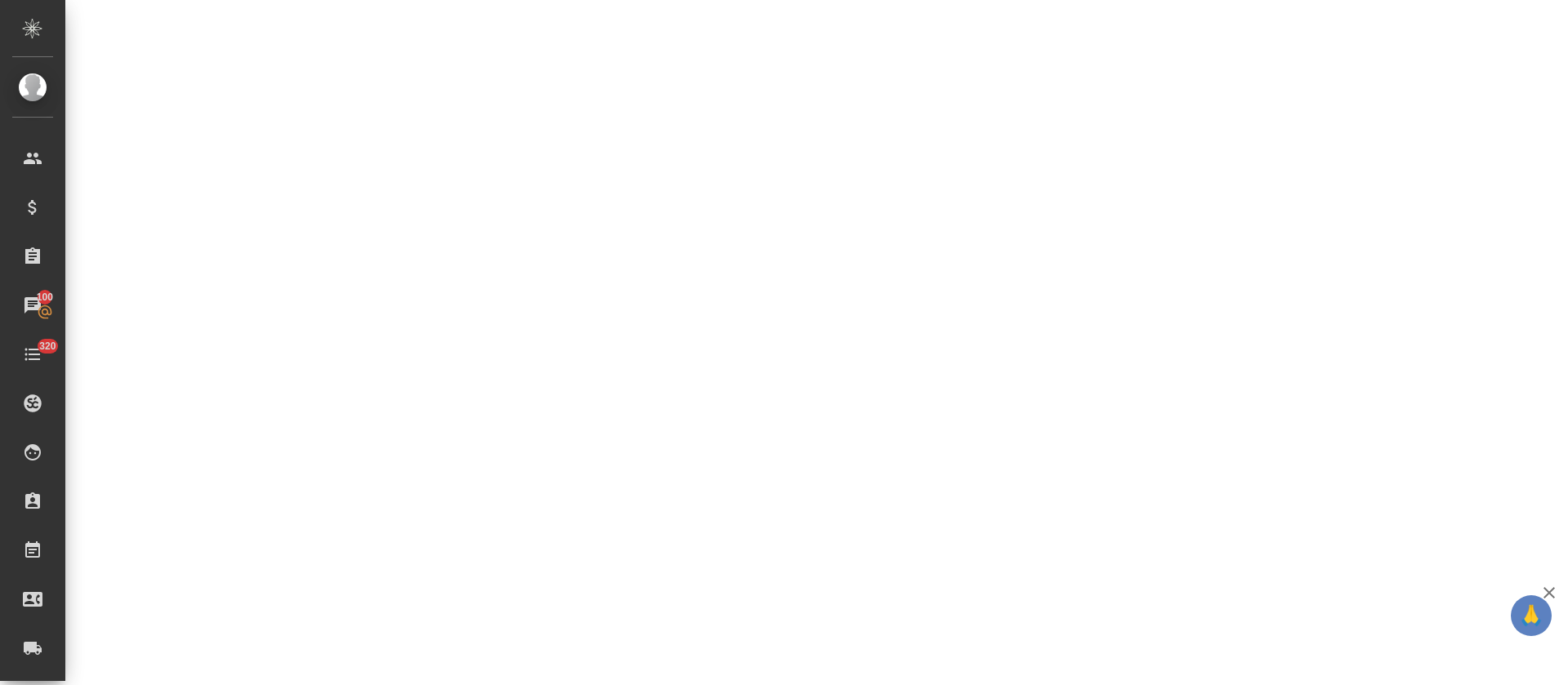
select select "RU"
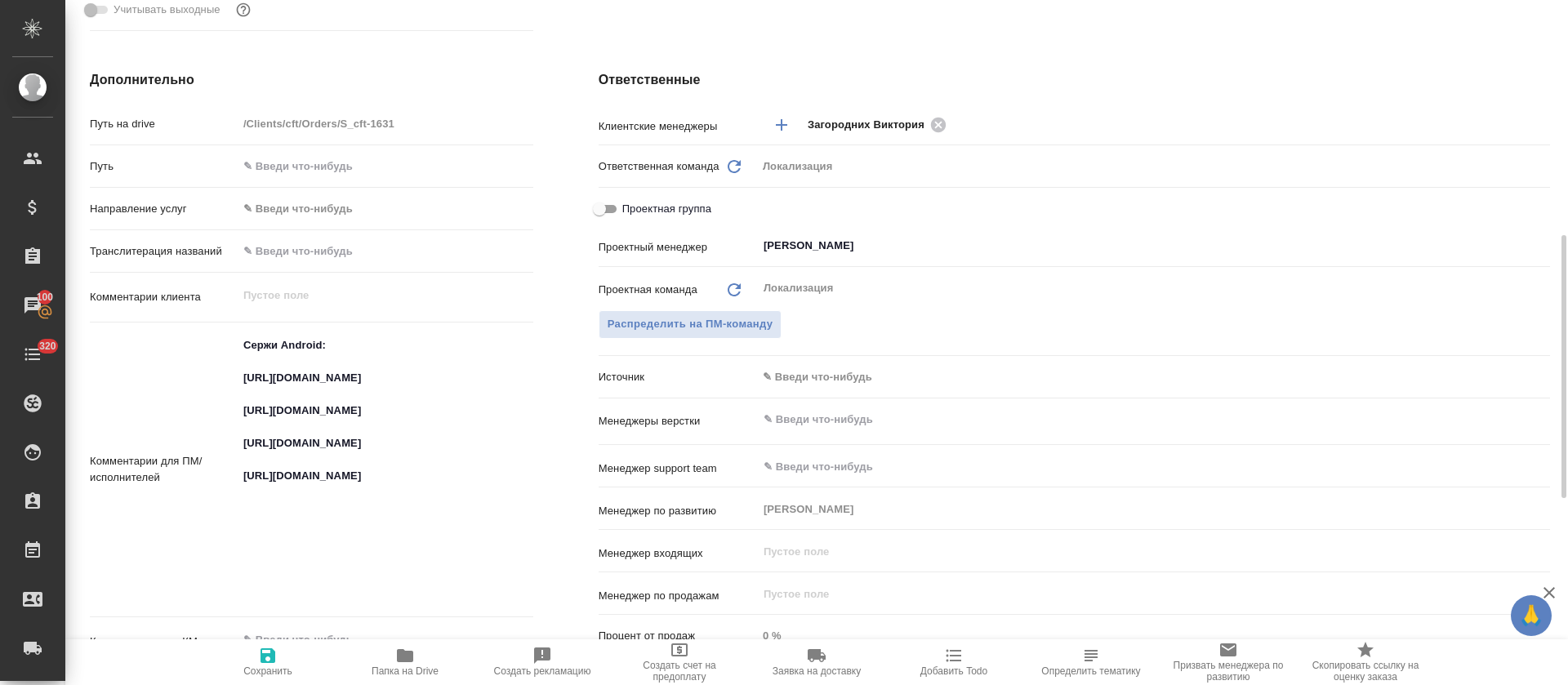
type textarea "x"
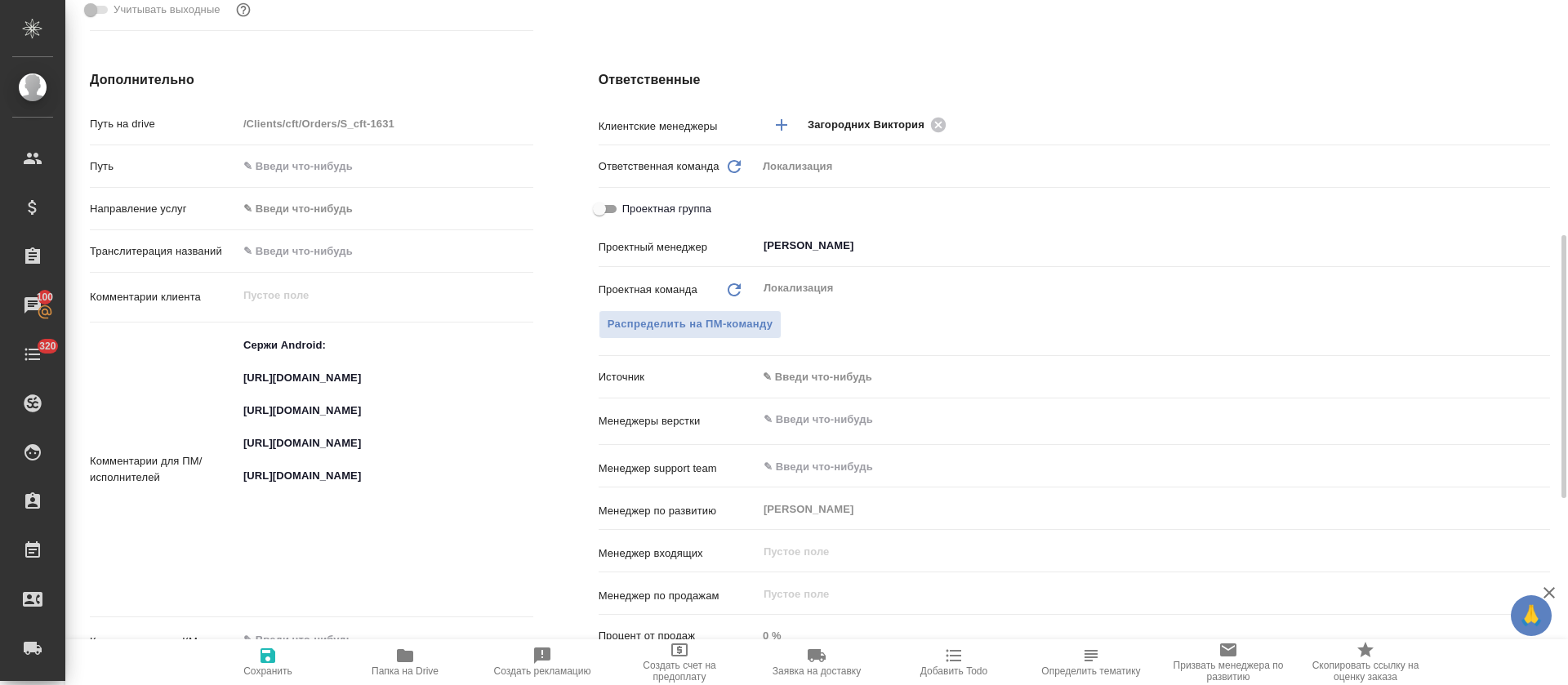
type textarea "x"
click at [379, 434] on textarea "Сержи Android: https://smartcat.com/projects/ce1e2d04-3e56-436e-975d-80da745dea…" at bounding box center [386, 468] width 294 height 273
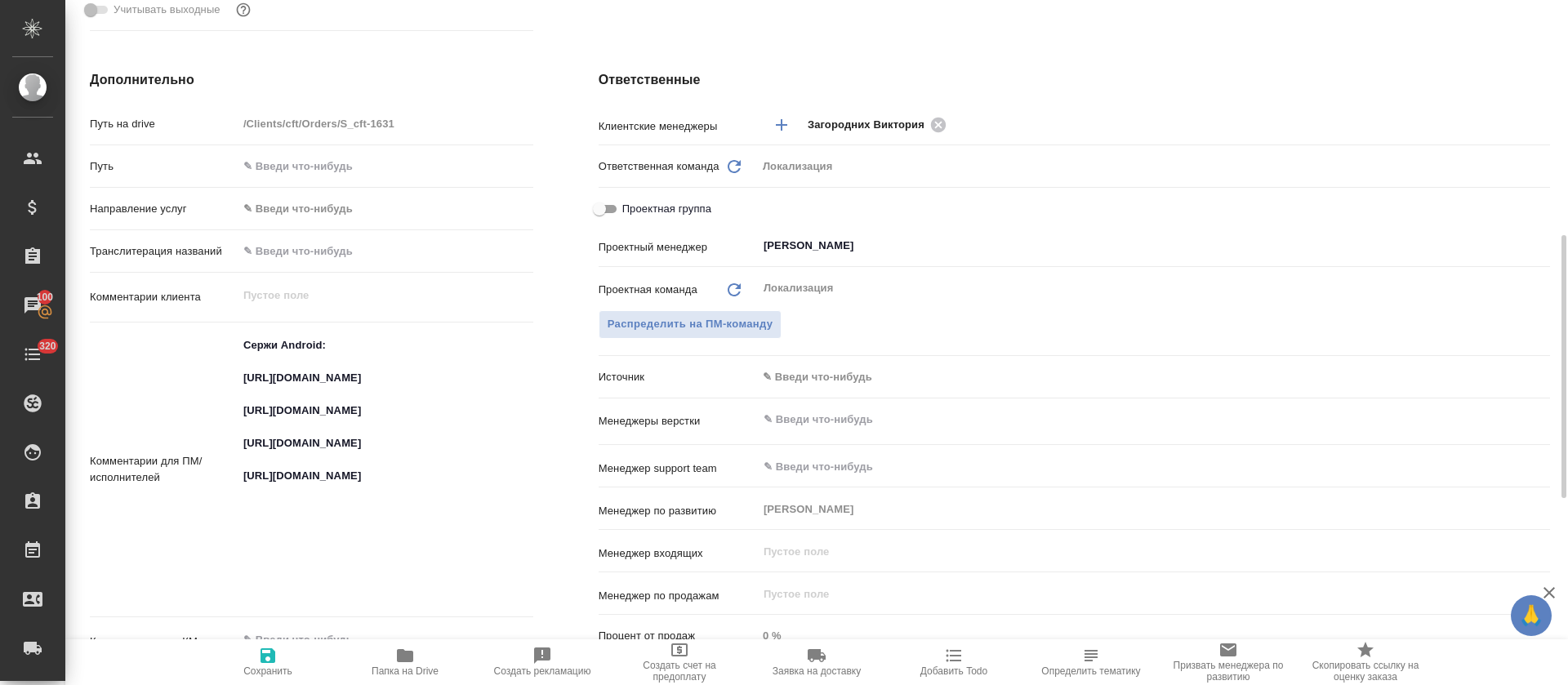
type textarea "x"
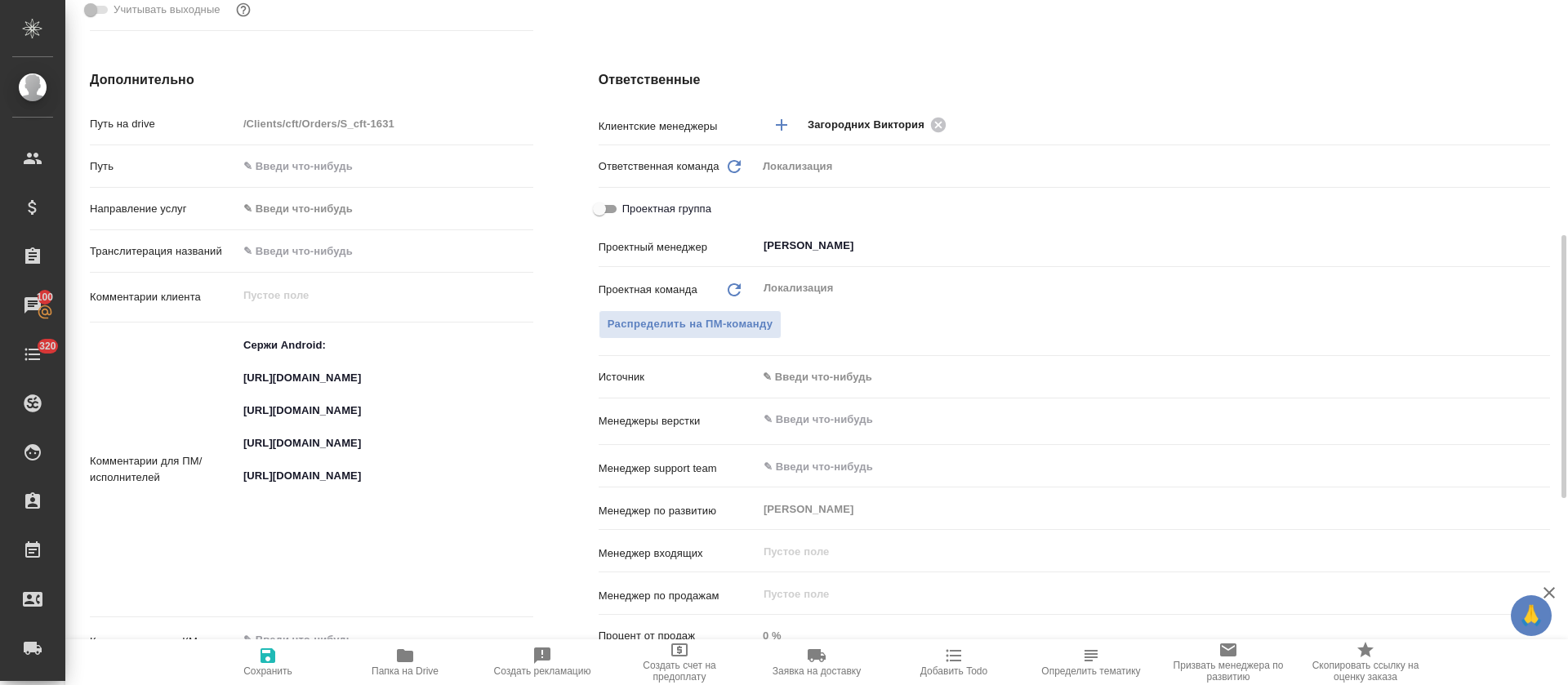
type textarea "x"
click at [315, 495] on textarea "Сержи Android: https://smartcat.com/projects/ce1e2d04-3e56-436e-975d-80da745dea…" at bounding box center [386, 468] width 294 height 273
type textarea "x"
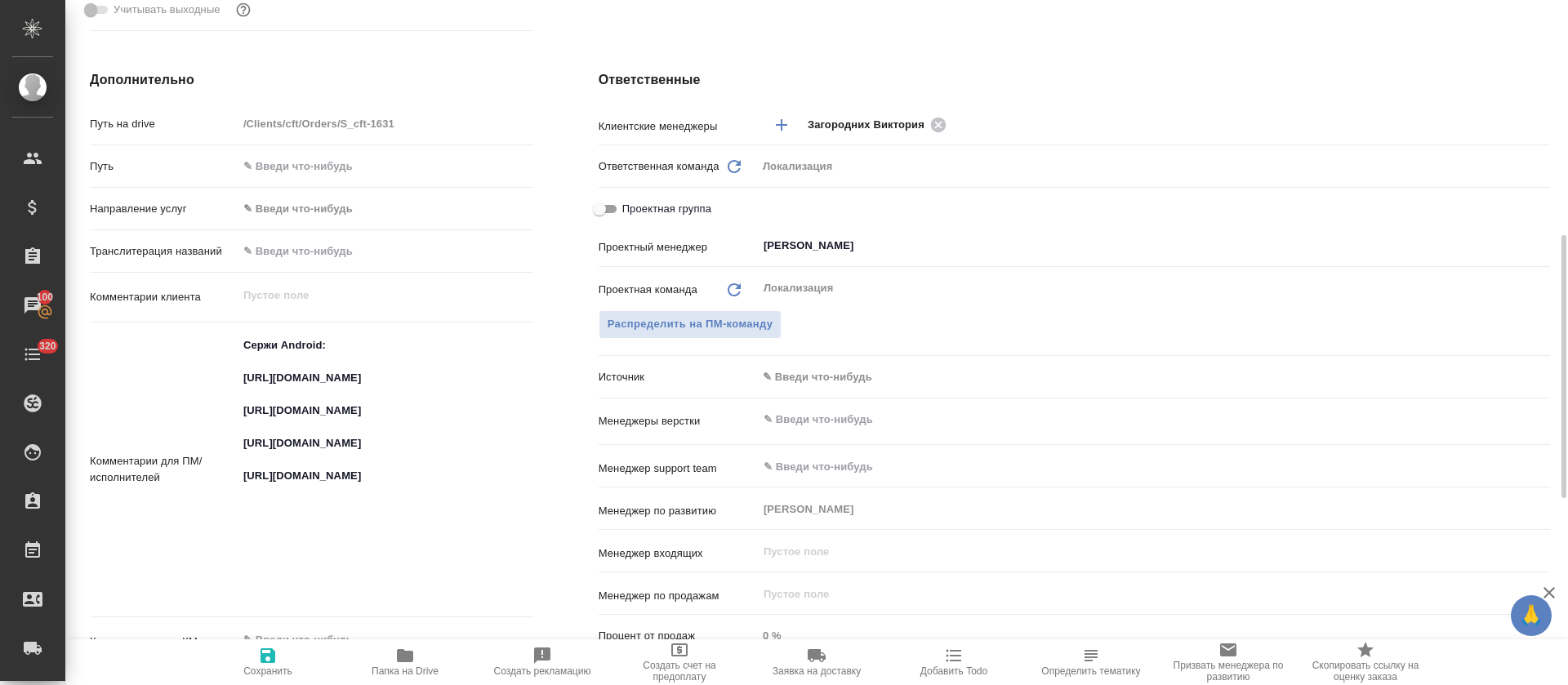
type textarea "x"
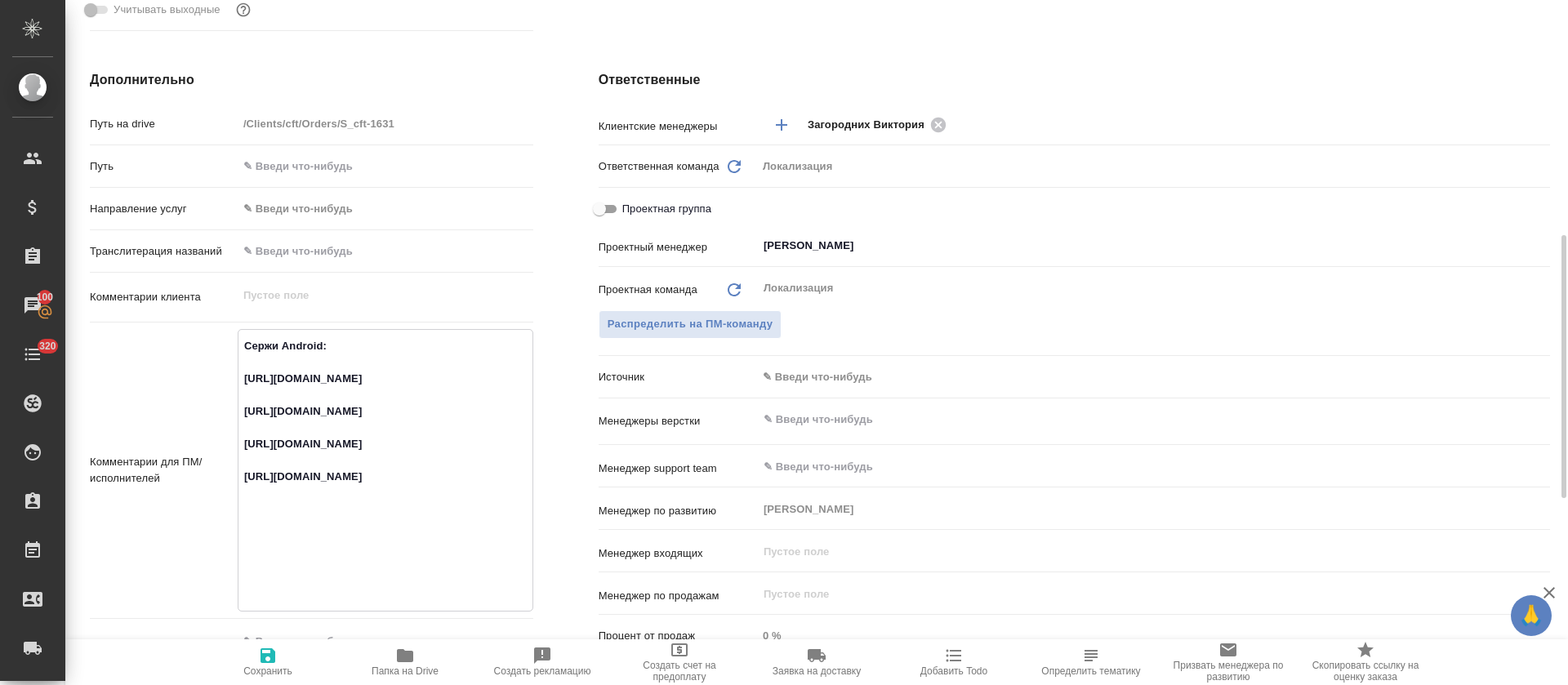
scroll to position [734, 0]
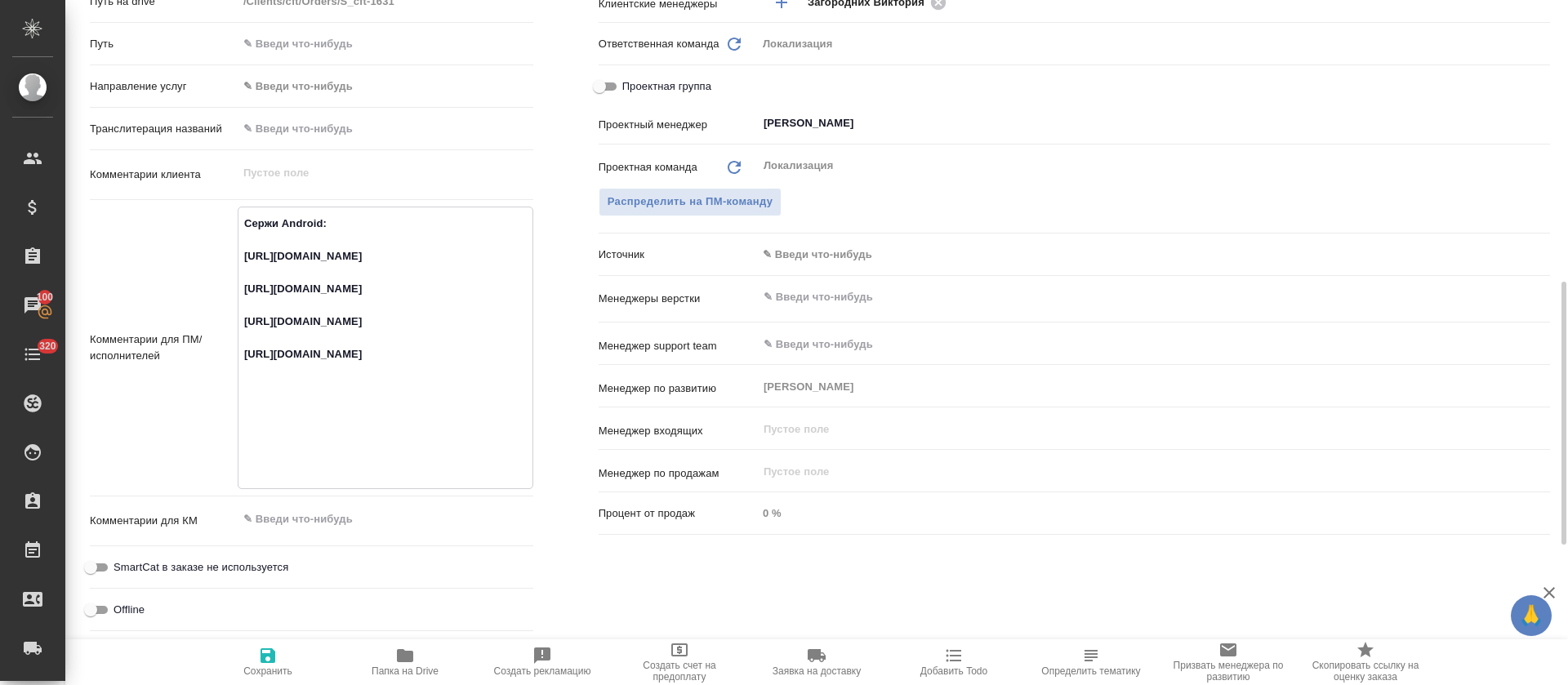
click at [296, 459] on textarea "Сержи Android: https://smartcat.com/projects/ce1e2d04-3e56-436e-975d-80da745dea…" at bounding box center [386, 346] width 294 height 273
type textarea "x"
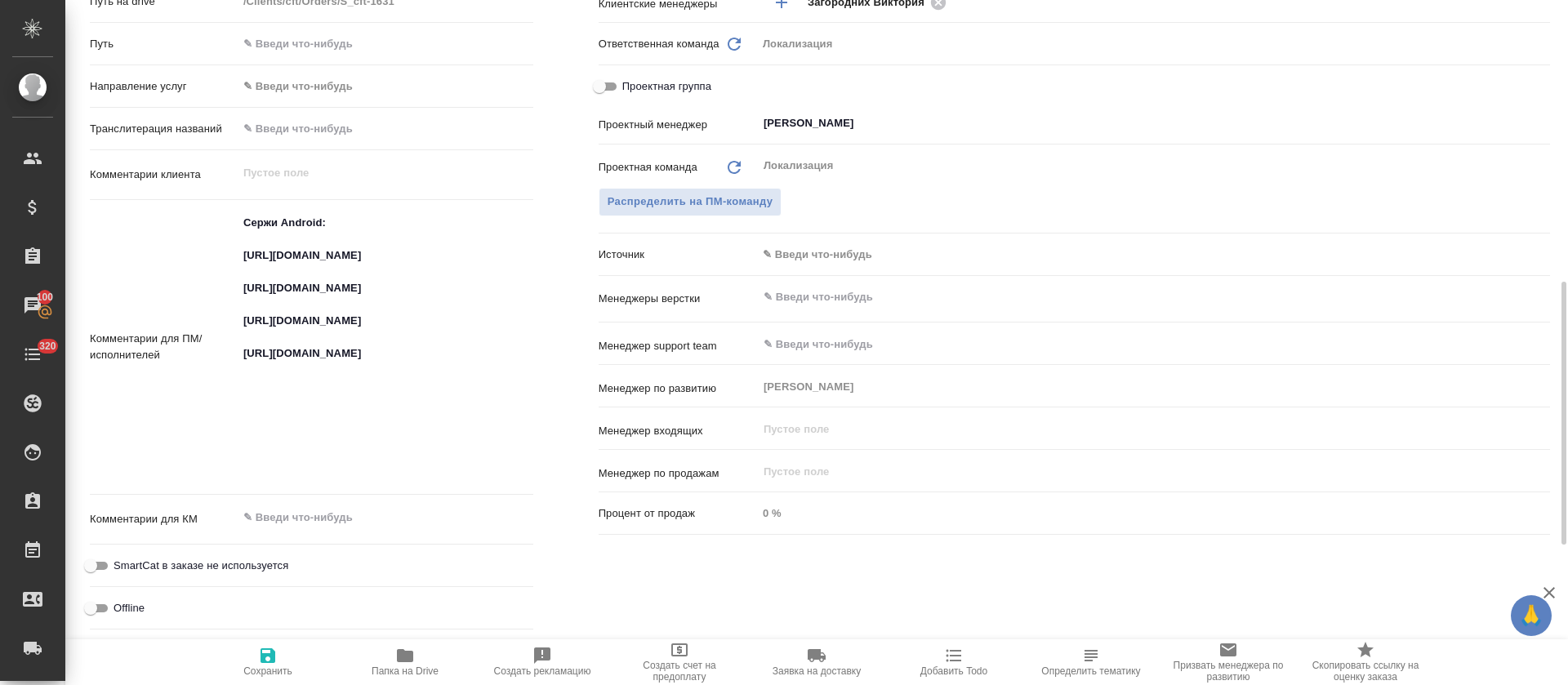
type textarea "x"
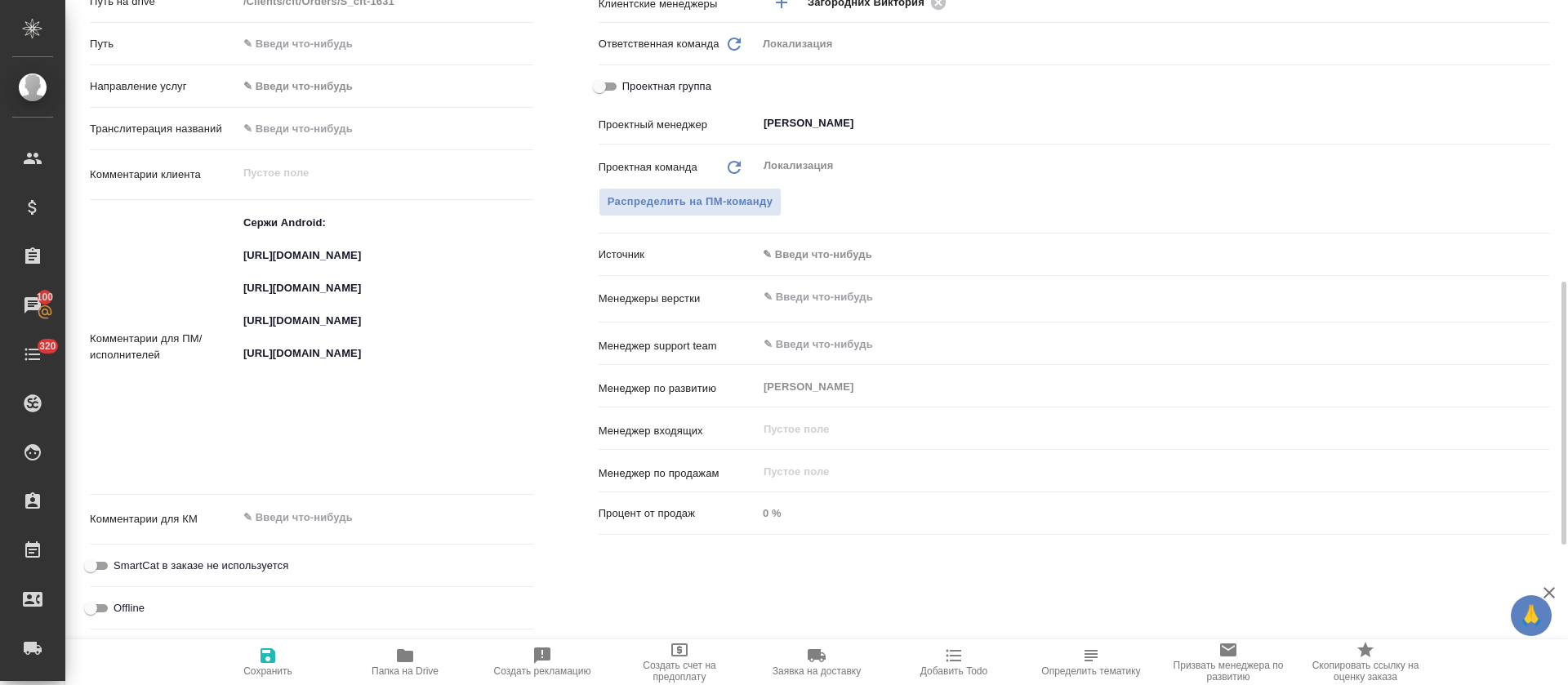
type textarea "x"
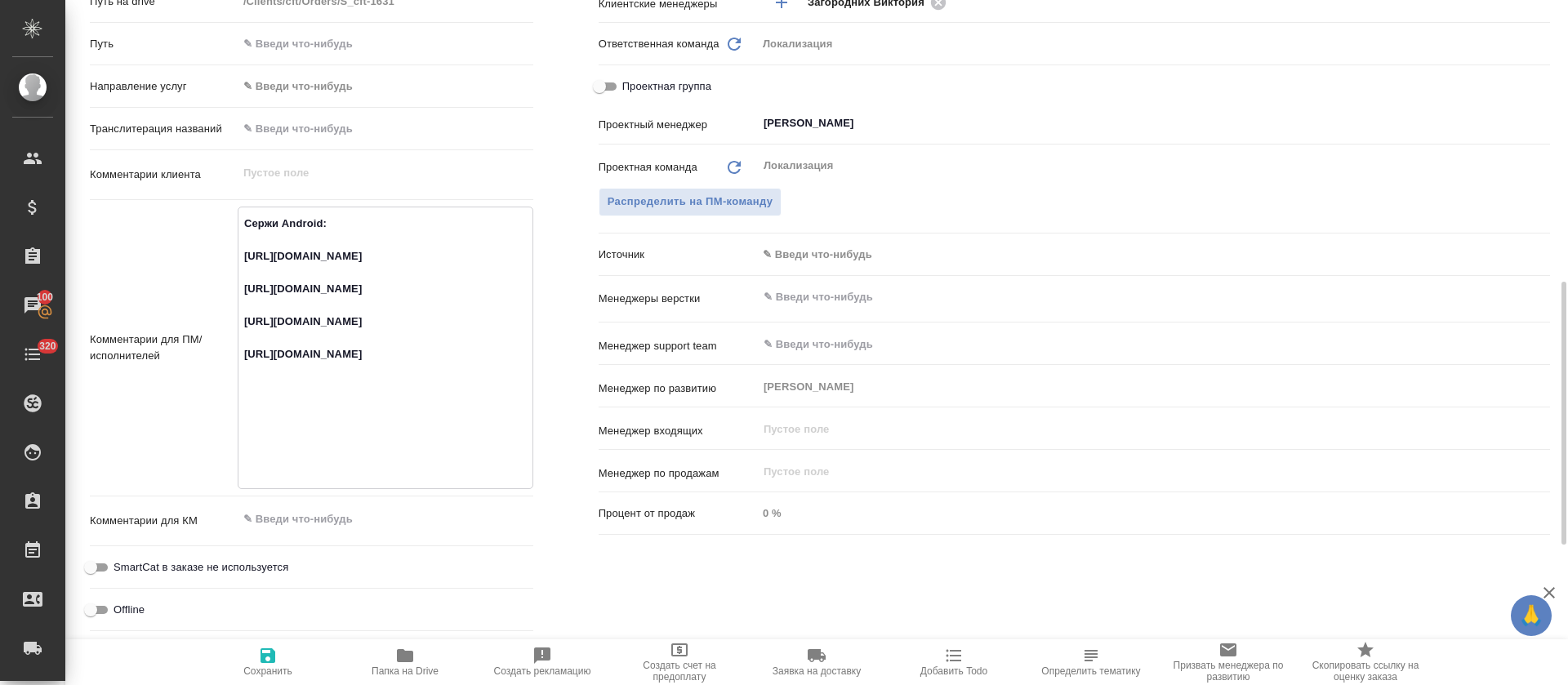
scroll to position [0, 0]
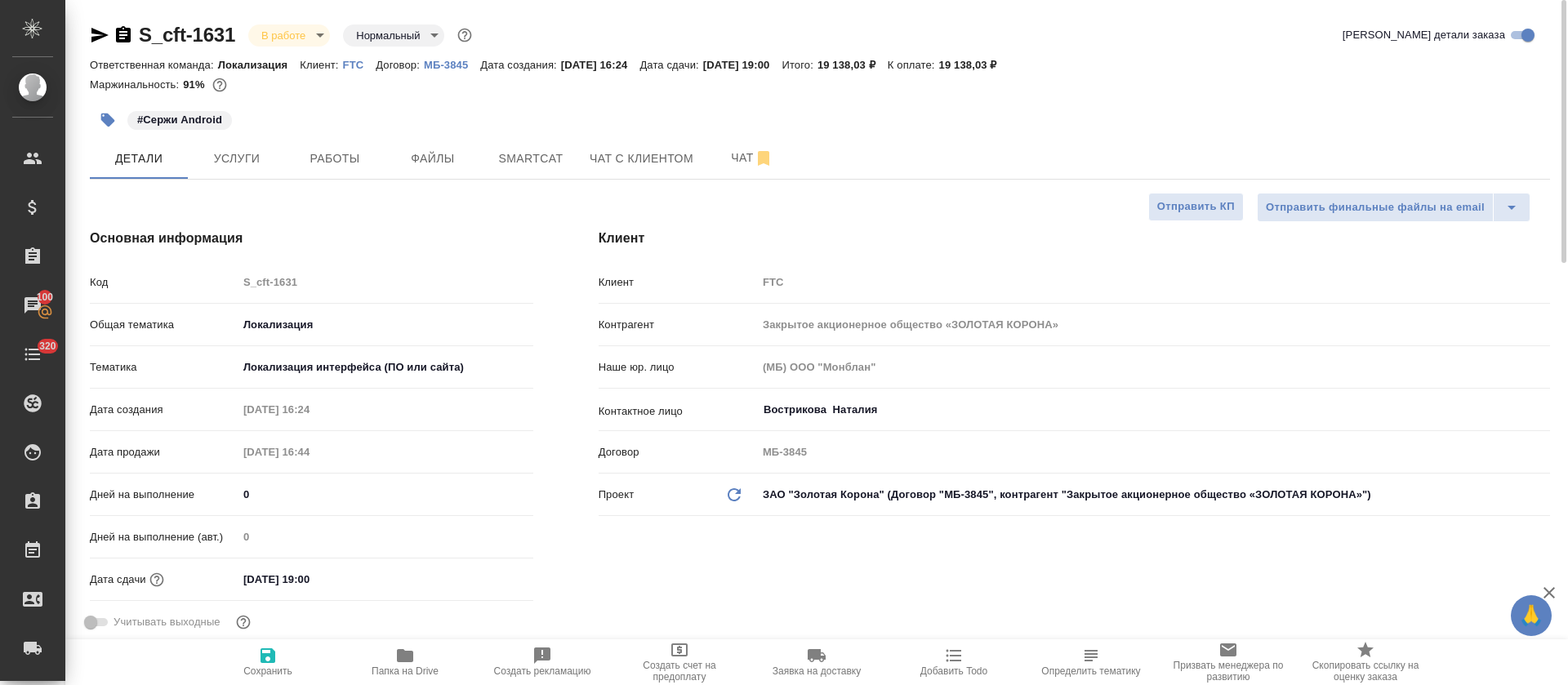
type textarea "x"
drag, startPoint x: 233, startPoint y: 18, endPoint x: 140, endPoint y: 45, distance: 96.8
copy link "S_cft-1631"
type textarea "x"
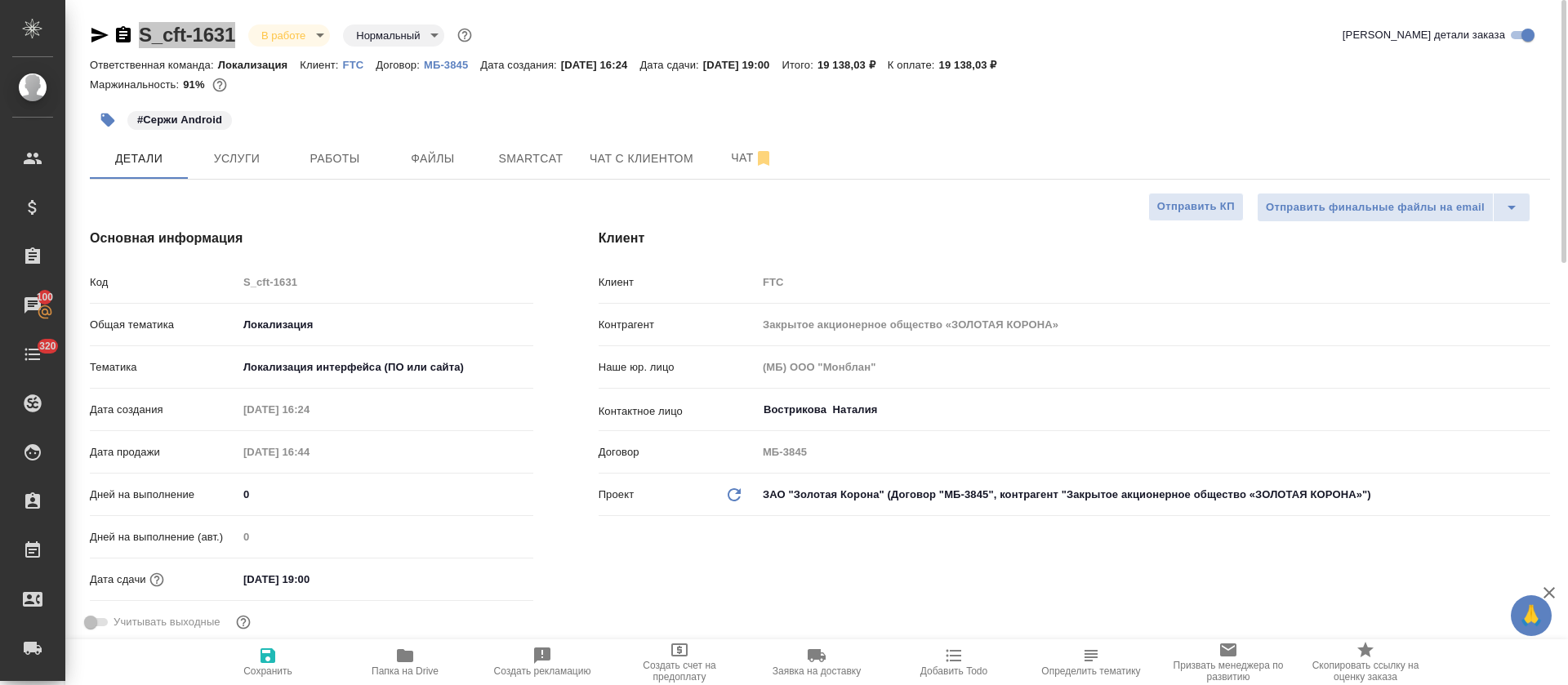
type textarea "x"
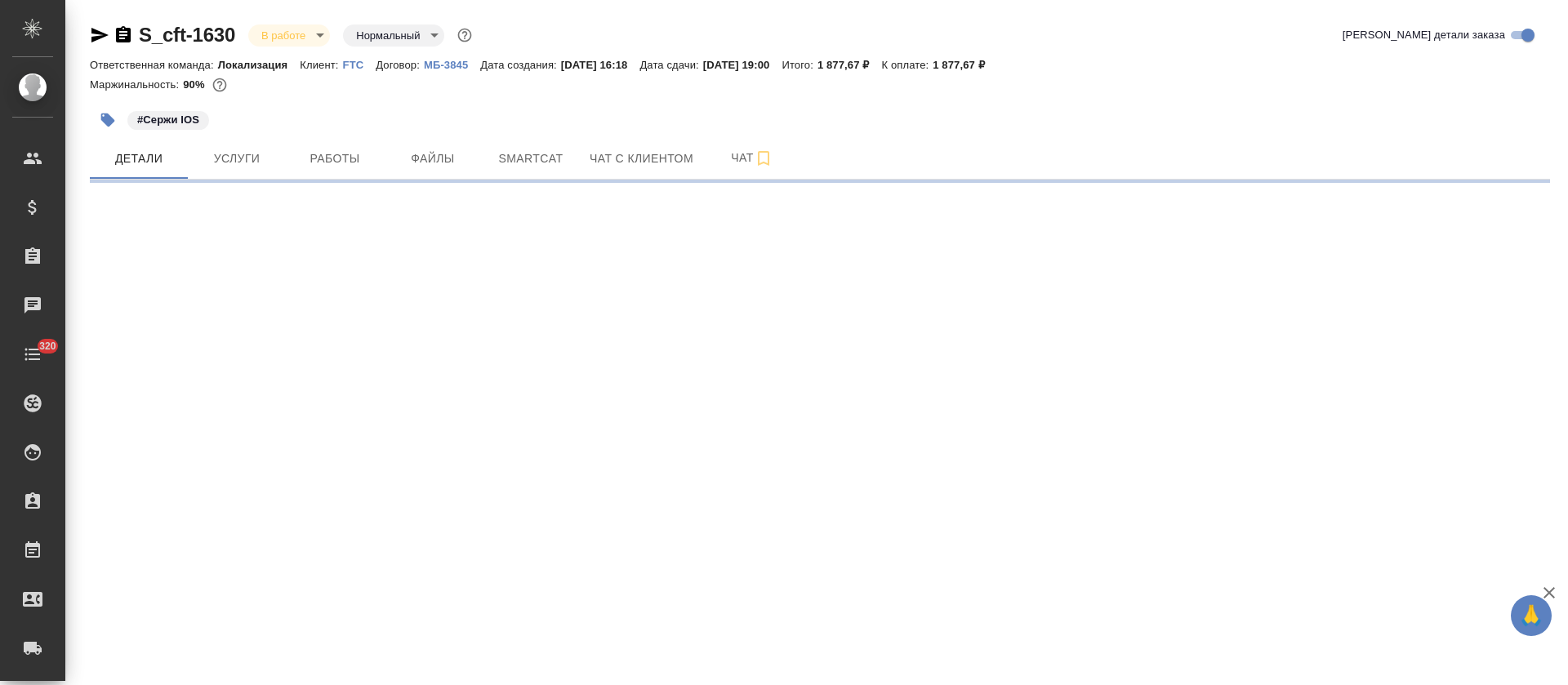
select select "RU"
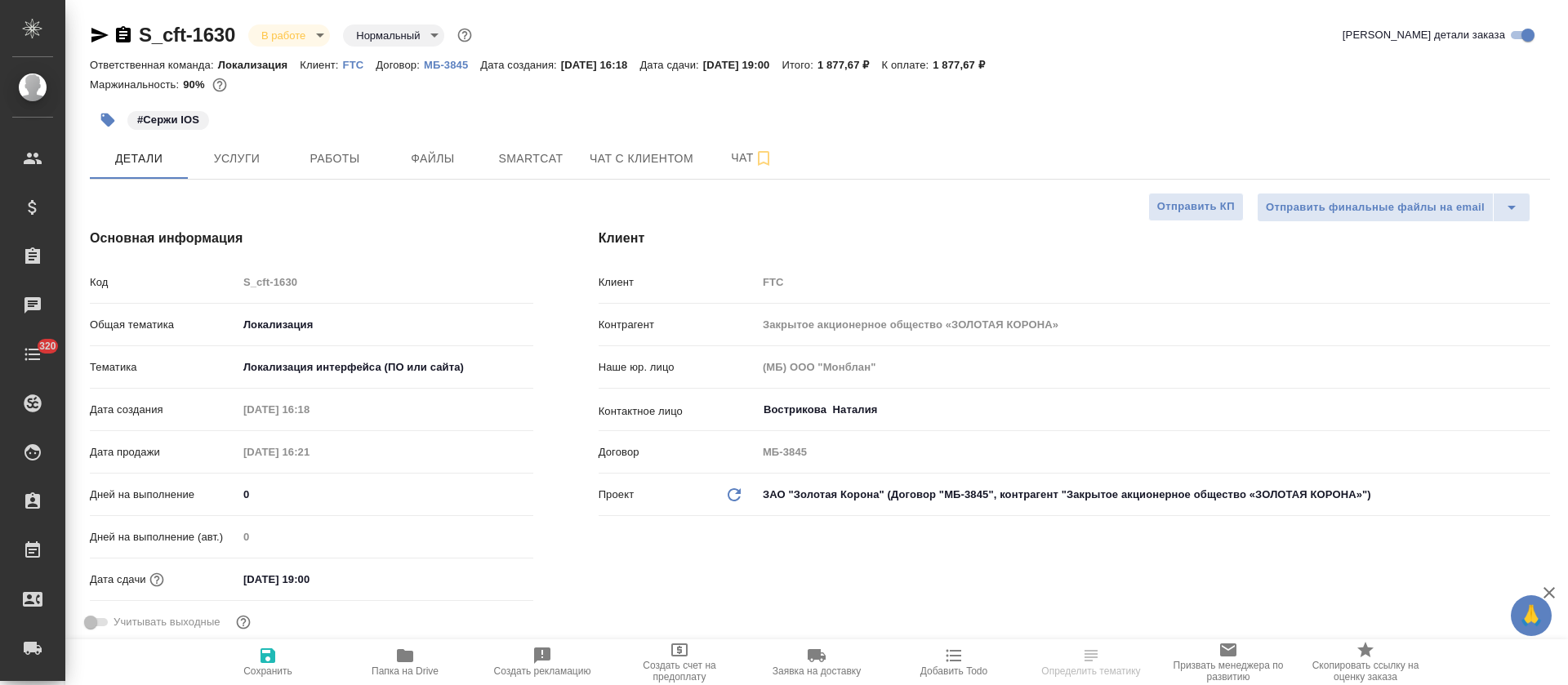
type textarea "x"
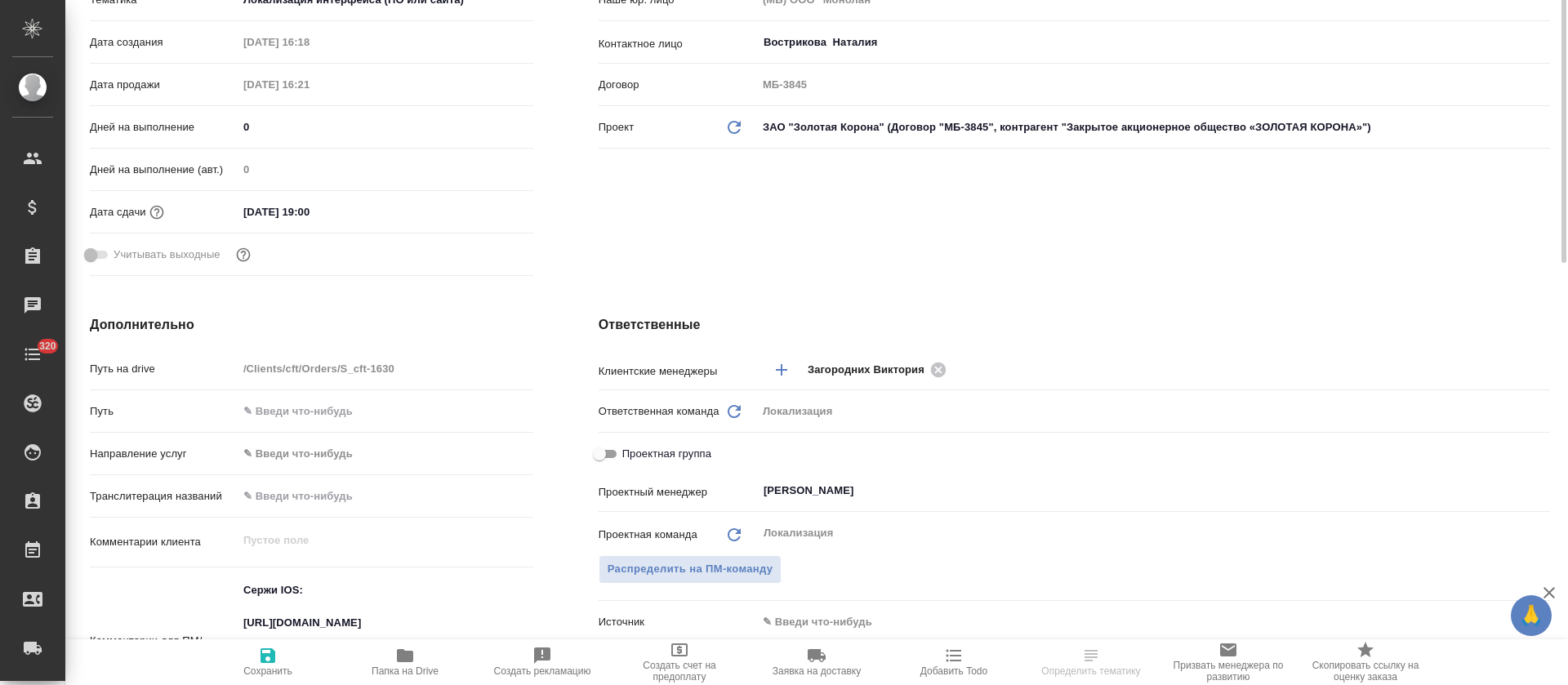
type textarea "x"
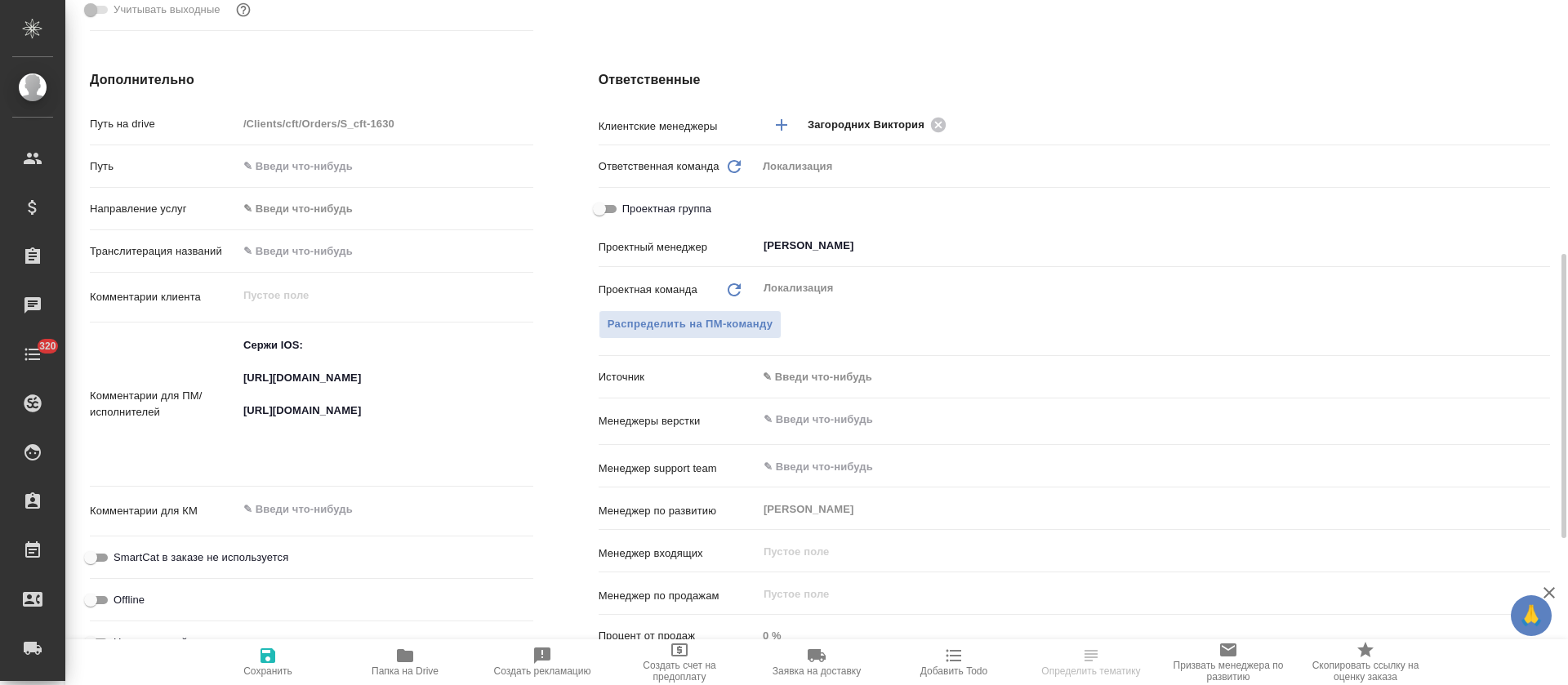
type textarea "x"
click at [302, 386] on textarea "Сержи IOS: [URL][DOMAIN_NAME] [URL][DOMAIN_NAME]" at bounding box center [386, 403] width 294 height 142
type textarea "x"
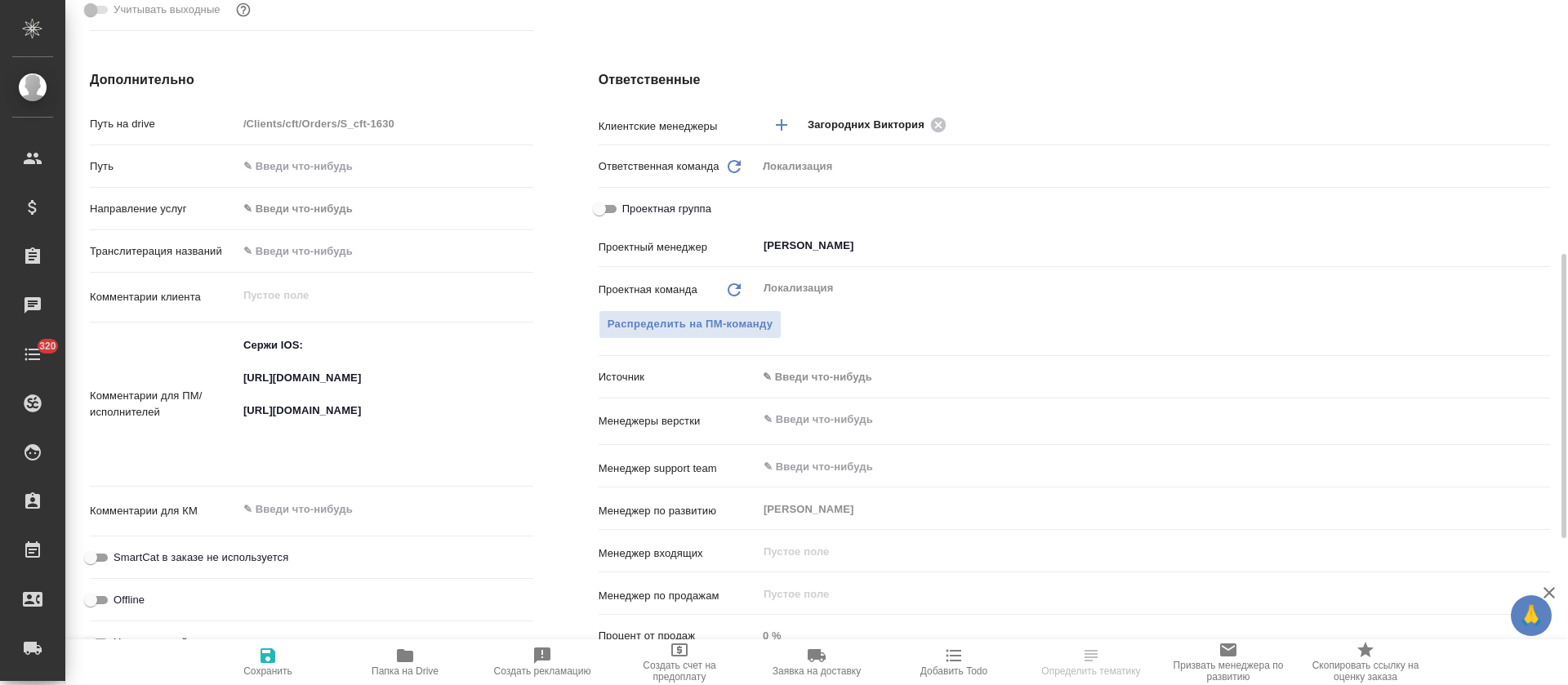
type textarea "x"
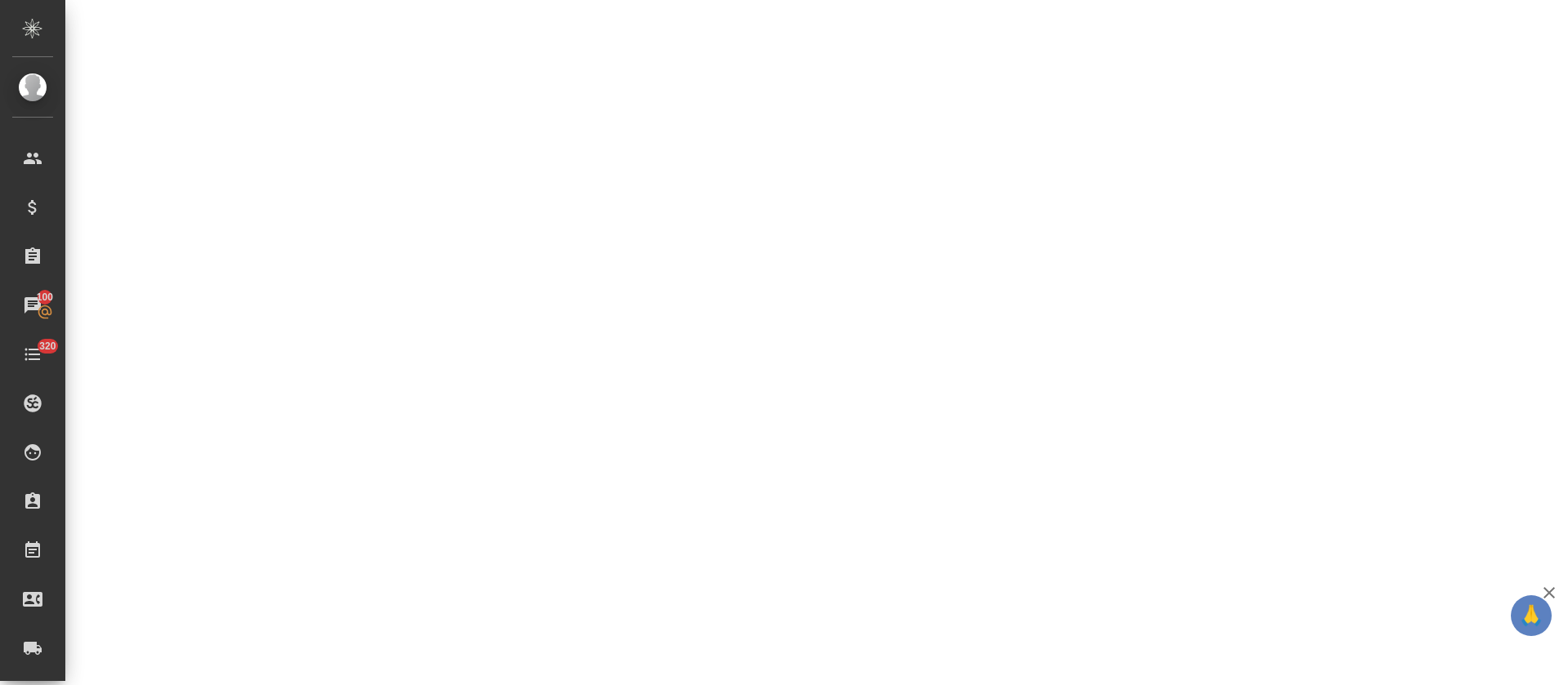
select select "RU"
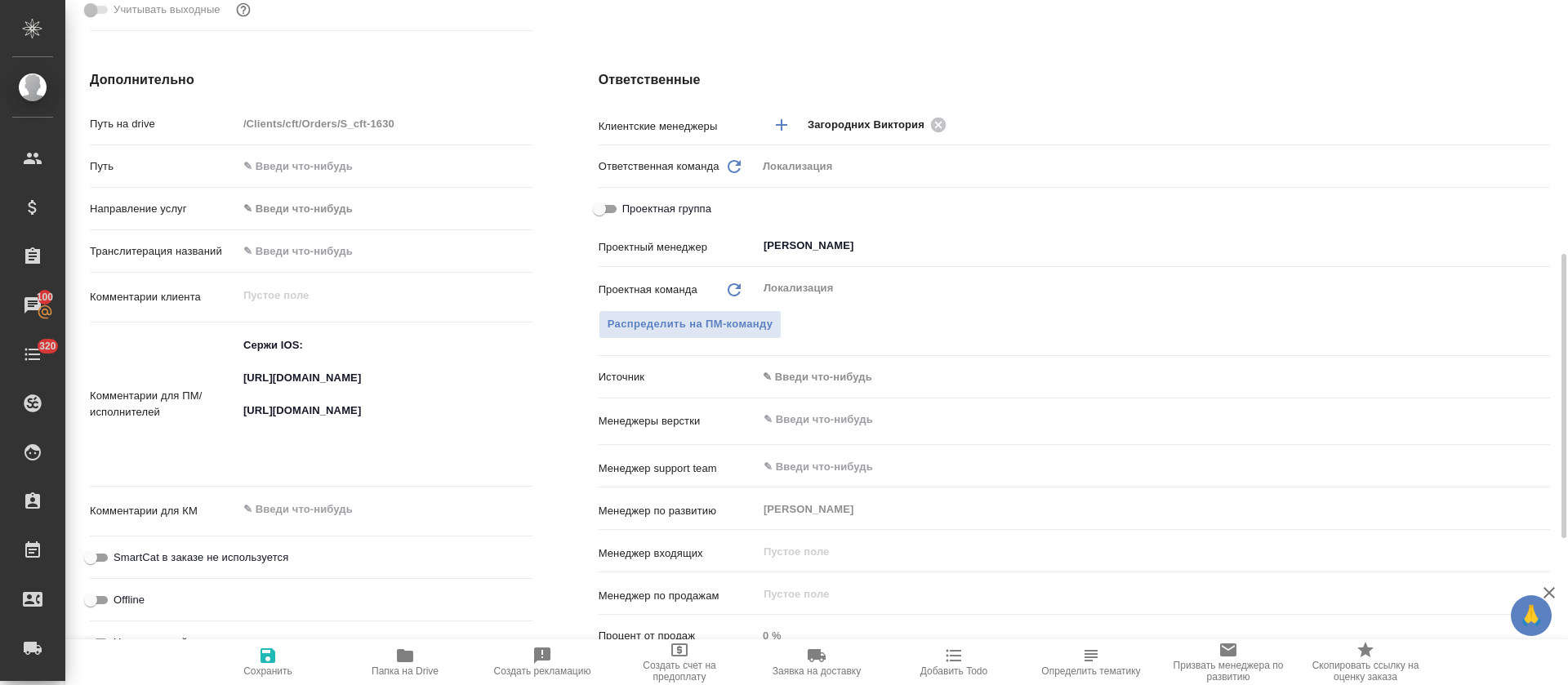
type textarea "x"
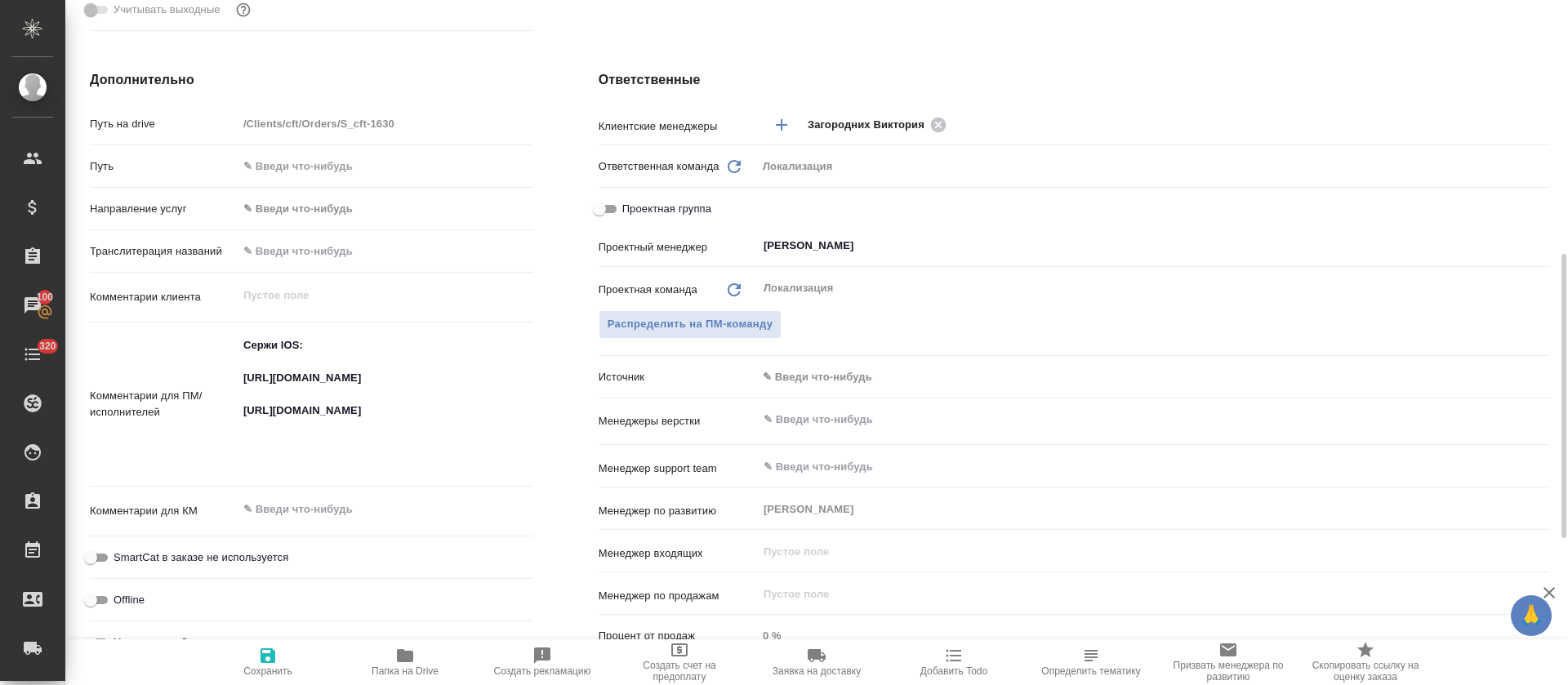
type textarea "x"
click at [316, 440] on textarea "Сержи IOS: [URL][DOMAIN_NAME] [URL][DOMAIN_NAME]" at bounding box center [386, 402] width 296 height 142
click at [316, 440] on textarea "Сержи IOS: [URL][DOMAIN_NAME] [URL][DOMAIN_NAME]" at bounding box center [386, 403] width 294 height 142
click at [316, 440] on textarea "Сержи IOS: https://smartcat.com/projects/cbb2b0c1-053b-4a02-9793-cb712a3e3c97/f…" at bounding box center [386, 403] width 294 height 142
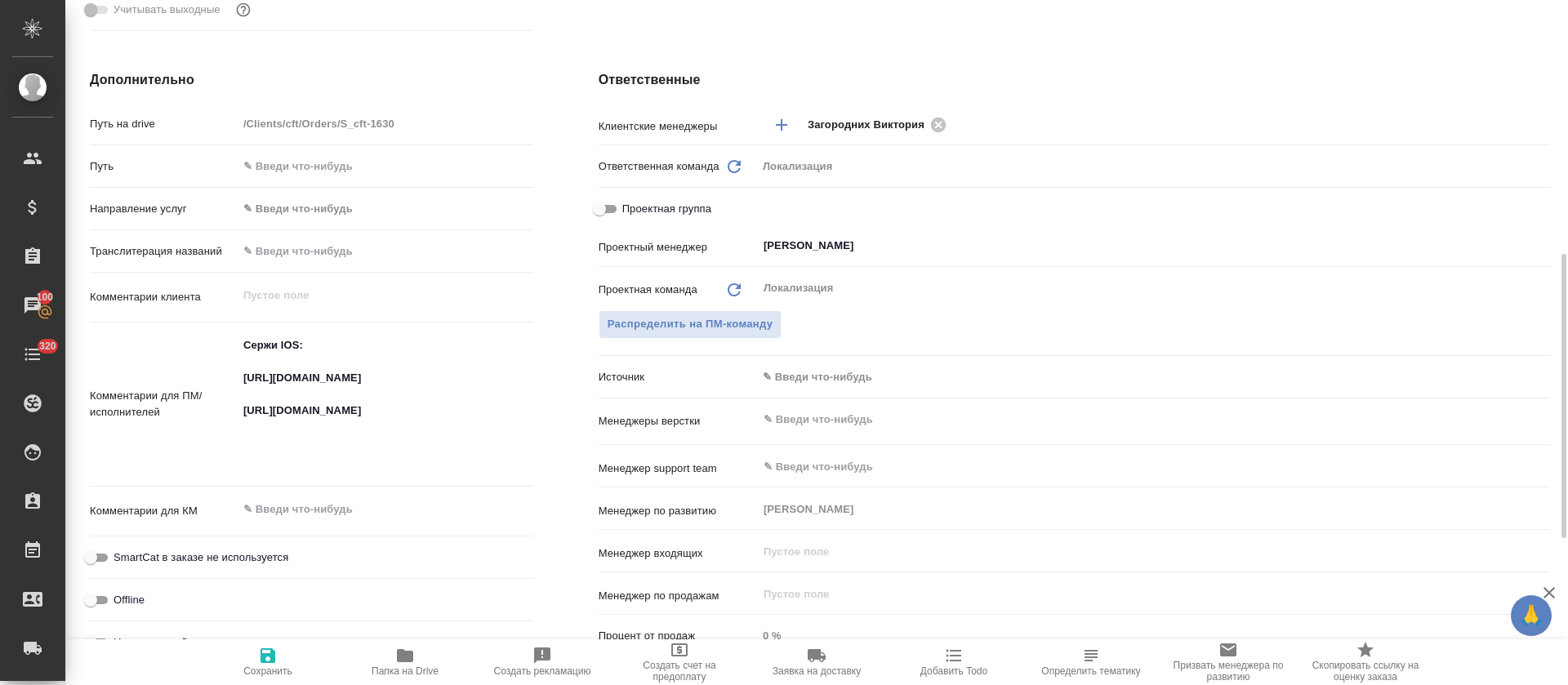
type textarea "x"
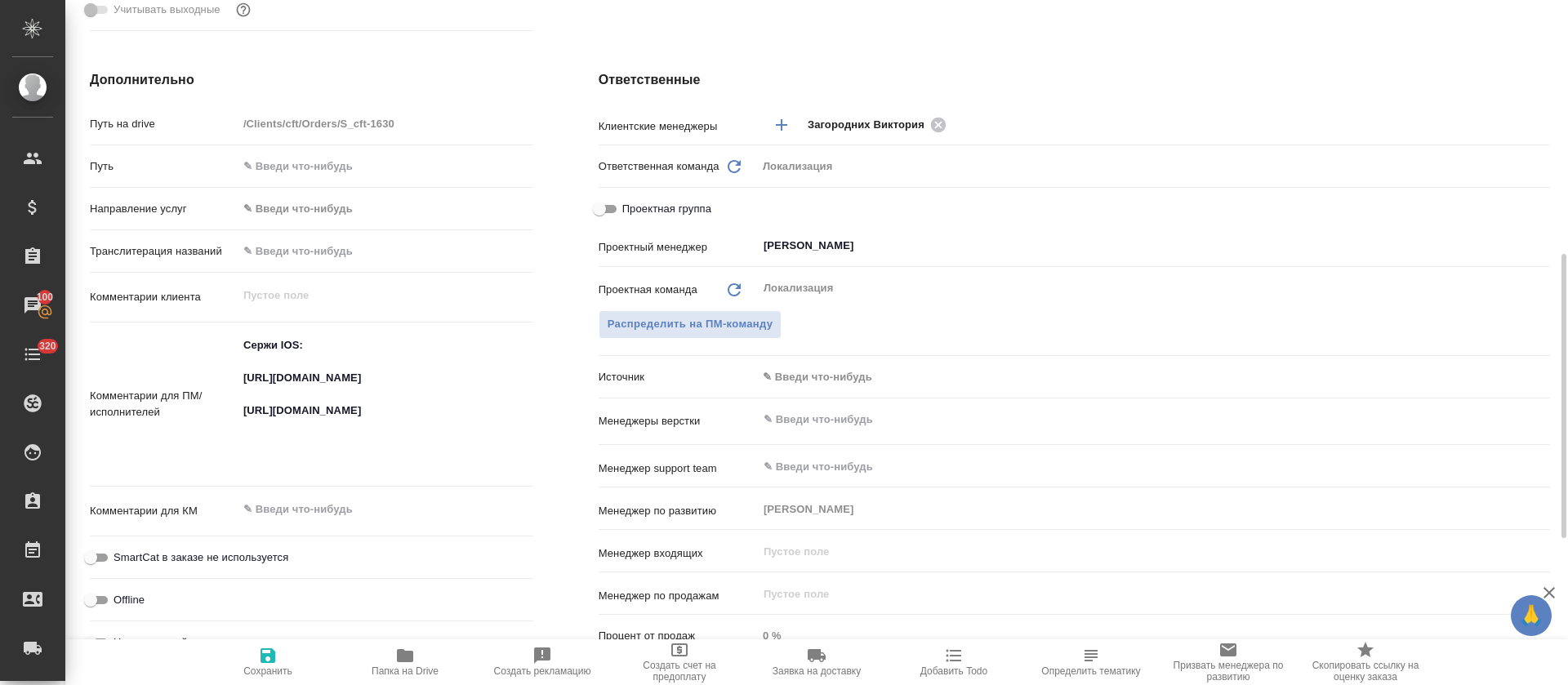
type textarea "x"
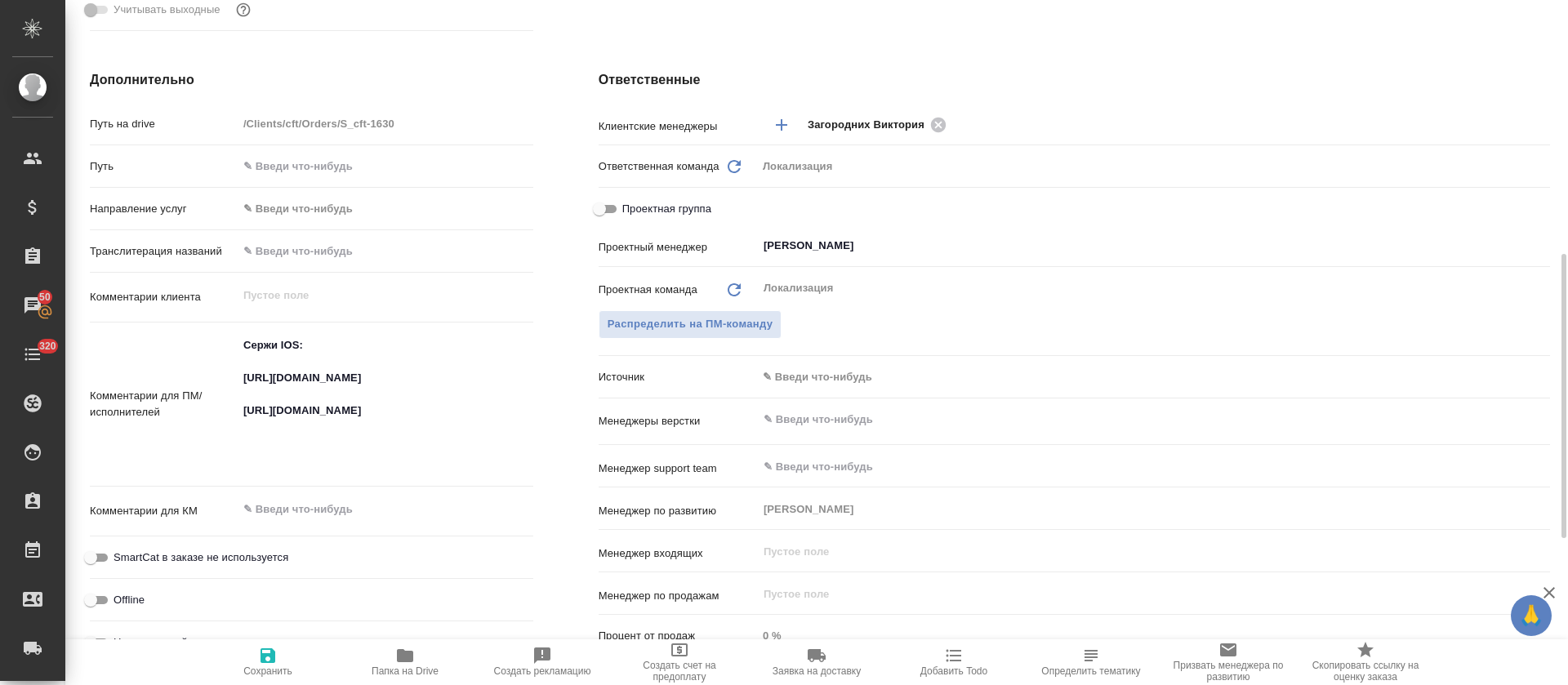
type textarea "x"
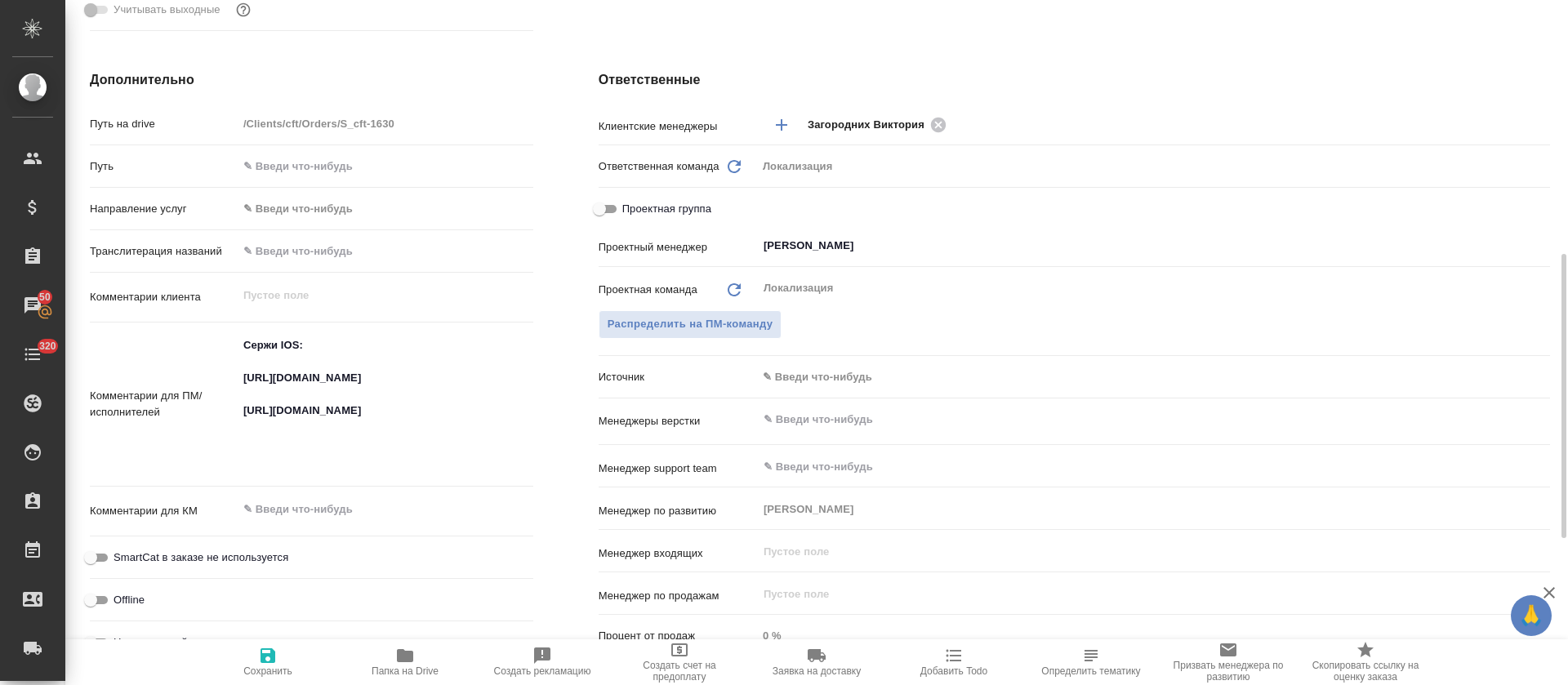
type textarea "x"
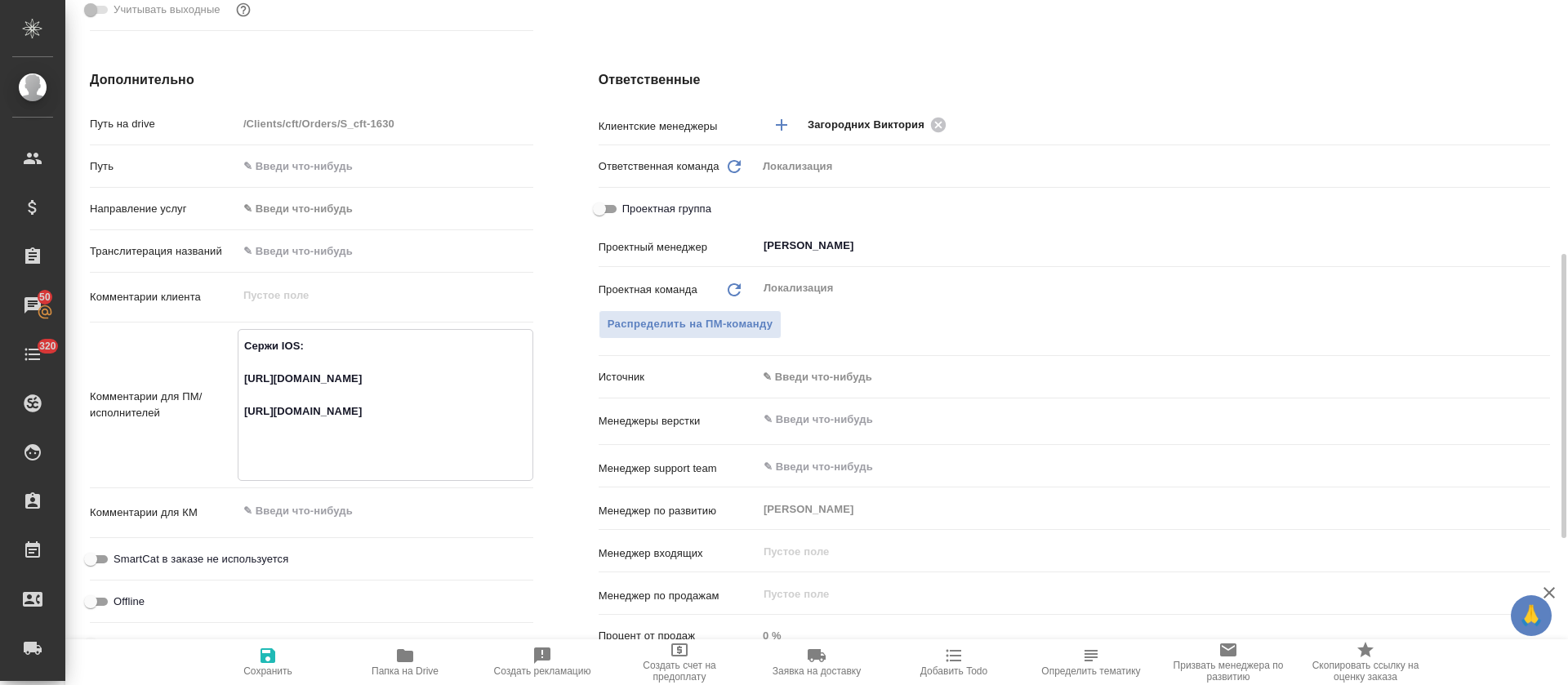
scroll to position [0, 0]
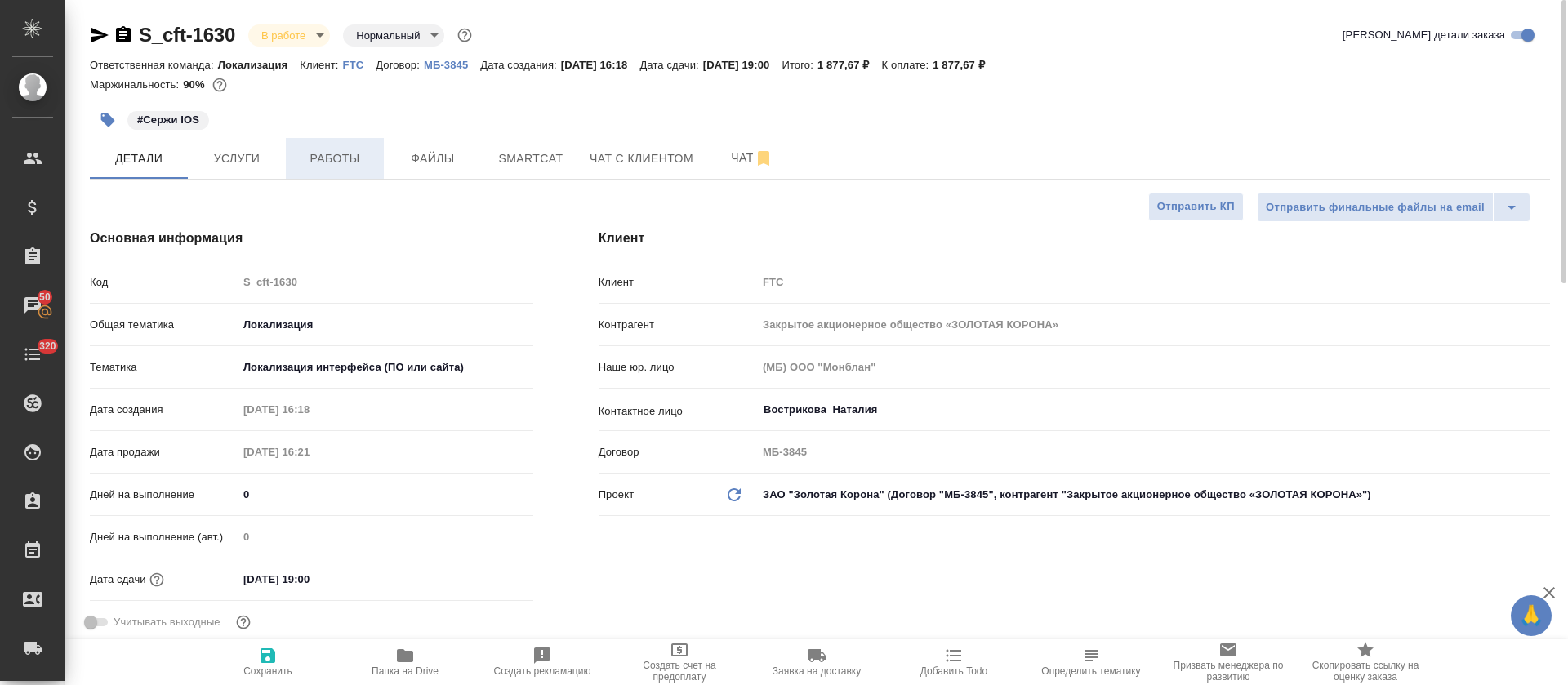
type textarea "x"
click at [317, 169] on button "Работы" at bounding box center [335, 158] width 98 height 41
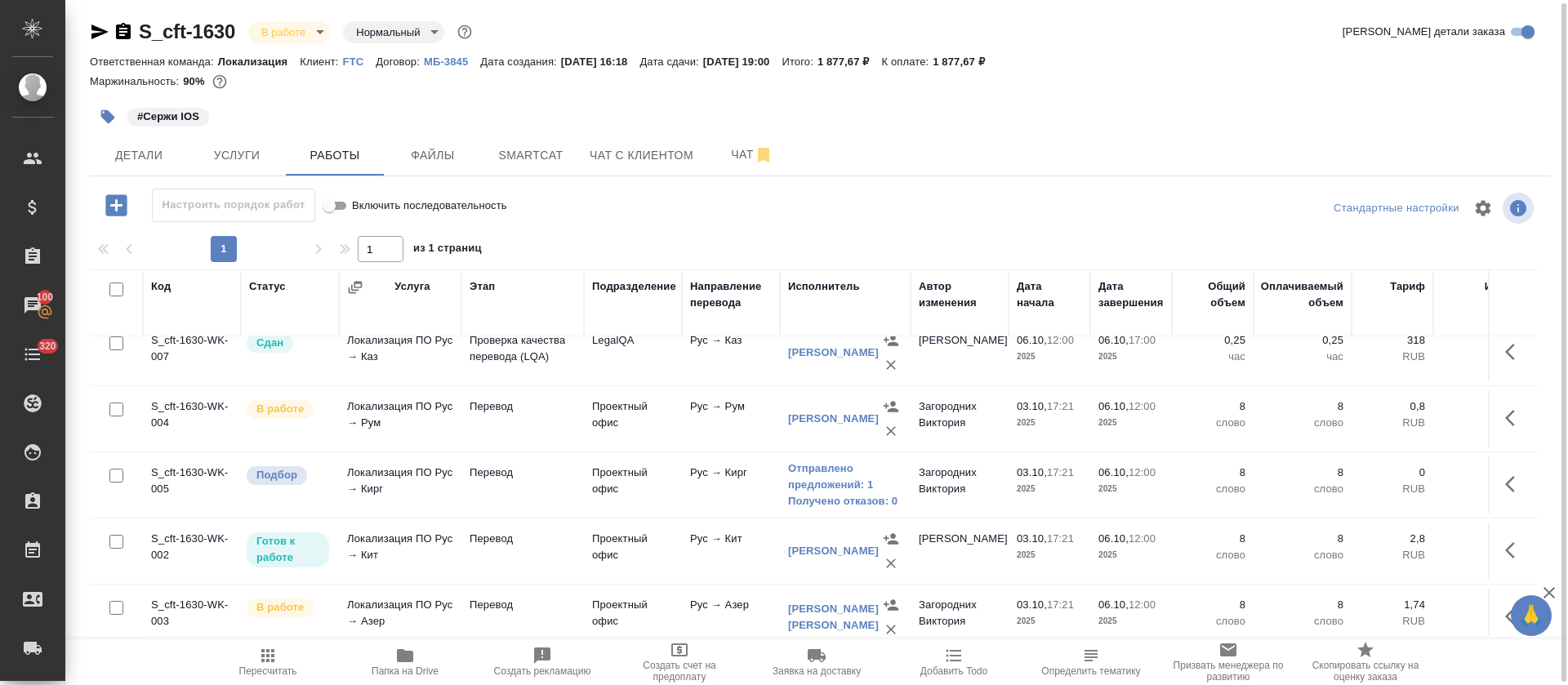
scroll to position [245, 0]
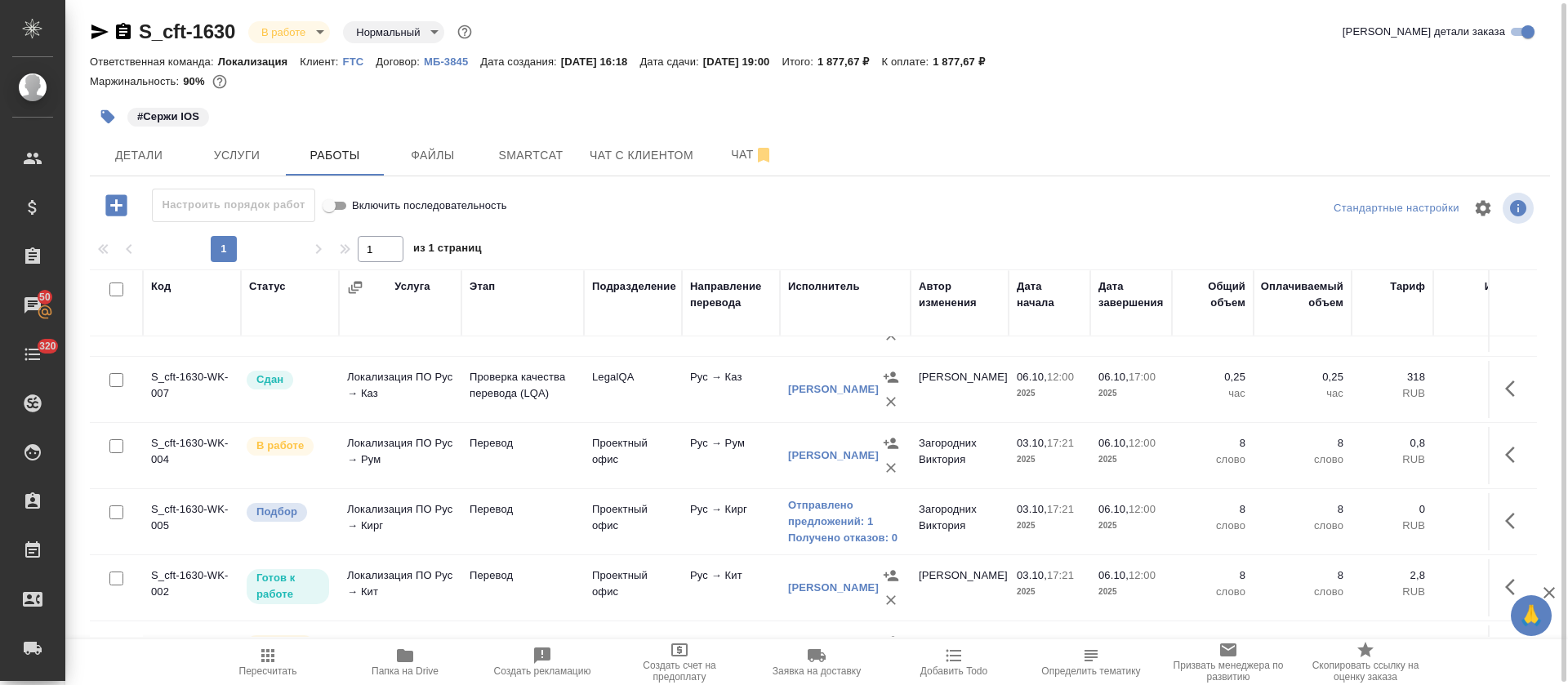
click at [1505, 453] on icon "button" at bounding box center [1514, 454] width 19 height 19
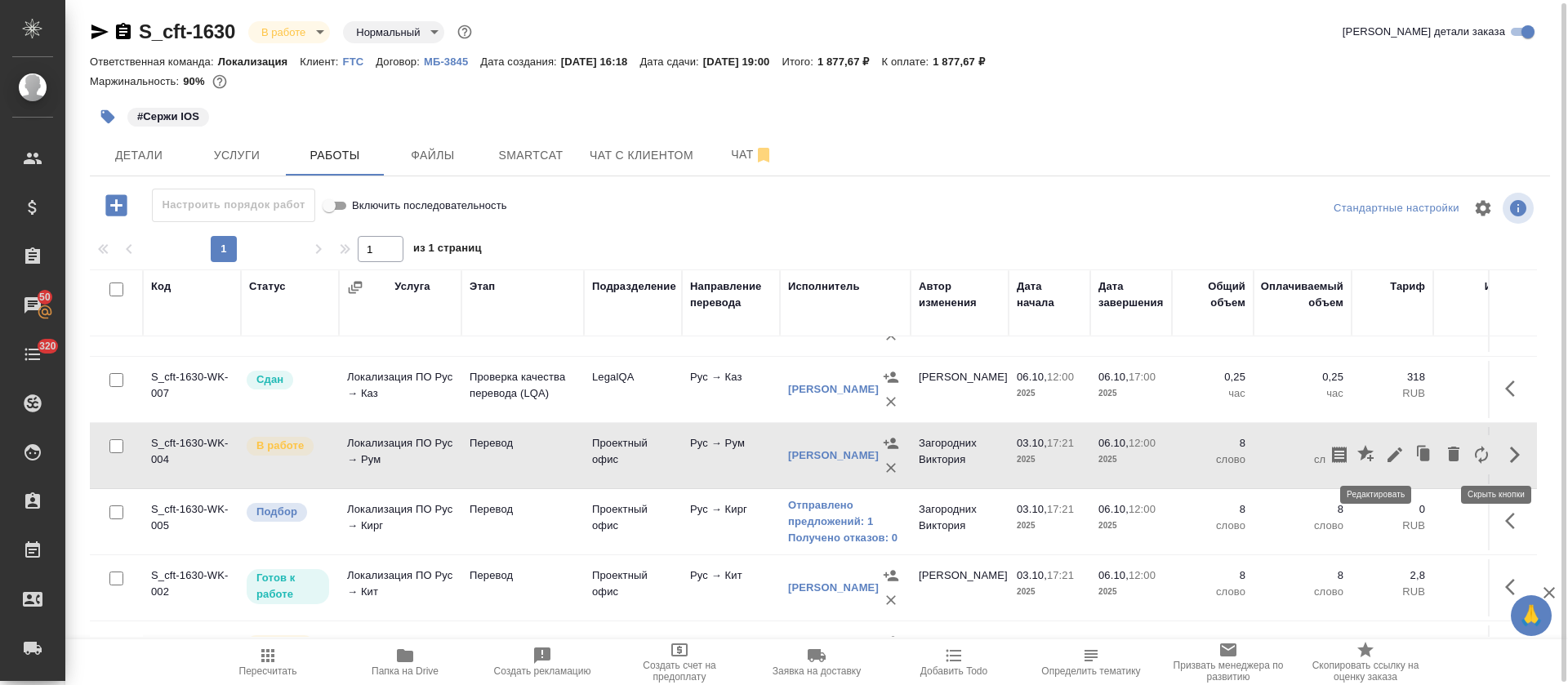
click at [1381, 470] on button "button" at bounding box center [1395, 455] width 28 height 39
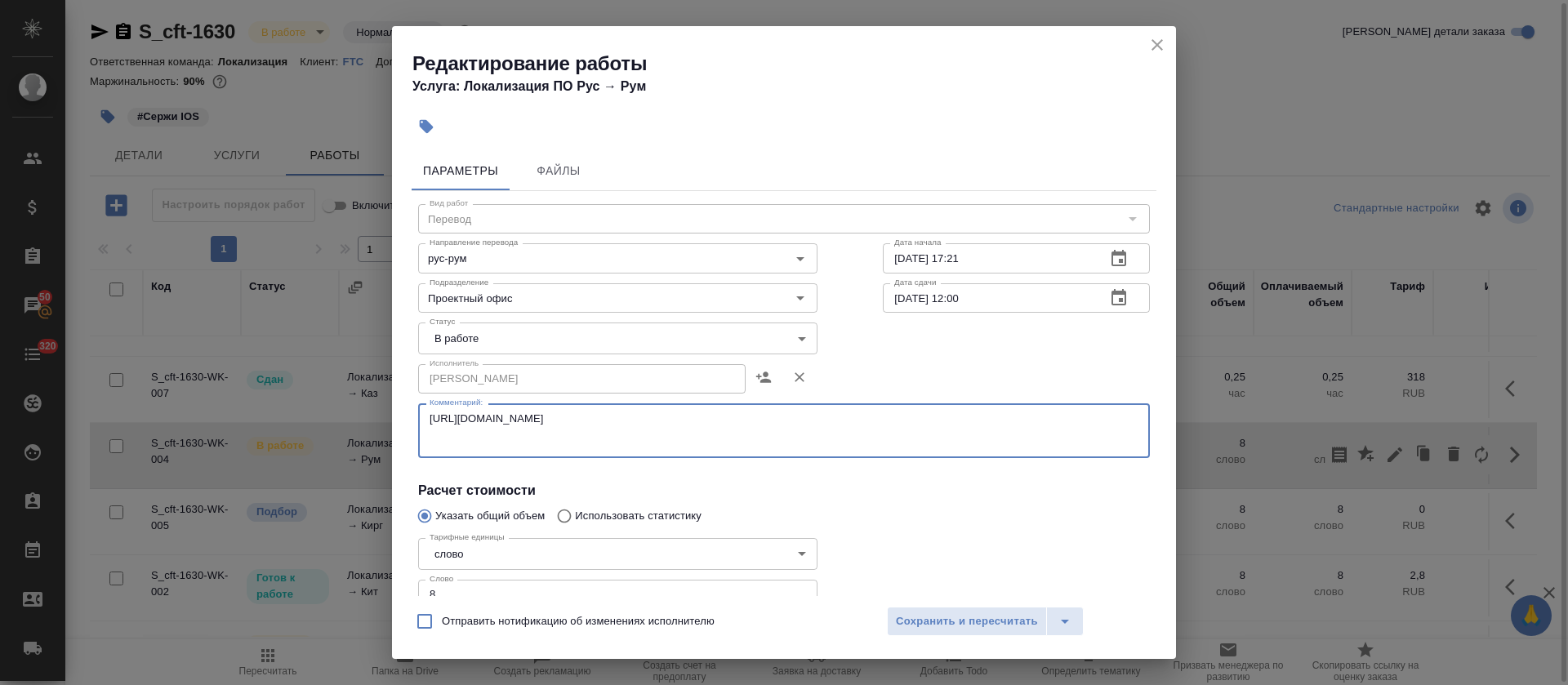
drag, startPoint x: 826, startPoint y: 446, endPoint x: 315, endPoint y: 410, distance: 512.3
click at [315, 410] on div "Редактирование работы Услуга: Локализация ПО Рус → Рум Параметры Файлы Вид рабо…" at bounding box center [784, 342] width 1568 height 685
click at [1153, 41] on icon "close" at bounding box center [1157, 44] width 11 height 11
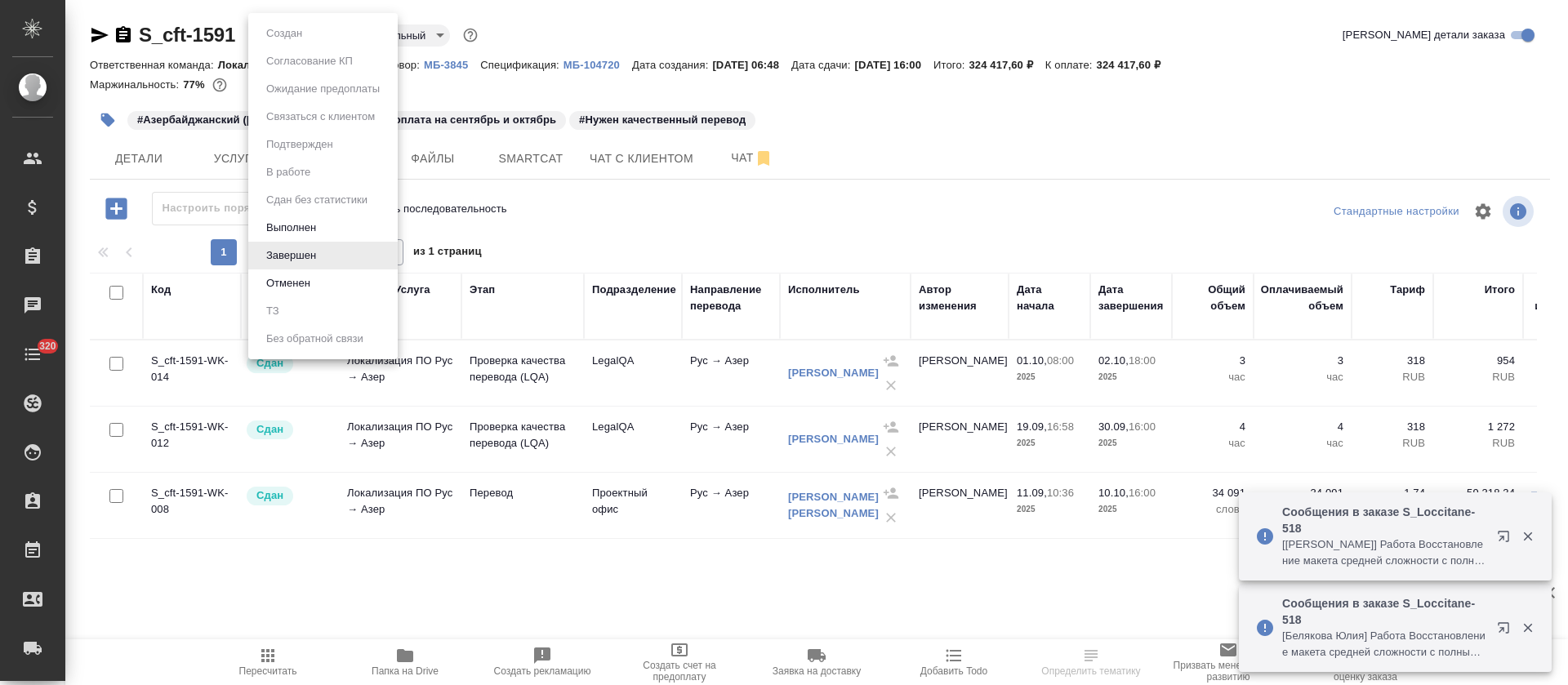
click at [324, 39] on body "🙏 .cls-1 fill:#fff; AWATERA [PERSON_NAME] Спецификации Заказы Чаты 320 Todo Про…" at bounding box center [784, 342] width 1568 height 685
click at [1106, 129] on div at bounding box center [784, 342] width 1568 height 685
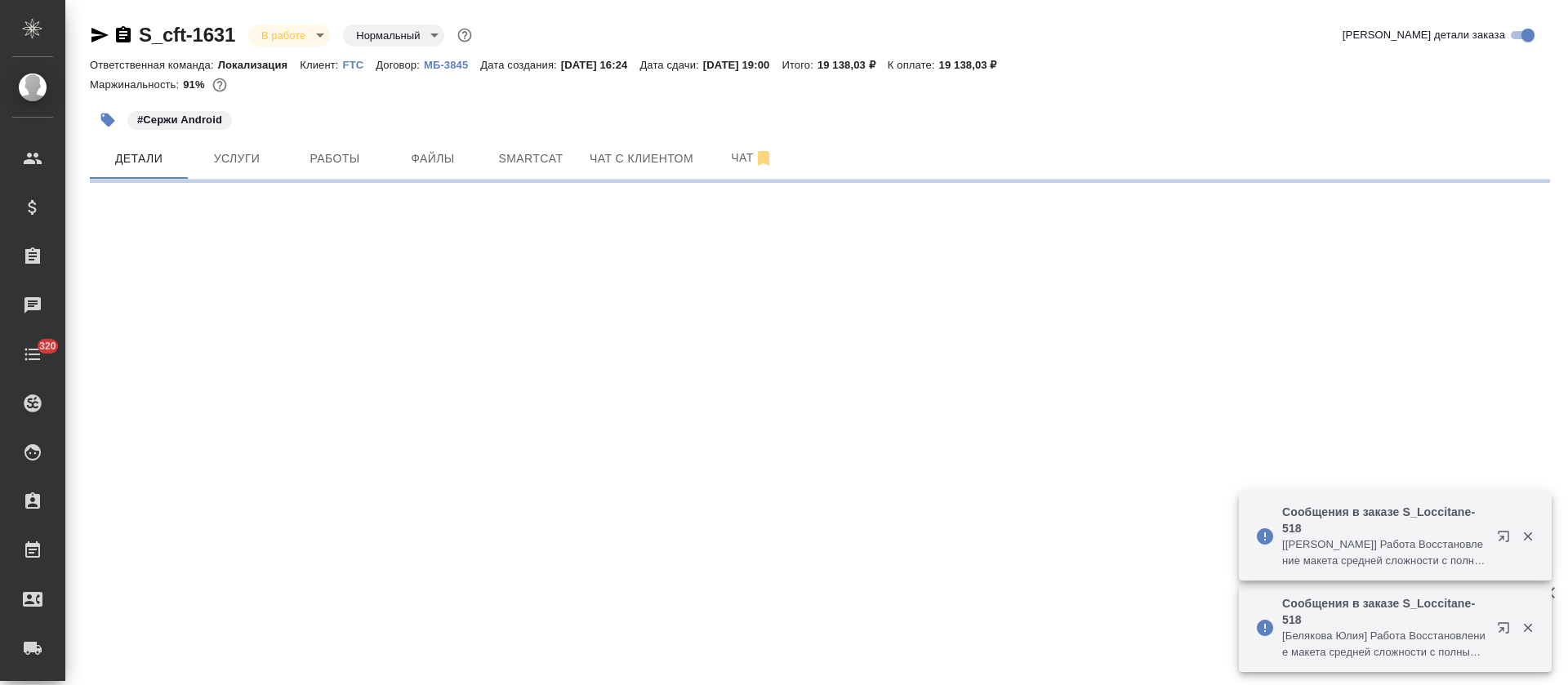
select select "RU"
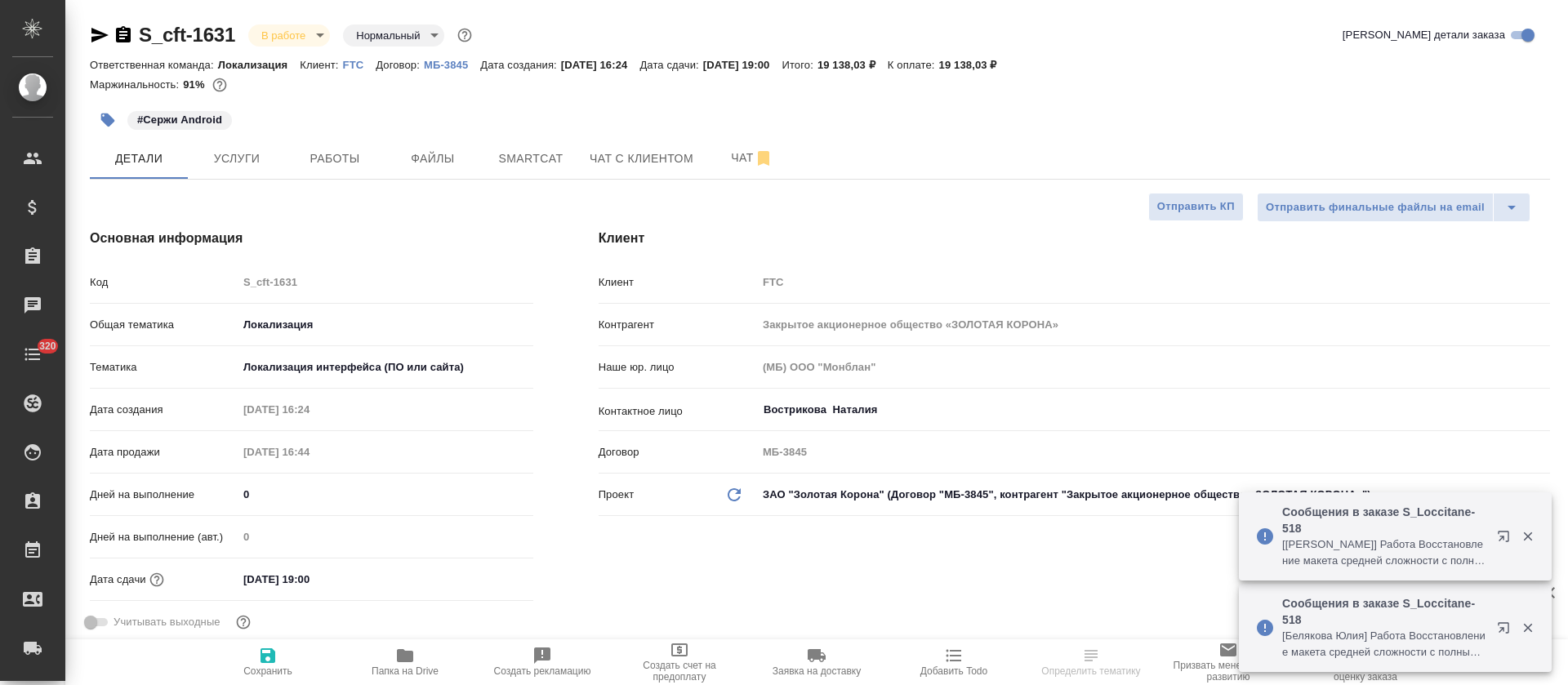
type textarea "x"
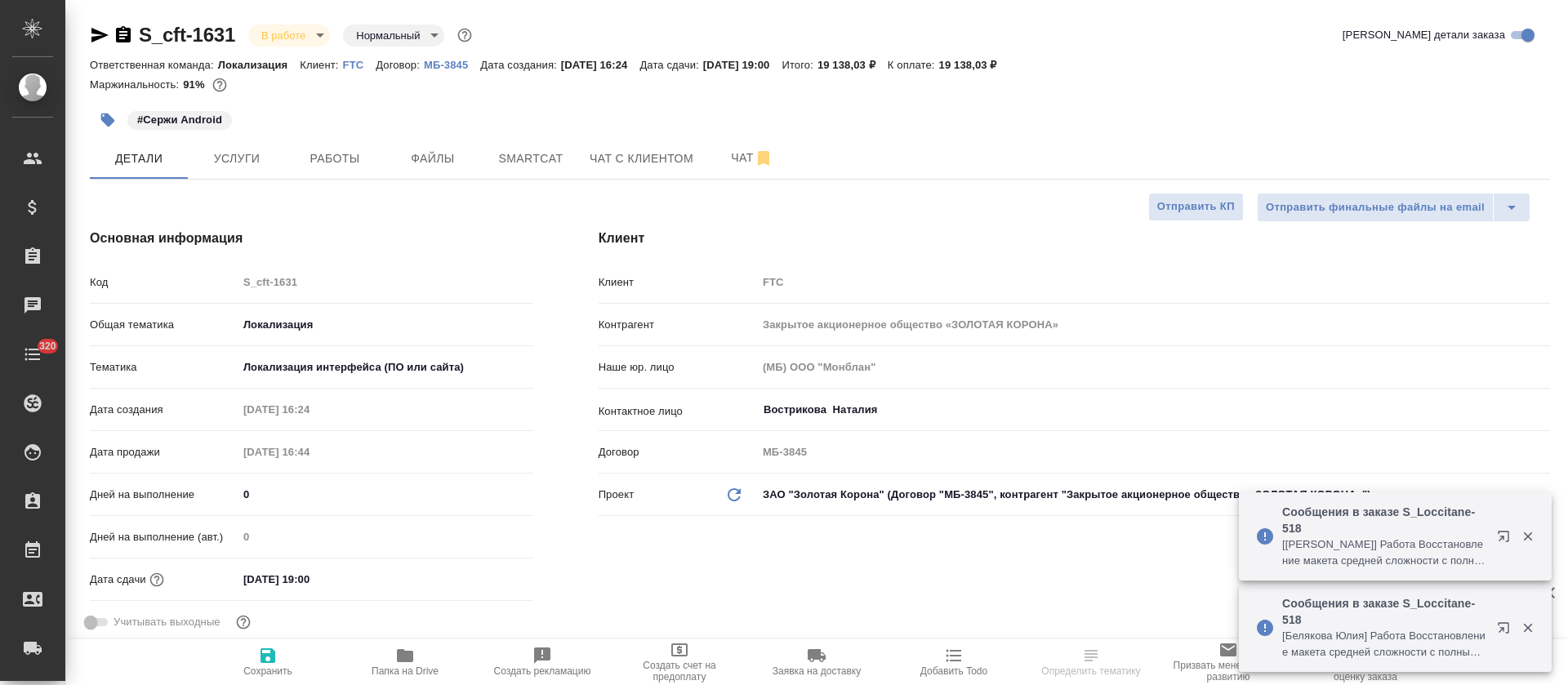
type textarea "x"
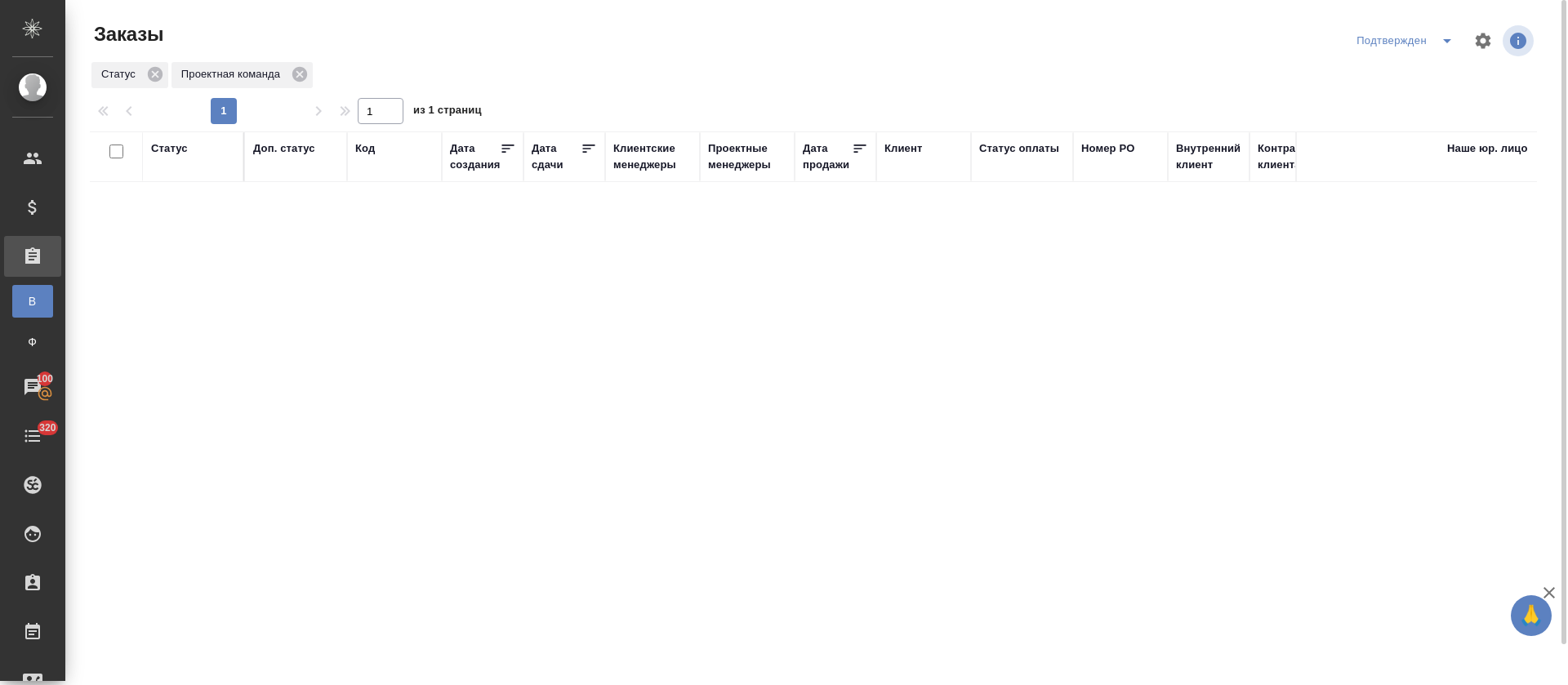
click at [1443, 37] on icon "split button" at bounding box center [1447, 41] width 19 height 19
click at [1431, 98] on li "В работе" at bounding box center [1407, 100] width 173 height 26
